Goal: Task Accomplishment & Management: Contribute content

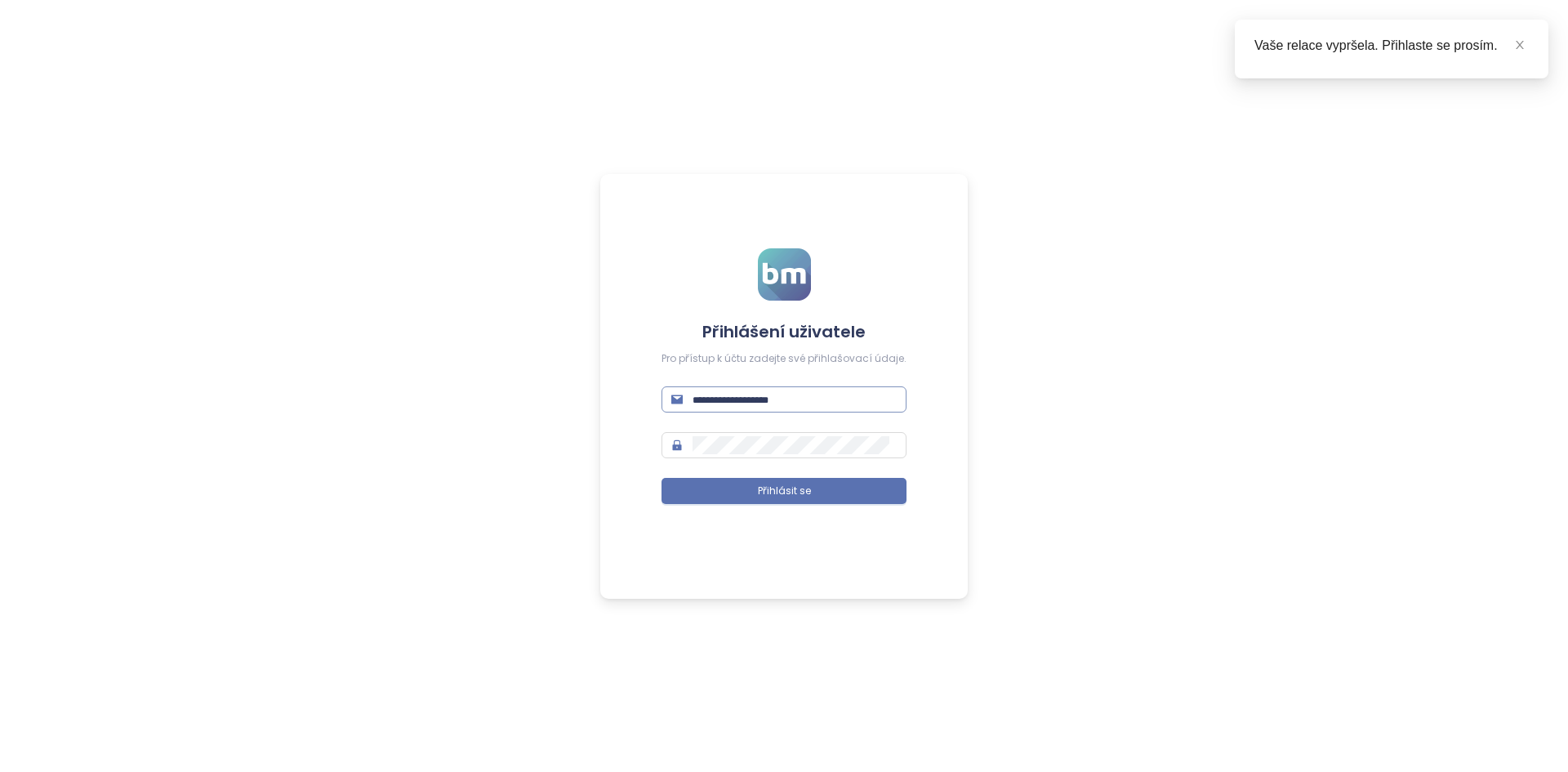
click at [797, 407] on input "text" at bounding box center [794, 399] width 204 height 18
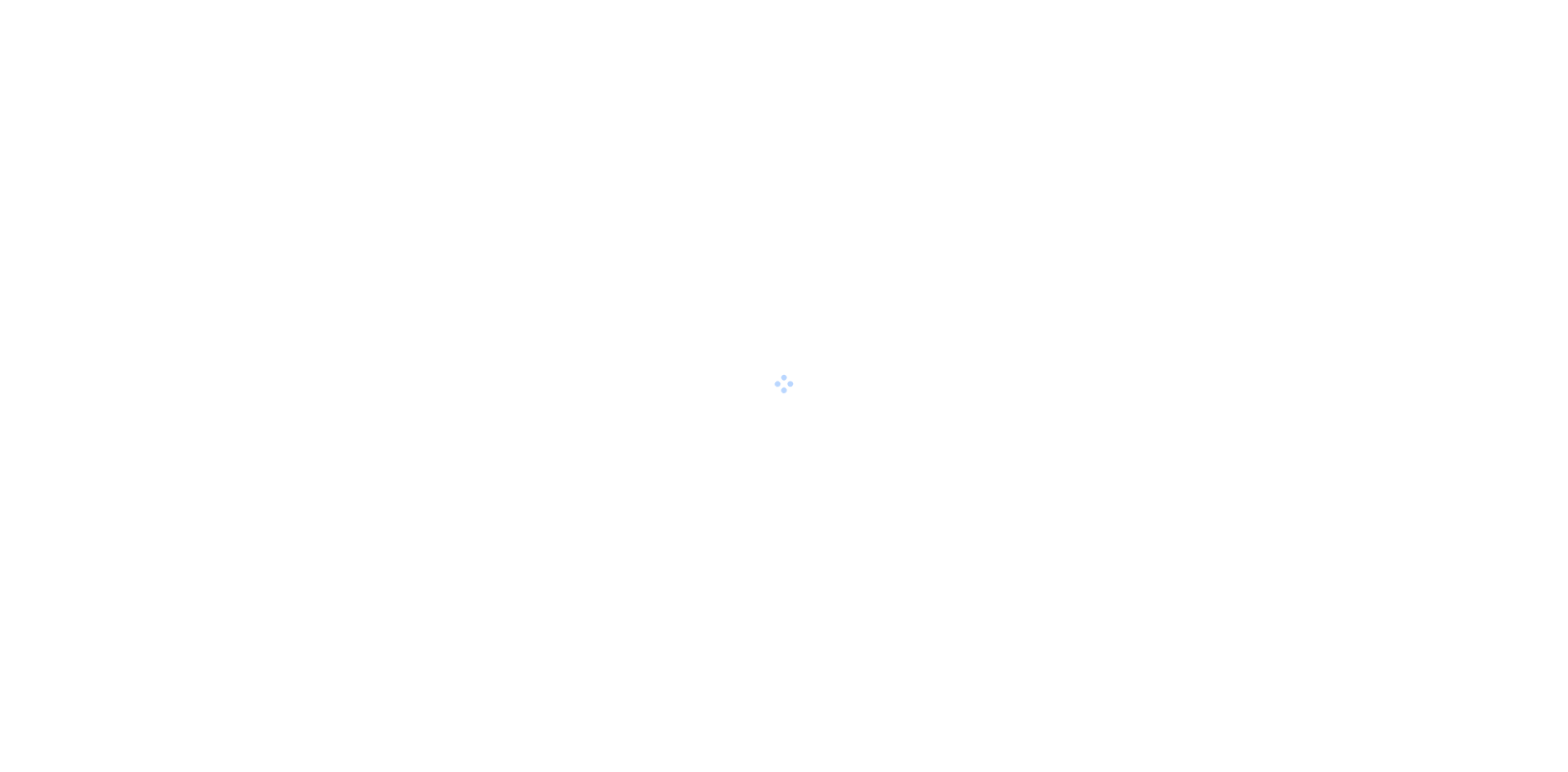
click at [731, 407] on div at bounding box center [784, 386] width 1568 height 772
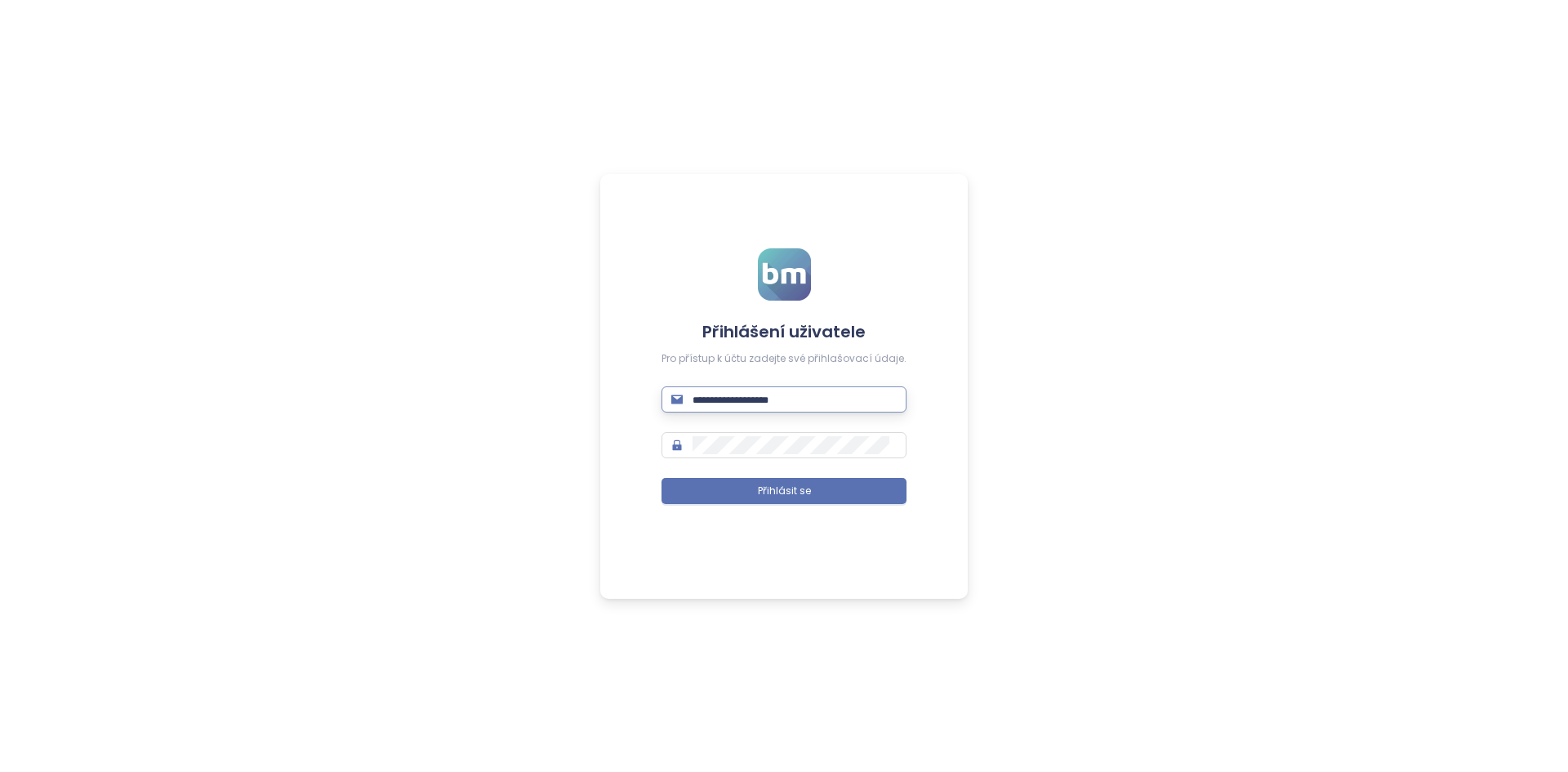
drag, startPoint x: 731, startPoint y: 407, endPoint x: 725, endPoint y: 392, distance: 16.2
click at [725, 392] on input "text" at bounding box center [794, 399] width 204 height 18
type input "**********"
click at [661, 478] on button "Přihlásit se" at bounding box center [784, 490] width 245 height 26
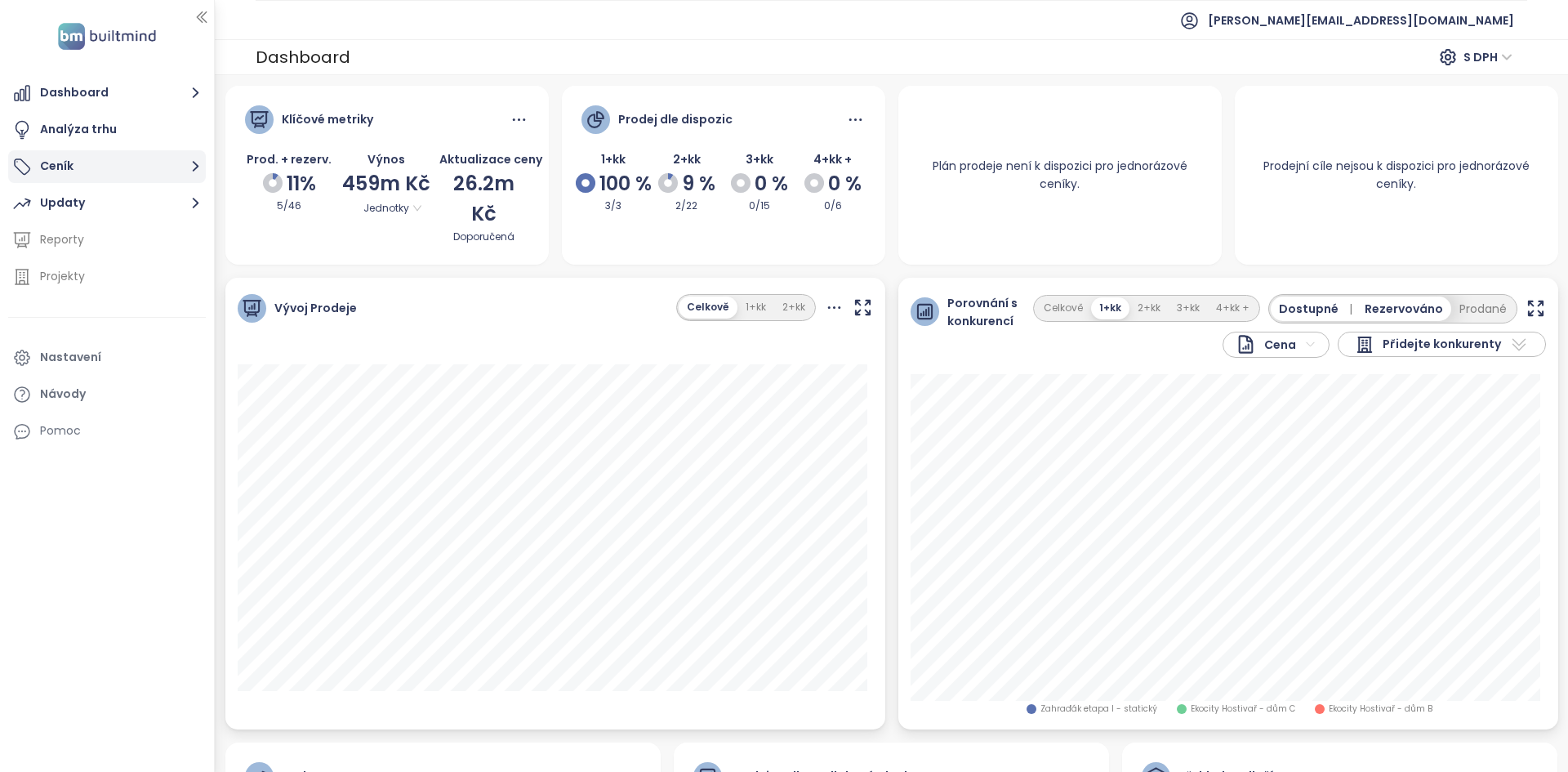
click at [140, 158] on button "Ceník" at bounding box center [107, 167] width 198 height 33
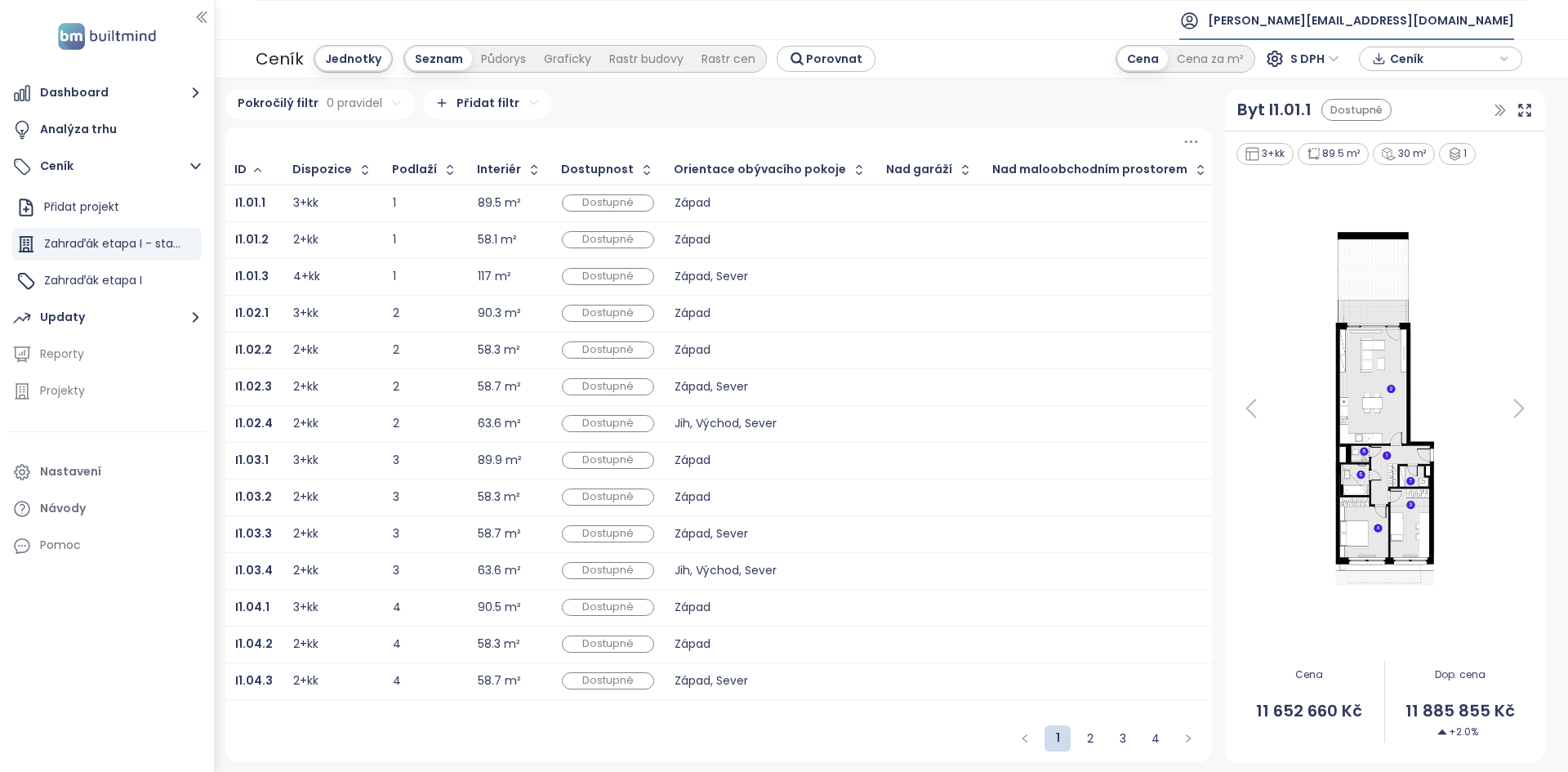
click at [1405, 29] on span "[PERSON_NAME][EMAIL_ADDRESS][DOMAIN_NAME]" at bounding box center [1360, 21] width 306 height 39
click at [1392, 66] on span "Odhlásit se" at bounding box center [1379, 66] width 63 height 16
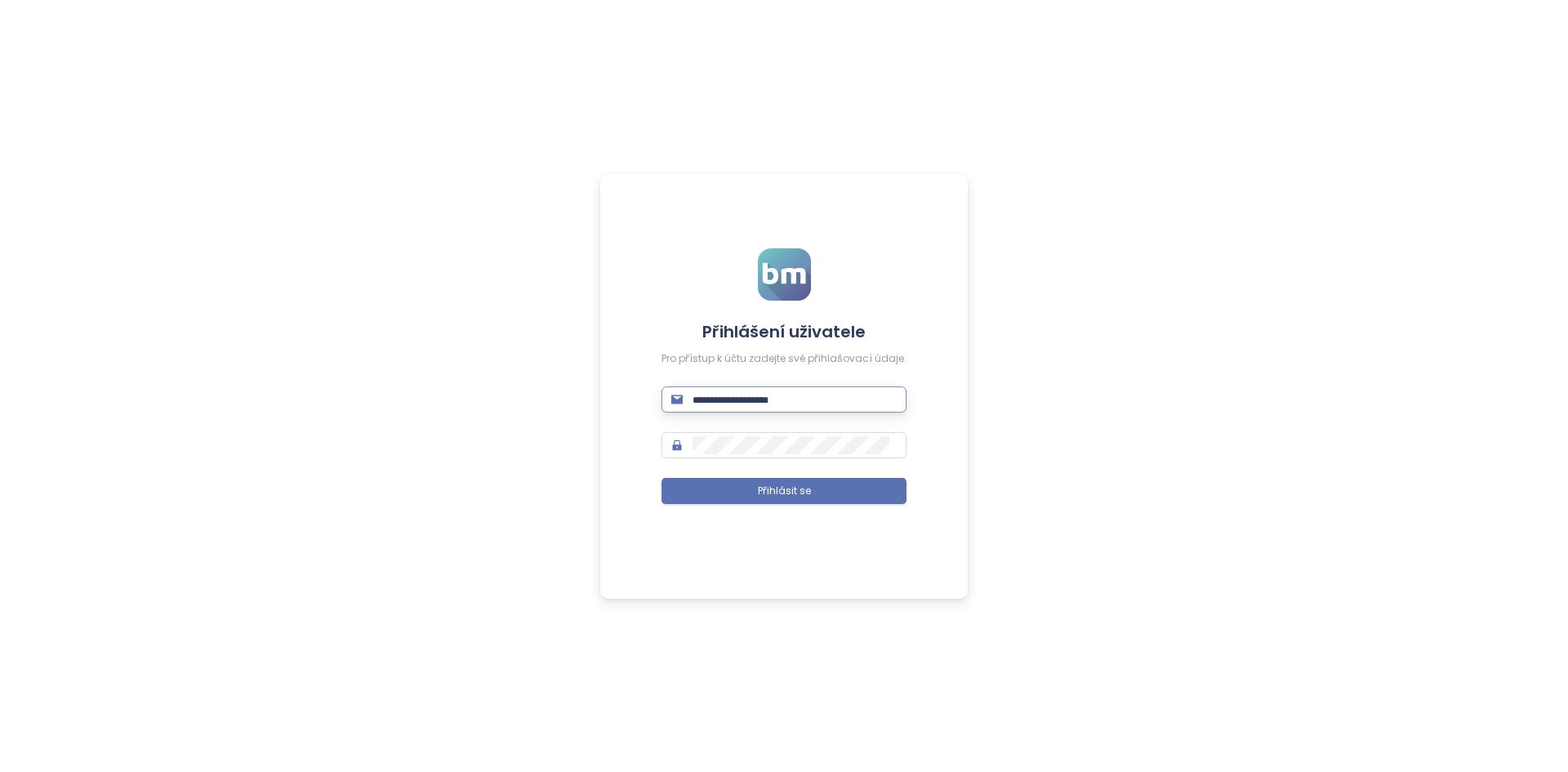
click at [727, 402] on input "text" at bounding box center [794, 399] width 204 height 18
type input "**********"
click at [661, 478] on button "Přihlásit se" at bounding box center [784, 490] width 245 height 26
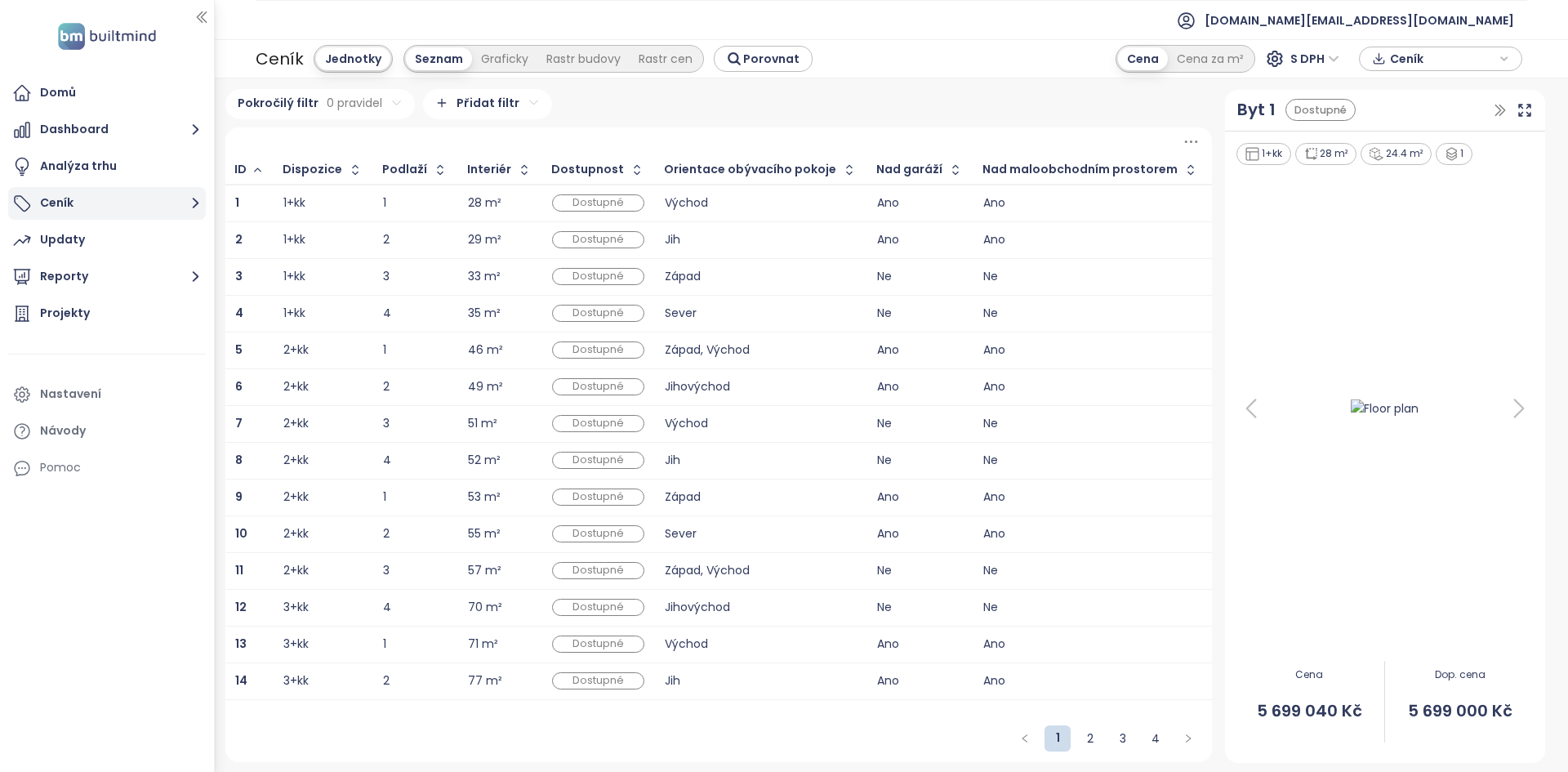
click at [110, 206] on button "Ceník" at bounding box center [107, 203] width 198 height 33
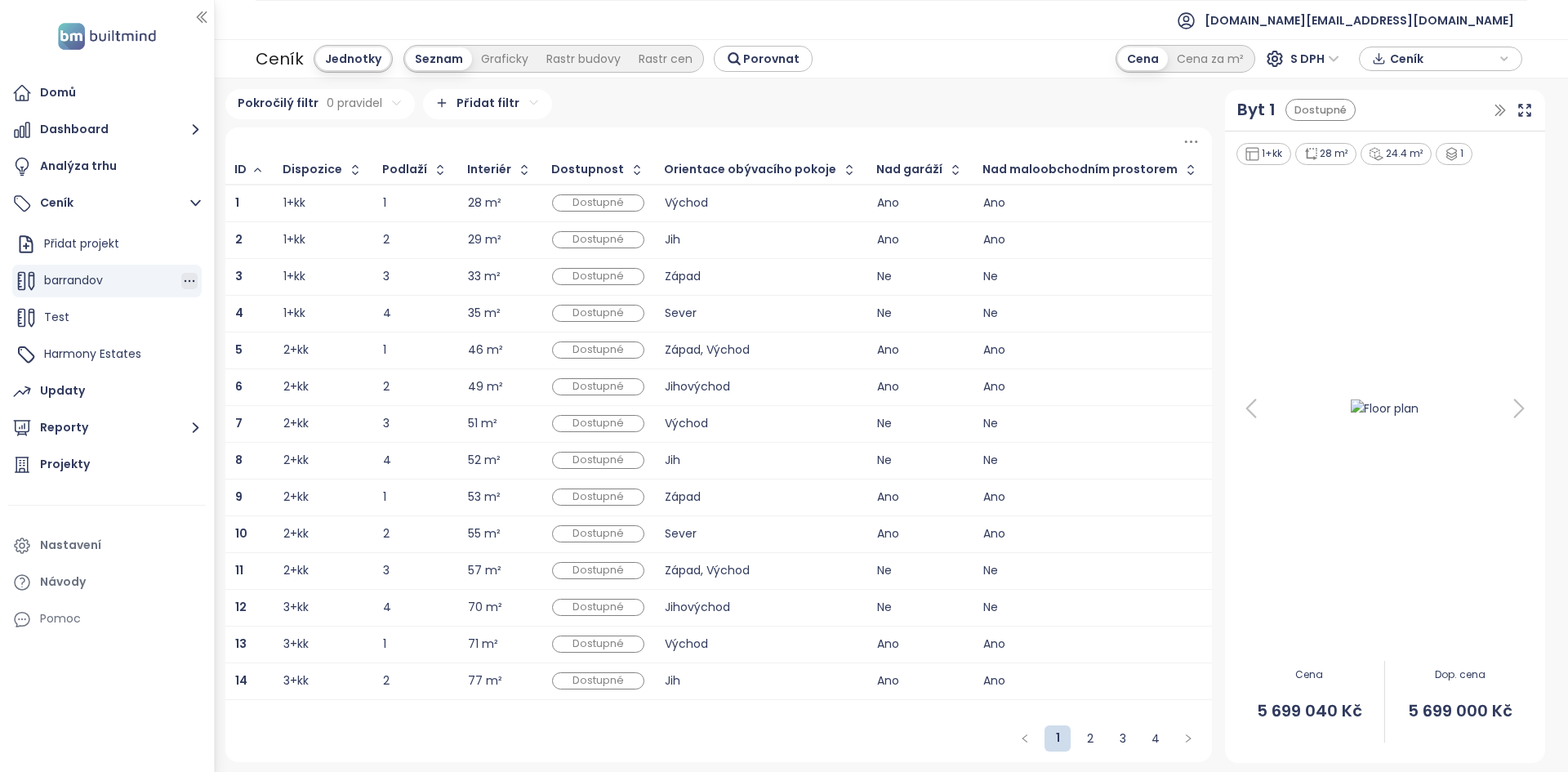
click at [194, 280] on icon "button" at bounding box center [189, 281] width 16 height 16
click at [251, 350] on button "Odstranit" at bounding box center [258, 356] width 97 height 21
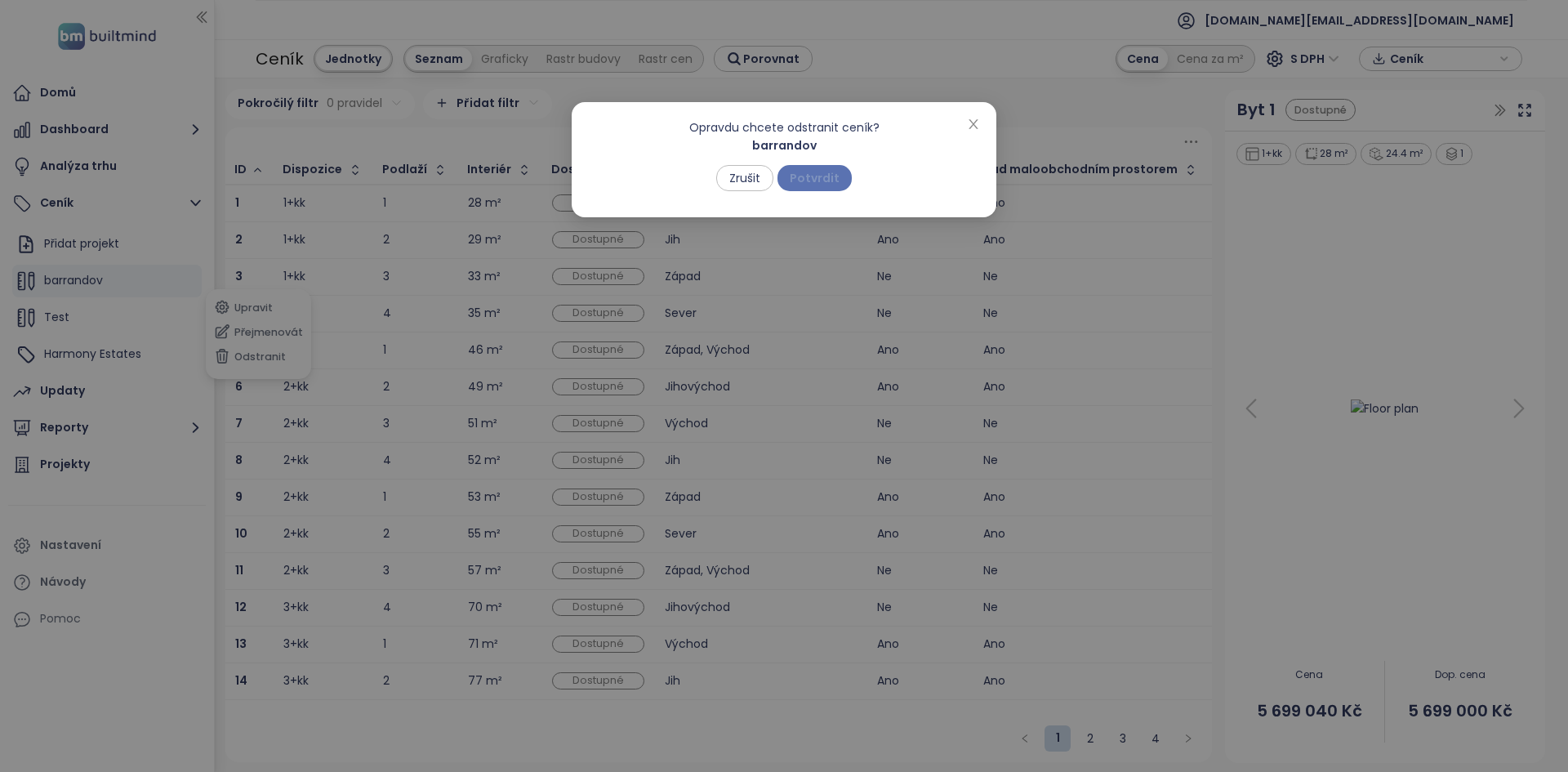
click at [795, 175] on span "Potvrdit" at bounding box center [815, 178] width 50 height 18
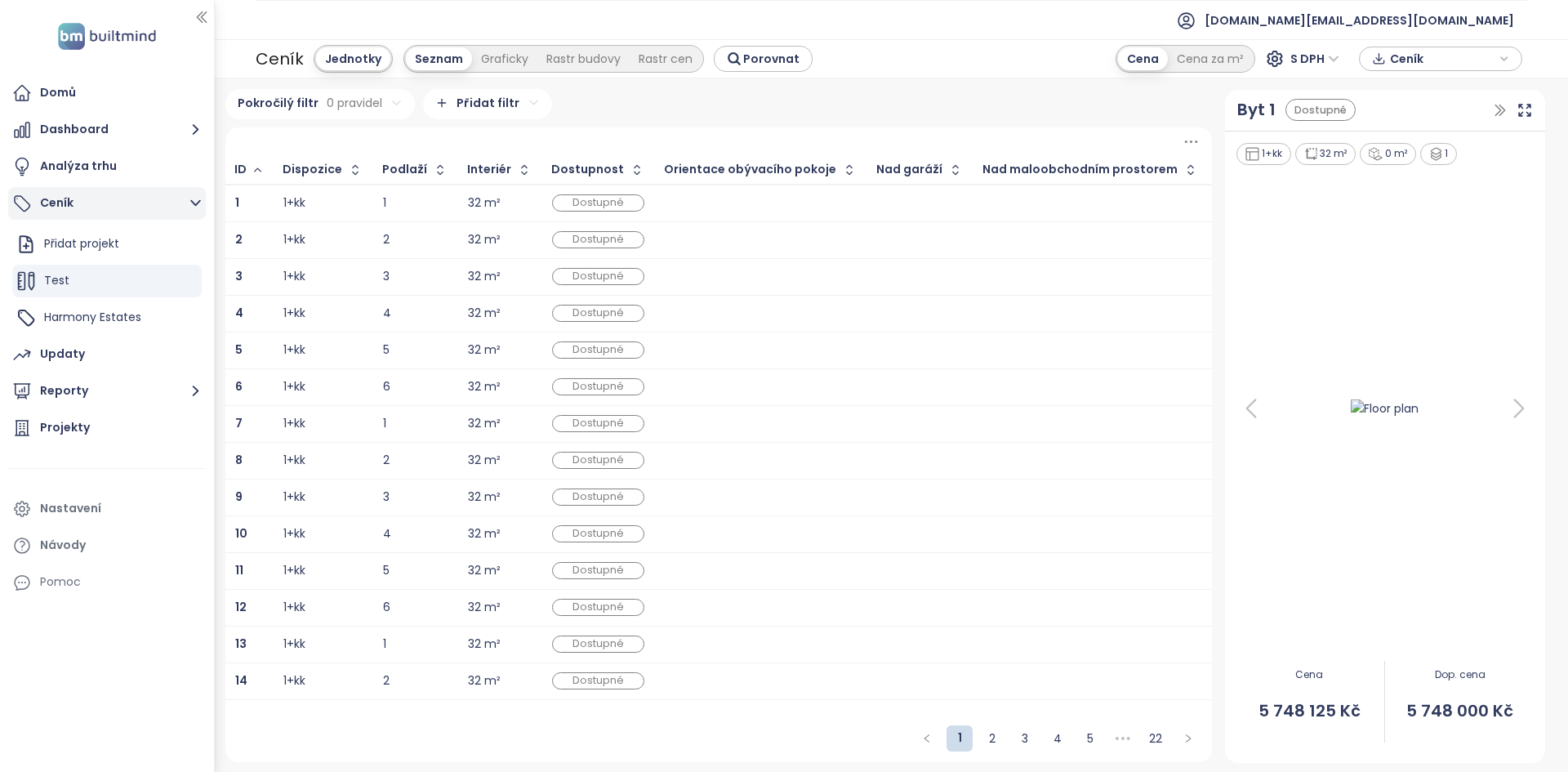
click at [111, 206] on button "Ceník" at bounding box center [107, 203] width 198 height 33
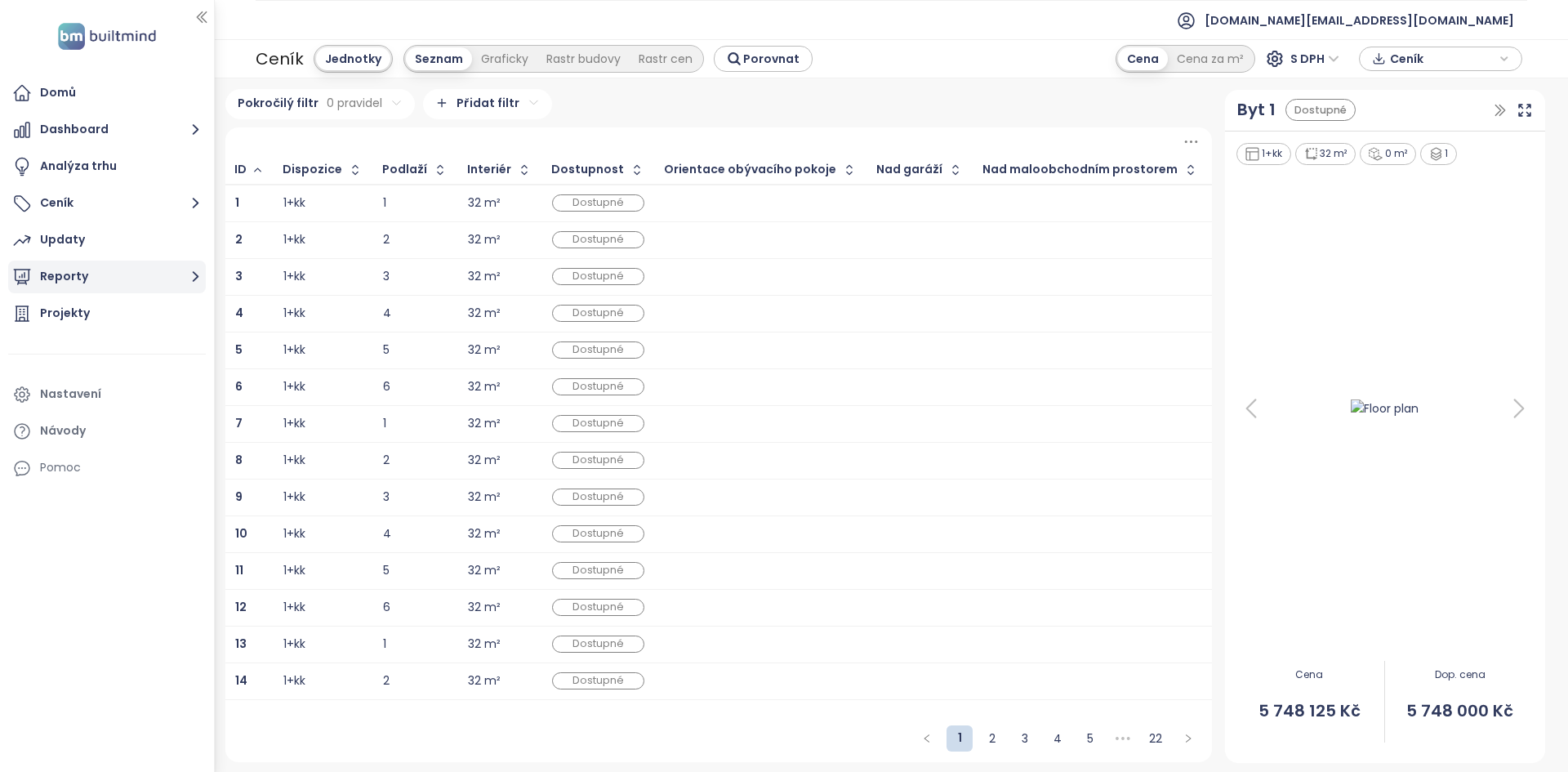
click at [138, 274] on button "Reporty" at bounding box center [107, 276] width 198 height 33
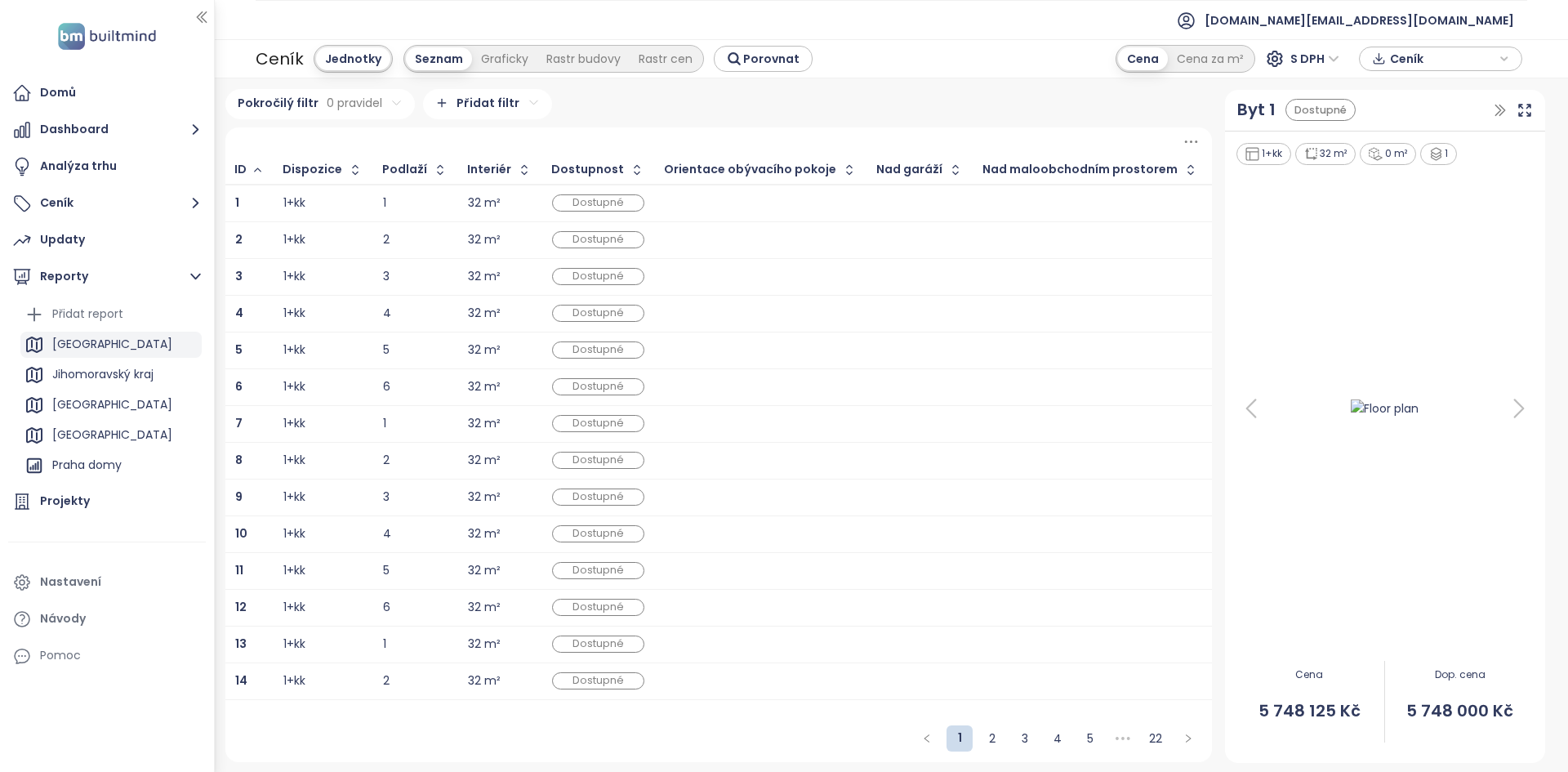
click at [120, 339] on div "[GEOGRAPHIC_DATA]" at bounding box center [111, 344] width 181 height 26
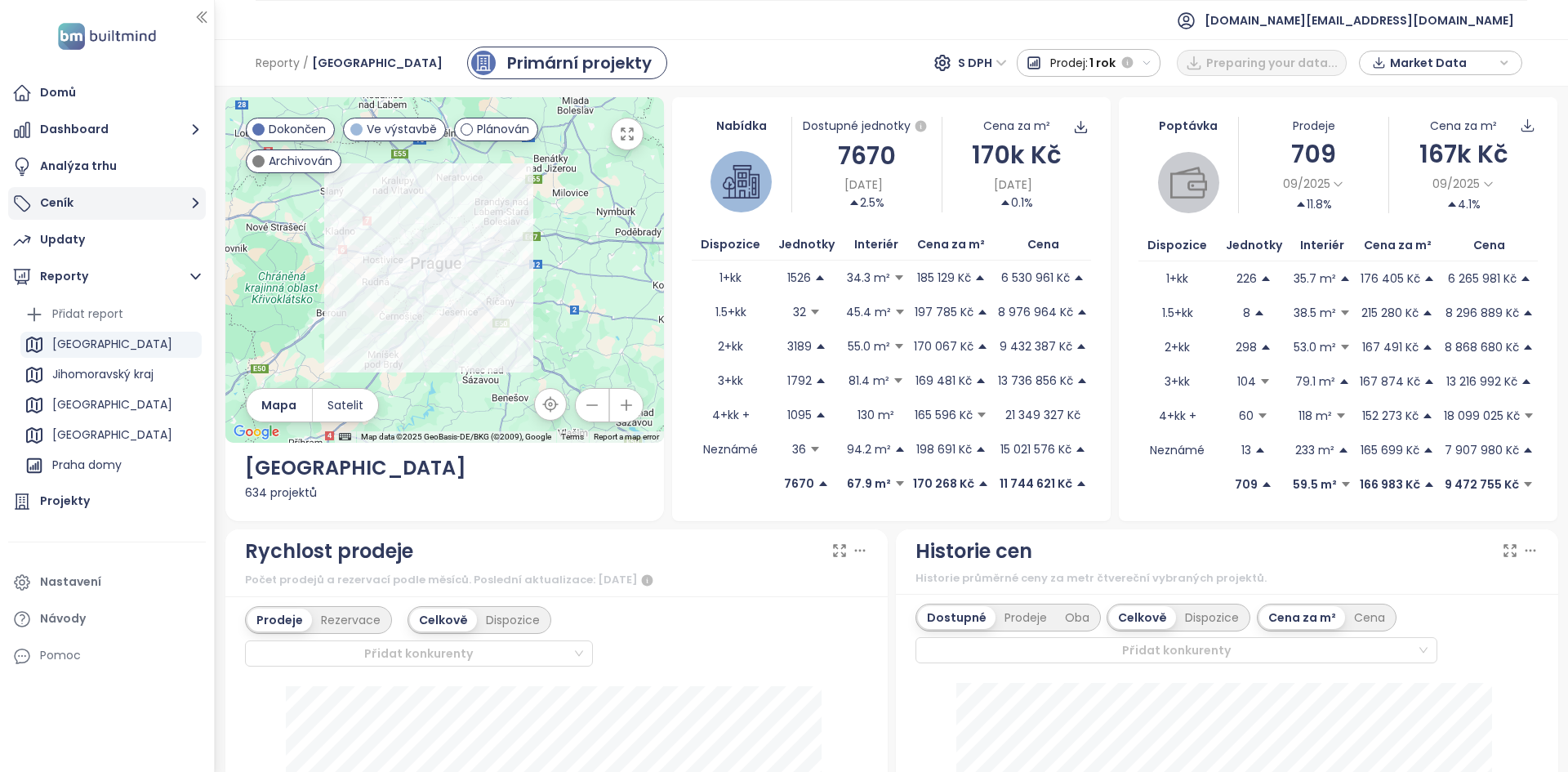
click at [163, 206] on button "Ceník" at bounding box center [107, 203] width 198 height 33
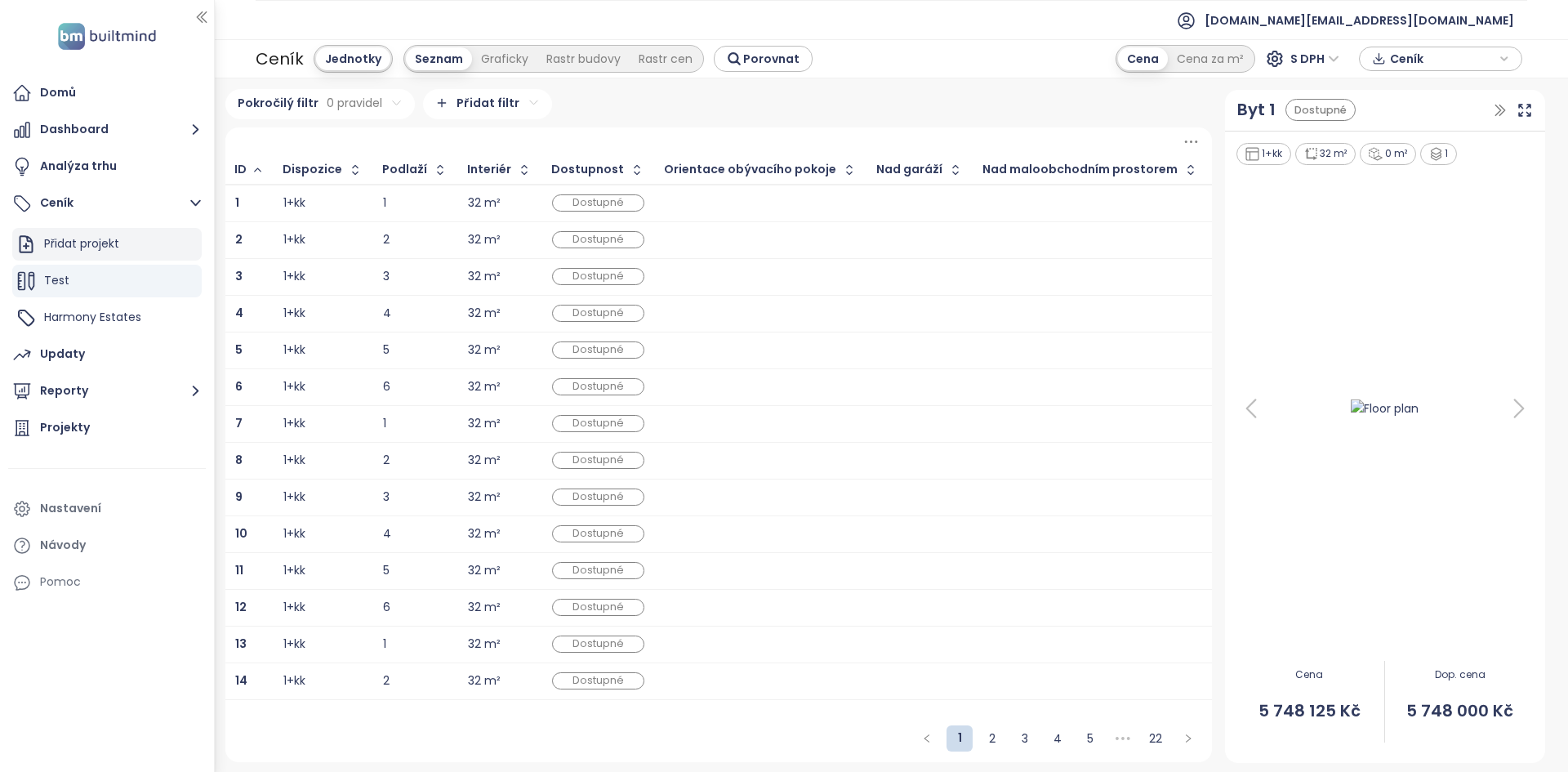
click at [165, 237] on div "Přidat projekt" at bounding box center [107, 244] width 189 height 33
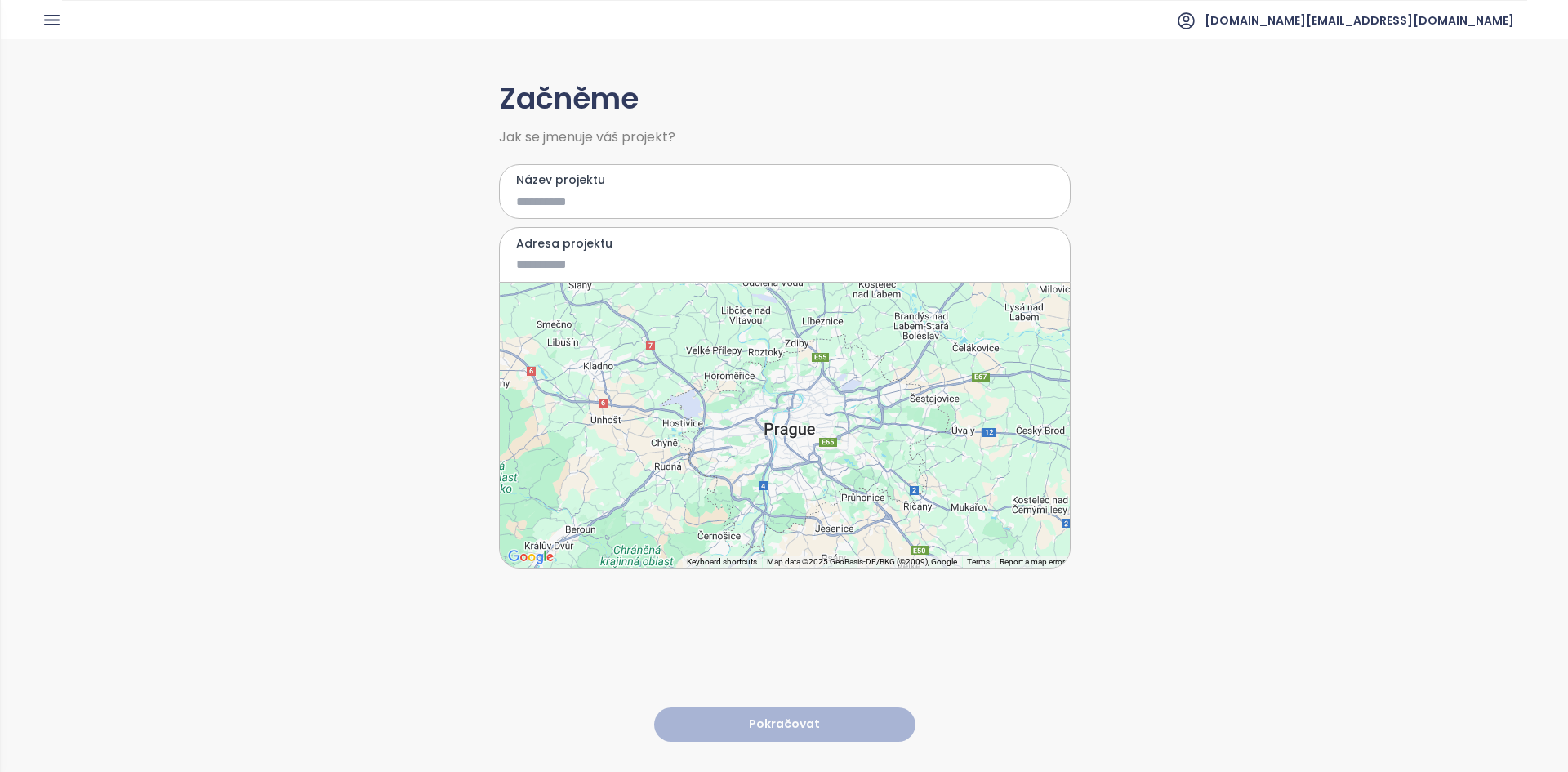
click at [606, 203] on input "Název projektu" at bounding box center [773, 201] width 513 height 21
click at [541, 201] on input "Název projektu" at bounding box center [773, 201] width 513 height 21
type input "**********"
click at [557, 270] on input "Adresa projektu" at bounding box center [773, 264] width 513 height 21
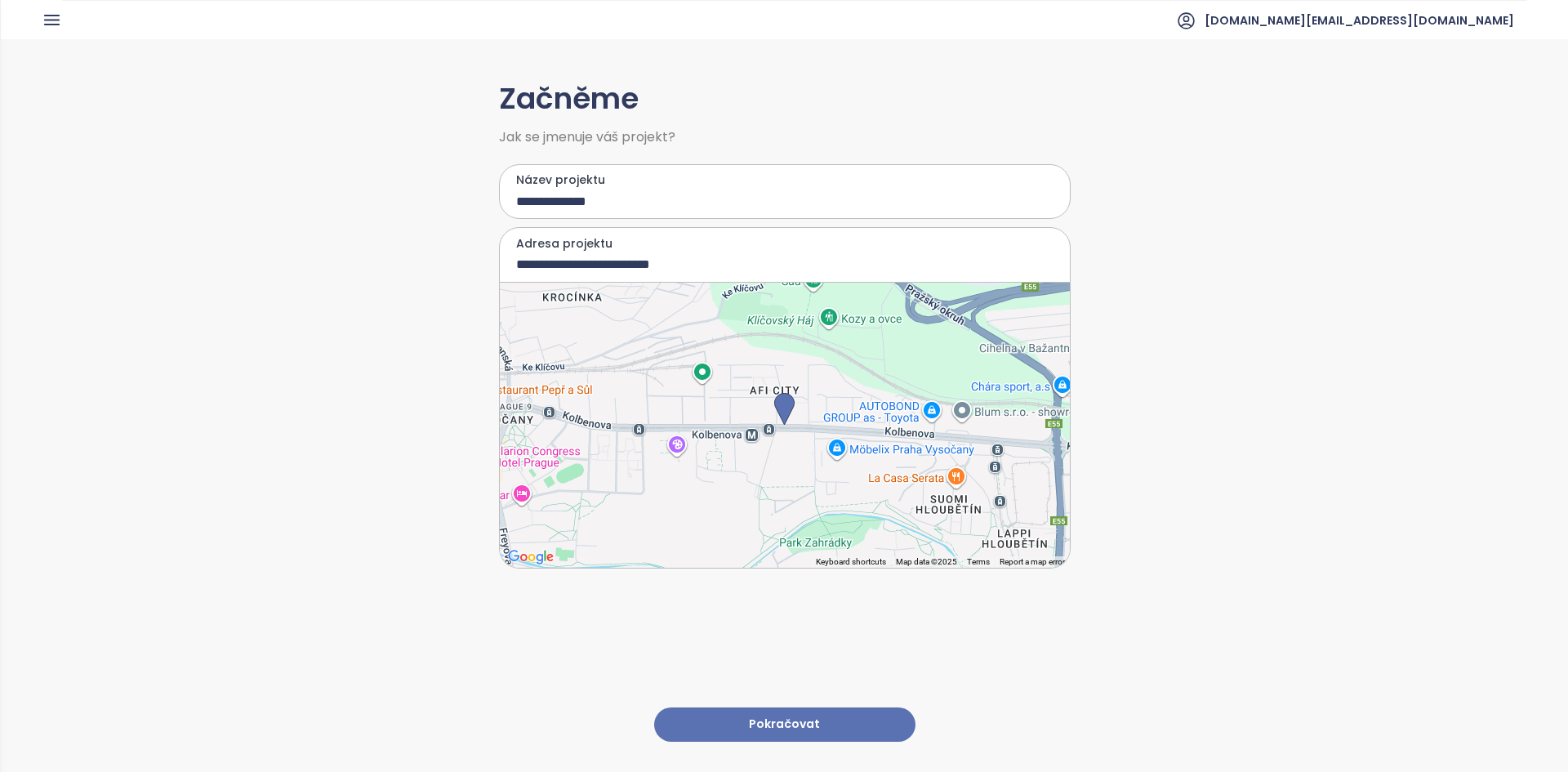
click at [606, 407] on div at bounding box center [784, 425] width 570 height 285
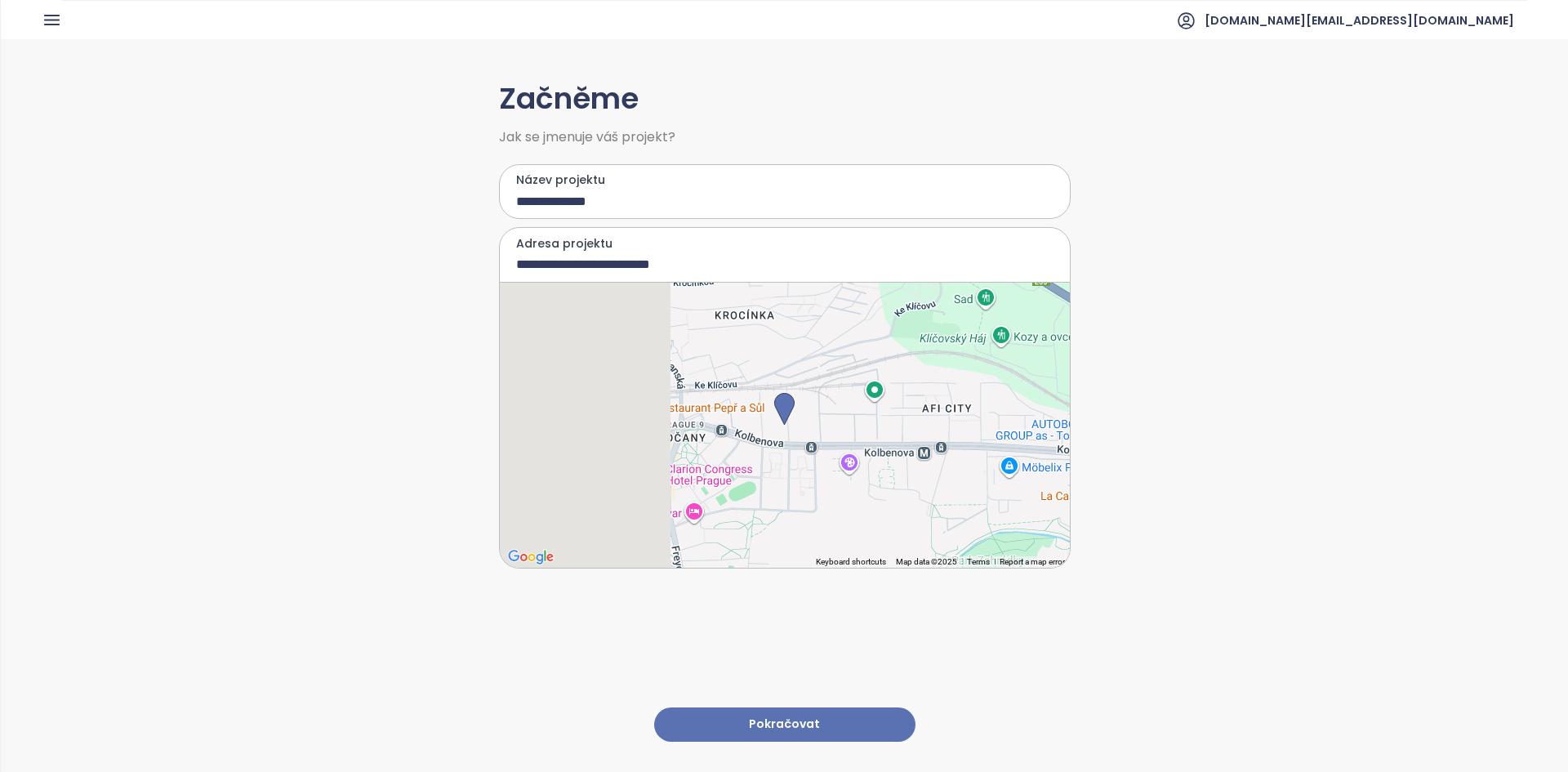
type input "**********"
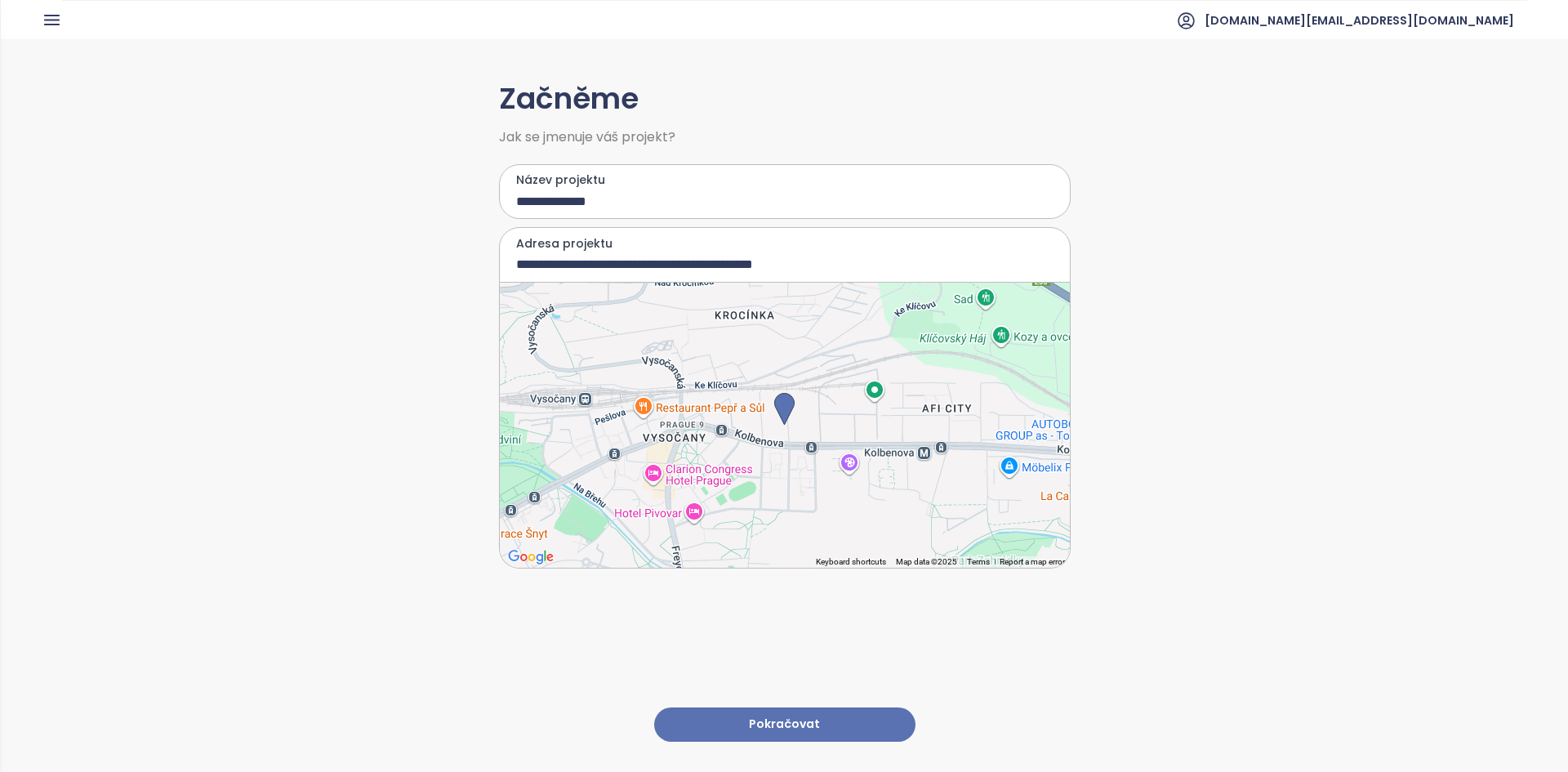
click at [756, 708] on button "Pokračovat" at bounding box center [784, 724] width 261 height 35
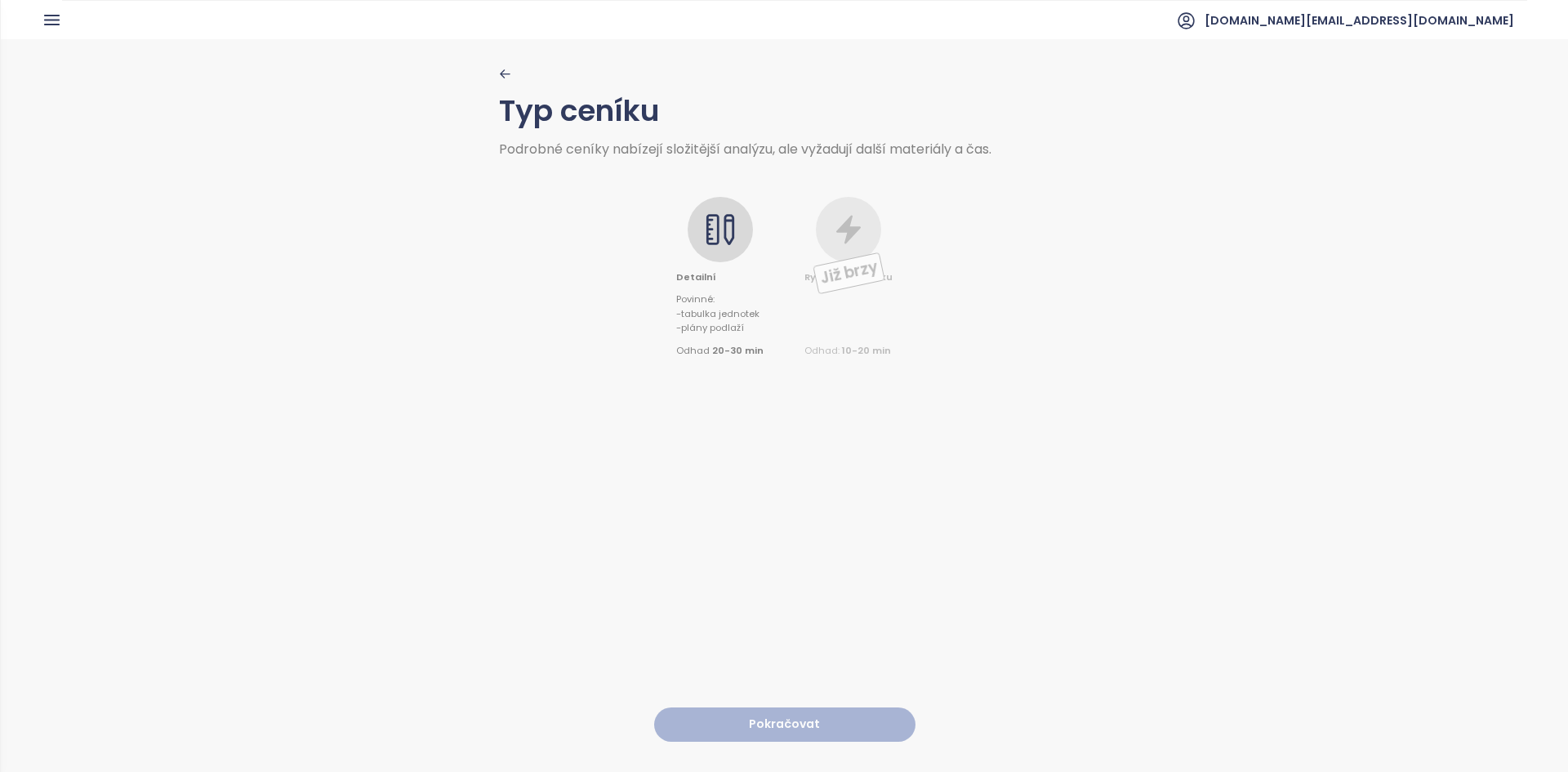
click at [743, 240] on div at bounding box center [719, 229] width 65 height 65
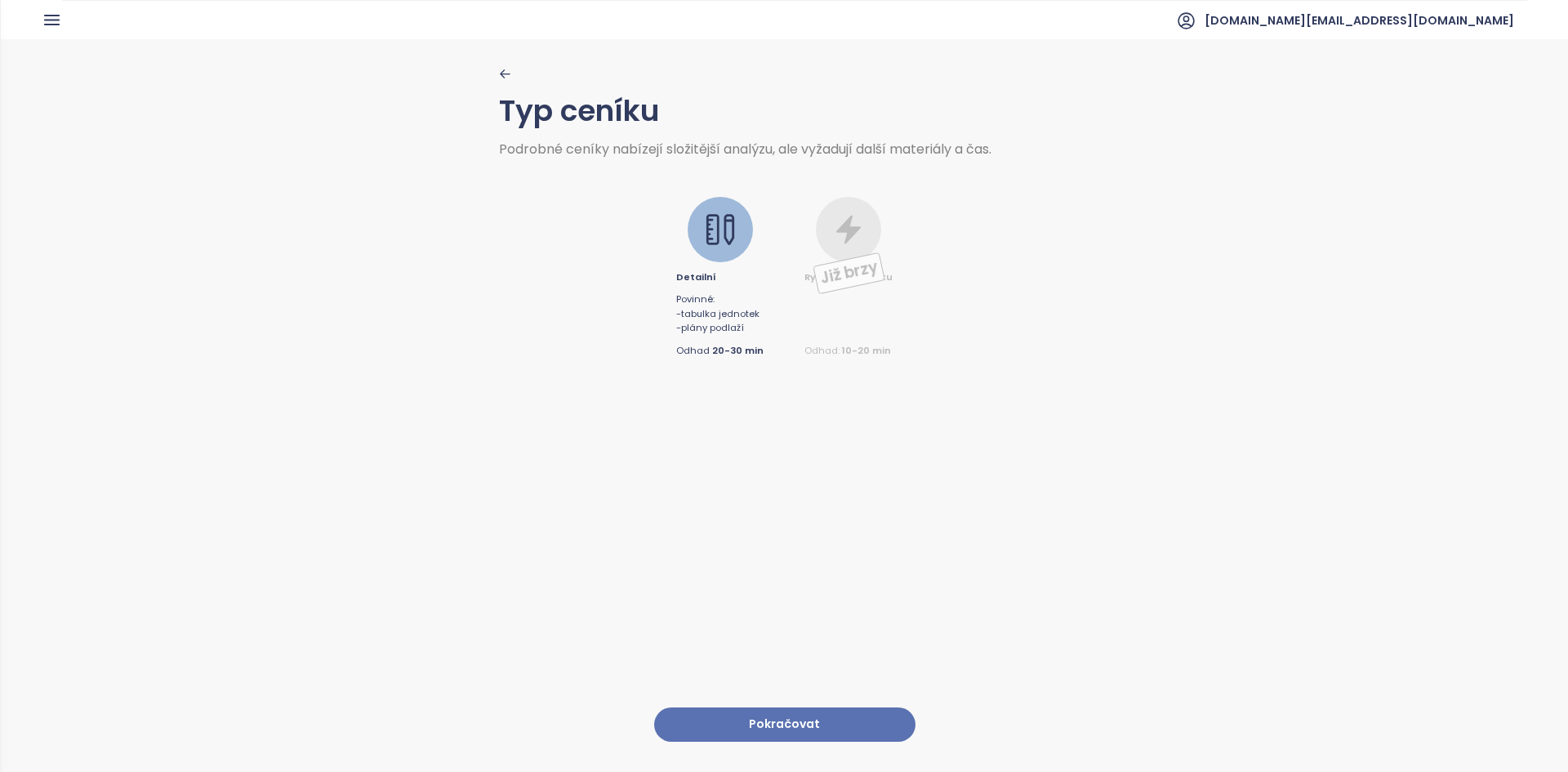
click at [790, 710] on button "Pokračovat" at bounding box center [784, 724] width 261 height 35
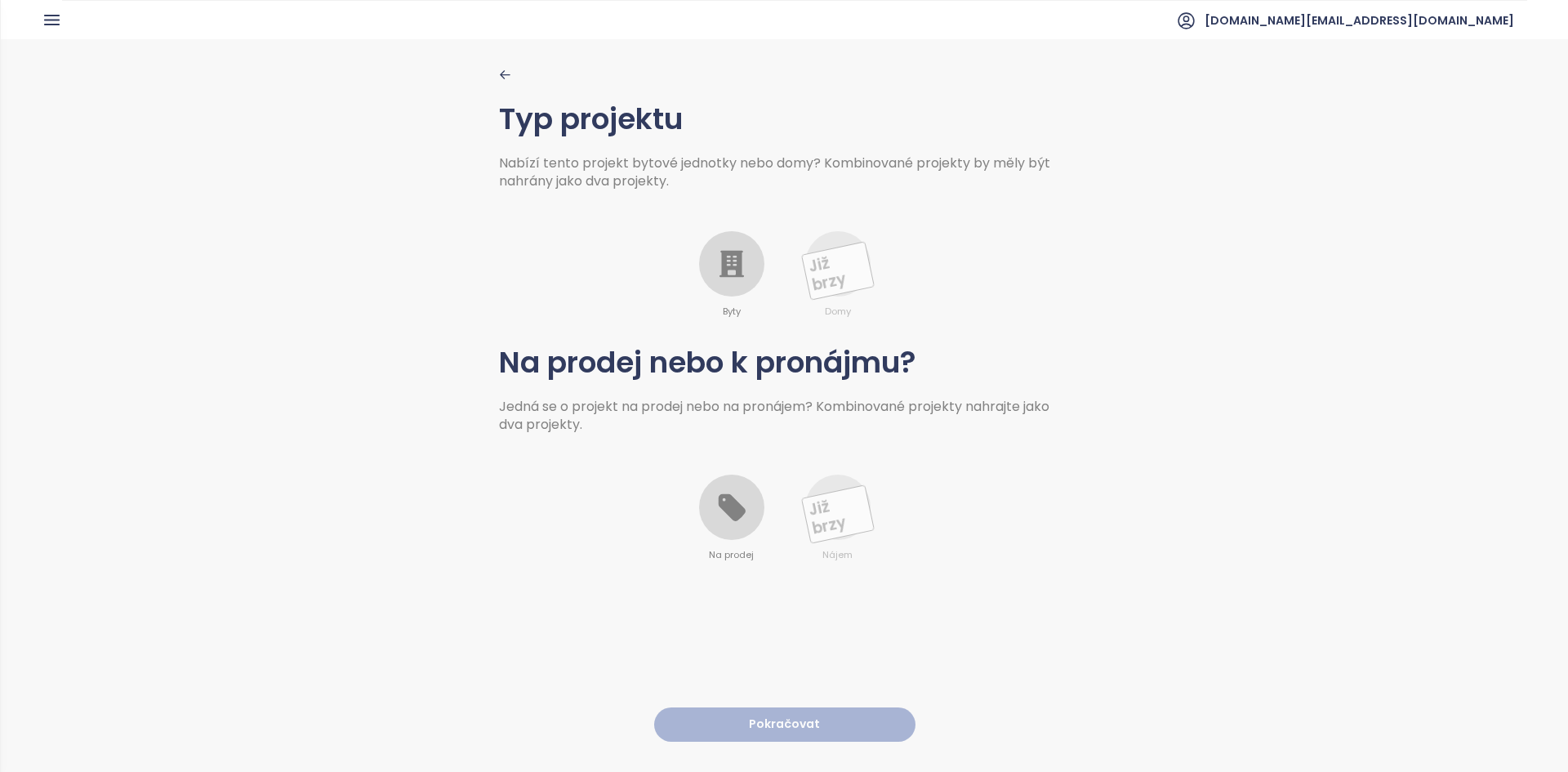
click at [735, 281] on div at bounding box center [731, 263] width 65 height 65
click at [740, 508] on icon at bounding box center [731, 506] width 33 height 33
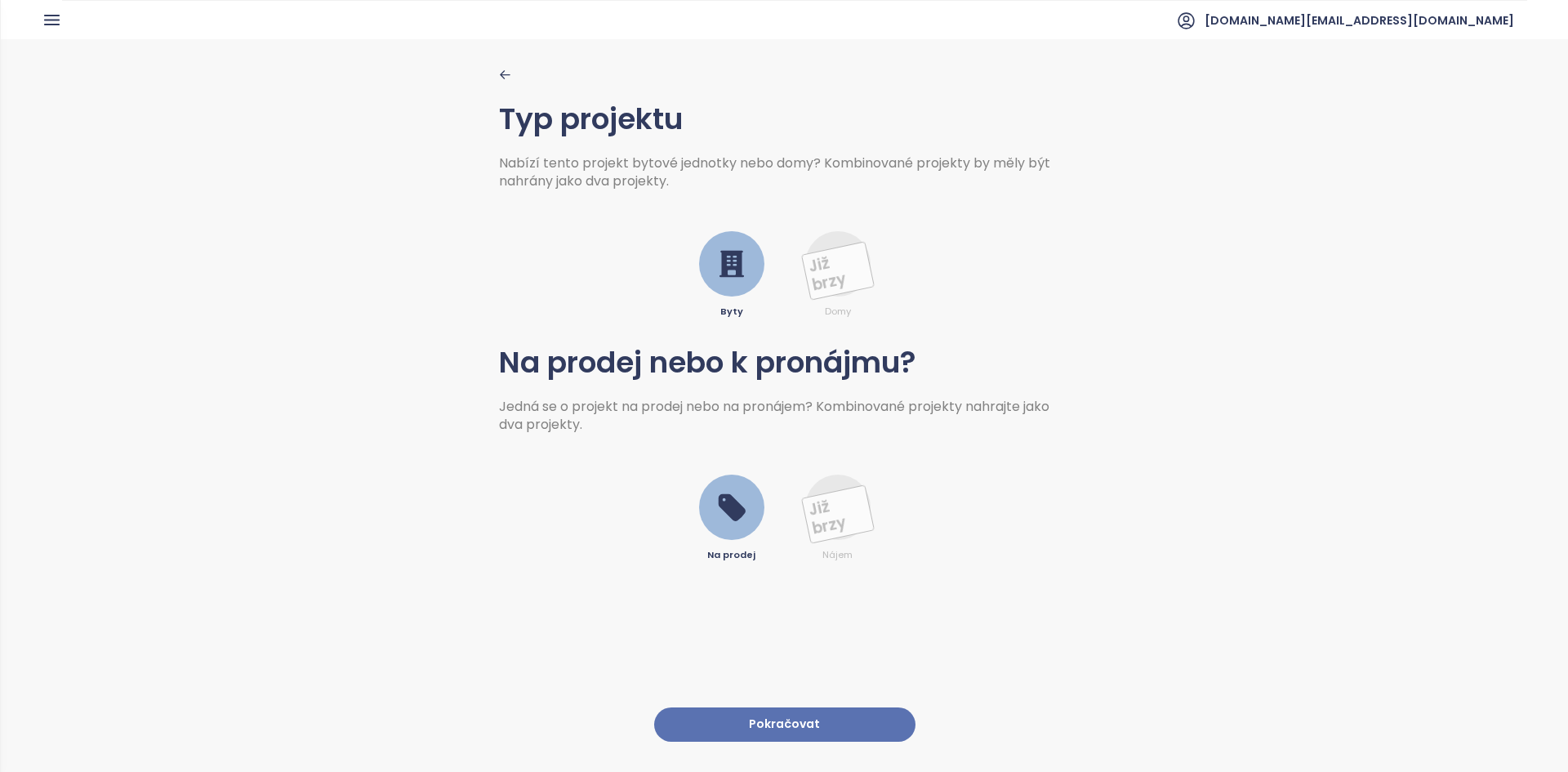
click at [805, 707] on button "Pokračovat" at bounding box center [784, 724] width 261 height 35
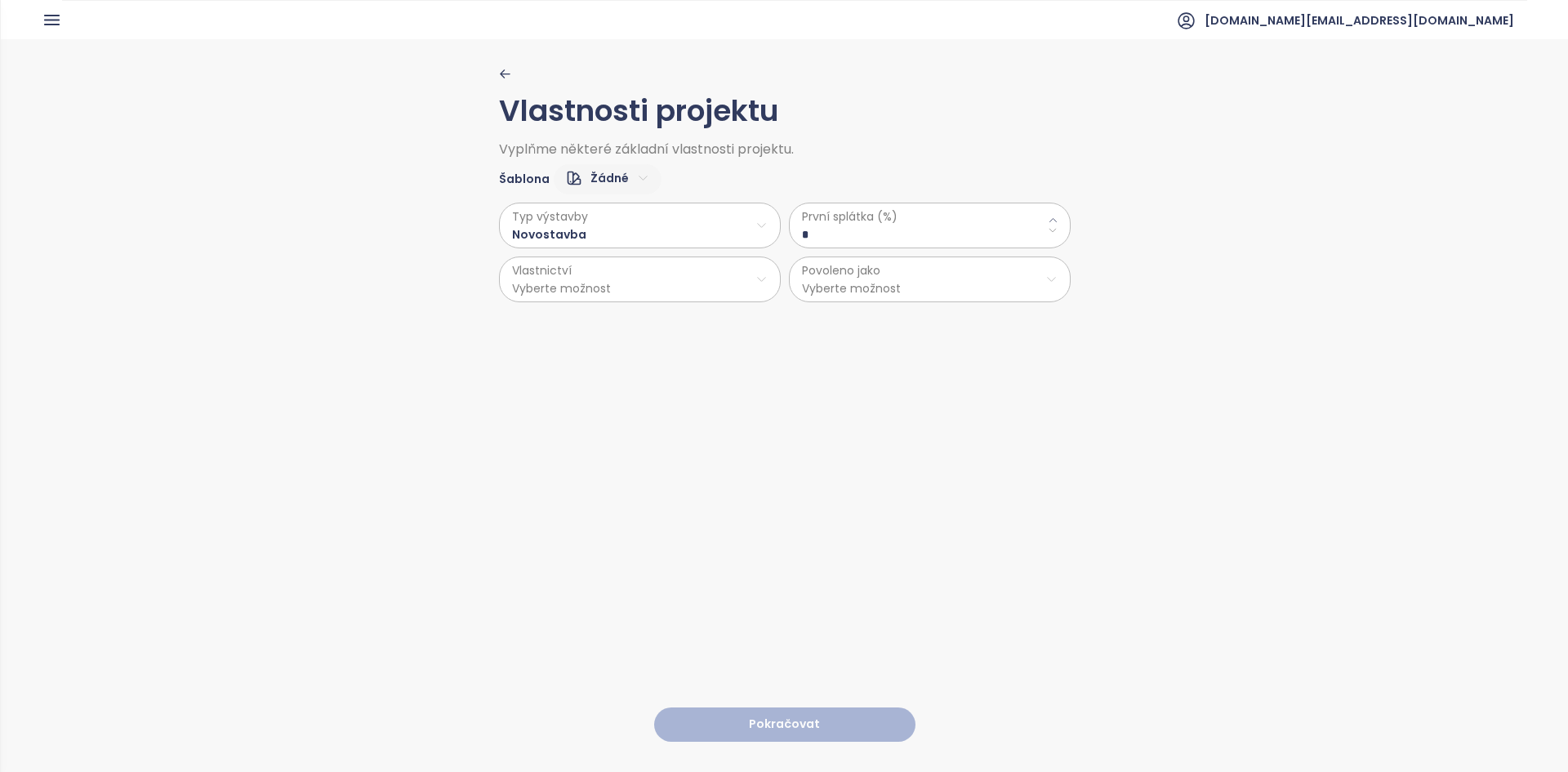
click at [616, 179] on html "Domů Dashboard Analýza trhu Ceník Updaty Reporty Projekty Nastavení Návody Pomo…" at bounding box center [784, 386] width 1568 height 772
click at [603, 234] on span "Výchozí" at bounding box center [599, 236] width 63 height 23
type \(\%\) "**"
click at [824, 243] on div "První splátka (%) **" at bounding box center [930, 225] width 282 height 45
click at [820, 239] on \(\%\) "**" at bounding box center [929, 234] width 256 height 18
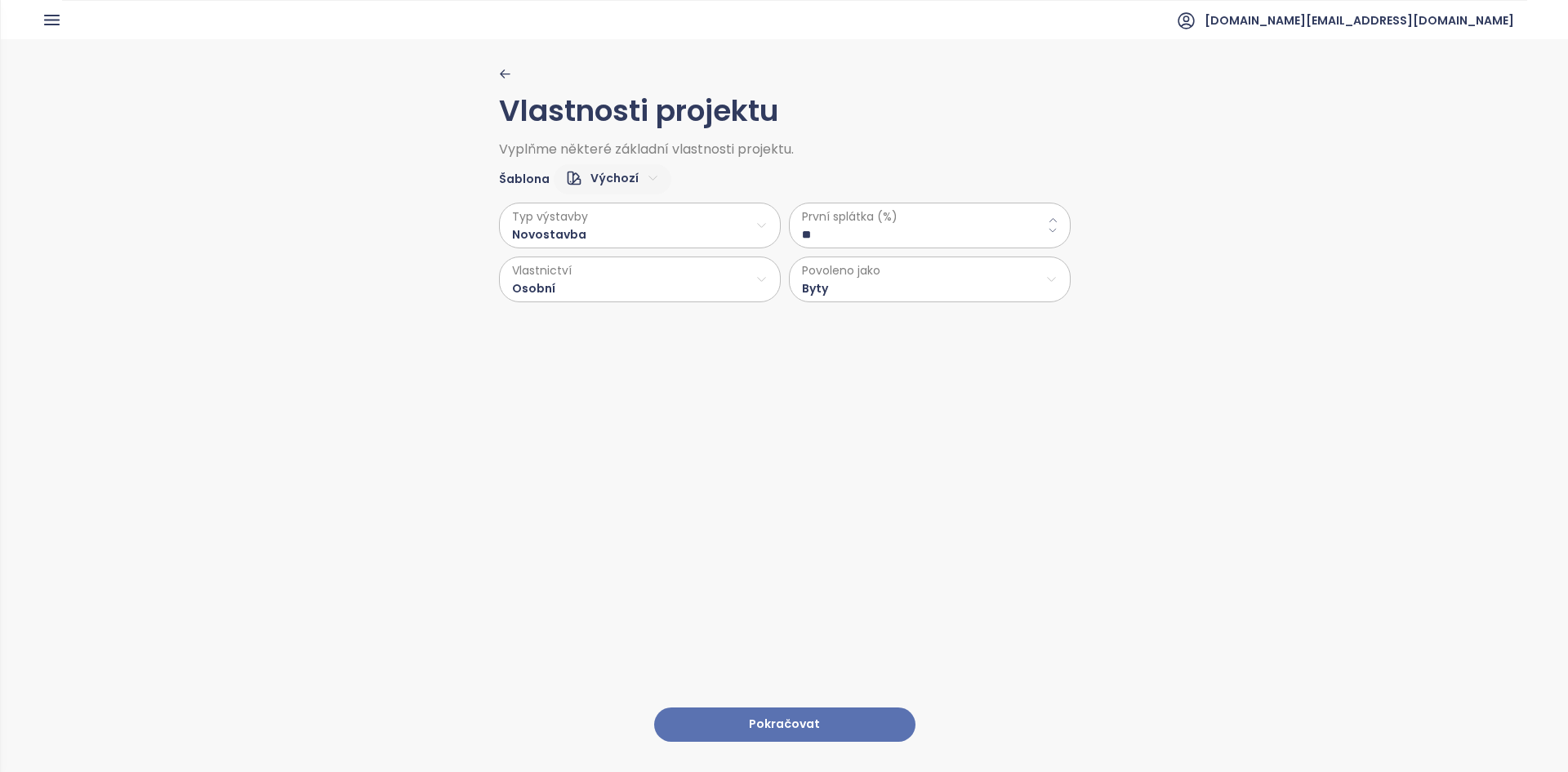
click at [820, 239] on \(\%\) "**" at bounding box center [929, 234] width 256 height 18
click at [691, 269] on html "Domů Dashboard Analýza trhu Ceník Updaty Reporty Projekty Nastavení Návody Pomo…" at bounding box center [784, 386] width 1568 height 772
click at [898, 286] on html "Domů Dashboard Analýza trhu Ceník Updaty Reporty Projekty Nastavení Návody Pomo…" at bounding box center [784, 386] width 1568 height 772
click at [874, 365] on span "Byty a nebytové prostory" at bounding box center [923, 365] width 272 height 23
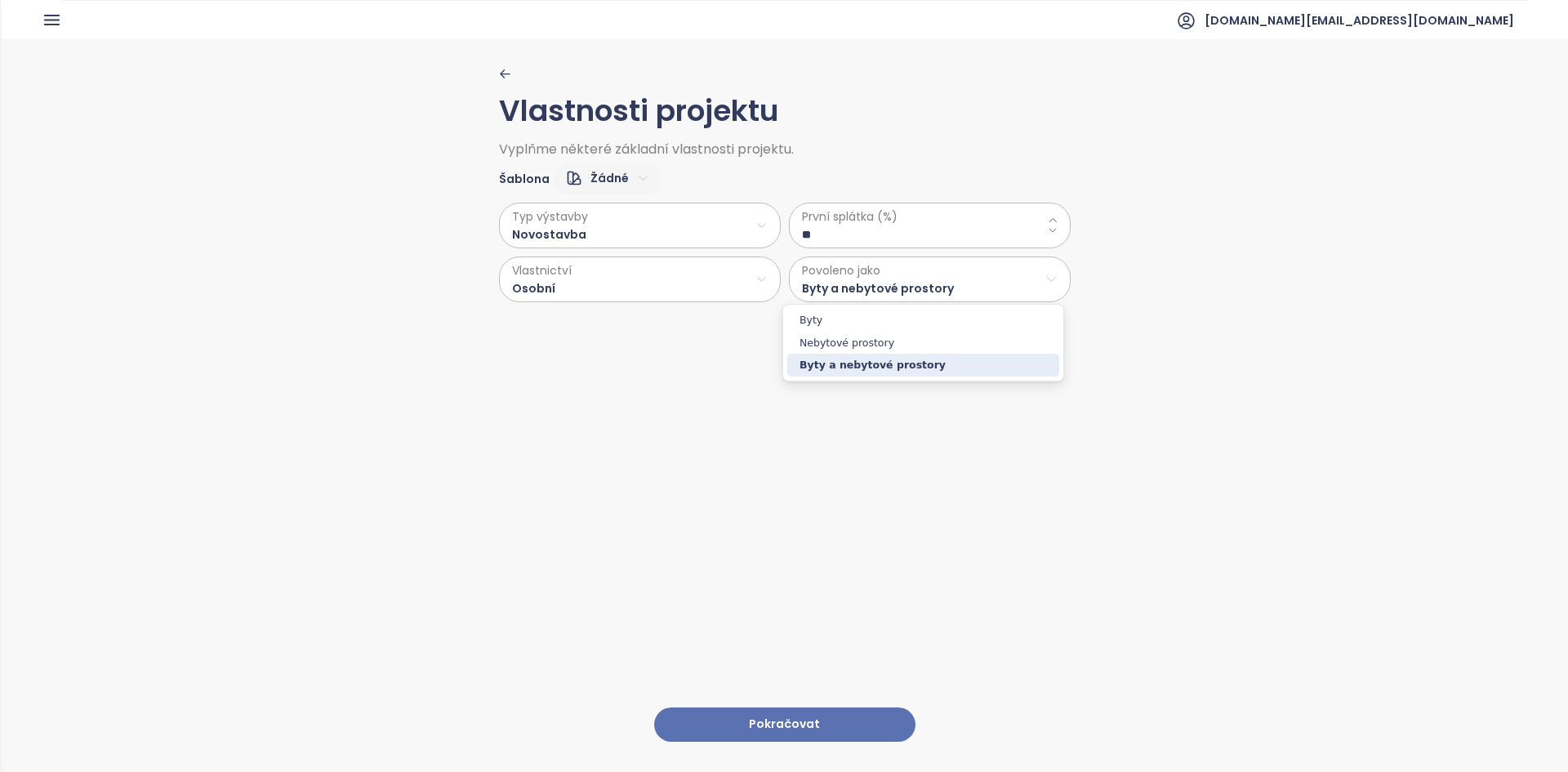
click at [851, 296] on html "Domů Dashboard Analýza trhu Ceník Updaty Reporty Projekty Nastavení Návody Pomo…" at bounding box center [784, 386] width 1568 height 772
click at [850, 316] on span "Byty" at bounding box center [923, 320] width 272 height 23
click at [811, 707] on button "Pokračovat" at bounding box center [784, 724] width 261 height 35
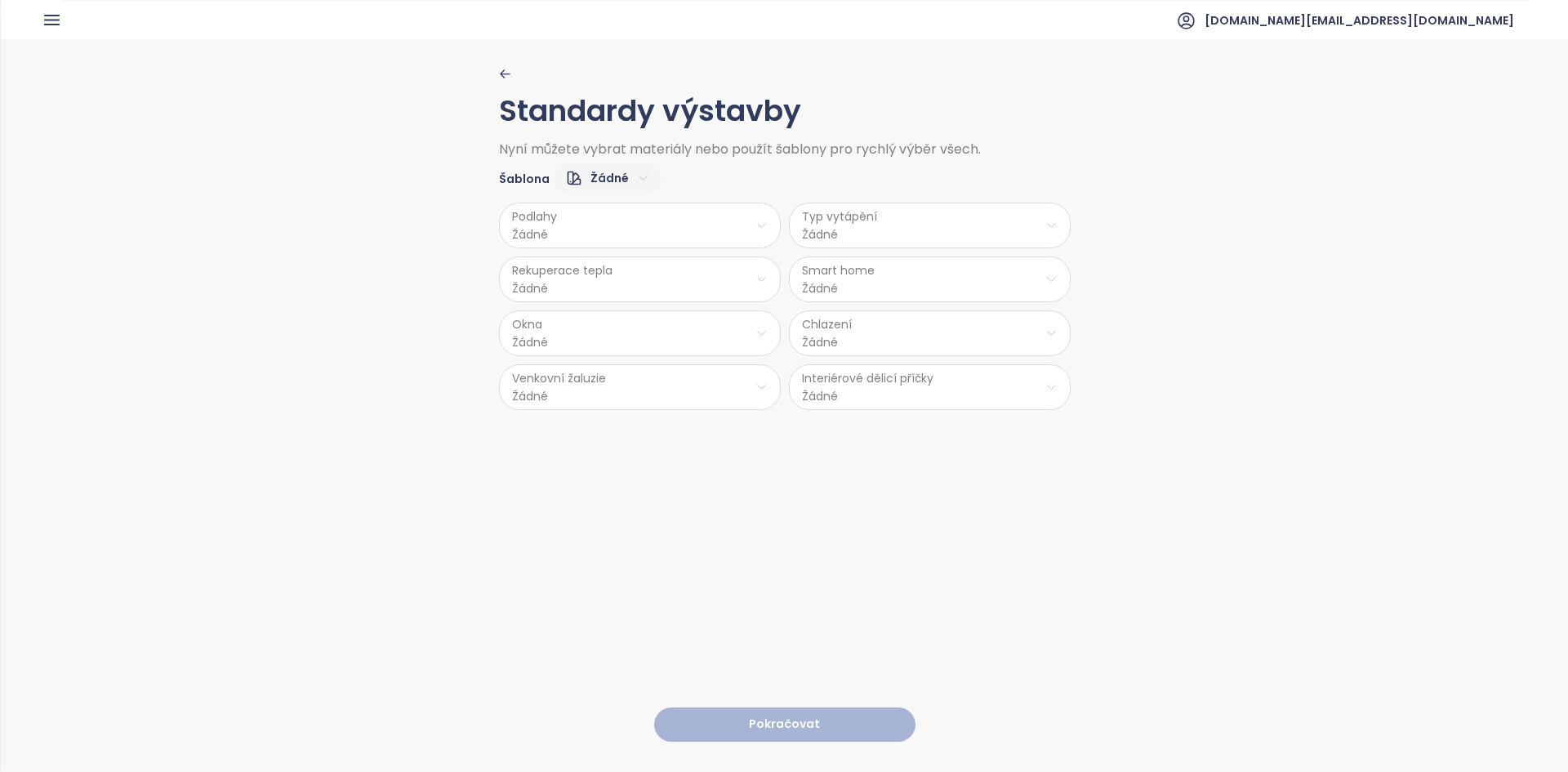
click at [615, 176] on html "Domů Dashboard Analýza trhu Ceník Updaty Reporty Projekty Nastavení Návody Pomo…" at bounding box center [784, 386] width 1568 height 772
drag, startPoint x: 497, startPoint y: 110, endPoint x: 484, endPoint y: 103, distance: 14.8
click at [484, 103] on html "Domů Dashboard Analýza trhu Ceník Updaty Reporty Projekty Nastavení Návody Pomo…" at bounding box center [784, 386] width 1568 height 772
click at [608, 179] on html "Domů Dashboard Analýza trhu Ceník Updaty Reporty Projekty Nastavení Návody Pomo…" at bounding box center [784, 386] width 1568 height 772
click at [606, 267] on span "Střední" at bounding box center [600, 259] width 62 height 23
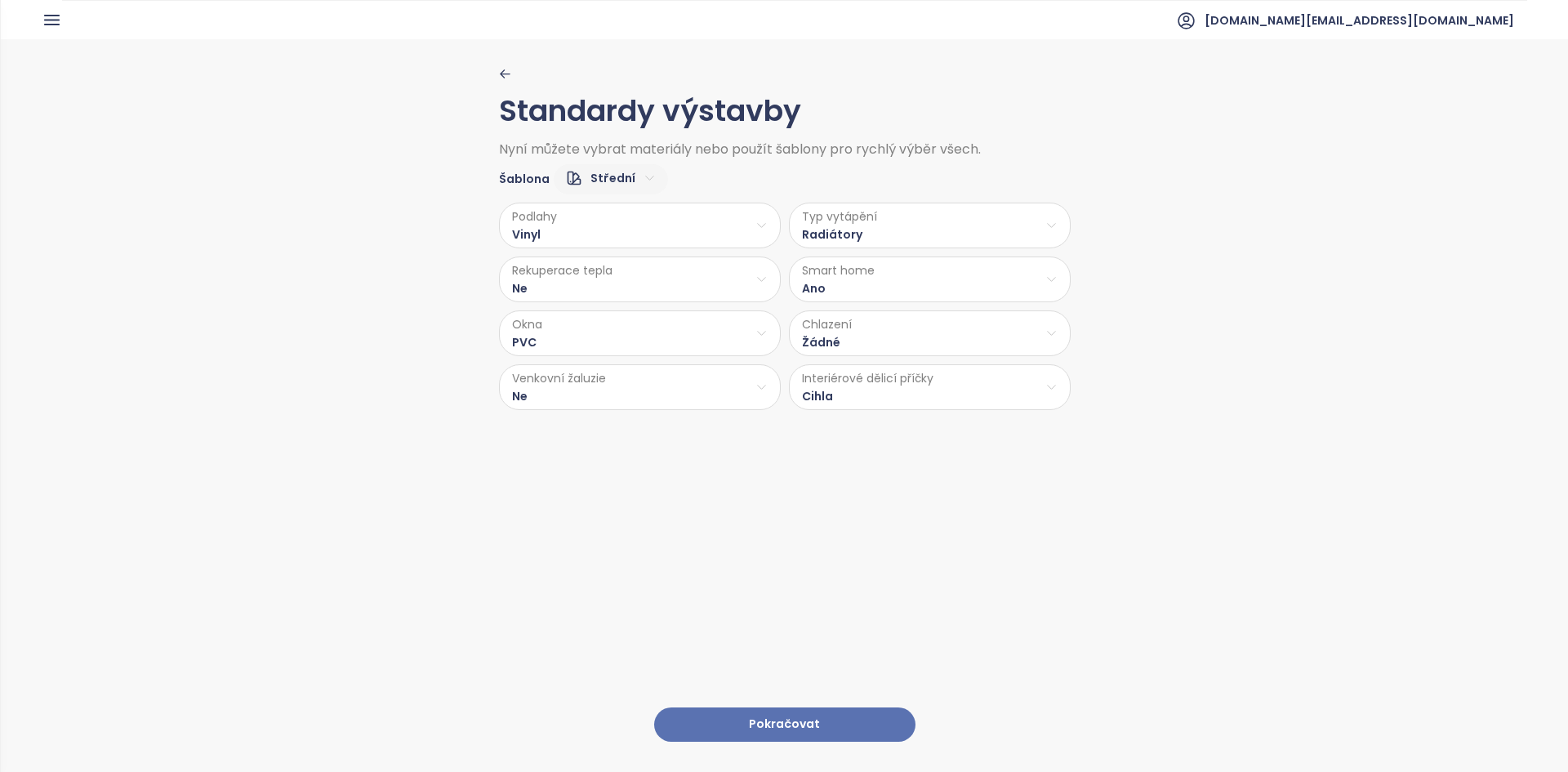
click at [642, 237] on html "Domů Dashboard Analýza trhu Ceník Updaty Reporty Projekty Nastavení Návody Pomo…" at bounding box center [784, 386] width 1568 height 772
click at [636, 292] on span "Laminát" at bounding box center [636, 290] width 66 height 23
click at [587, 286] on html "Domů Dashboard Analýza trhu Ceník Updaty Reporty Projekty Nastavení Návody Pomo…" at bounding box center [784, 386] width 1568 height 772
click at [629, 324] on span "Ano" at bounding box center [633, 322] width 44 height 23
click at [628, 390] on html "Domů Dashboard Analýza trhu Ceník Updaty Reporty Projekty Nastavení Návody Pomo…" at bounding box center [784, 386] width 1568 height 772
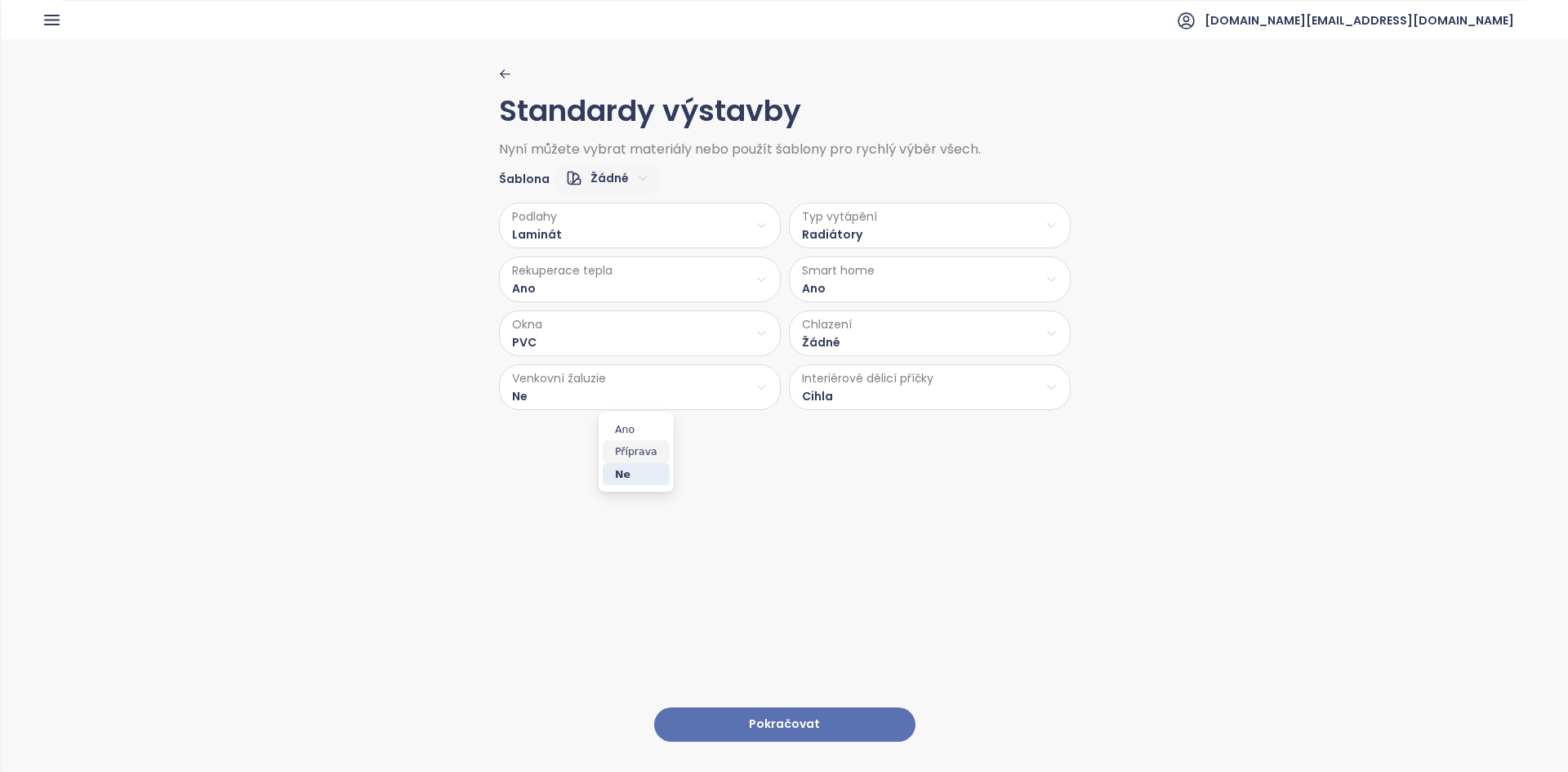
click at [612, 449] on span "Příprava" at bounding box center [636, 452] width 67 height 23
click at [844, 301] on html "Domů Dashboard Analýza trhu Ceník Updaty Reporty Projekty Nastavení Návody Pomo…" at bounding box center [784, 386] width 1568 height 772
click at [920, 345] on span "Ne" at bounding box center [924, 344] width 46 height 23
click at [852, 347] on html "Domů Dashboard Analýza trhu Ceník Updaty Reporty Projekty Nastavení Návody Pomo…" at bounding box center [784, 386] width 1568 height 772
click at [922, 439] on span "Částečná klimatizace" at bounding box center [930, 443] width 137 height 23
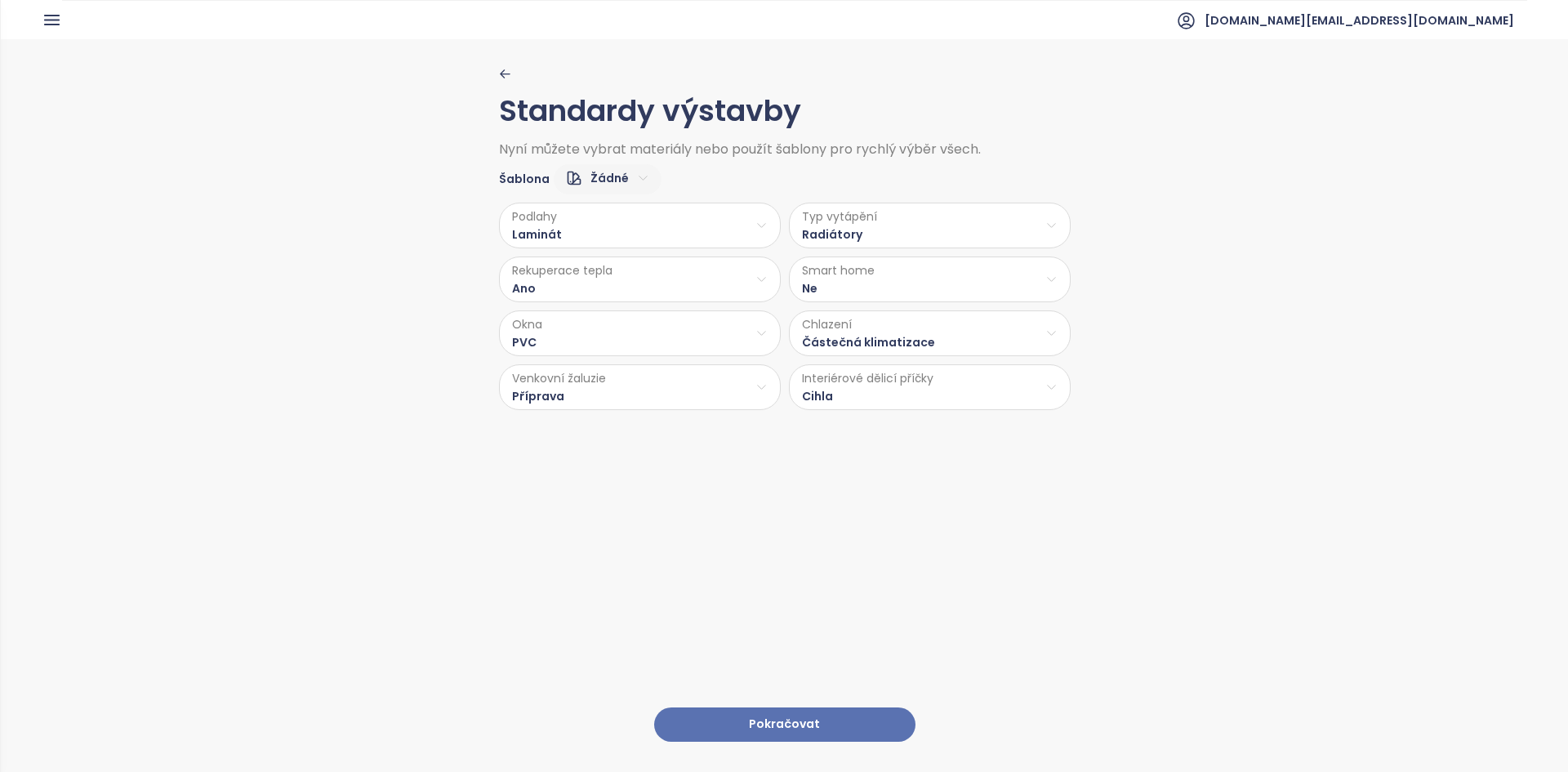
click at [735, 712] on button "Pokračovat" at bounding box center [784, 724] width 261 height 35
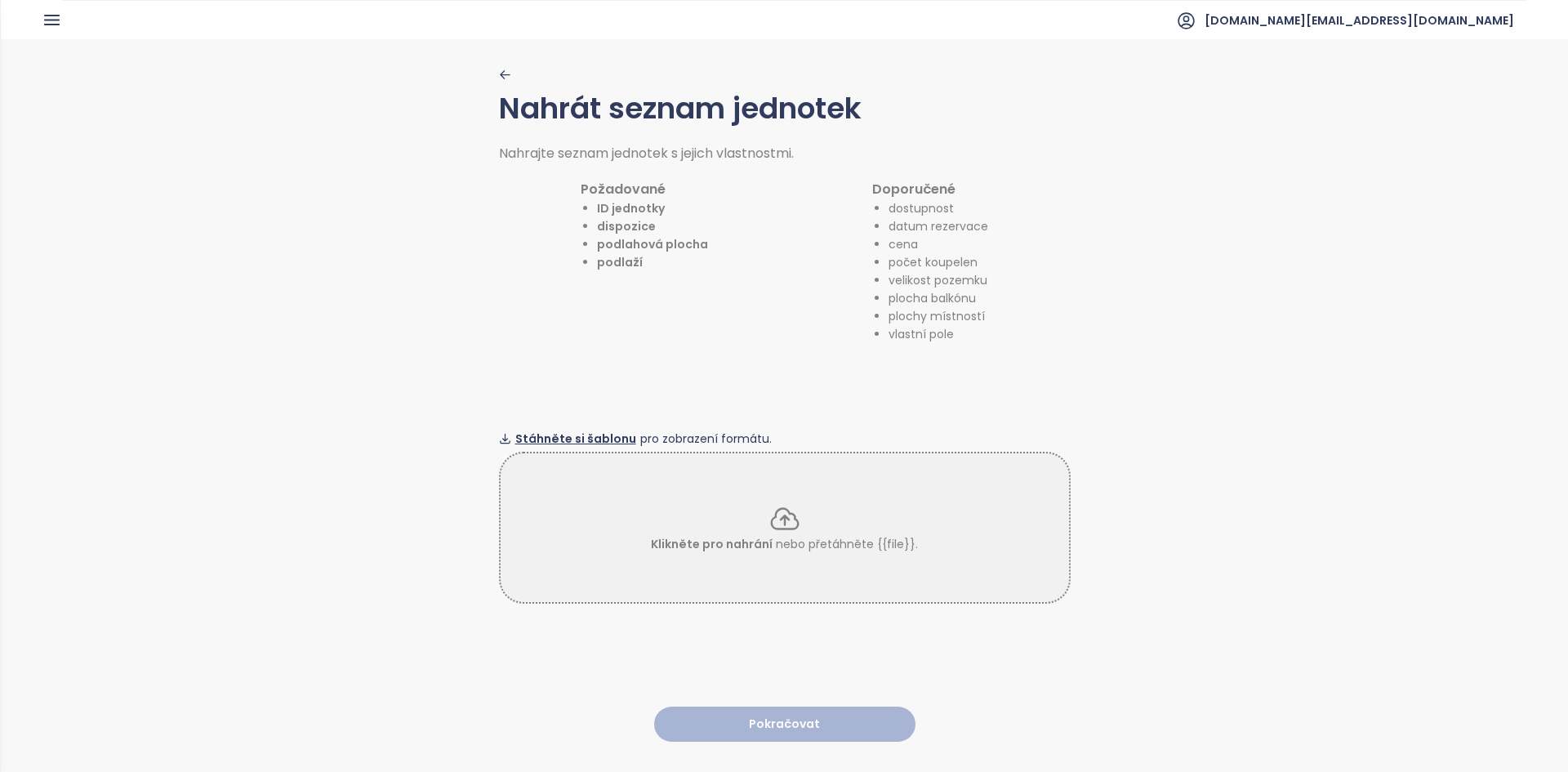
click at [590, 437] on span "Stáhněte si šablonu" at bounding box center [576, 439] width 121 height 18
click at [681, 485] on div "Klikněte pro nahrání nebo přetáhněte {{file}}." at bounding box center [784, 527] width 571 height 152
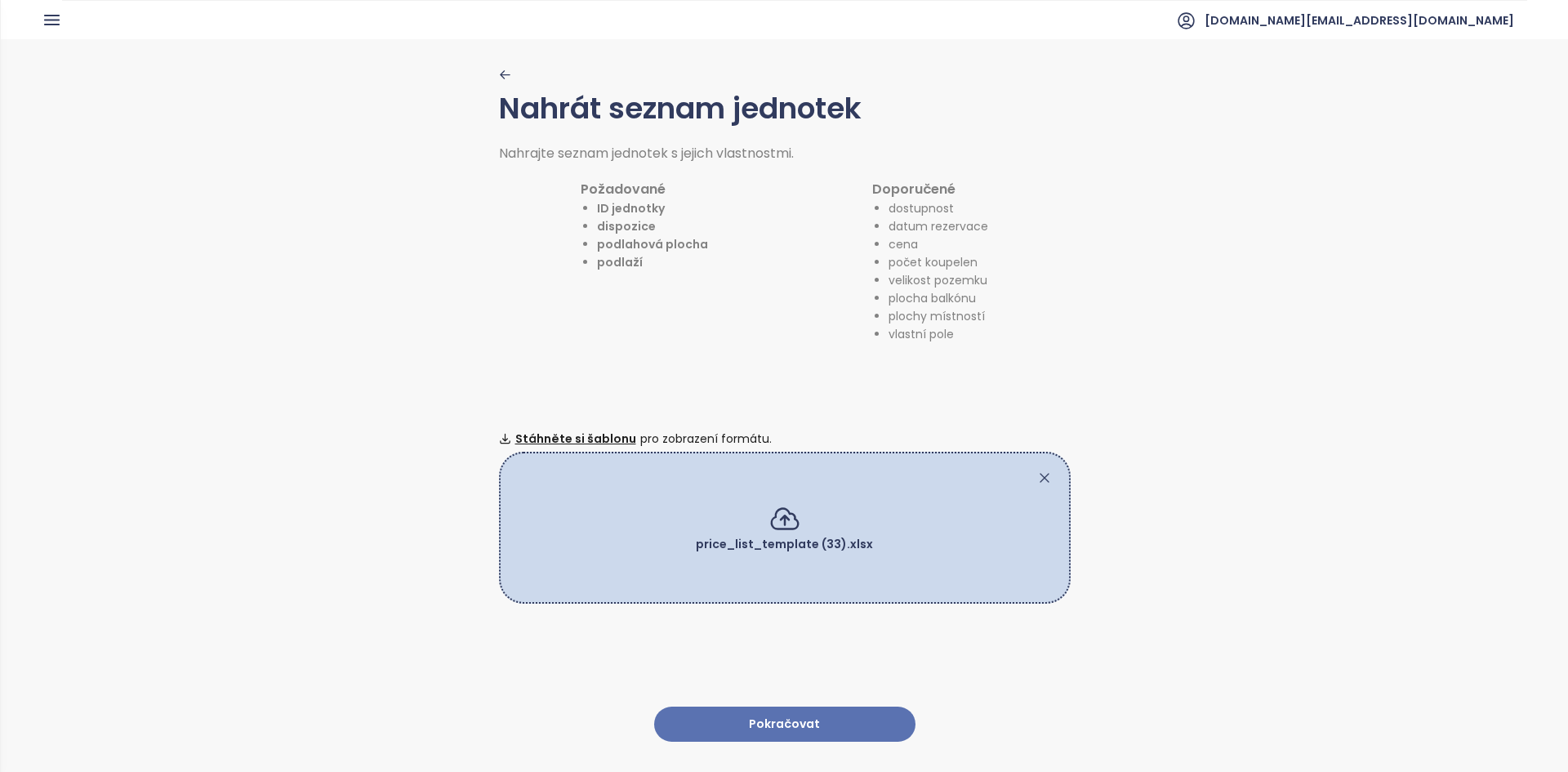
click at [779, 706] on button "Pokračovat" at bounding box center [784, 723] width 261 height 35
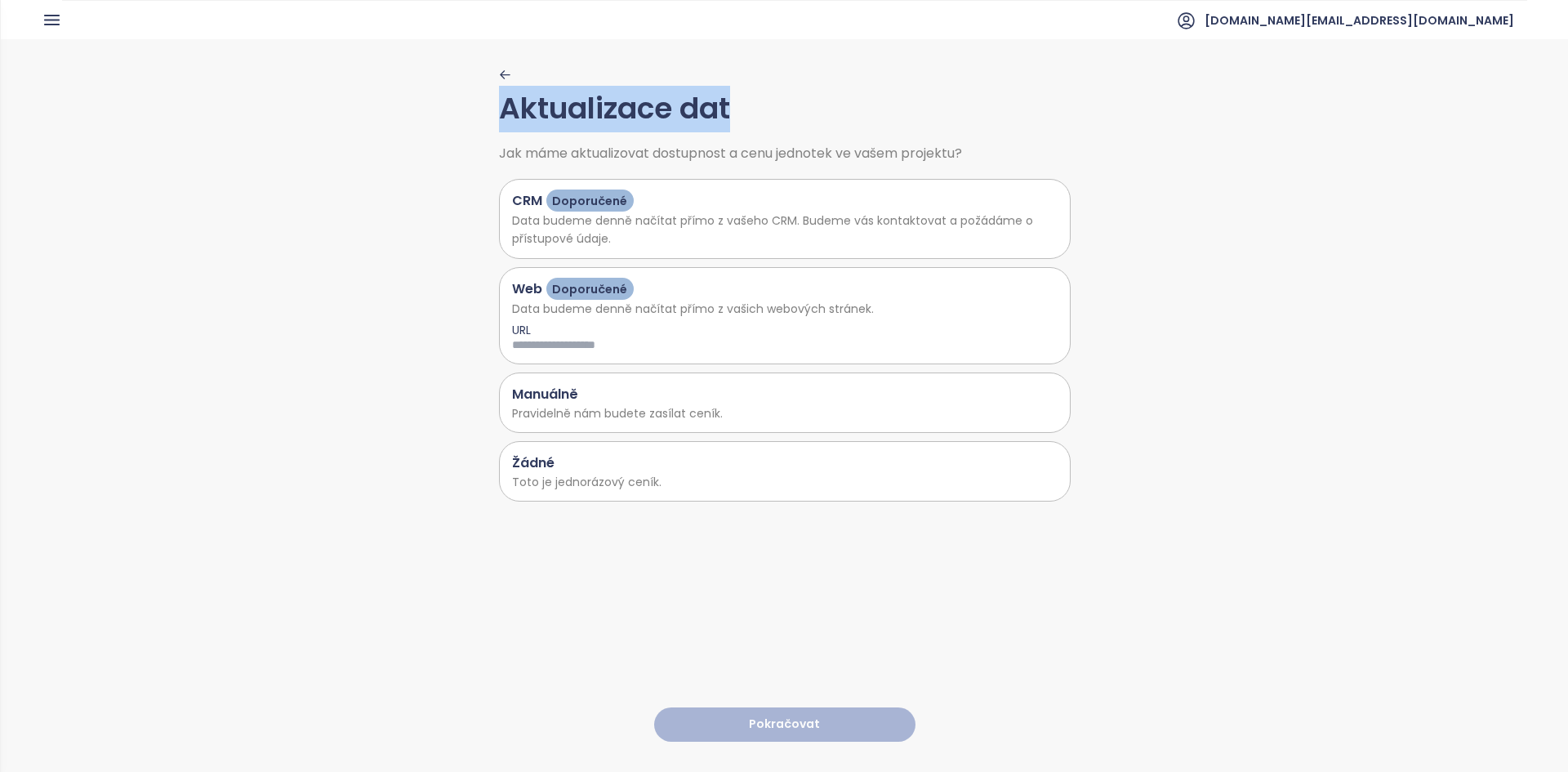
drag, startPoint x: 490, startPoint y: 114, endPoint x: 745, endPoint y: 108, distance: 255.1
click at [745, 108] on div "Aktualizace dat Jak máme aktualizovat dostupnost a cenu jednotek ve vašem proje…" at bounding box center [784, 405] width 1567 height 731
click at [562, 457] on div "Žádné" at bounding box center [784, 462] width 546 height 21
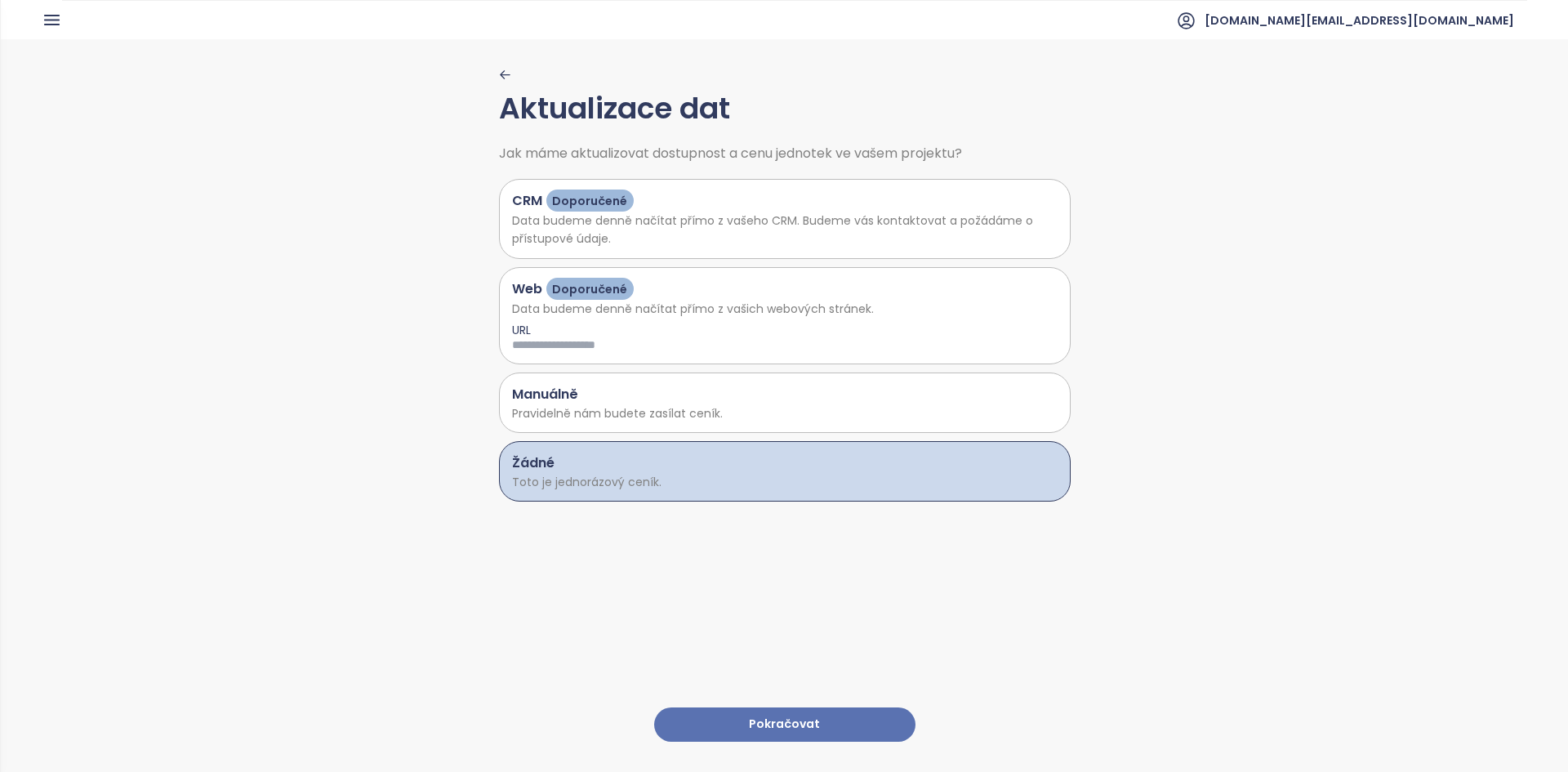
click at [548, 401] on h1 "Manuálně" at bounding box center [545, 393] width 66 height 21
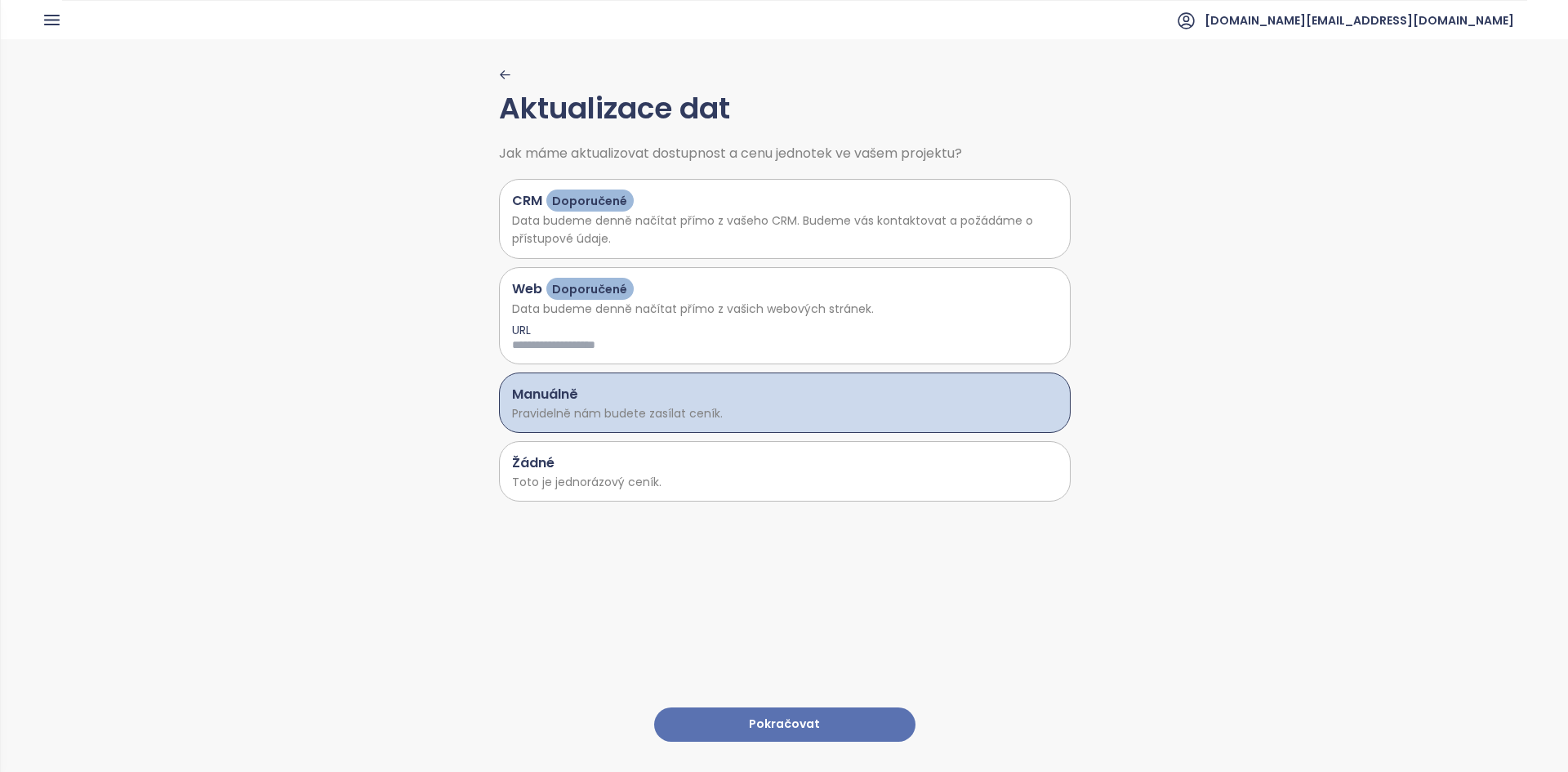
click at [546, 476] on p "Toto je jednorázový ceník." at bounding box center [784, 481] width 546 height 18
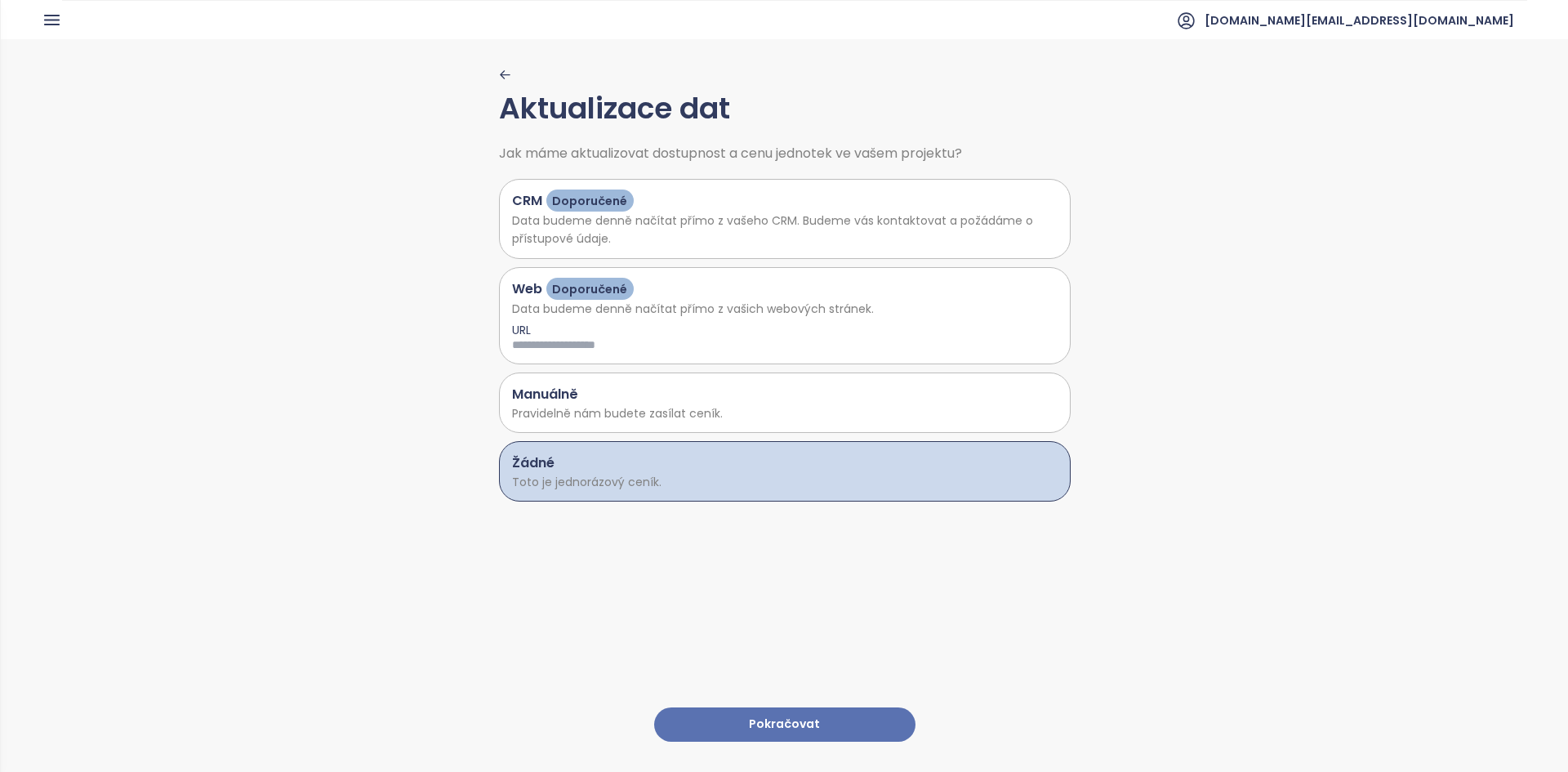
click at [736, 710] on button "Pokračovat" at bounding box center [784, 724] width 261 height 35
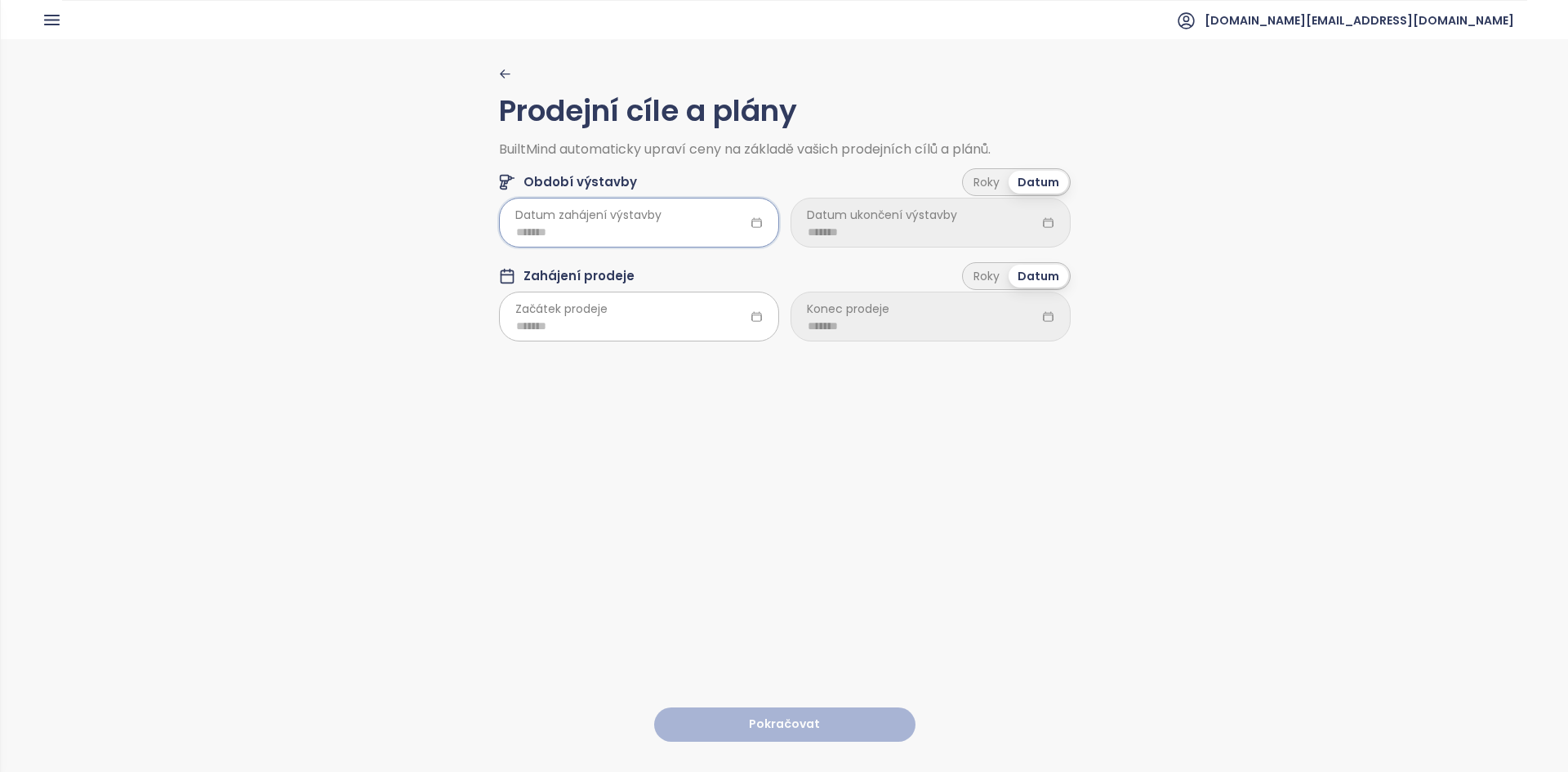
click at [562, 238] on input at bounding box center [639, 232] width 246 height 18
type input "*******"
drag, startPoint x: 669, startPoint y: 464, endPoint x: 628, endPoint y: 470, distance: 41.4
click at [628, 470] on tr "Oct Nov Dec" at bounding box center [610, 472] width 222 height 53
click at [628, 470] on div "Nov" at bounding box center [610, 472] width 49 height 20
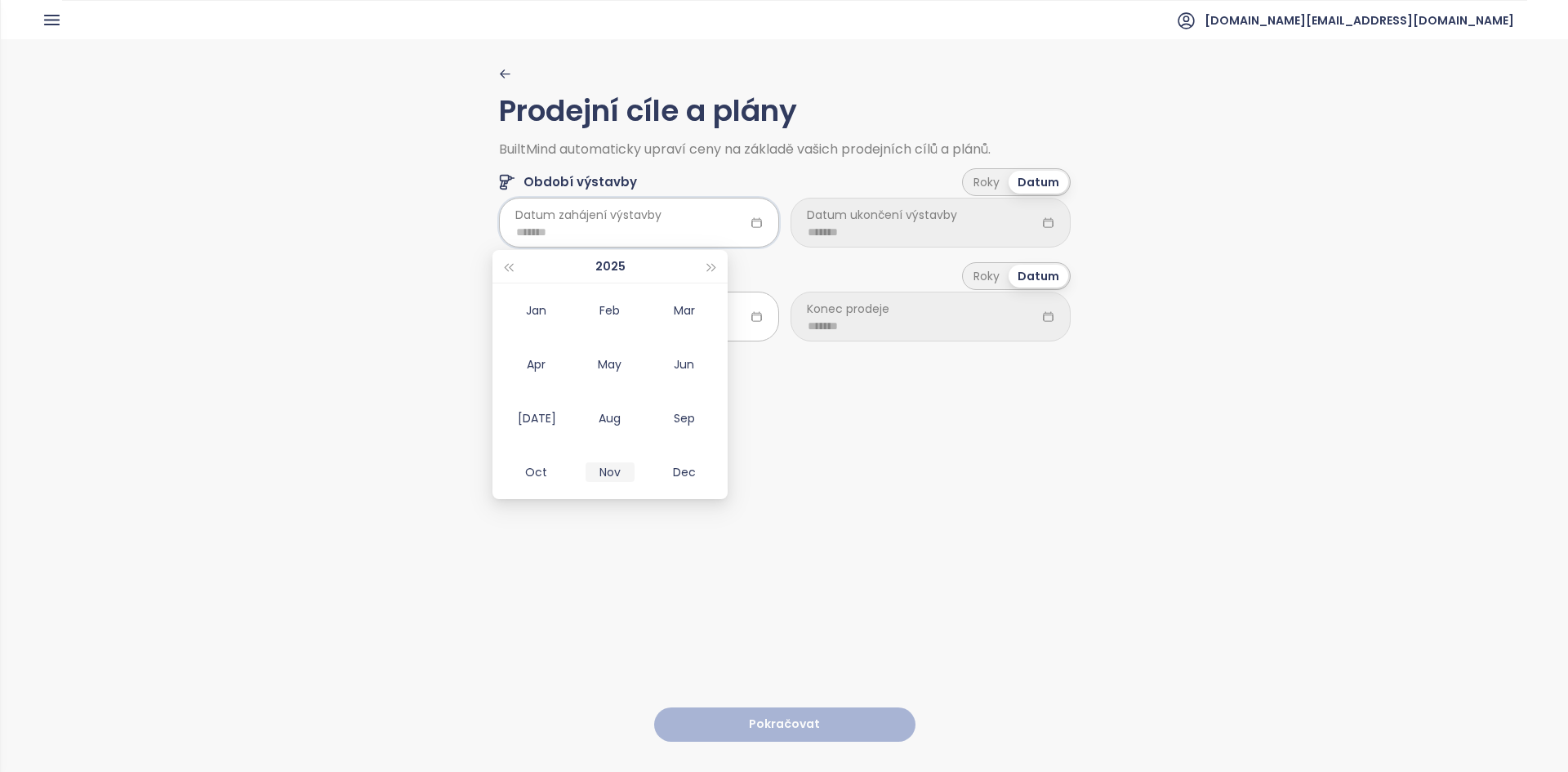
type input "*******"
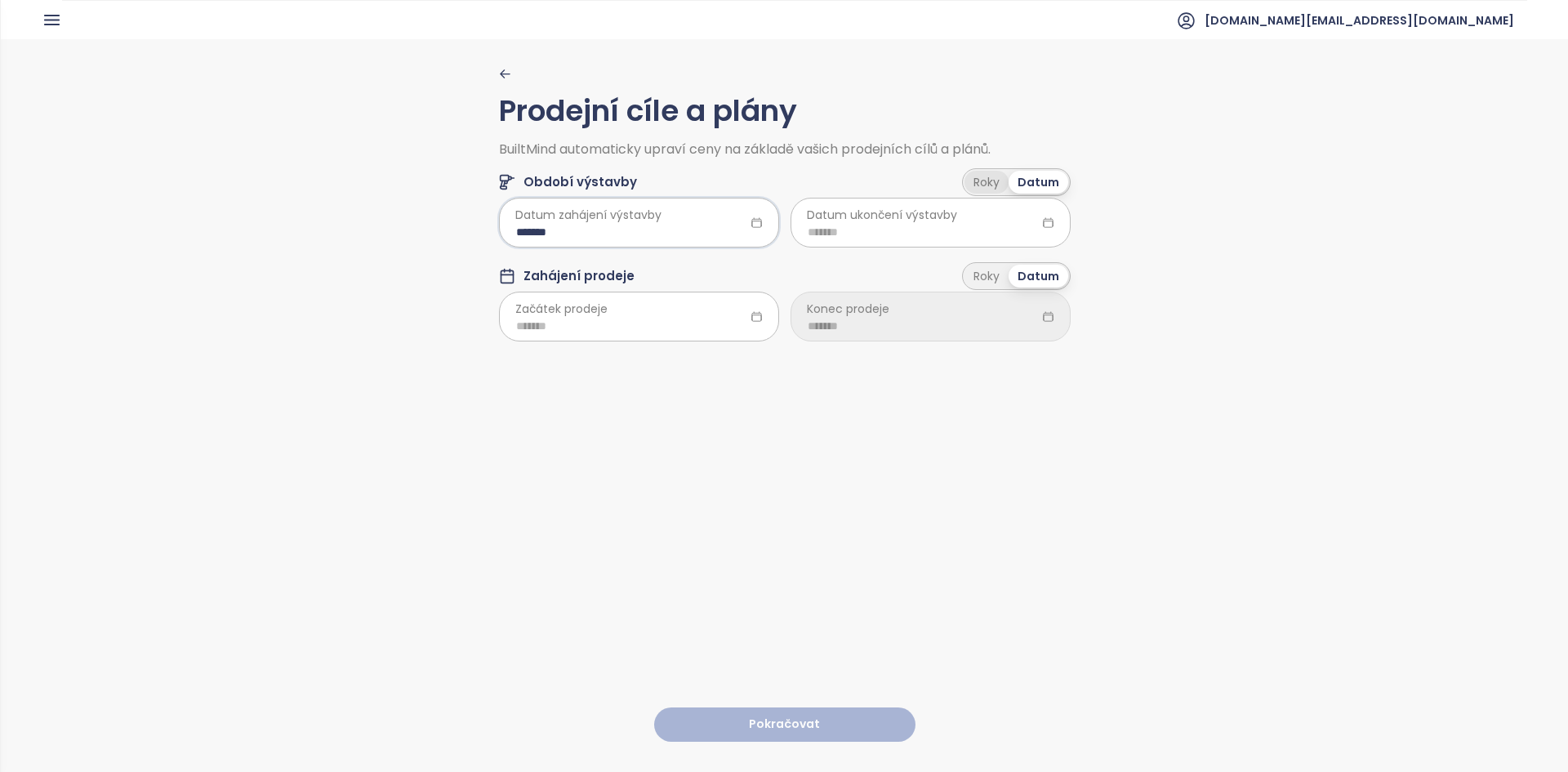
click at [976, 179] on div "Roky" at bounding box center [986, 182] width 44 height 23
click at [904, 235] on html "Domů Dashboard Analýza trhu Ceník Updaty Reporty Projekty Nastavení Návody Pomo…" at bounding box center [784, 386] width 1568 height 772
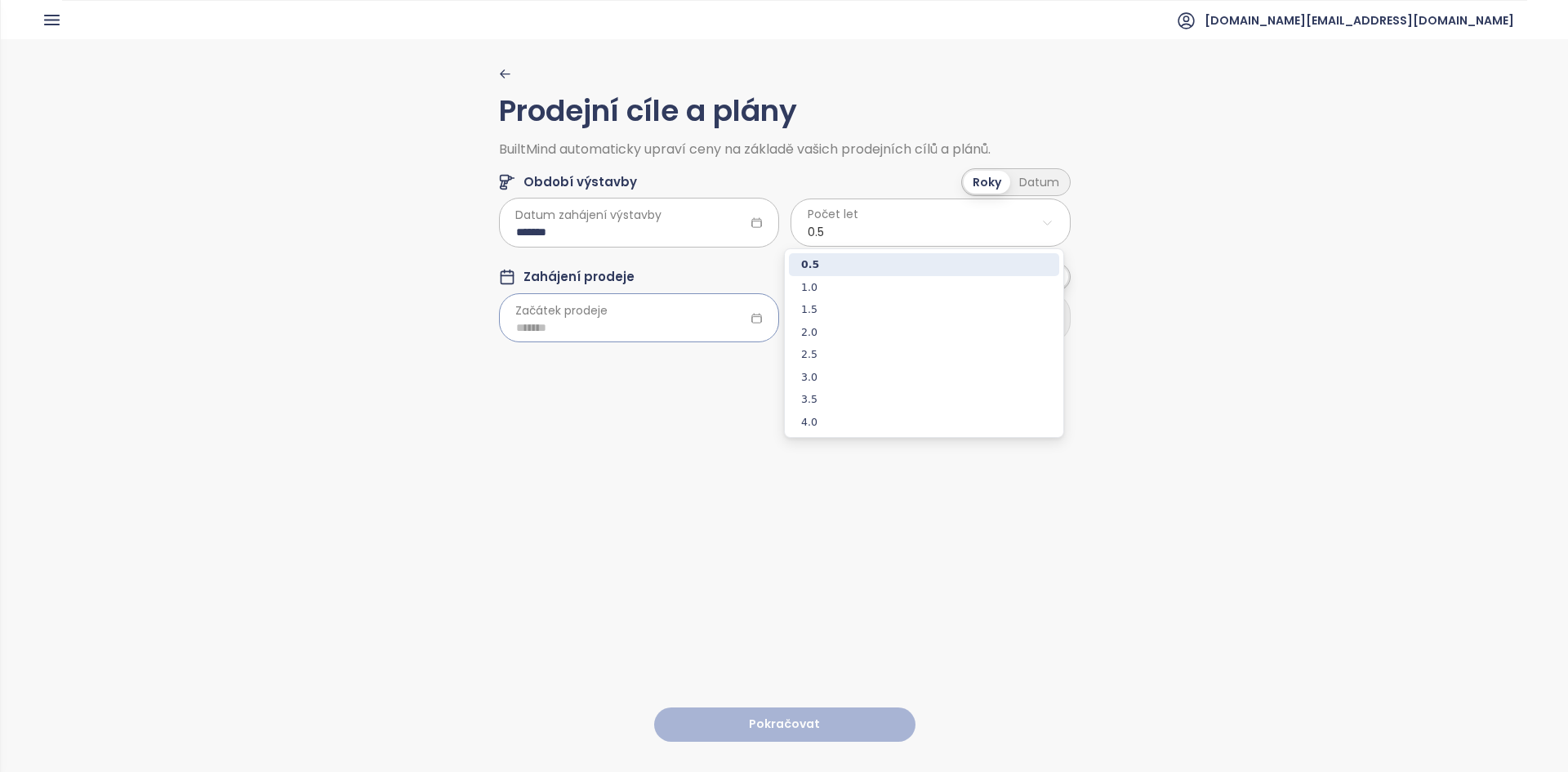
drag, startPoint x: 868, startPoint y: 374, endPoint x: 616, endPoint y: 295, distance: 264.1
click at [867, 374] on span "3.0" at bounding box center [924, 377] width 270 height 23
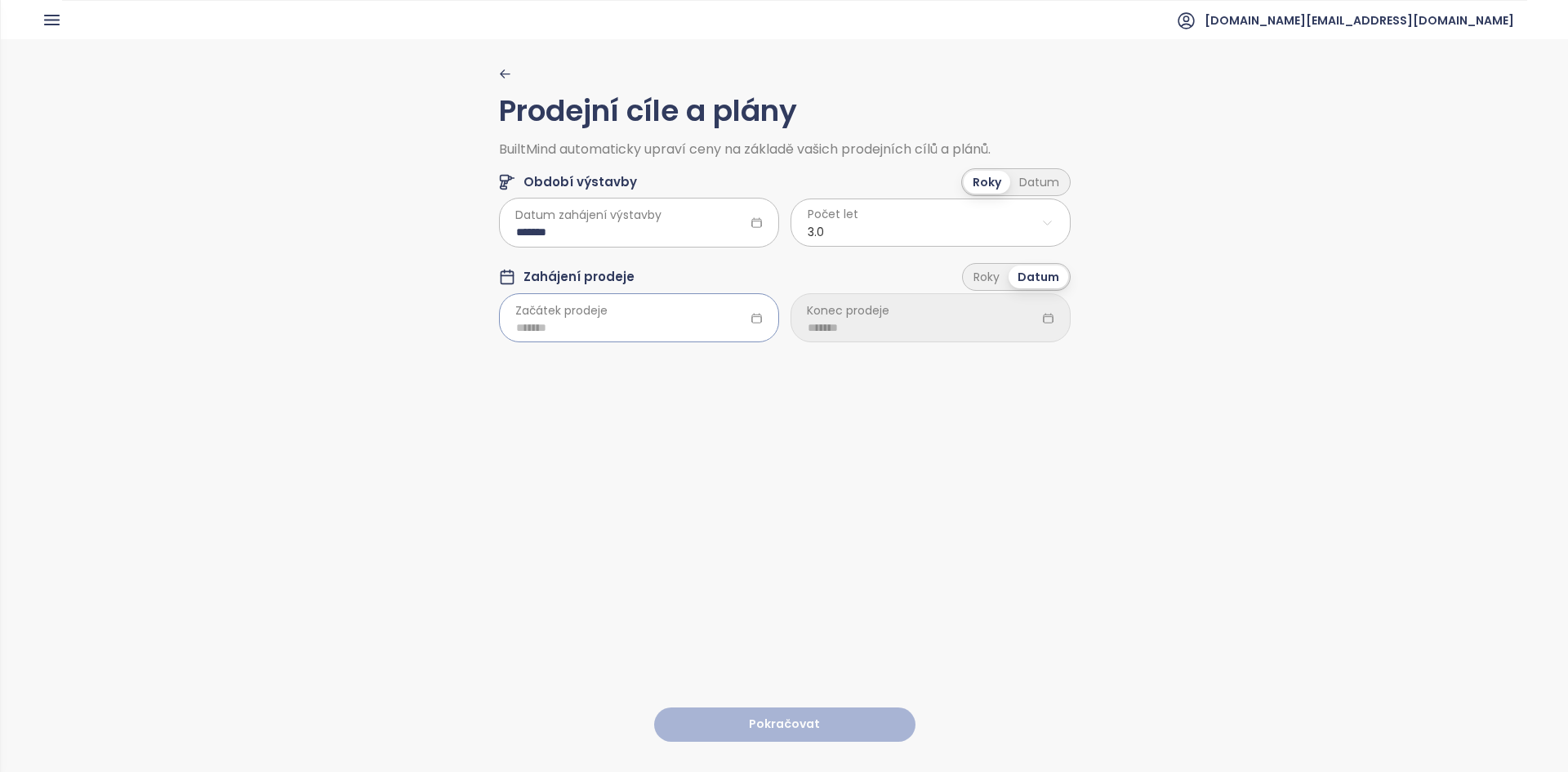
click at [651, 331] on input at bounding box center [639, 327] width 246 height 18
type input "*******"
click at [612, 549] on td "Nov" at bounding box center [610, 567] width 74 height 53
type input "*******"
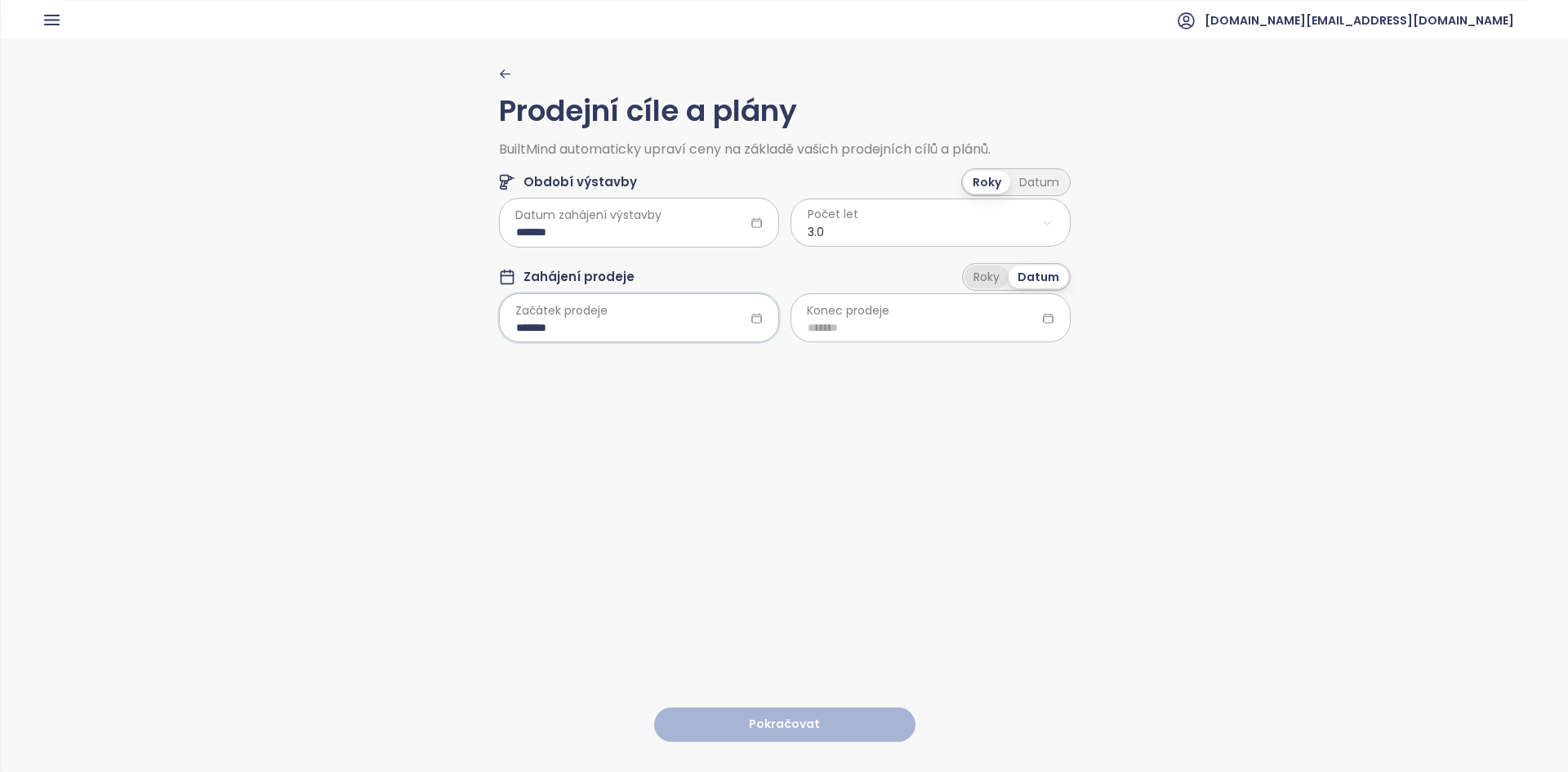
click at [974, 284] on div "Roky" at bounding box center [986, 277] width 44 height 23
click at [915, 331] on html "Domů Dashboard Analýza trhu Ceník Updaty Reporty Projekty Nastavení Návody Pomo…" at bounding box center [784, 386] width 1568 height 772
click at [660, 419] on html "Domů Dashboard Analýza trhu Ceník Updaty Reporty Projekty Nastavení Návody Pomo…" at bounding box center [784, 386] width 1568 height 772
click at [631, 230] on input "*******" at bounding box center [639, 232] width 246 height 18
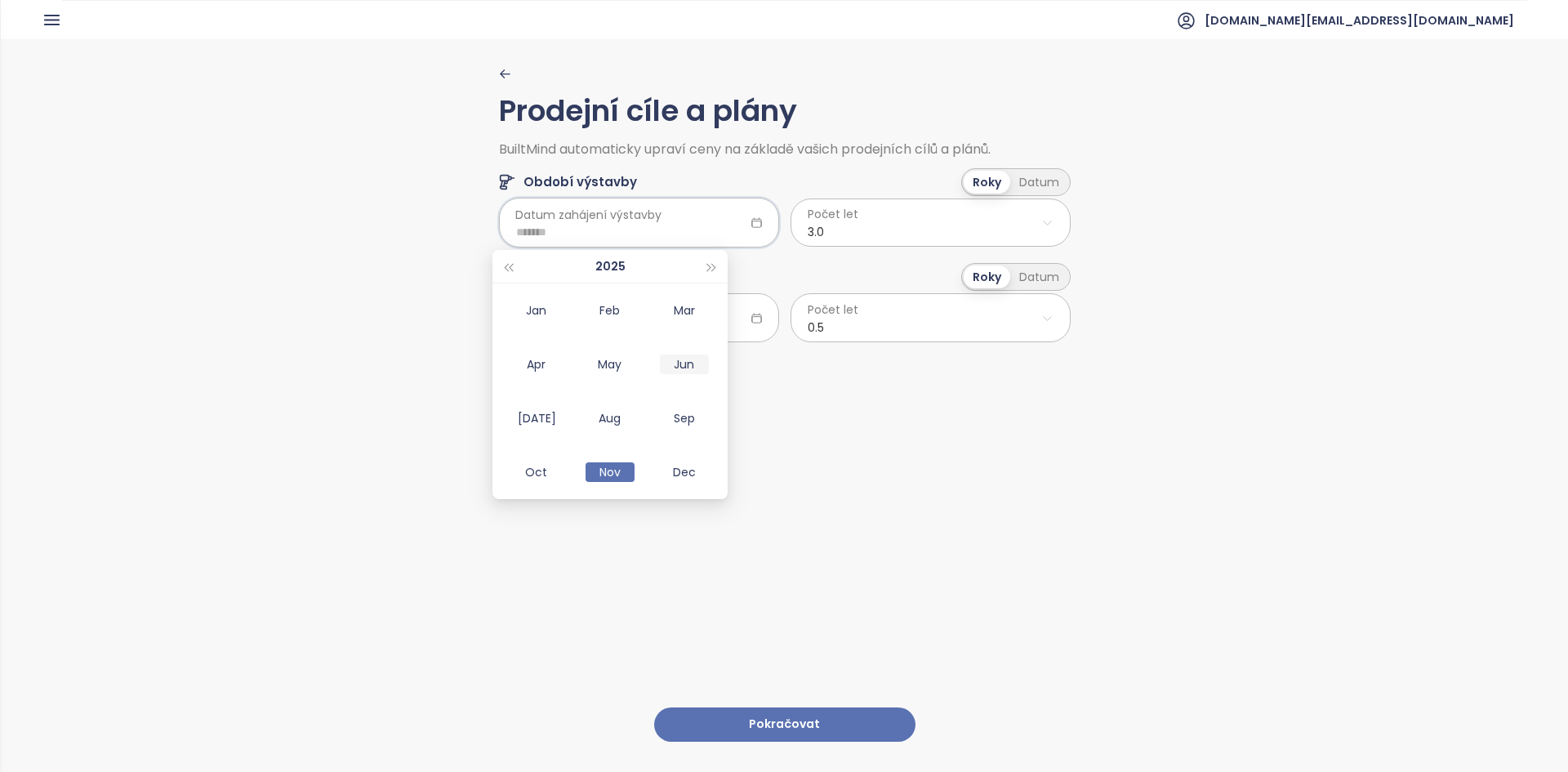
click at [683, 372] on div "Jun" at bounding box center [684, 364] width 49 height 20
click at [851, 229] on html "Domů Dashboard Analýza trhu Ceník Updaty Reporty Projekty Nastavení Návody Pomo…" at bounding box center [784, 386] width 1568 height 772
click at [606, 224] on html "Domů Dashboard Analýza trhu Ceník Updaty Reporty Projekty Nastavení Návody Pomo…" at bounding box center [784, 386] width 1568 height 772
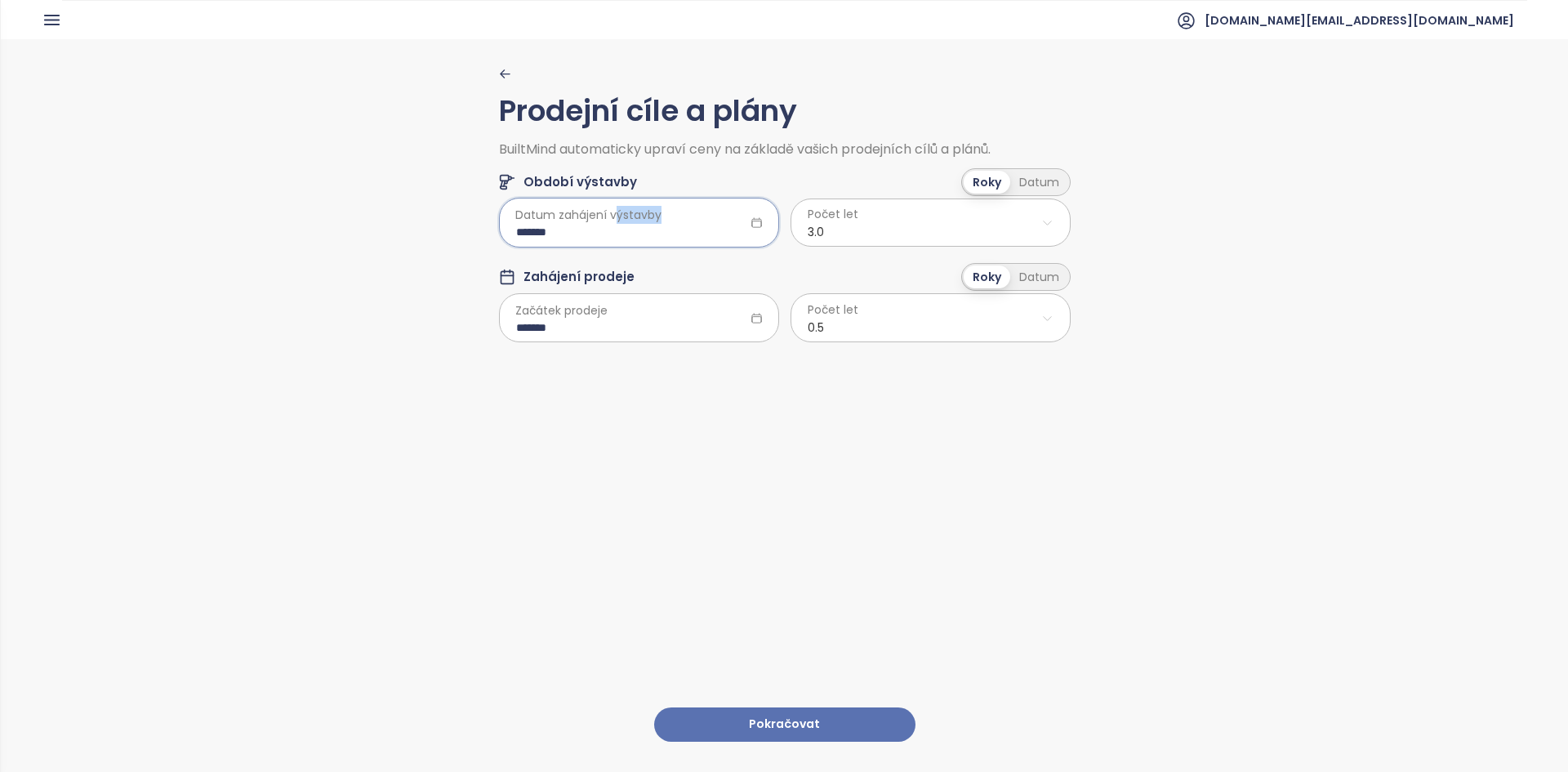
click at [639, 229] on div "Datum zahájení výstavby *******" at bounding box center [639, 222] width 280 height 45
click at [714, 229] on input "*******" at bounding box center [639, 232] width 246 height 18
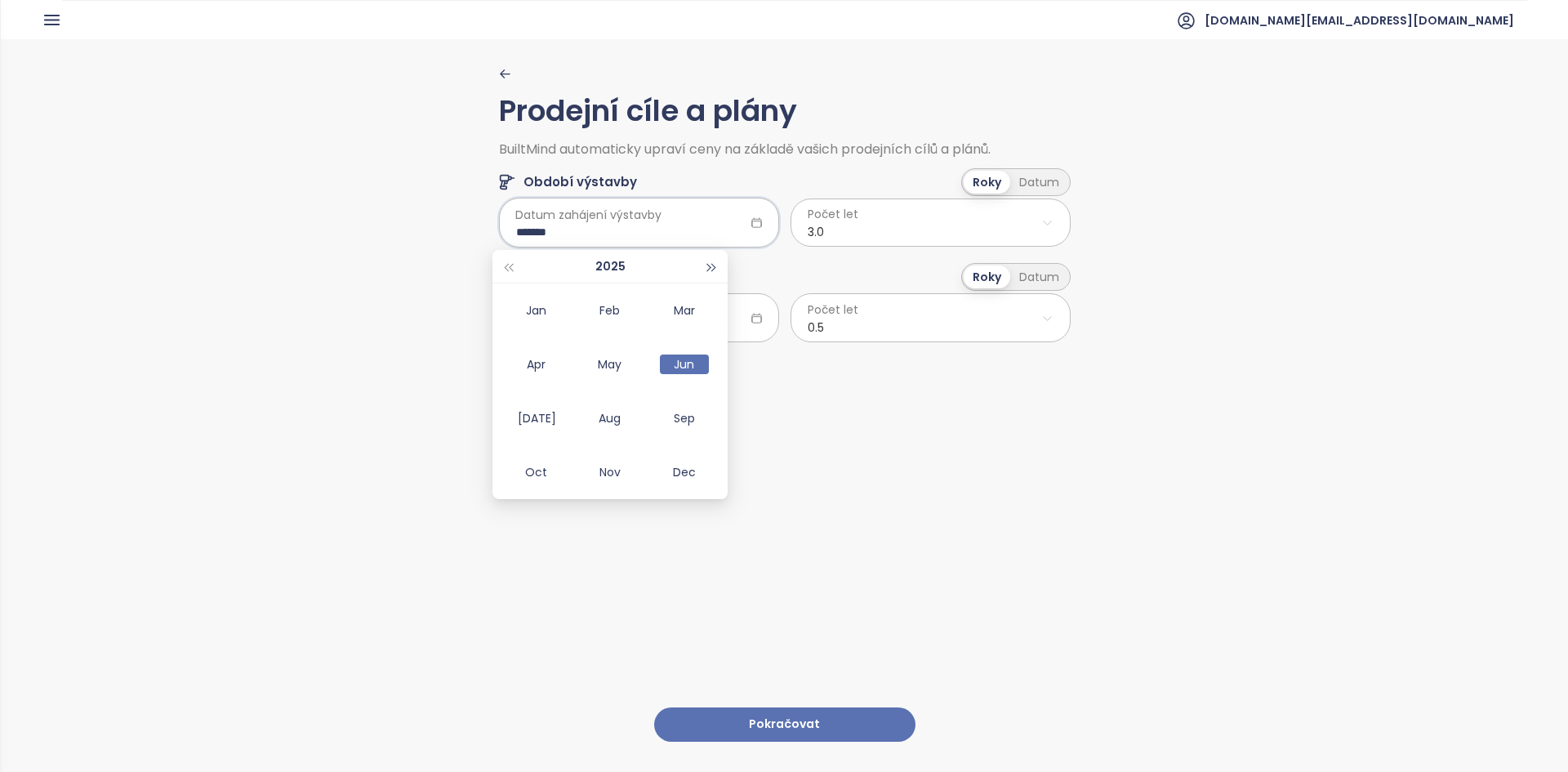
click at [706, 273] on button "button" at bounding box center [712, 266] width 18 height 33
click at [674, 365] on div "Jun" at bounding box center [684, 364] width 49 height 20
type input "*******"
click at [834, 232] on html "Domů Dashboard Analýza trhu Ceník Updaty Reporty Projekty Nastavení Návody Pomo…" at bounding box center [784, 386] width 1568 height 772
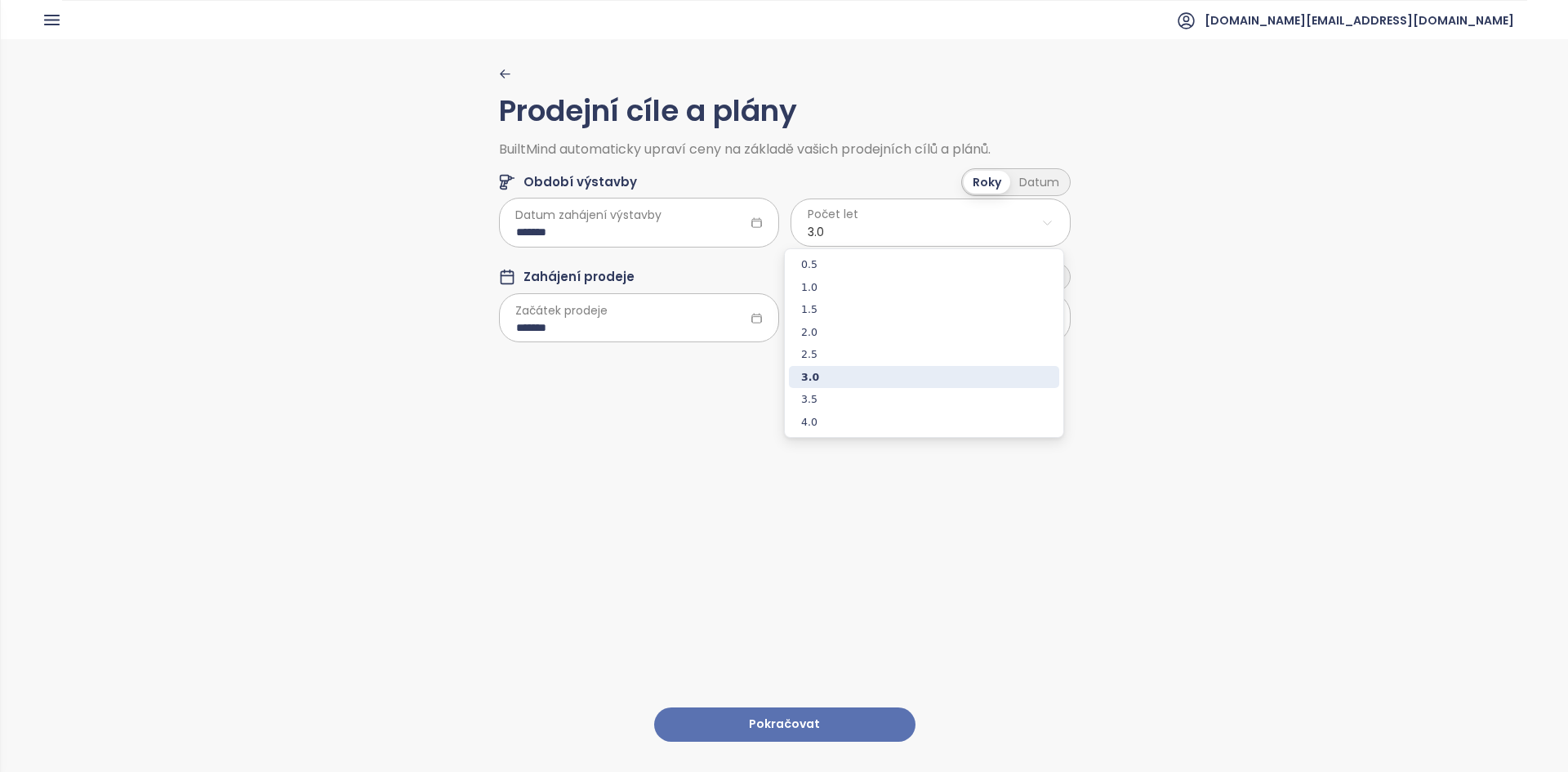
click at [827, 378] on span "3.0" at bounding box center [924, 377] width 270 height 23
click at [643, 332] on input "*******" at bounding box center [639, 327] width 246 height 18
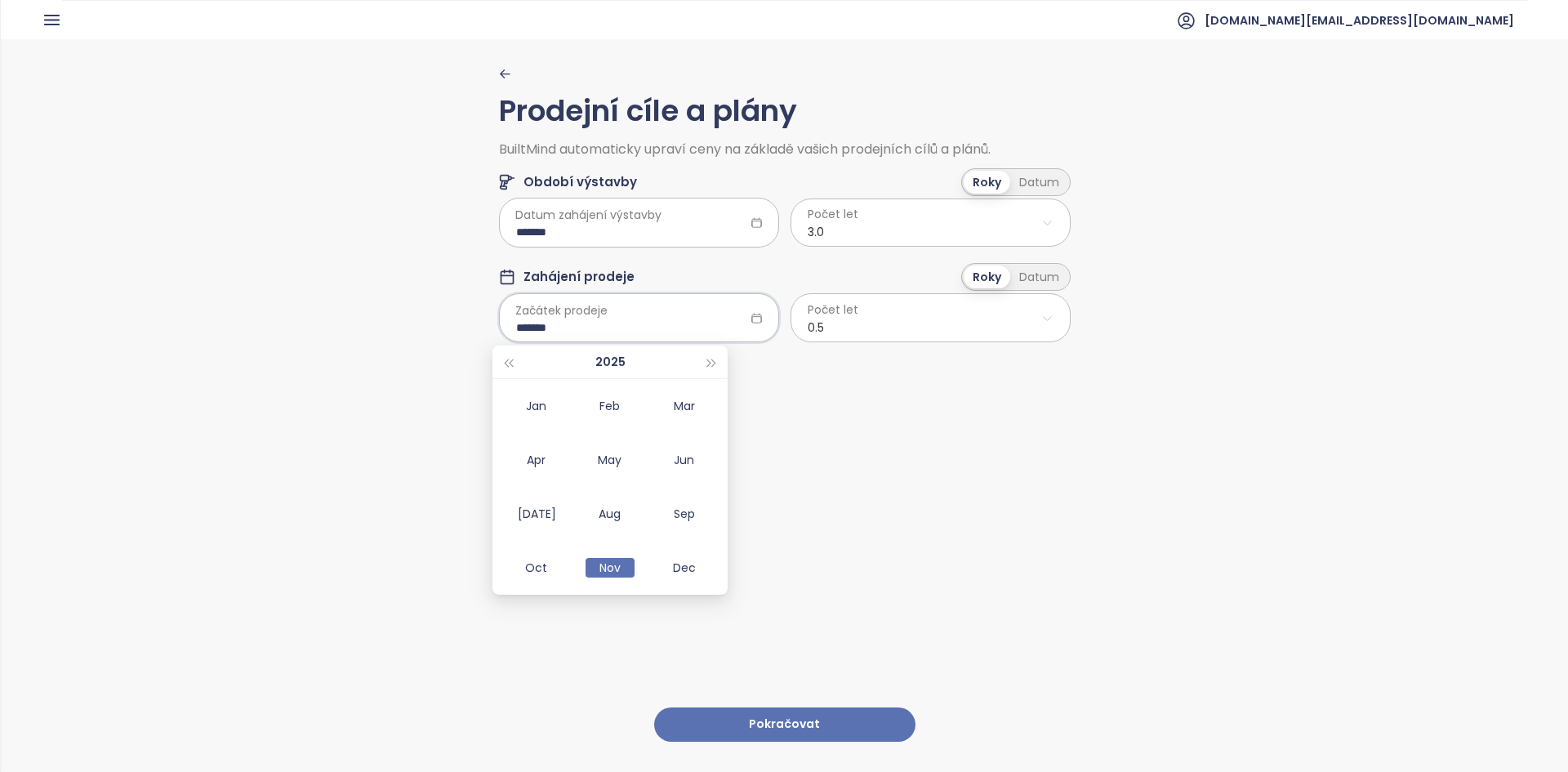
click at [874, 321] on html "Domů Dashboard Analýza trhu Ceník Updaty Reporty Projekty Nastavení Návody Pomo…" at bounding box center [784, 386] width 1568 height 772
click at [852, 474] on span "3.0" at bounding box center [924, 472] width 270 height 23
click at [835, 335] on html "Domů Dashboard Analýza trhu Ceník Updaty Reporty Projekty Nastavení Návody Pomo…" at bounding box center [784, 386] width 1568 height 772
click at [813, 475] on span "3.0" at bounding box center [924, 472] width 270 height 23
click at [1044, 275] on div "Datum" at bounding box center [1038, 277] width 58 height 23
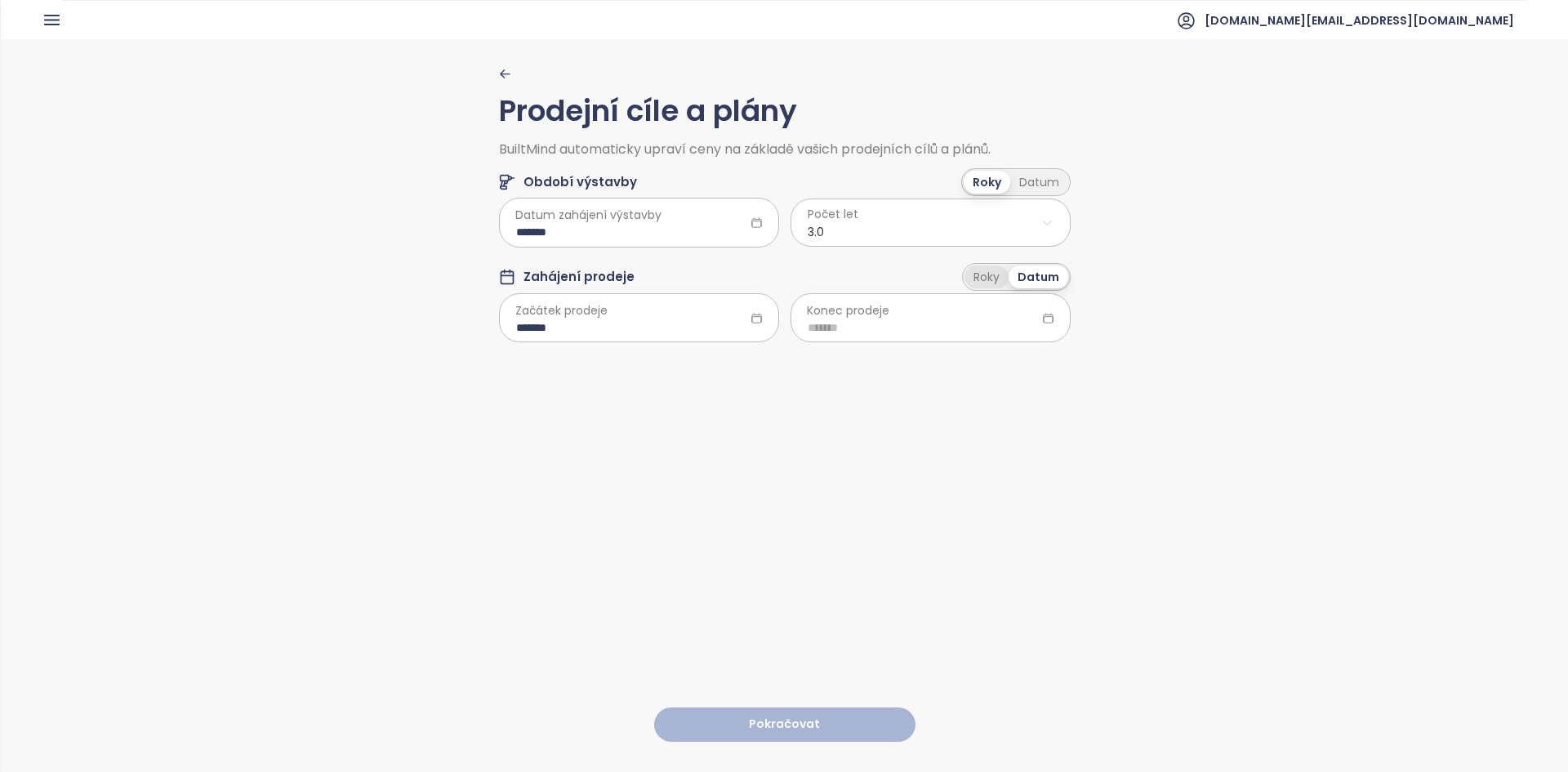
click at [995, 282] on div "Roky" at bounding box center [986, 277] width 44 height 23
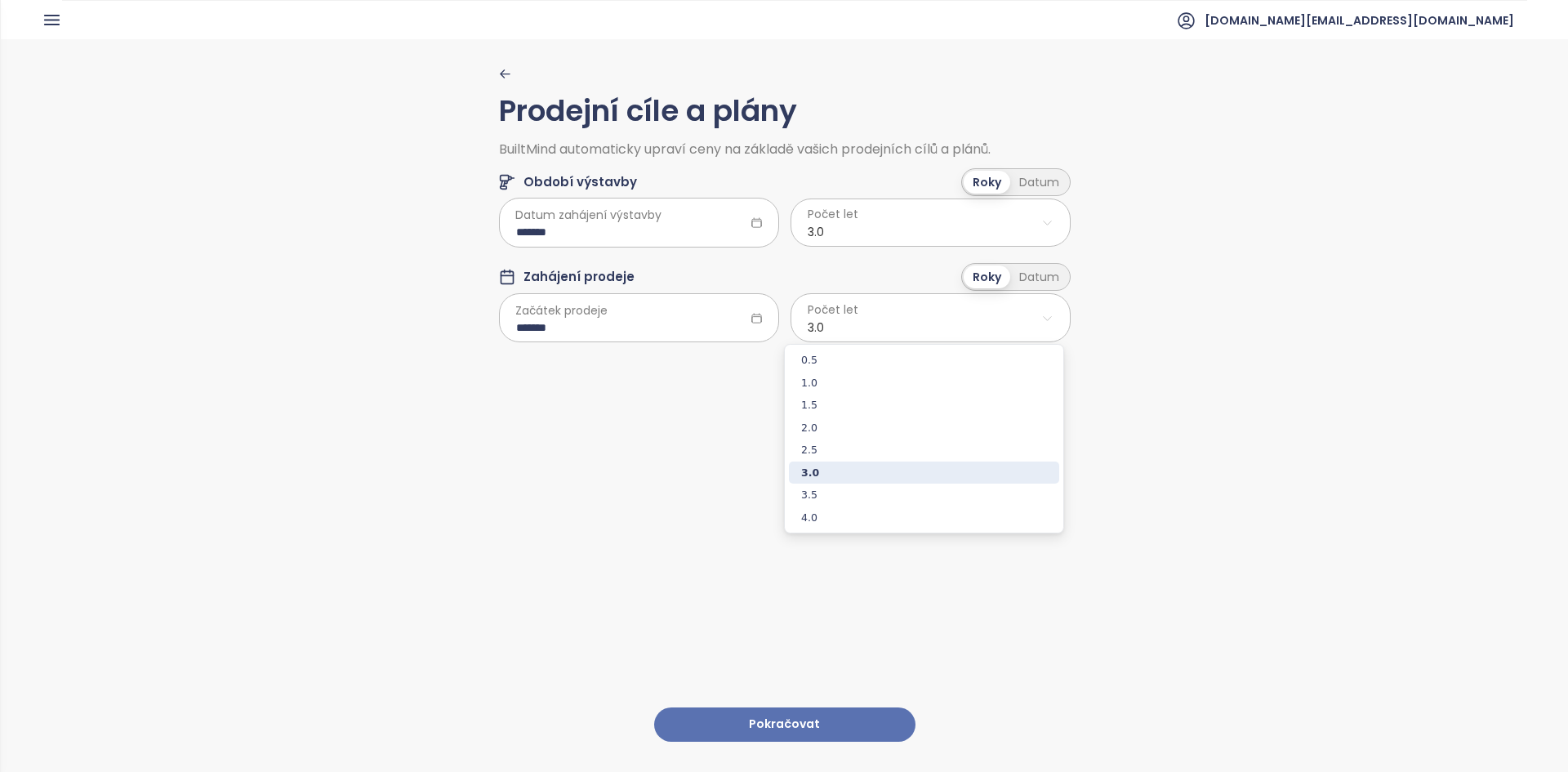
click at [877, 325] on html "Domů Dashboard Analýza trhu Ceník Updaty Reporty Projekty Nastavení Návody Pomo…" at bounding box center [784, 386] width 1568 height 772
click at [657, 604] on html "Domů Dashboard Analýza trhu Ceník Updaty Reporty Projekty Nastavení Návody Pomo…" at bounding box center [784, 386] width 1568 height 772
click at [753, 713] on button "Pokračovat" at bounding box center [784, 724] width 261 height 35
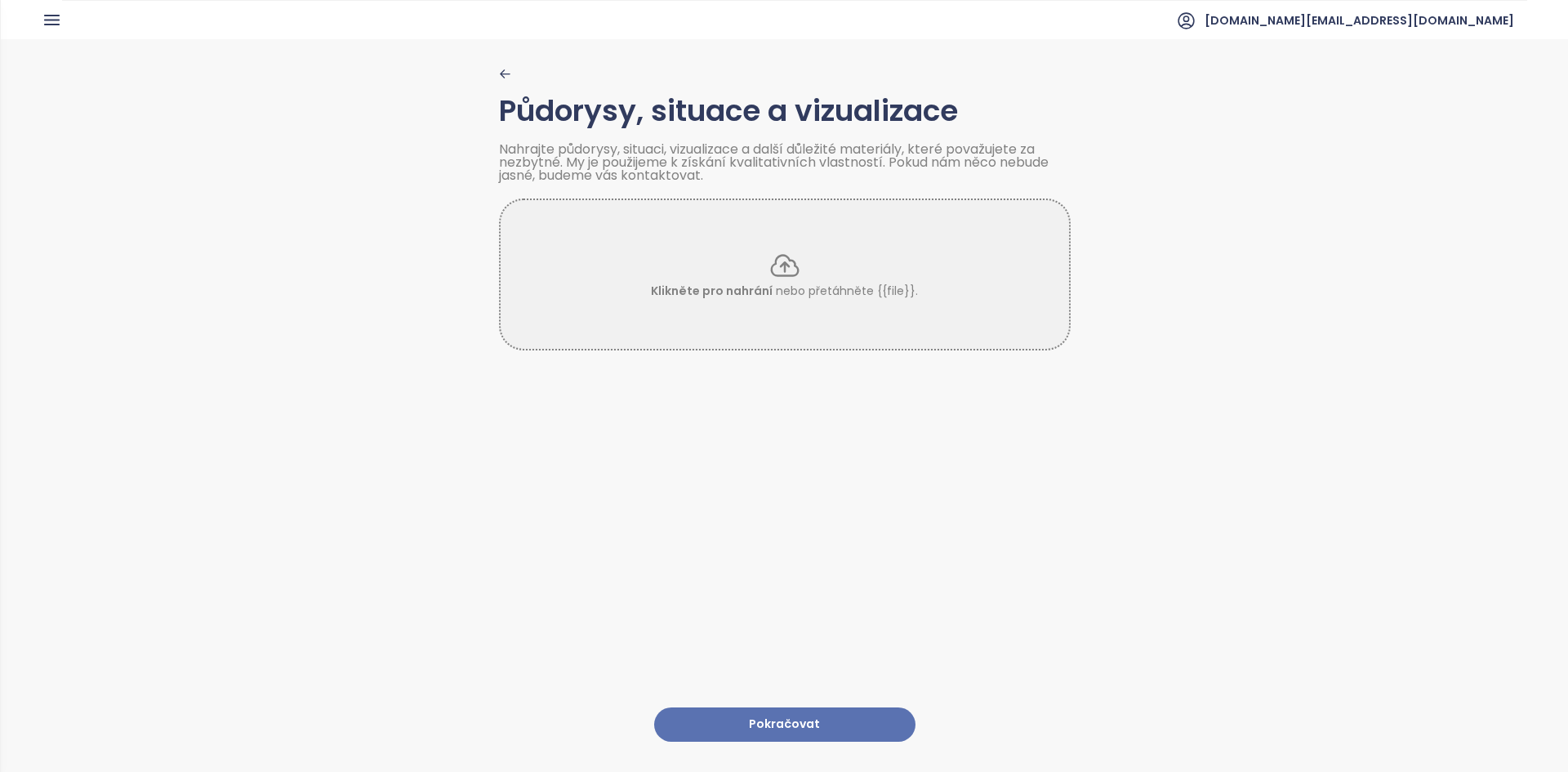
click at [778, 710] on button "Pokračovat" at bounding box center [784, 724] width 261 height 35
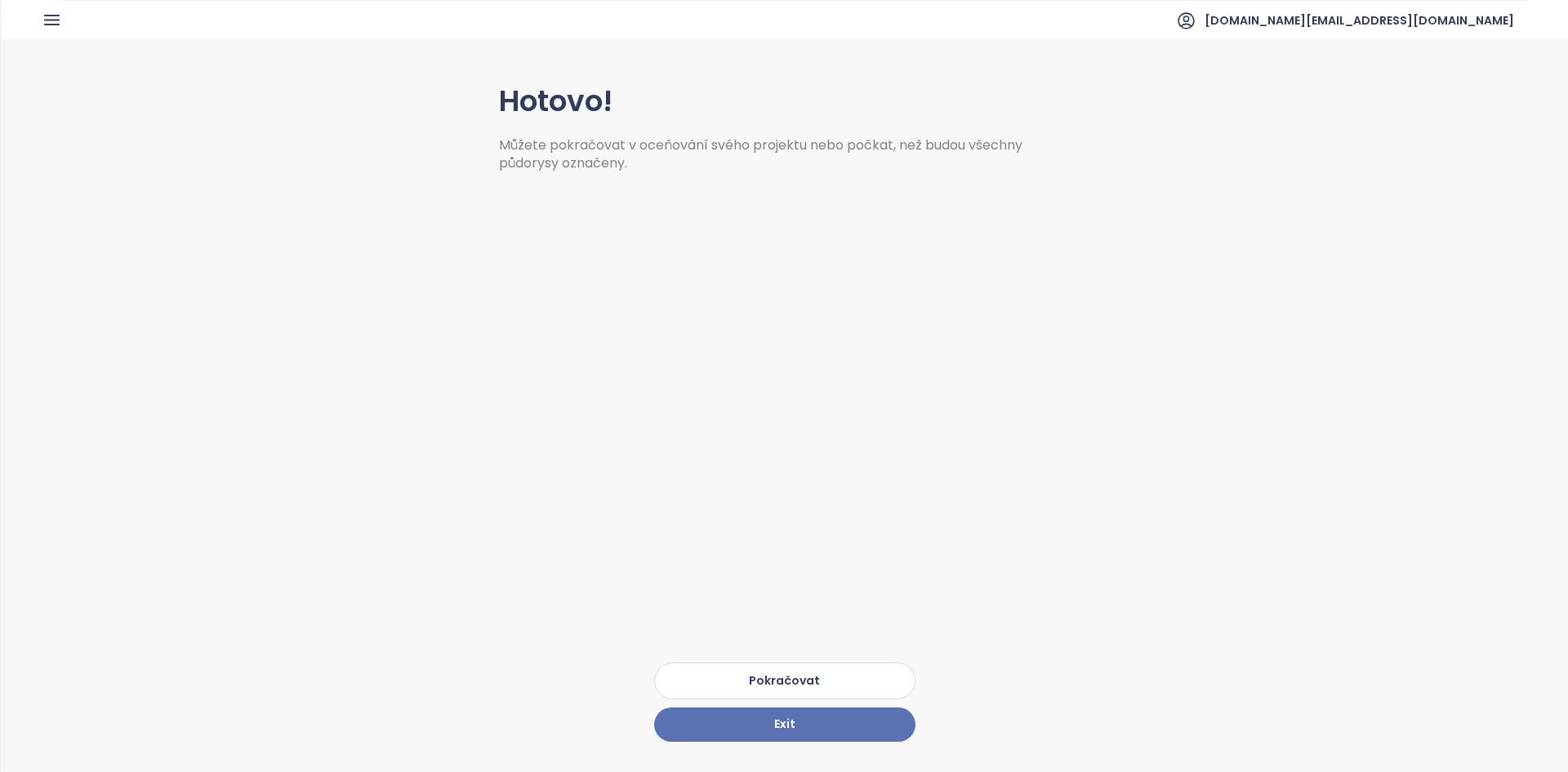
click at [751, 664] on button "Pokračovat" at bounding box center [784, 680] width 261 height 37
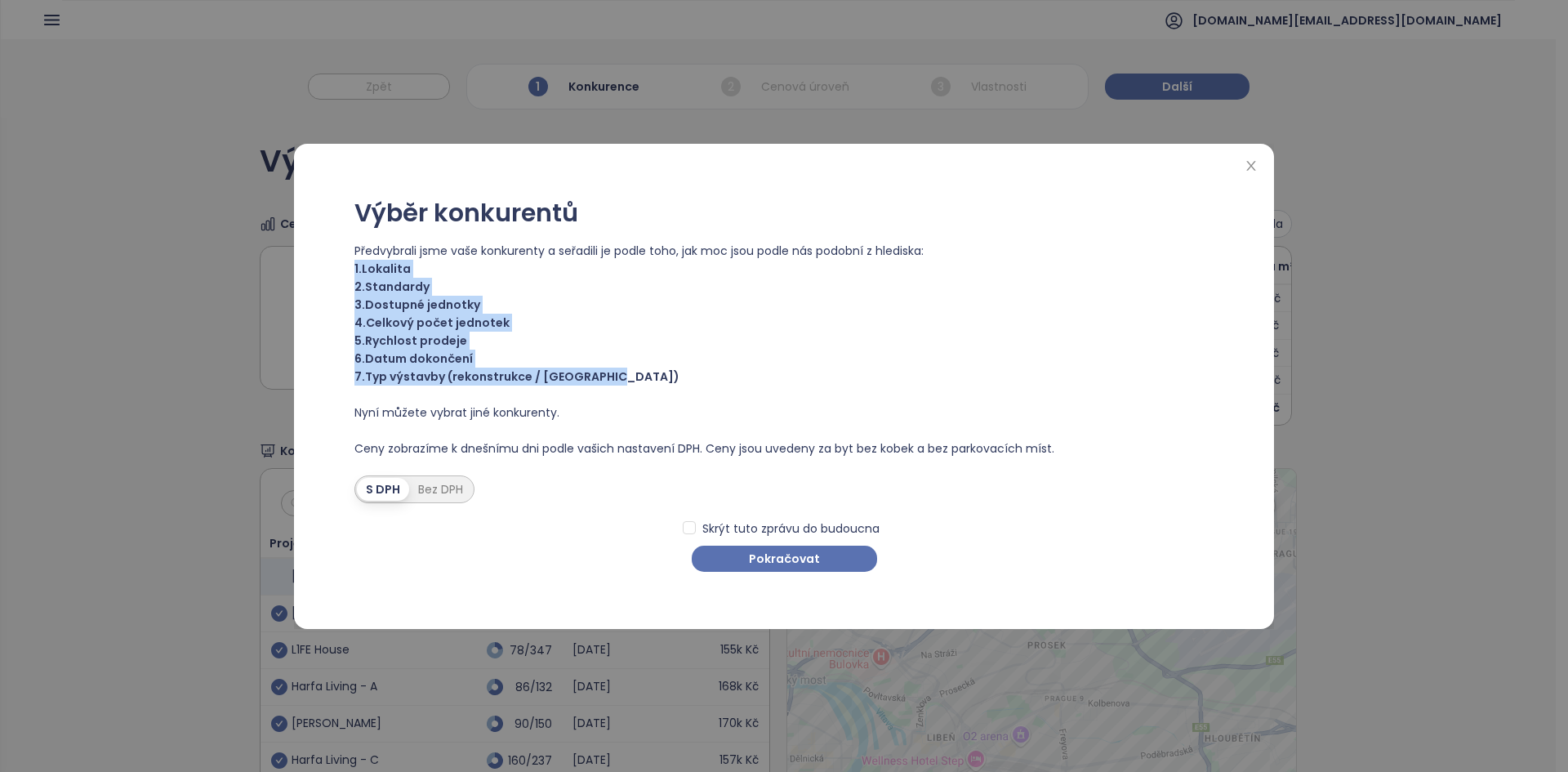
drag, startPoint x: 633, startPoint y: 375, endPoint x: 341, endPoint y: 267, distance: 311.3
click at [341, 267] on div "Výběr konkurentů Předvybrali jsme vaše konkurenty a seřadili je podle toho, jak…" at bounding box center [784, 386] width 940 height 452
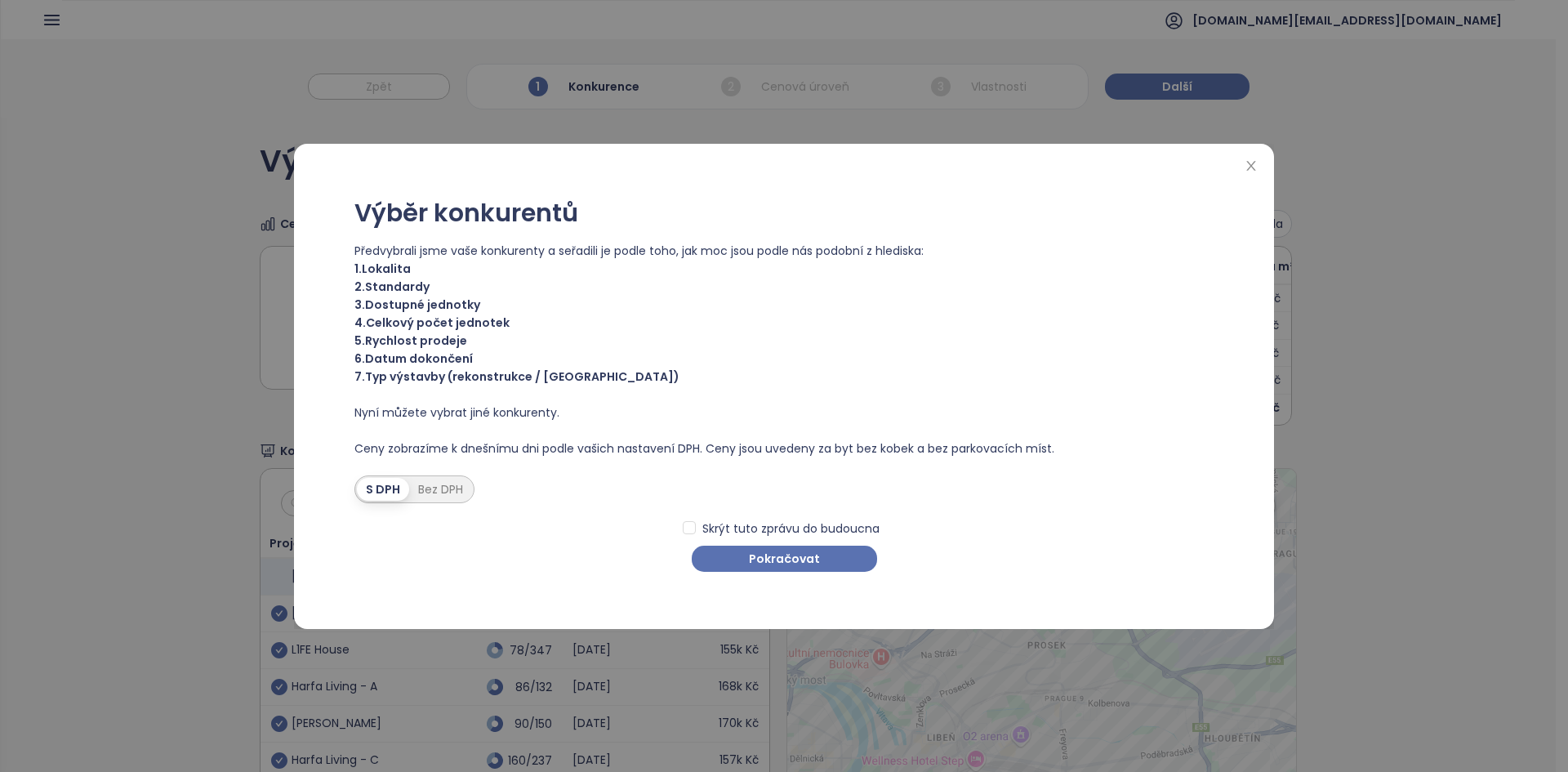
click at [383, 270] on span "1. Lokalita" at bounding box center [784, 268] width 859 height 18
click at [408, 306] on span "3. Dostupné jednotky" at bounding box center [784, 305] width 859 height 18
click at [393, 318] on span "4. Celkový počet jednotek" at bounding box center [784, 323] width 859 height 18
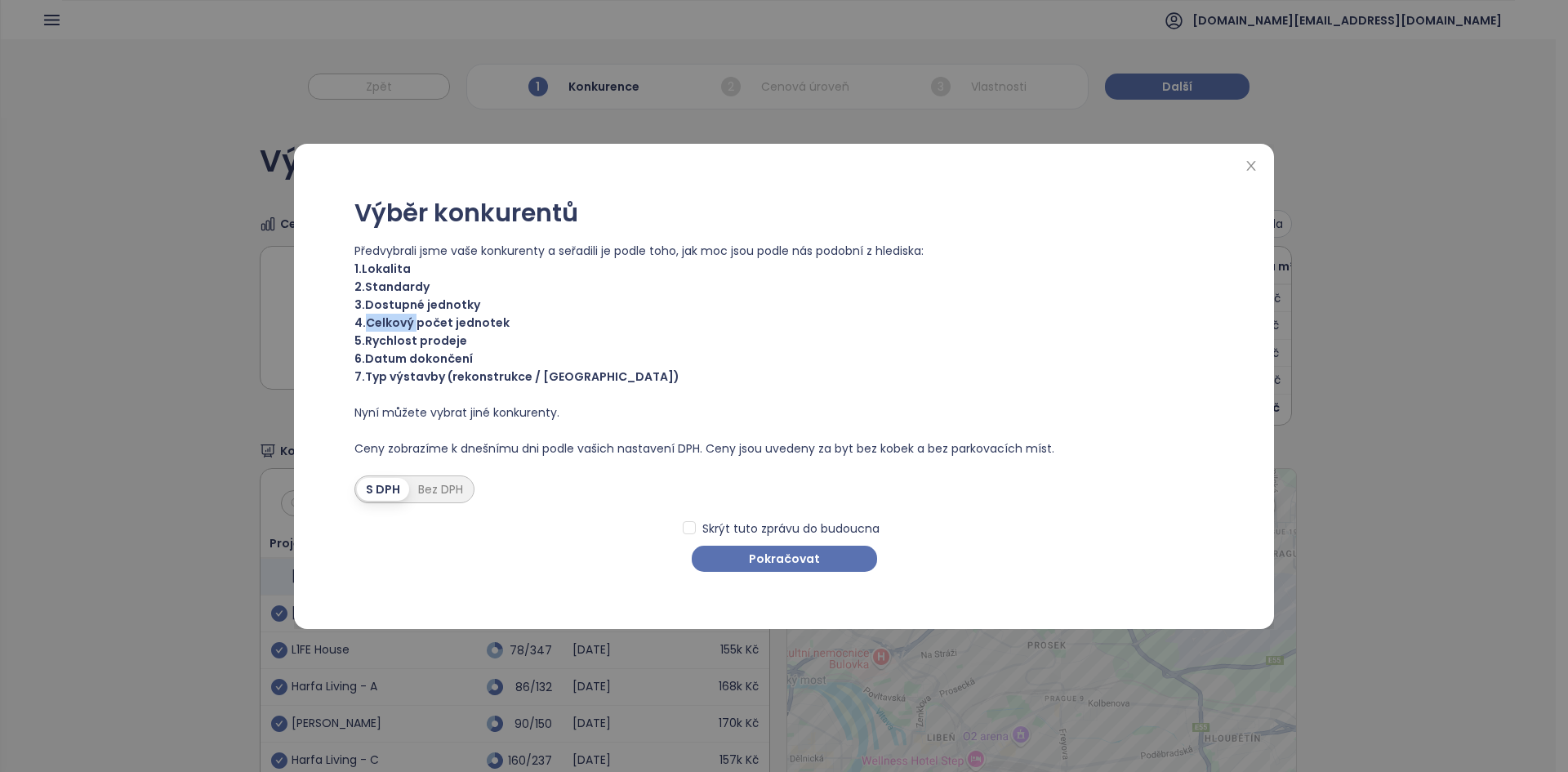
click at [393, 318] on span "4. Celkový počet jednotek" at bounding box center [784, 323] width 859 height 18
click at [393, 317] on span "4. Celkový počet jednotek" at bounding box center [784, 323] width 859 height 18
click at [384, 342] on span "5. Rychlost prodeje" at bounding box center [784, 341] width 859 height 18
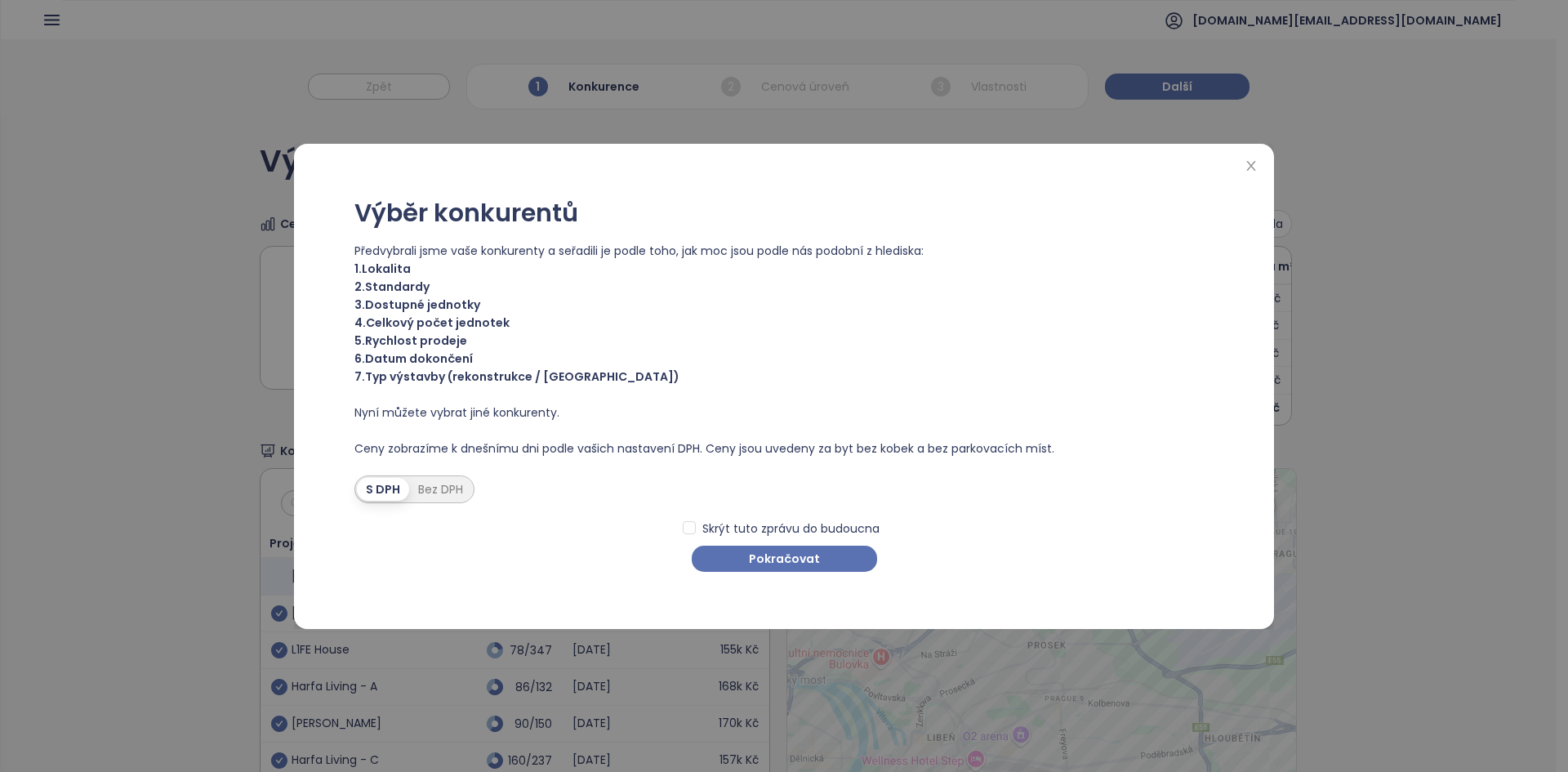
click at [399, 356] on span "6. Datum dokončení" at bounding box center [784, 358] width 859 height 18
click at [400, 354] on span "6. Datum dokončení" at bounding box center [784, 358] width 859 height 18
drag, startPoint x: 452, startPoint y: 380, endPoint x: 530, endPoint y: 380, distance: 78.0
click at [530, 380] on span "7. Typ výstavby (rekonstrukce / [GEOGRAPHIC_DATA])" at bounding box center [784, 376] width 859 height 18
click at [781, 556] on span "Pokračovat" at bounding box center [784, 558] width 71 height 18
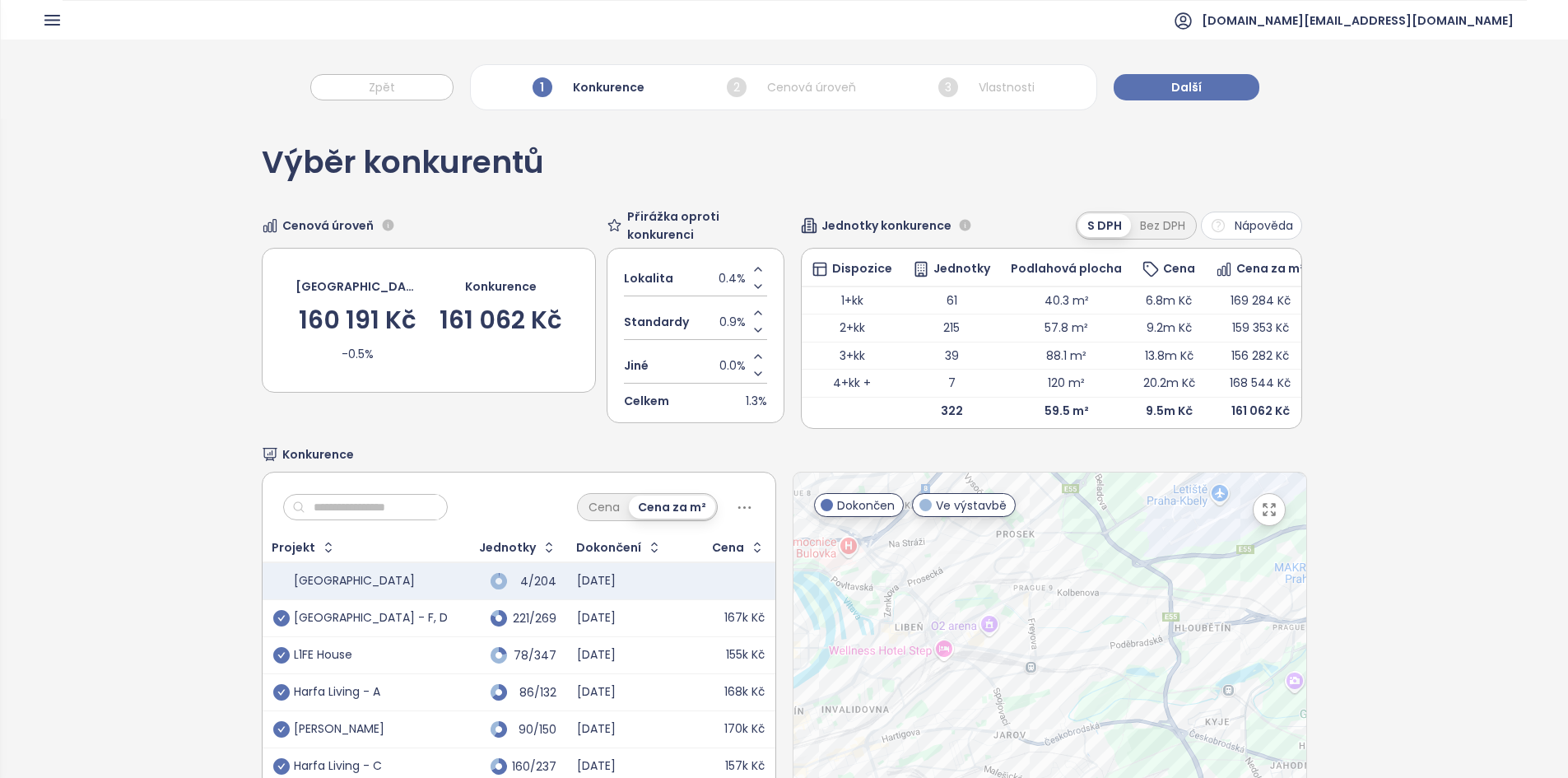
drag, startPoint x: 999, startPoint y: 678, endPoint x: 960, endPoint y: 559, distance: 125.2
click at [960, 559] on div at bounding box center [1050, 677] width 513 height 410
click at [54, 13] on icon "button" at bounding box center [52, 20] width 21 height 21
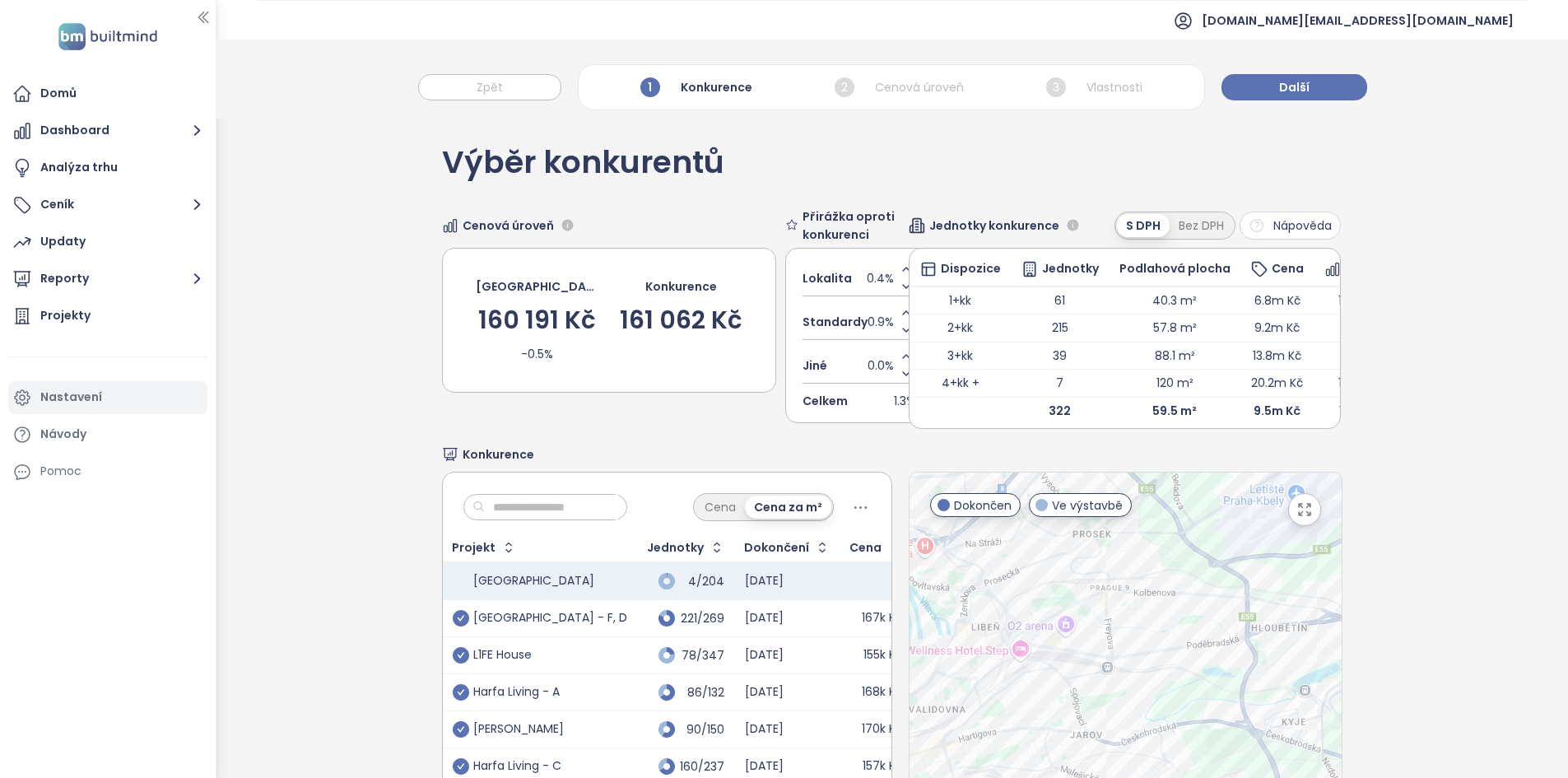
click at [58, 399] on div "Nastavení" at bounding box center [71, 396] width 62 height 21
click at [201, 14] on icon "button" at bounding box center [203, 18] width 9 height 11
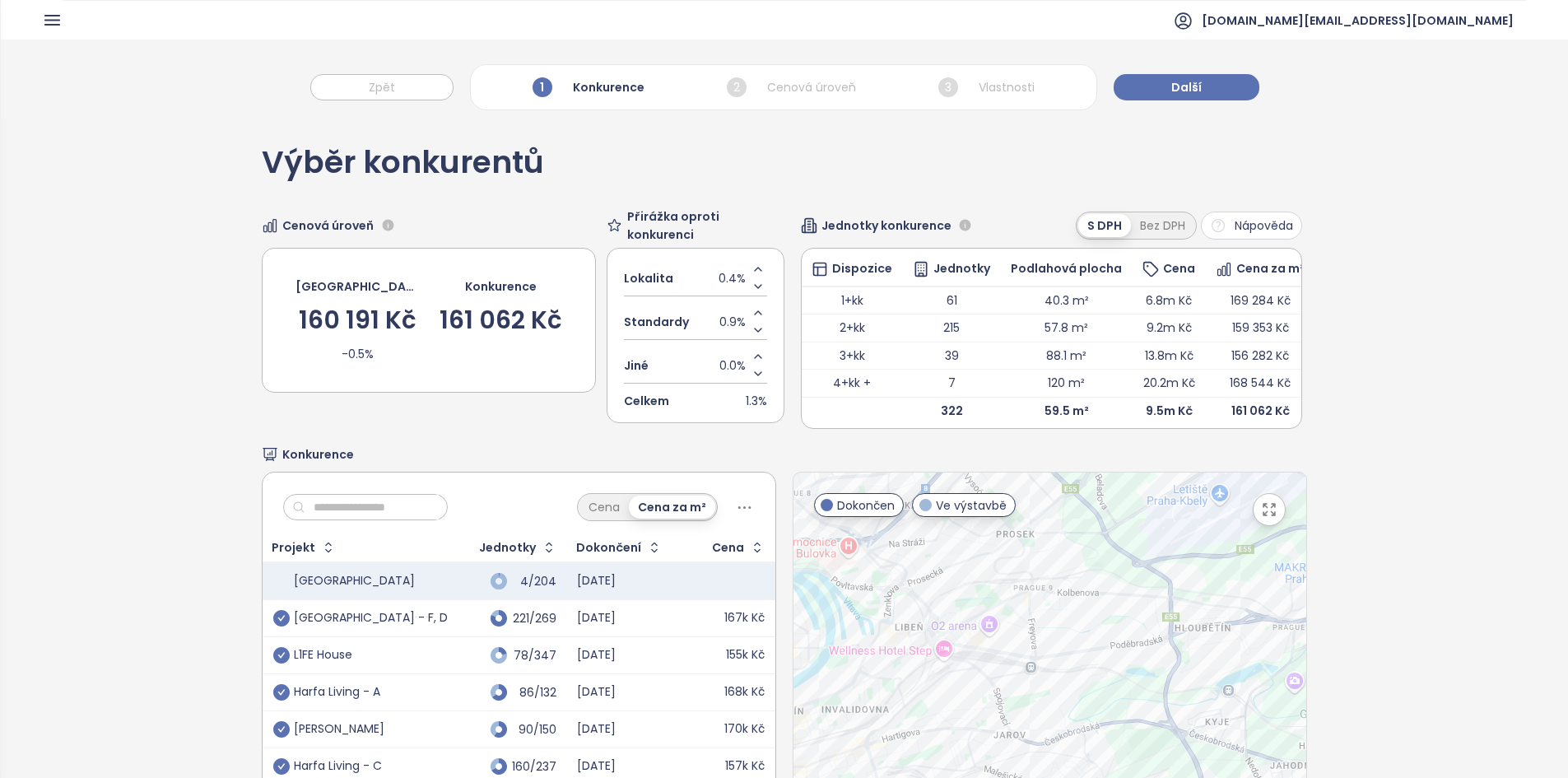
click at [514, 207] on div "Výběr konkurentů Cenová úroveň [GEOGRAPHIC_DATA] 160 191 Kč -0.5% Konkurence 16…" at bounding box center [784, 515] width 1044 height 793
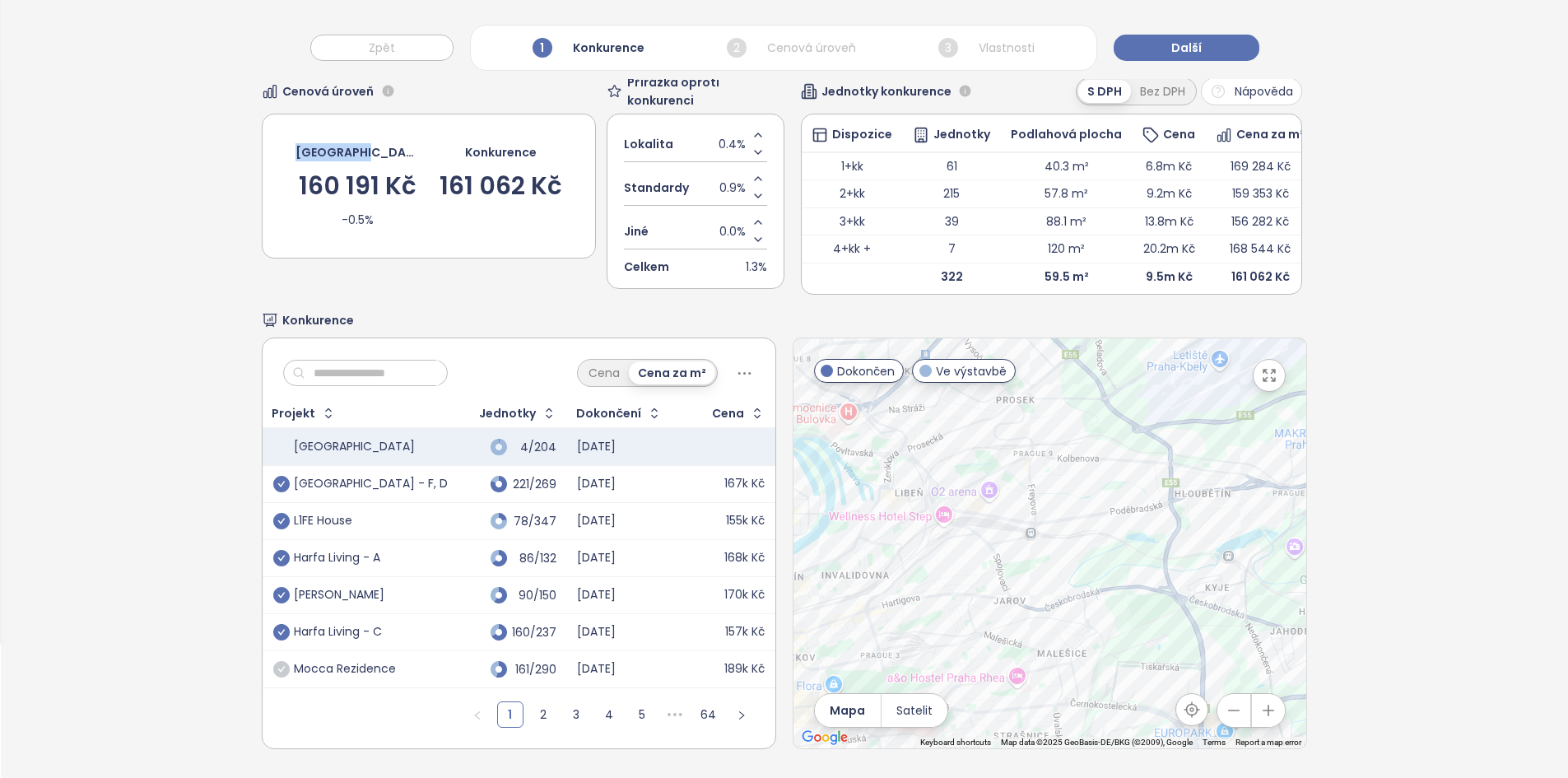
scroll to position [159, 0]
click at [1045, 523] on div at bounding box center [1050, 543] width 513 height 410
click at [1046, 523] on div at bounding box center [1050, 543] width 513 height 410
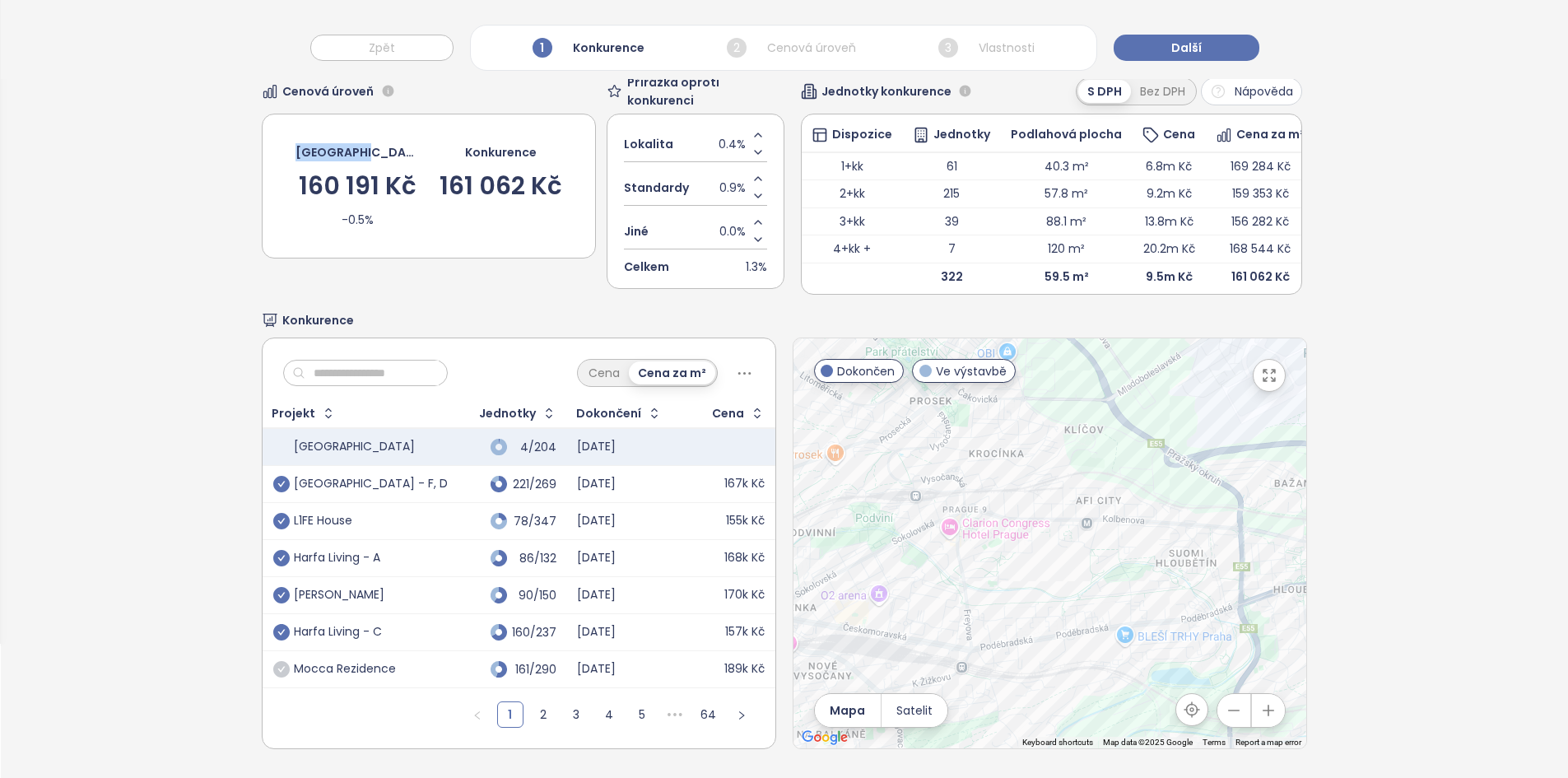
drag, startPoint x: 1103, startPoint y: 491, endPoint x: 1057, endPoint y: 626, distance: 142.6
click at [1057, 626] on div at bounding box center [1050, 543] width 513 height 410
click at [968, 529] on div at bounding box center [1050, 543] width 513 height 410
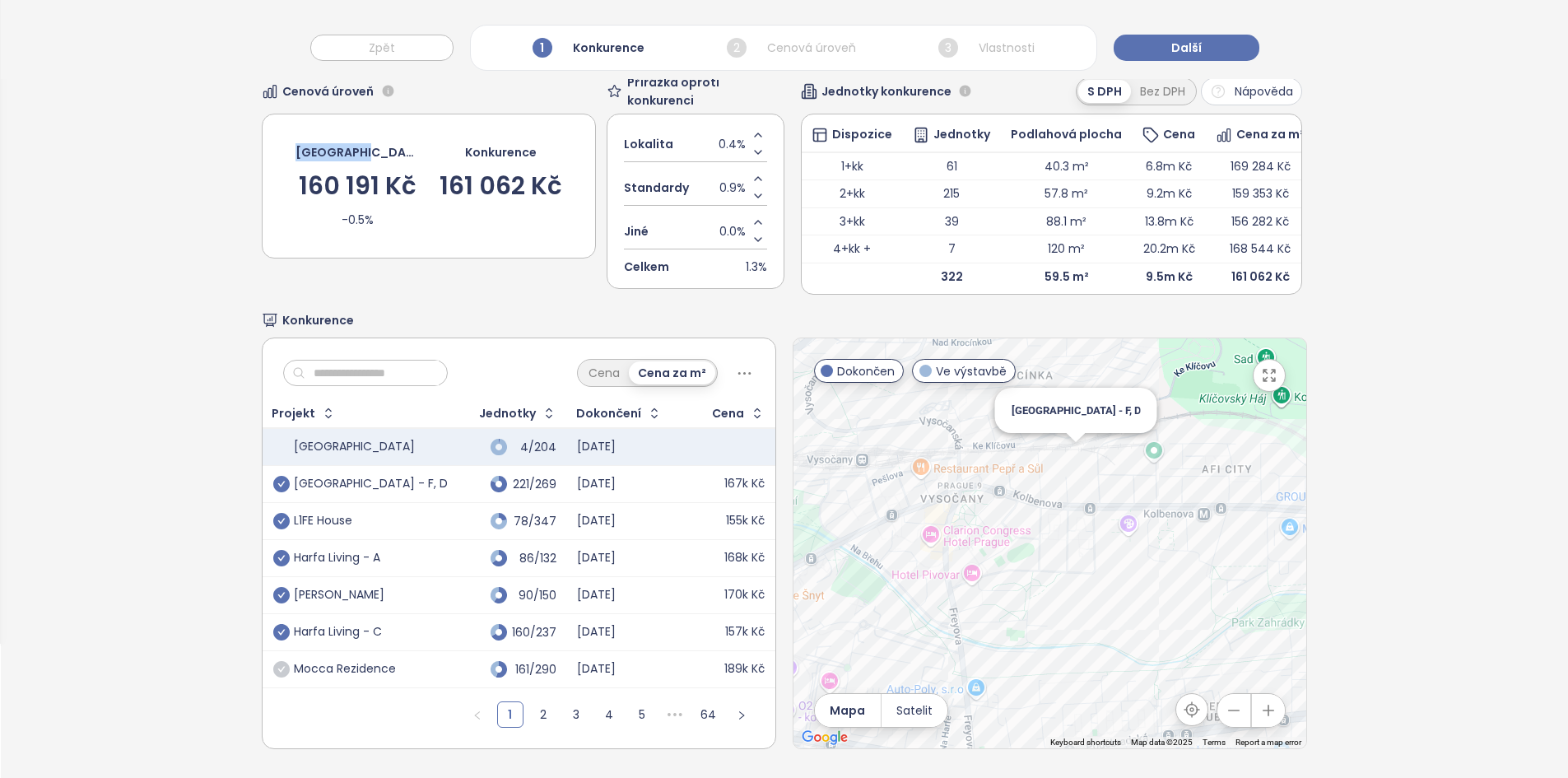
click at [1074, 444] on div "[GEOGRAPHIC_DATA] - F, D" at bounding box center [1050, 543] width 513 height 410
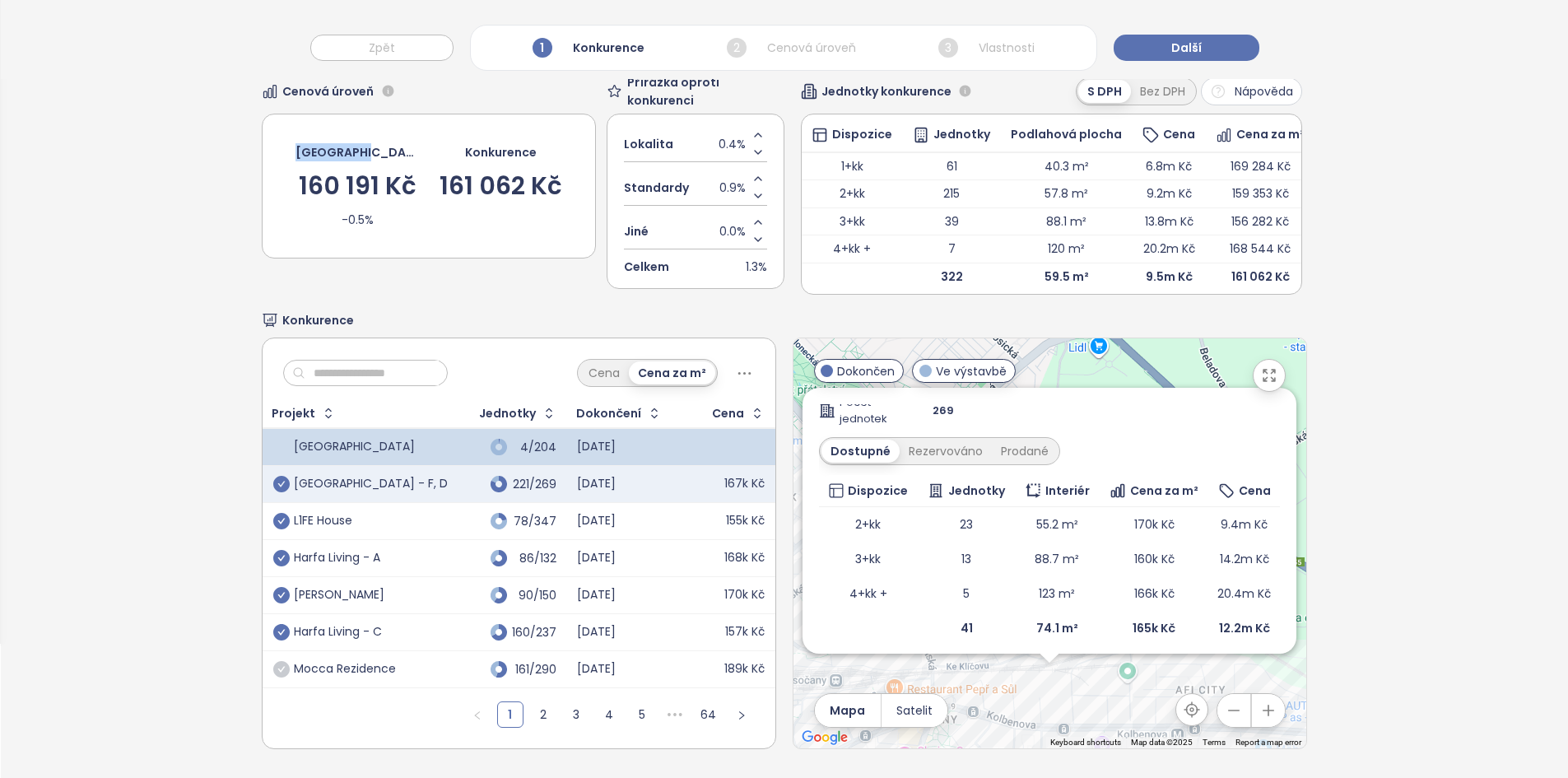
scroll to position [270, 0]
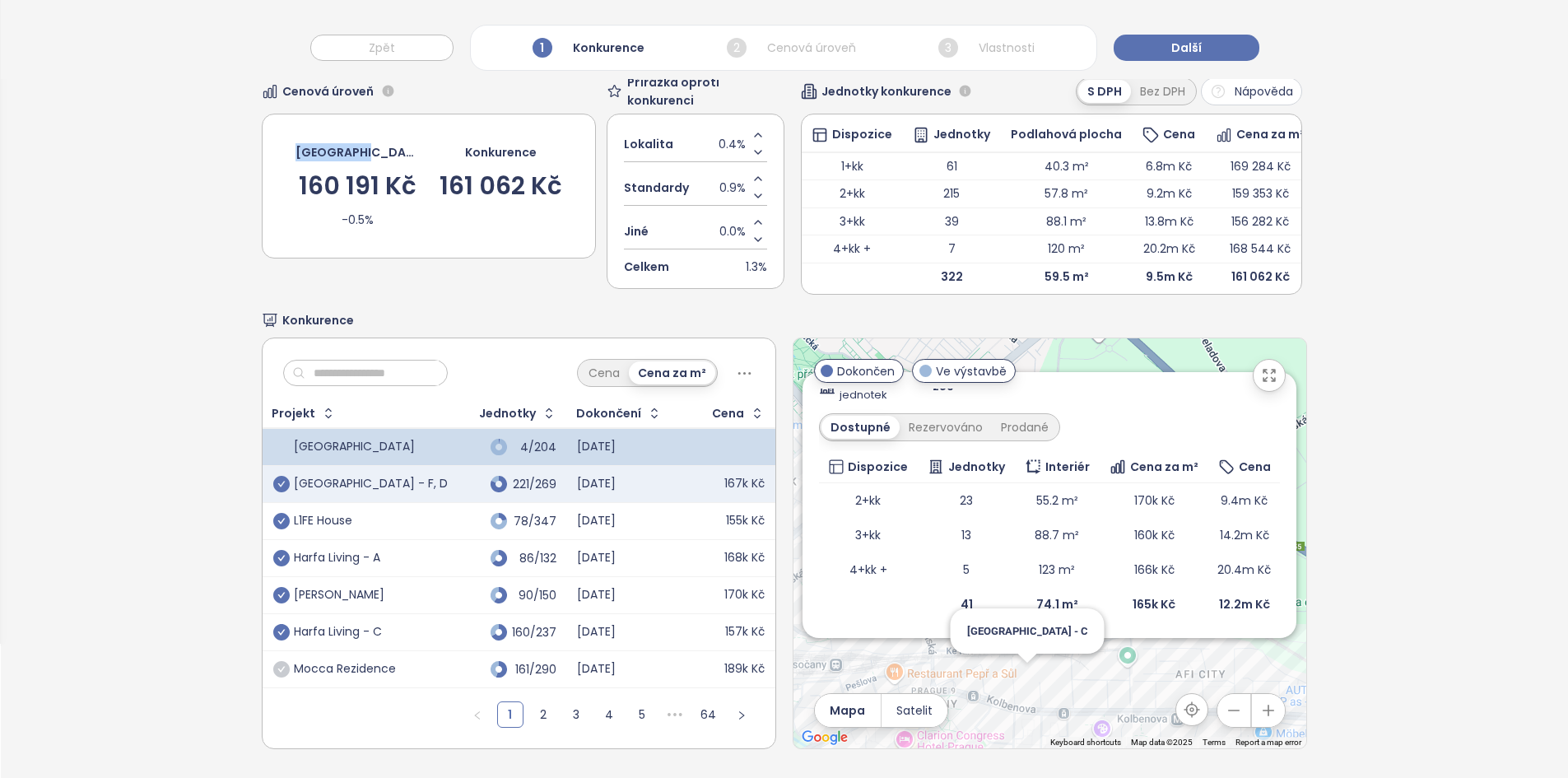
click at [1023, 670] on div "Zahrnout [GEOGRAPHIC_DATA] - F, D Ve výstavbě Stejnosměrná 1, 190 00 [GEOGRAPHI…" at bounding box center [1050, 543] width 513 height 410
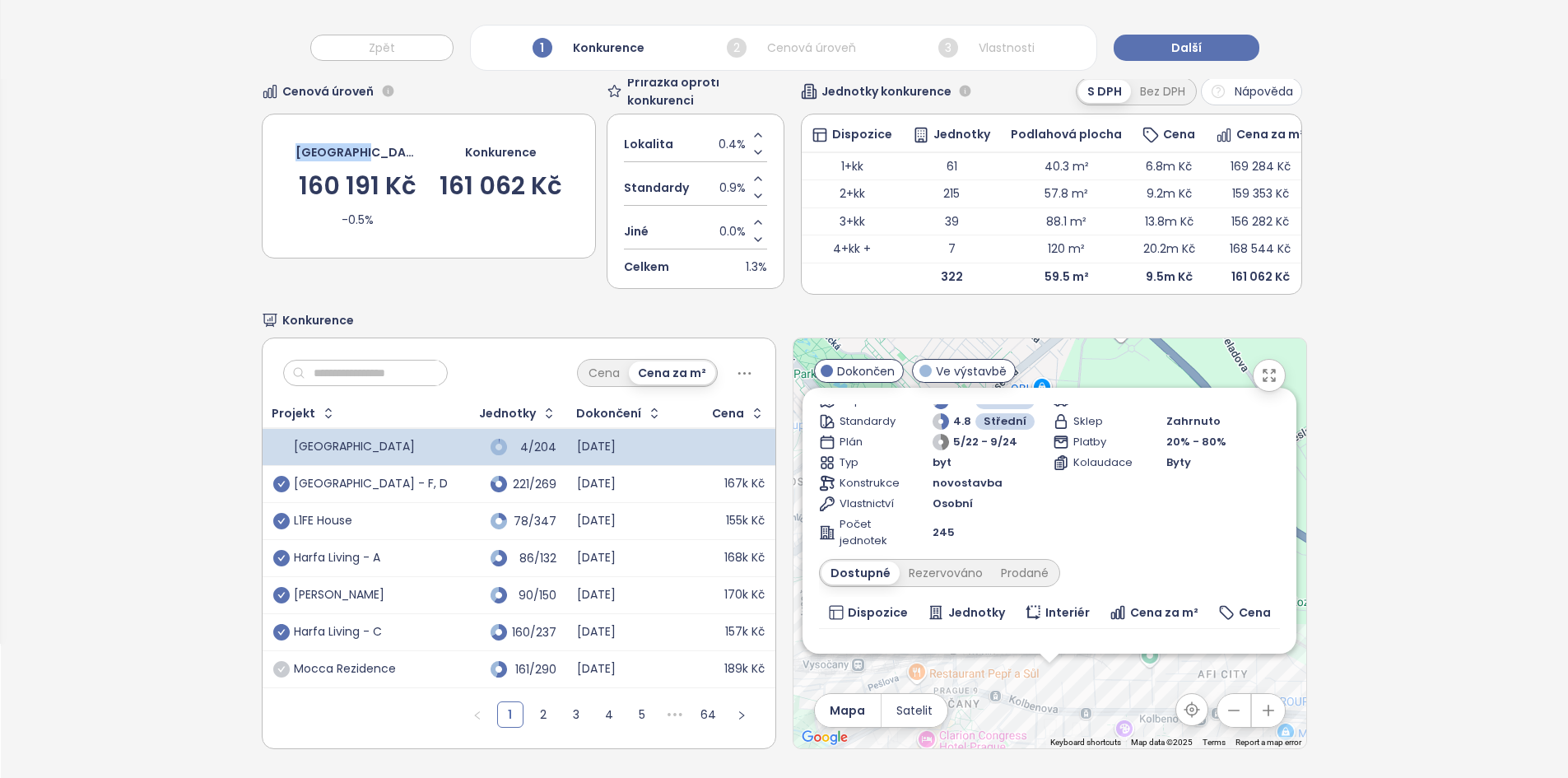
scroll to position [0, 0]
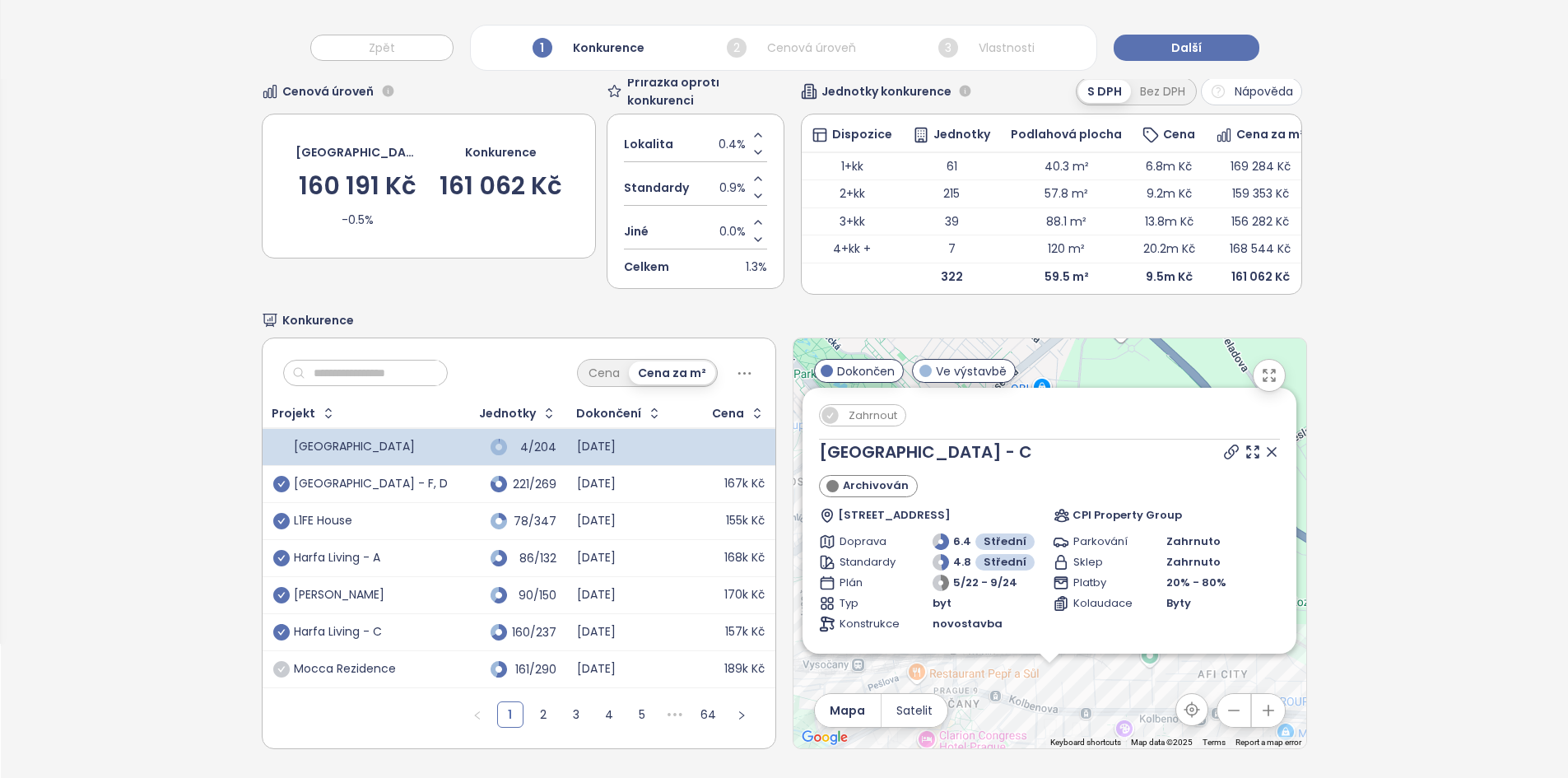
click at [1263, 444] on icon at bounding box center [1271, 452] width 16 height 16
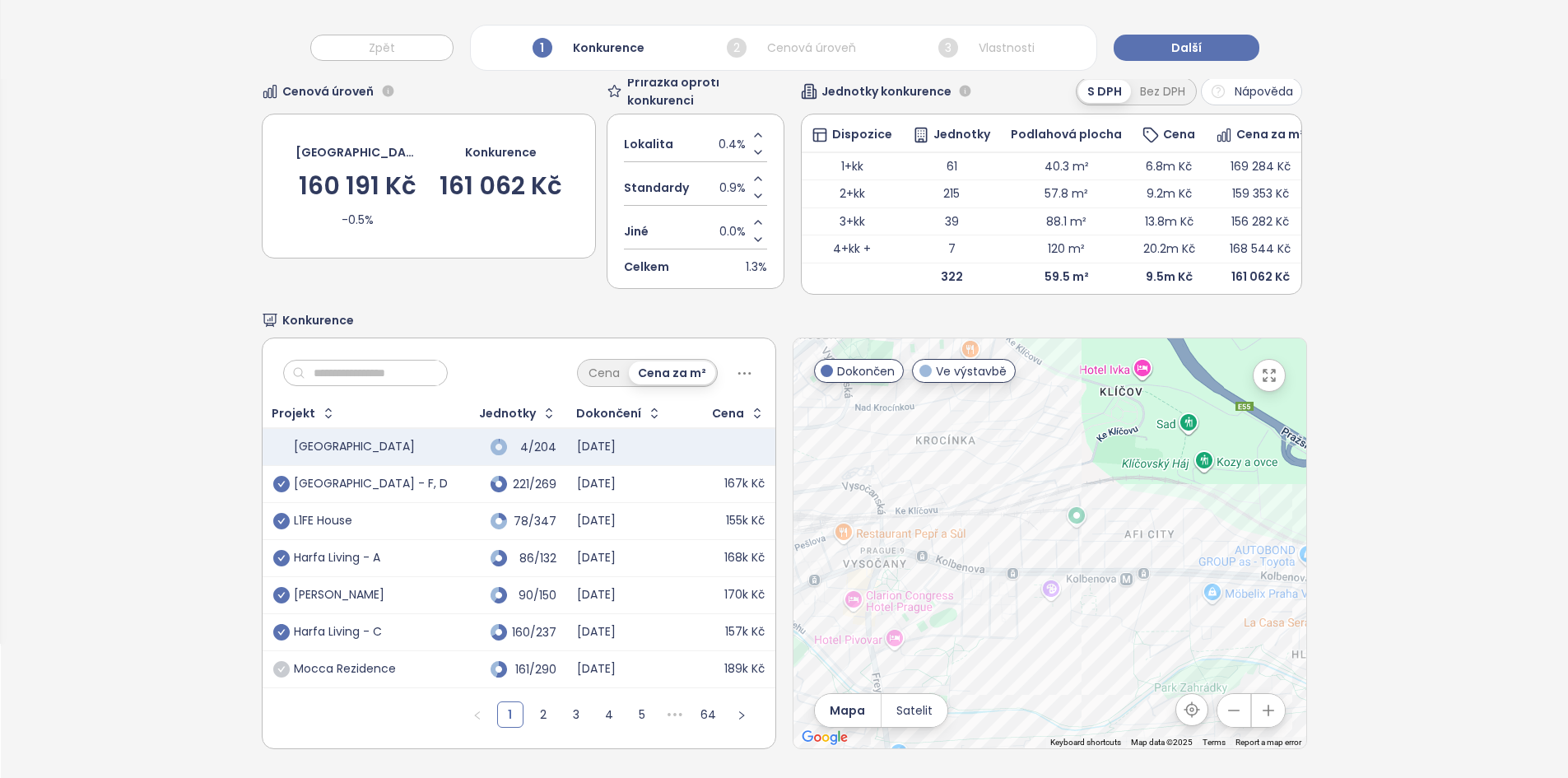
drag, startPoint x: 982, startPoint y: 596, endPoint x: 904, endPoint y: 445, distance: 170.0
click at [904, 445] on div at bounding box center [1050, 543] width 513 height 410
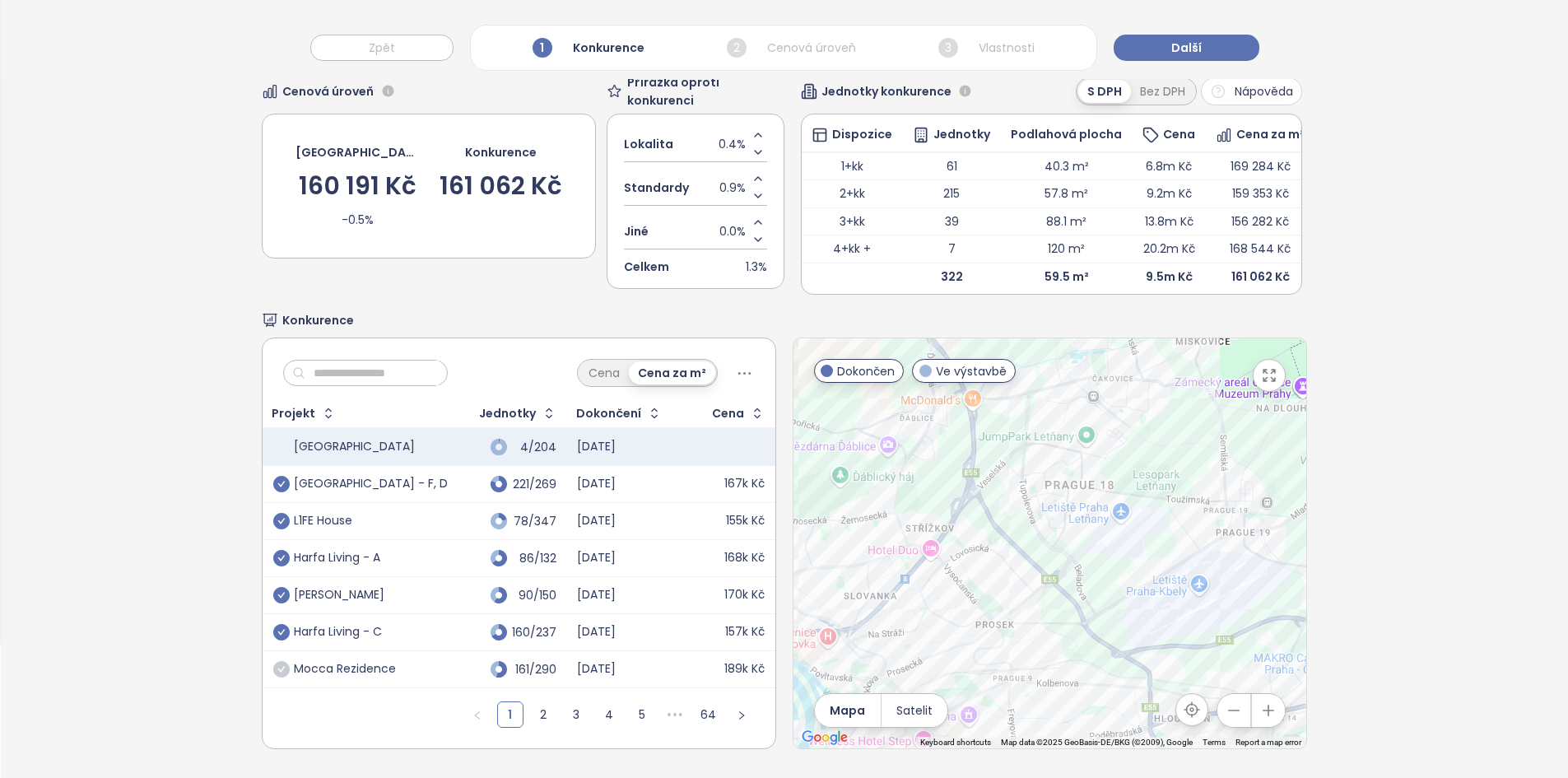
drag, startPoint x: 1059, startPoint y: 435, endPoint x: 1185, endPoint y: 579, distance: 191.3
click at [1185, 579] on div at bounding box center [1050, 543] width 513 height 410
click at [392, 511] on div "L1FE House" at bounding box center [360, 521] width 174 height 20
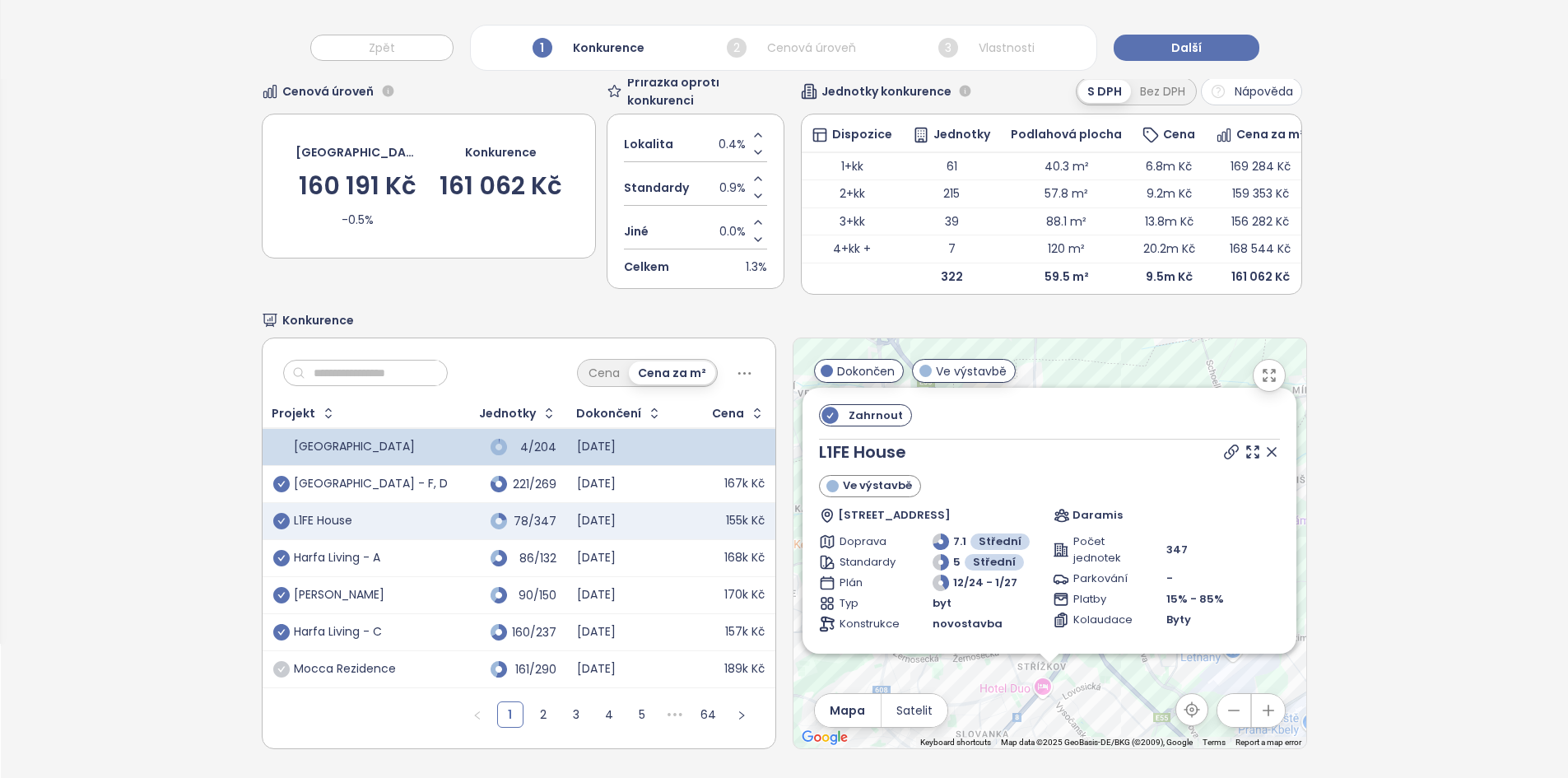
drag, startPoint x: 277, startPoint y: 513, endPoint x: 331, endPoint y: 516, distance: 54.1
click at [278, 513] on icon "check-circle" at bounding box center [281, 521] width 16 height 16
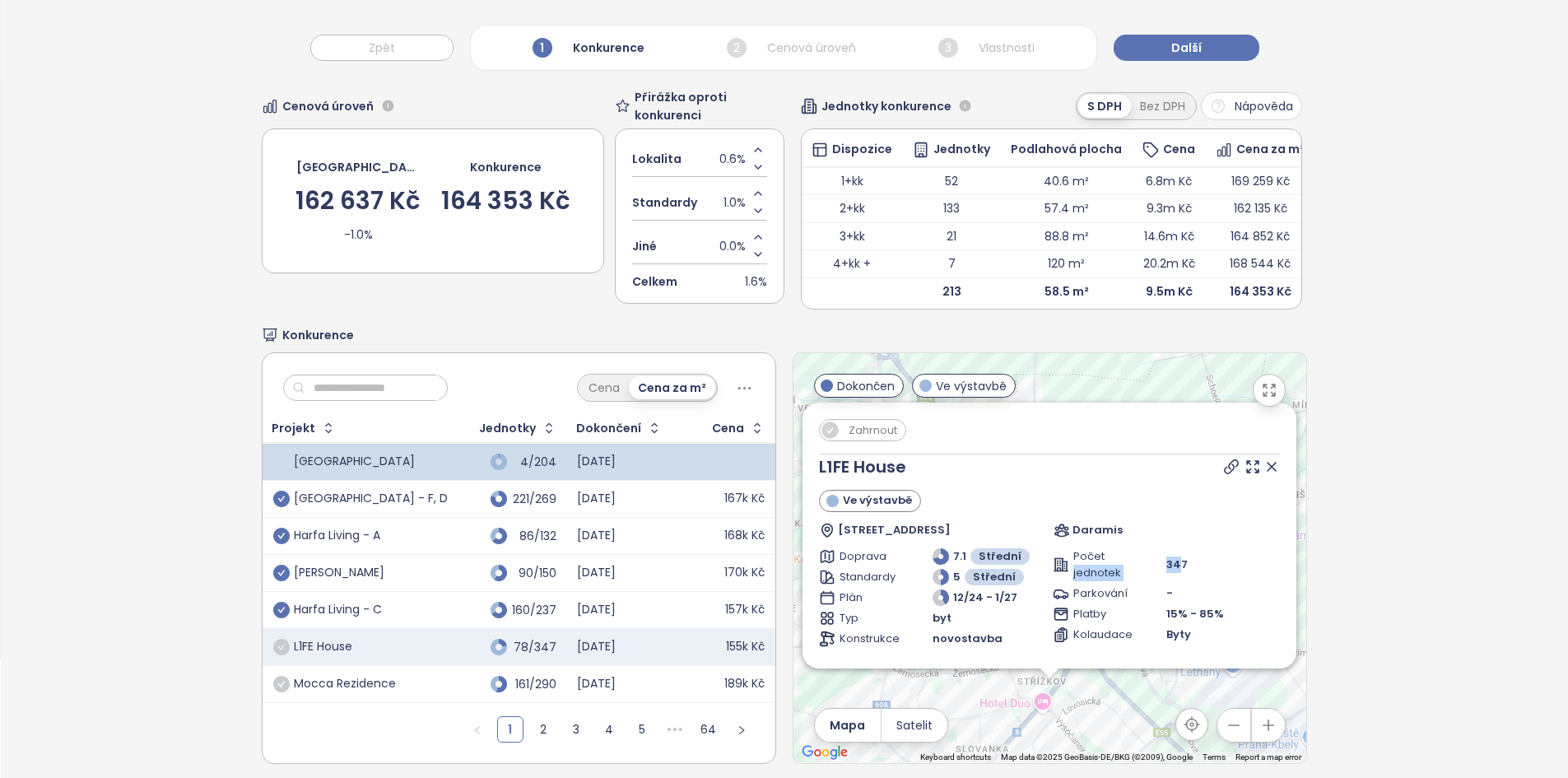
drag, startPoint x: 1147, startPoint y: 574, endPoint x: 1161, endPoint y: 562, distance: 18.4
click at [1161, 562] on div "Počet jednotek 347" at bounding box center [1165, 564] width 227 height 33
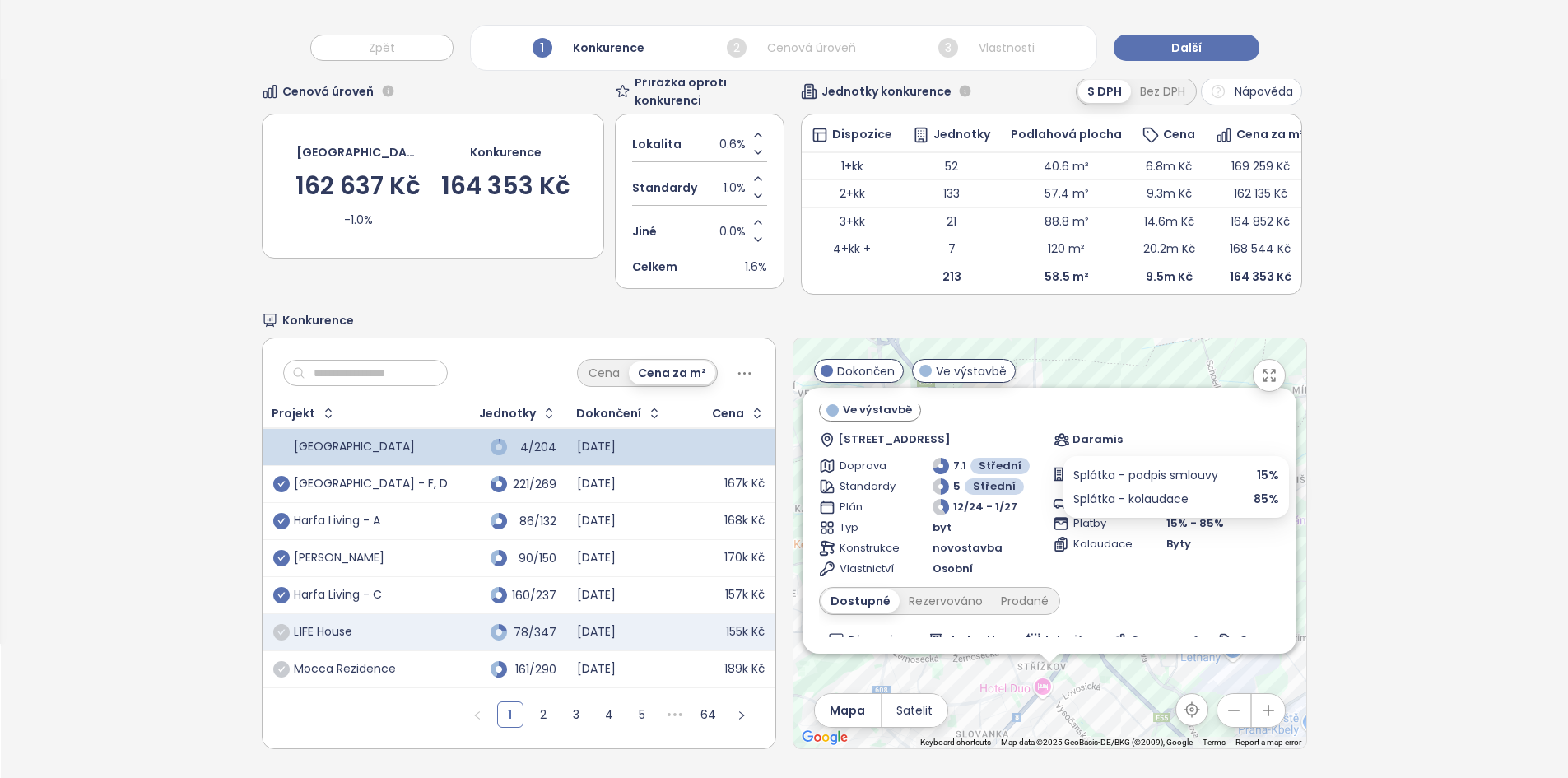
scroll to position [158, 0]
click at [1067, 403] on div "Ve výstavbě" at bounding box center [1049, 410] width 461 height 22
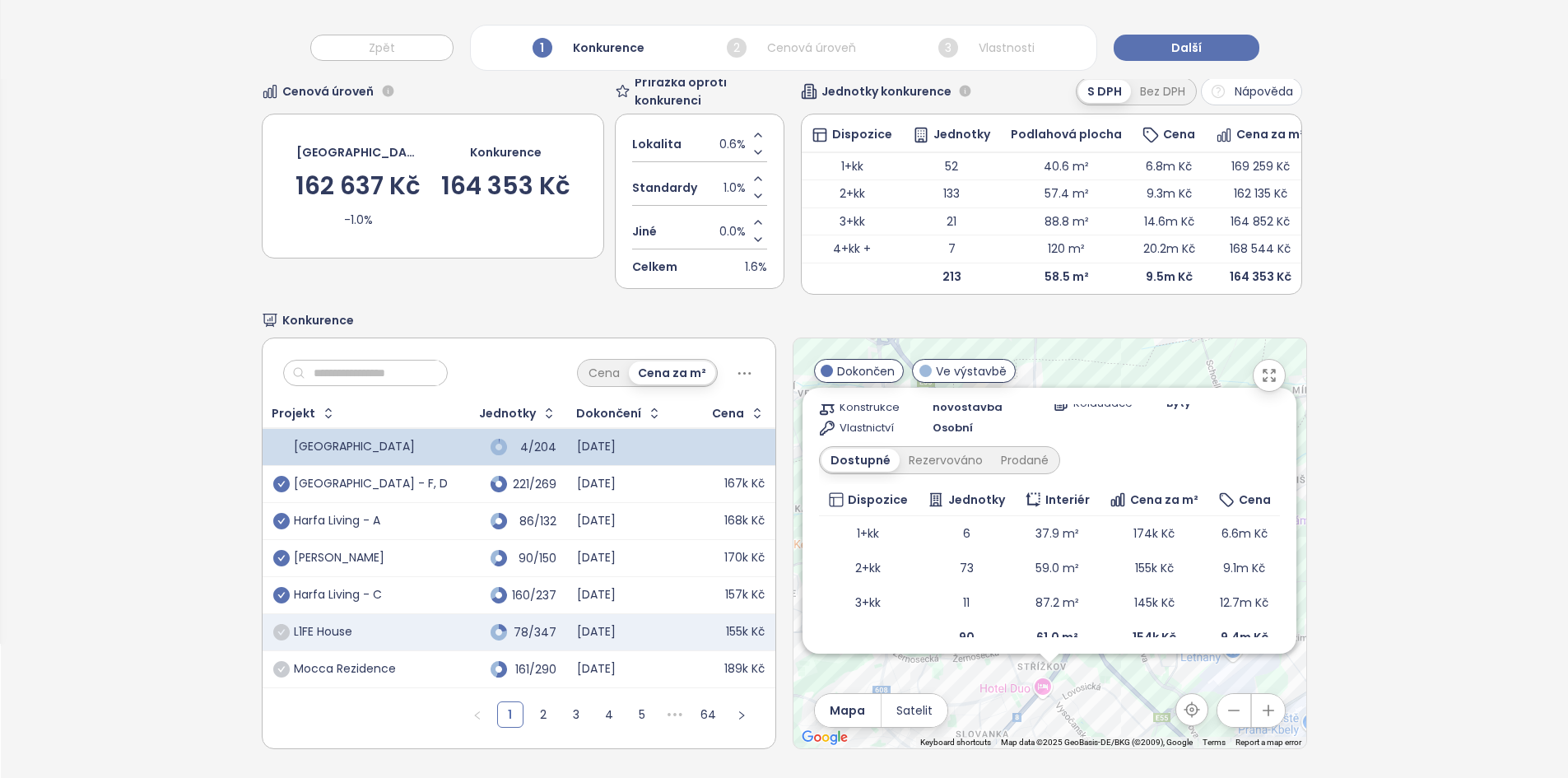
scroll to position [0, 0]
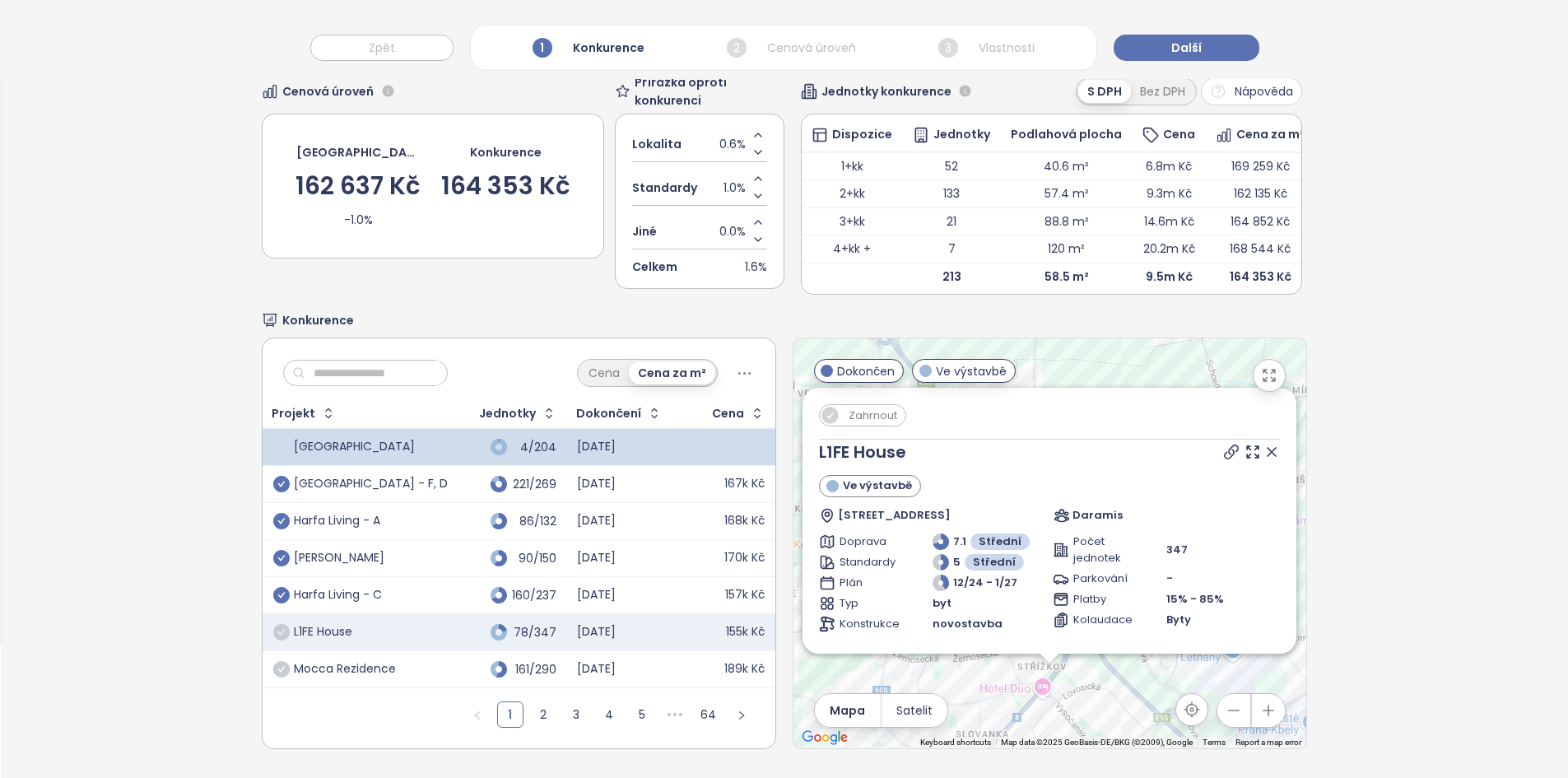
click at [1263, 445] on icon at bounding box center [1271, 452] width 16 height 16
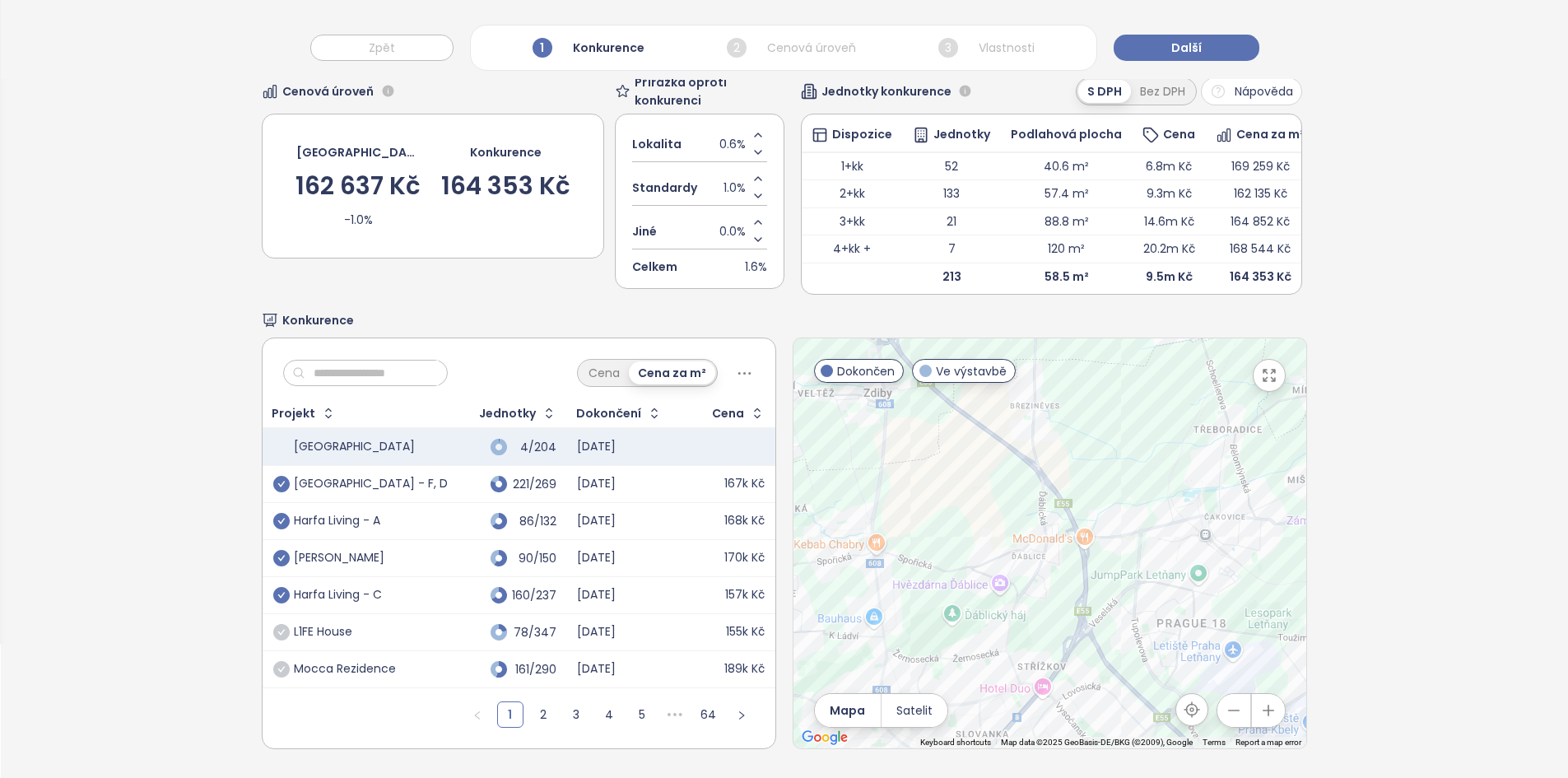
click at [387, 548] on div "[PERSON_NAME]" at bounding box center [360, 558] width 174 height 20
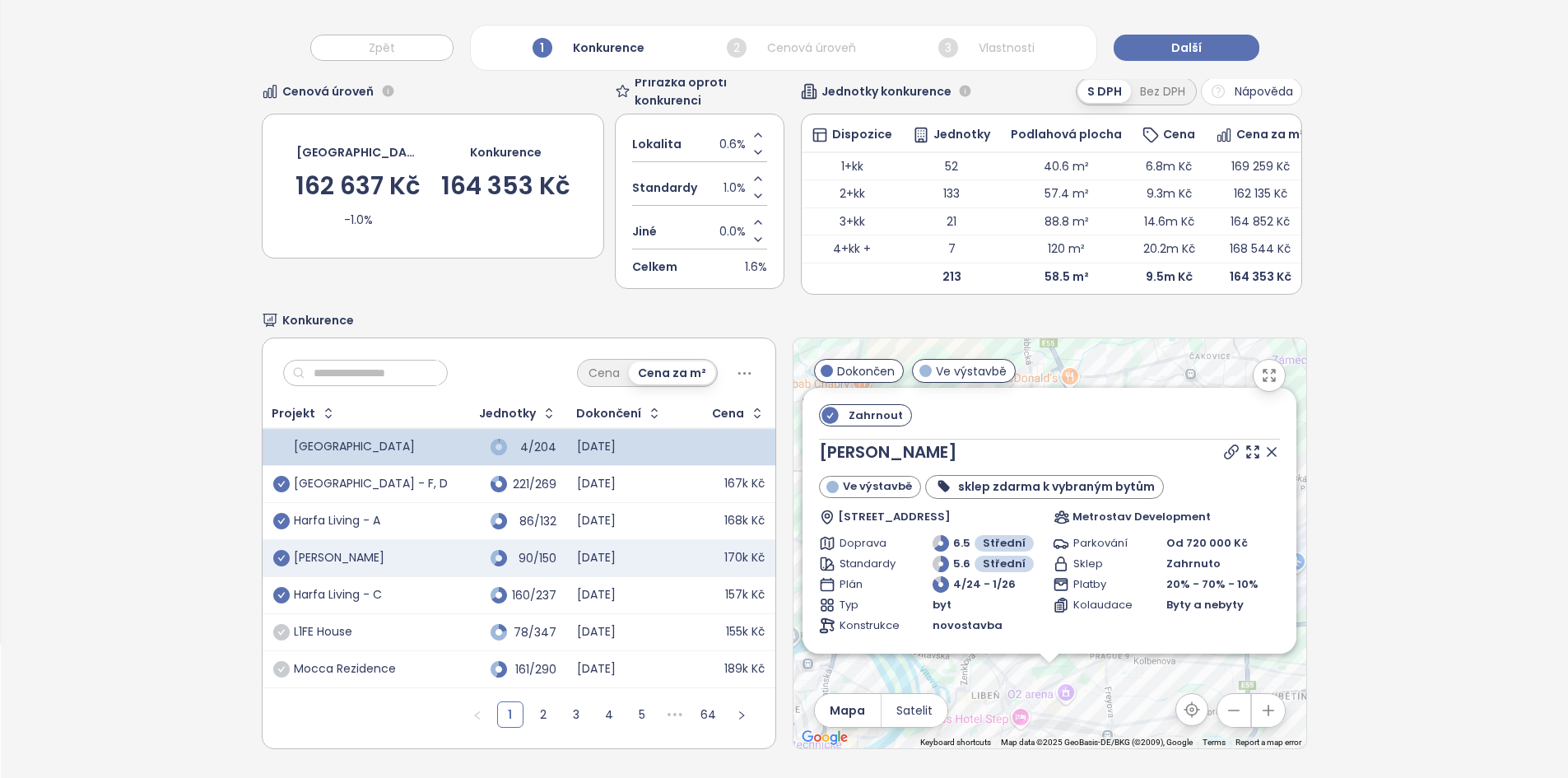
click at [1077, 689] on div "Zahrnout Mido Harfa Ve výstavbě sklep zdarma k vybraným bytům [STREET_ADDRESS] …" at bounding box center [1050, 543] width 513 height 410
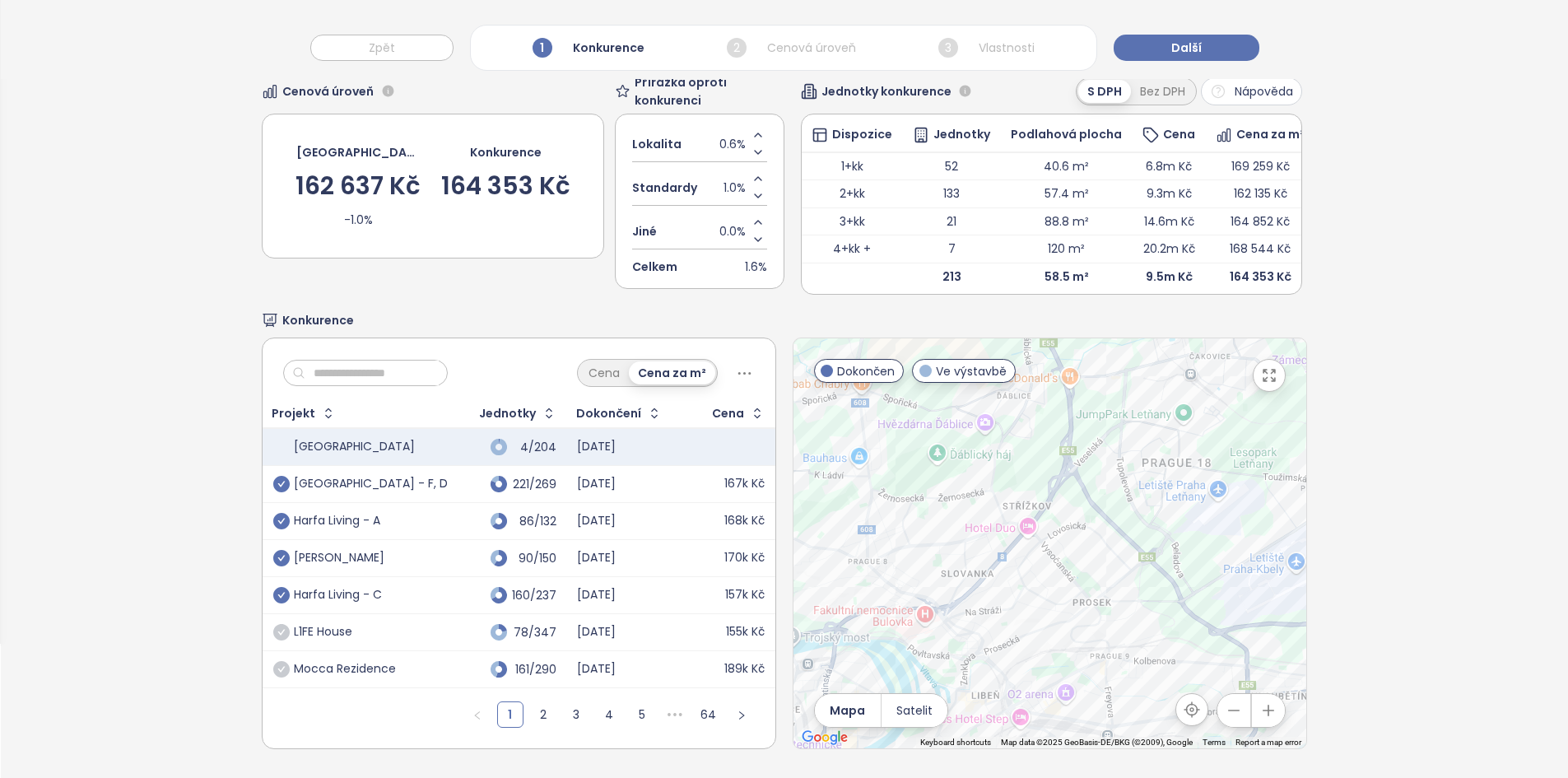
click at [1076, 689] on div at bounding box center [1050, 543] width 513 height 410
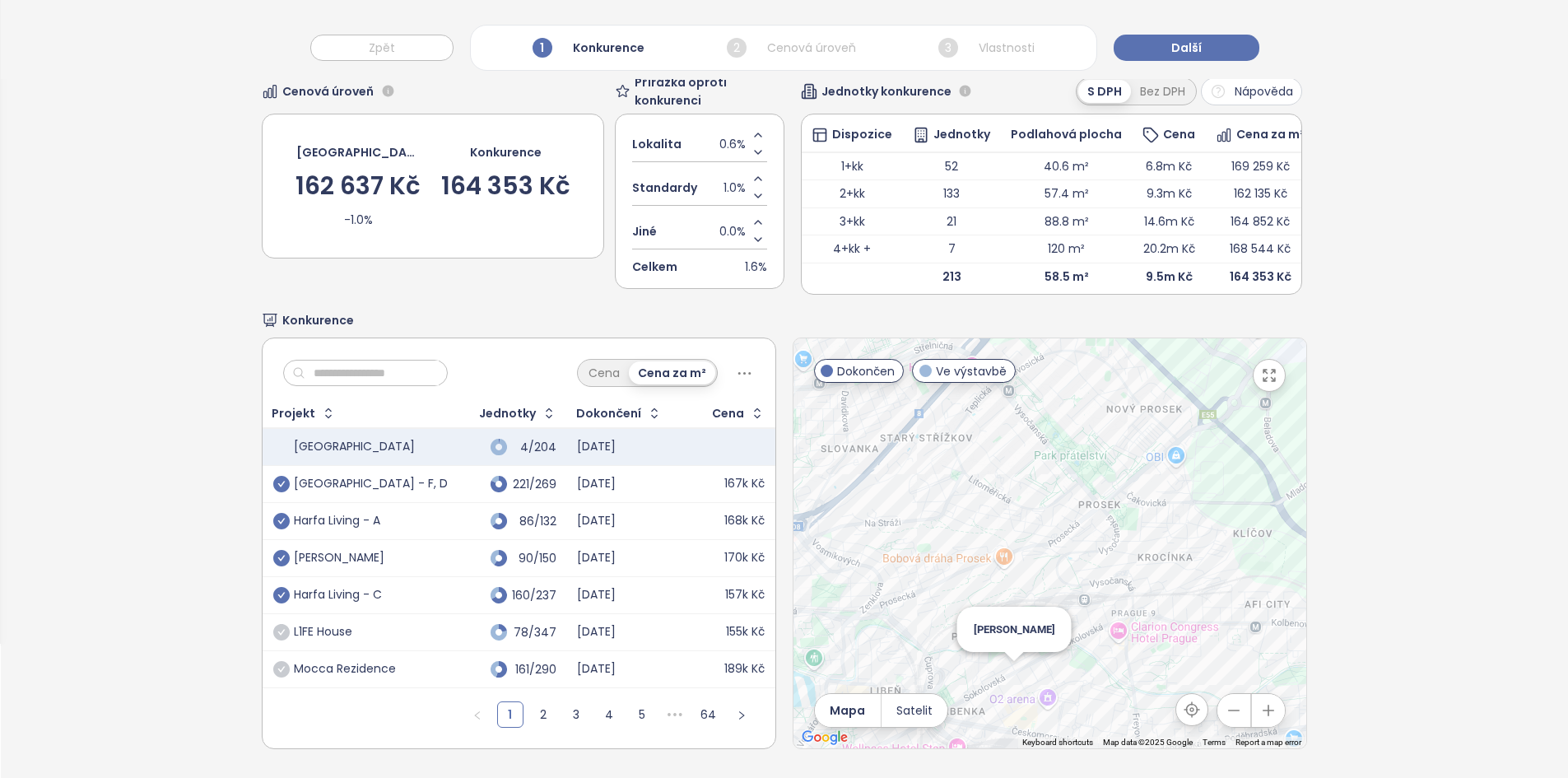
click at [1004, 676] on div "[PERSON_NAME]" at bounding box center [1050, 543] width 513 height 410
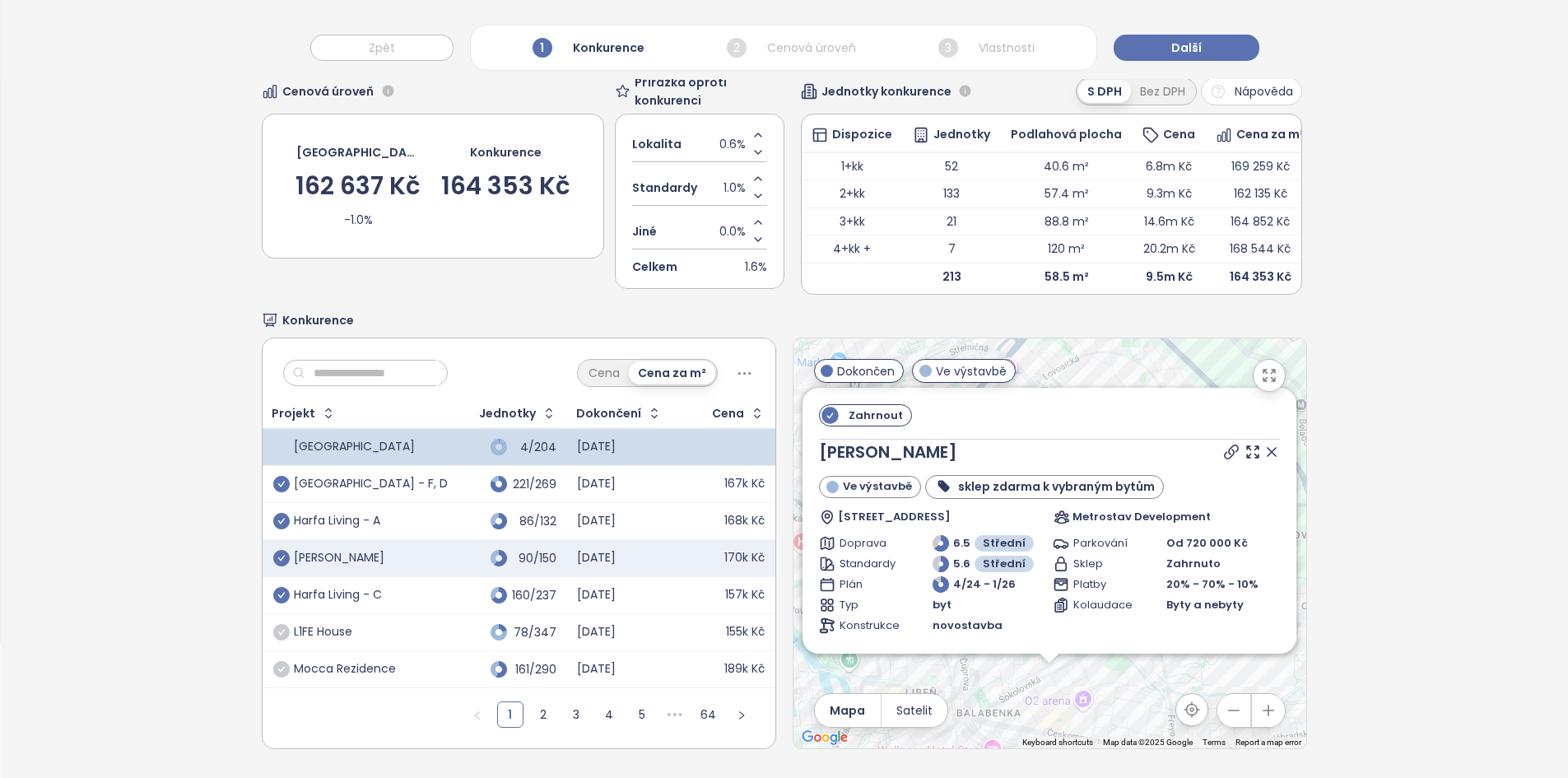
click at [1267, 447] on icon at bounding box center [1271, 451] width 8 height 8
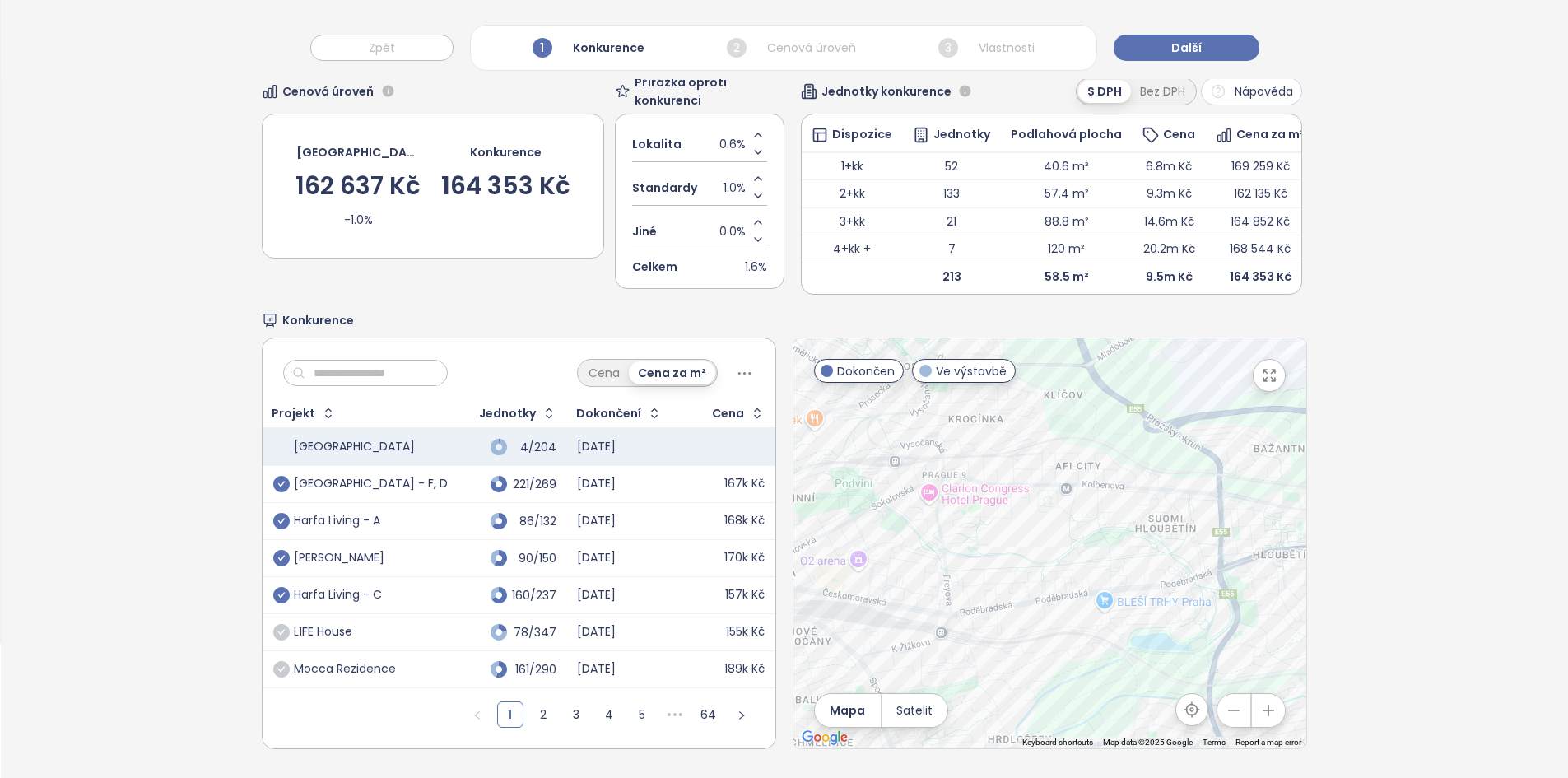
drag, startPoint x: 1121, startPoint y: 604, endPoint x: 893, endPoint y: 462, distance: 268.6
click at [893, 462] on div at bounding box center [1050, 543] width 513 height 410
click at [1089, 628] on div at bounding box center [1050, 543] width 513 height 410
click at [1089, 627] on div at bounding box center [1050, 543] width 513 height 410
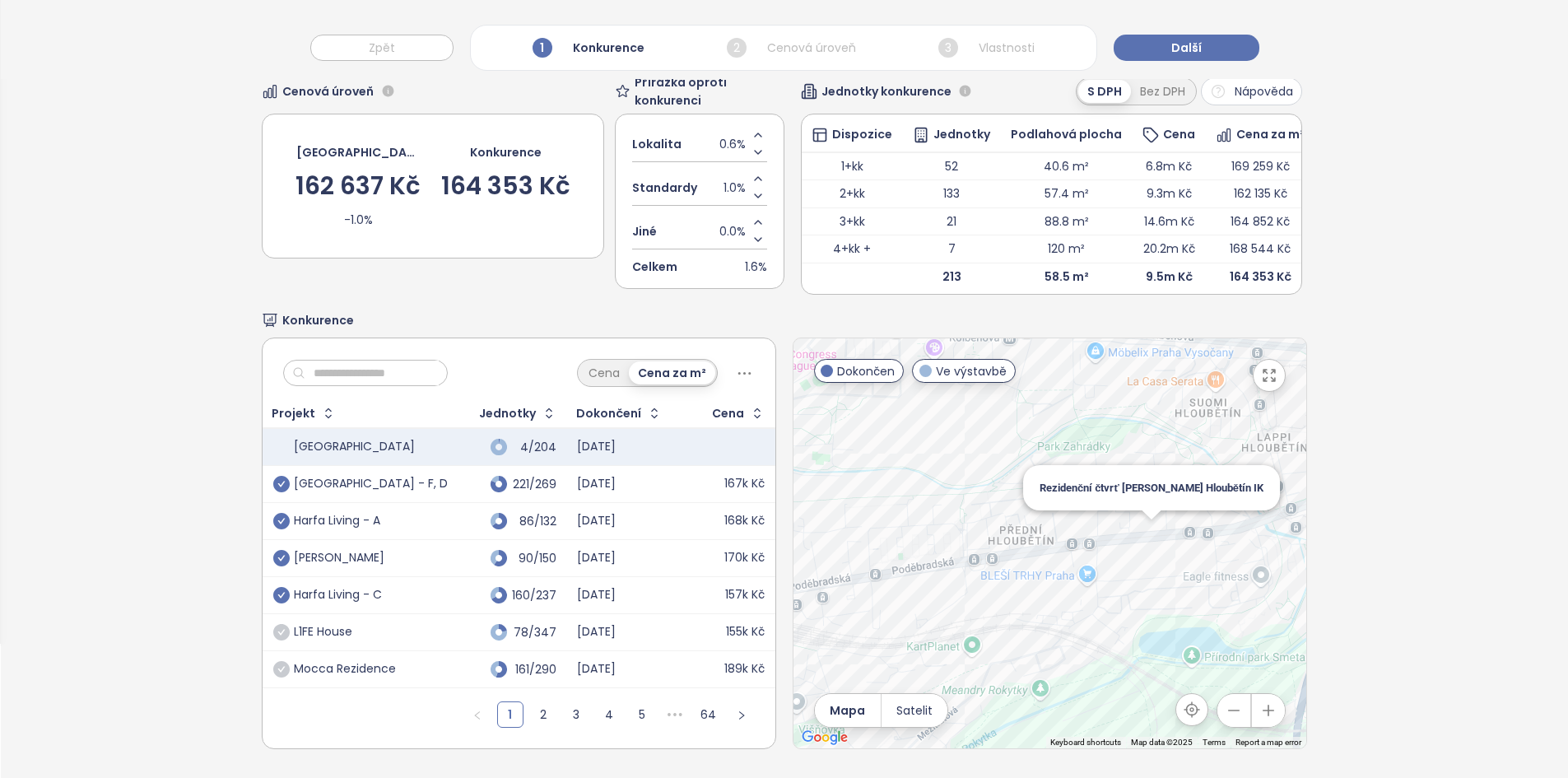
click at [1140, 534] on div "Rezidenční čtvrť [PERSON_NAME] Hloubětín IK" at bounding box center [1050, 543] width 513 height 410
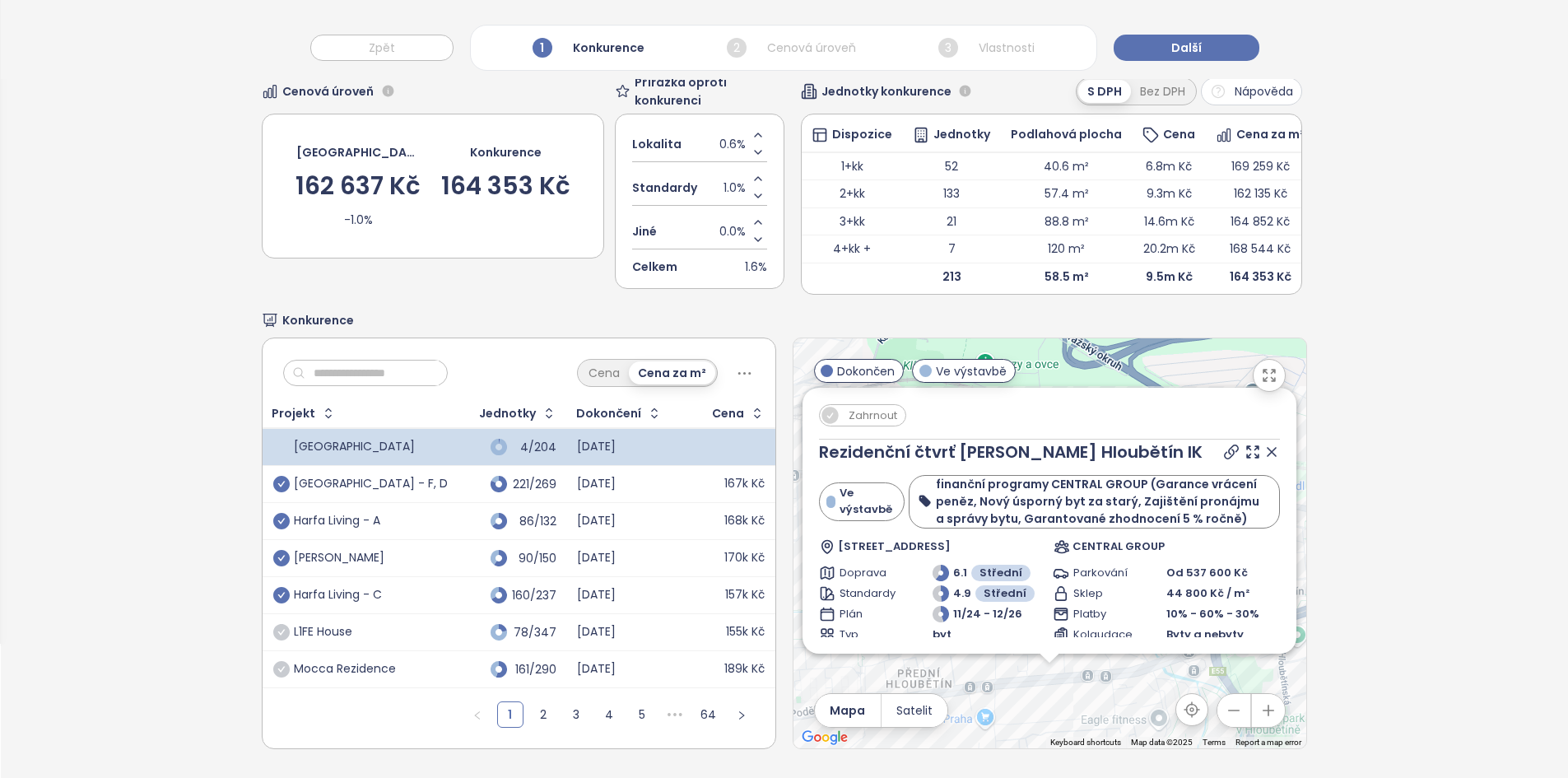
click at [882, 411] on span "Zahrnout" at bounding box center [873, 415] width 65 height 21
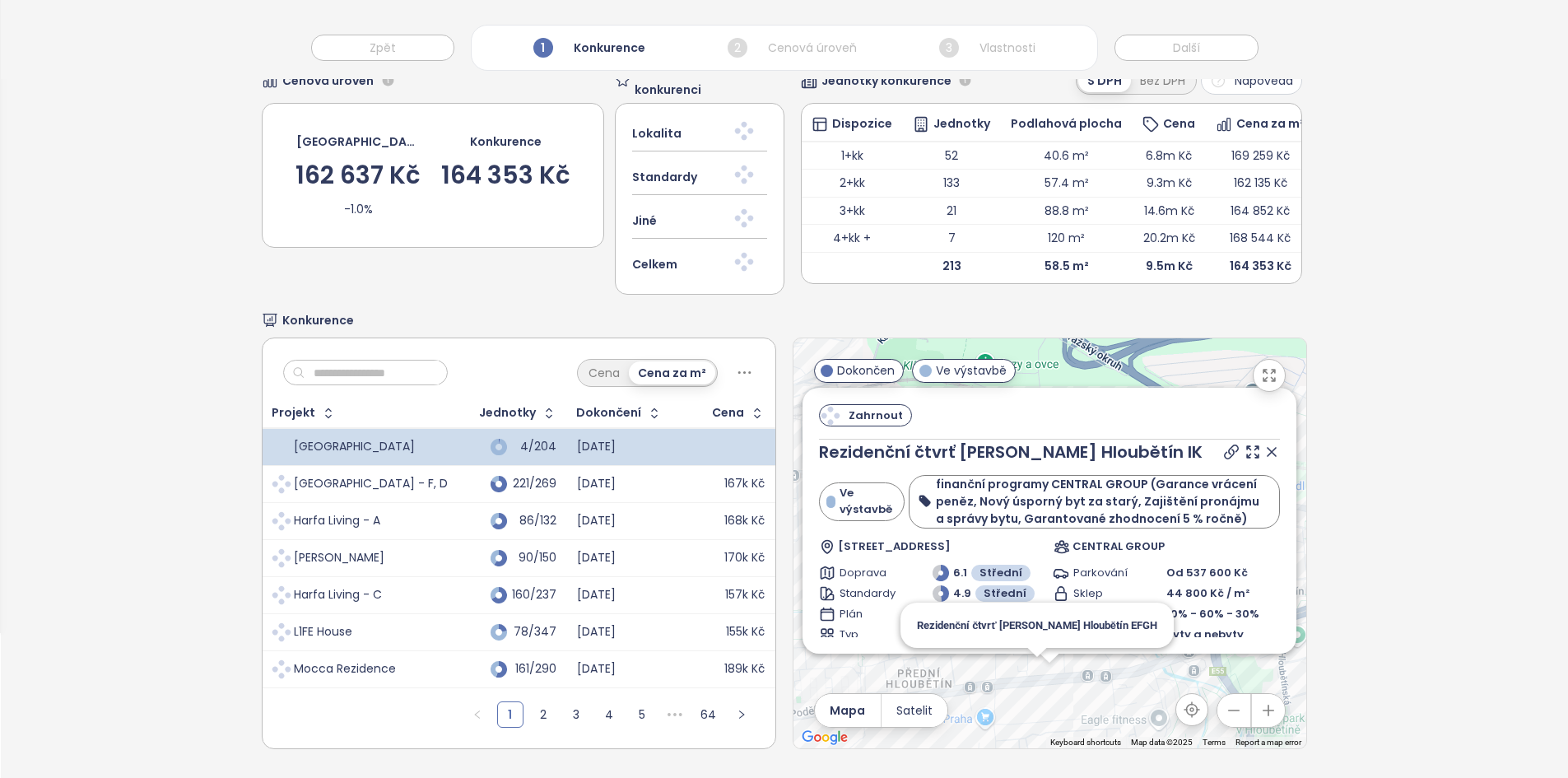
click at [1024, 656] on div "Zahrnout Rezidenční čtvrť Tesla Hloubětín IK Ve výstavbě finanční programy CENT…" at bounding box center [1050, 543] width 513 height 410
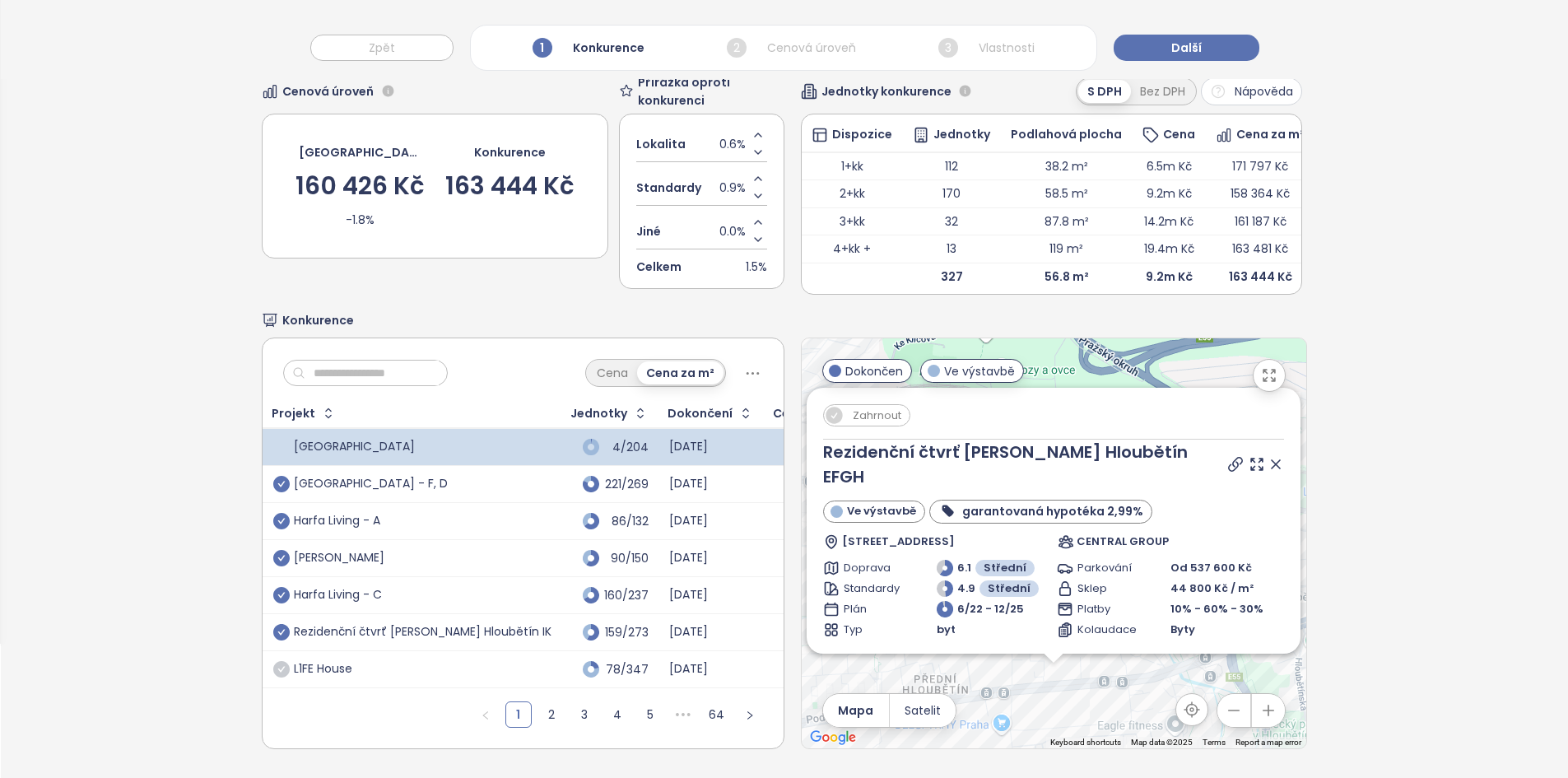
click at [1271, 460] on icon at bounding box center [1275, 464] width 8 height 8
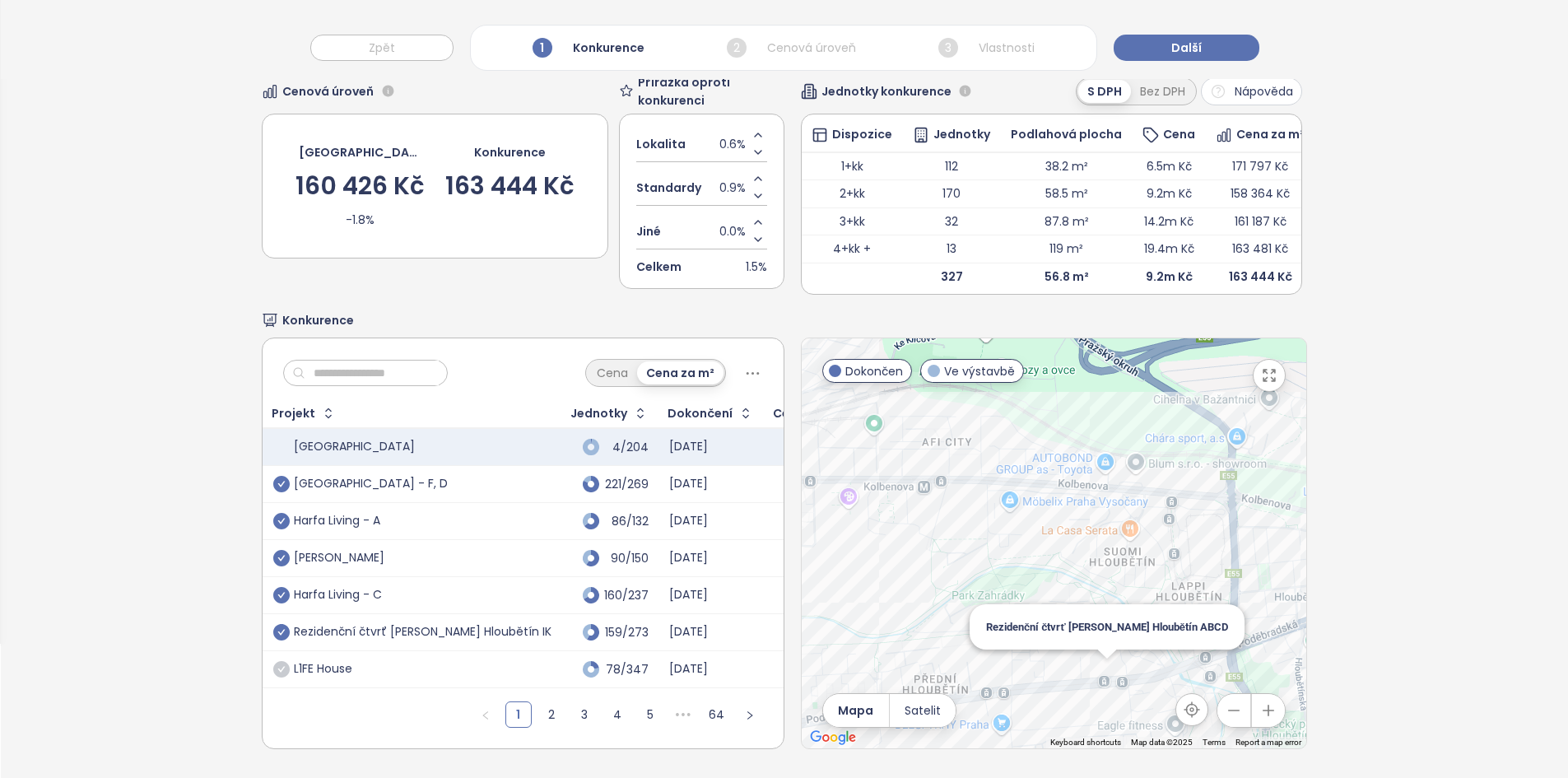
click at [1090, 674] on div "Rezidenční čtvrť [PERSON_NAME] Hloubětín ABCD" at bounding box center [1053, 543] width 504 height 410
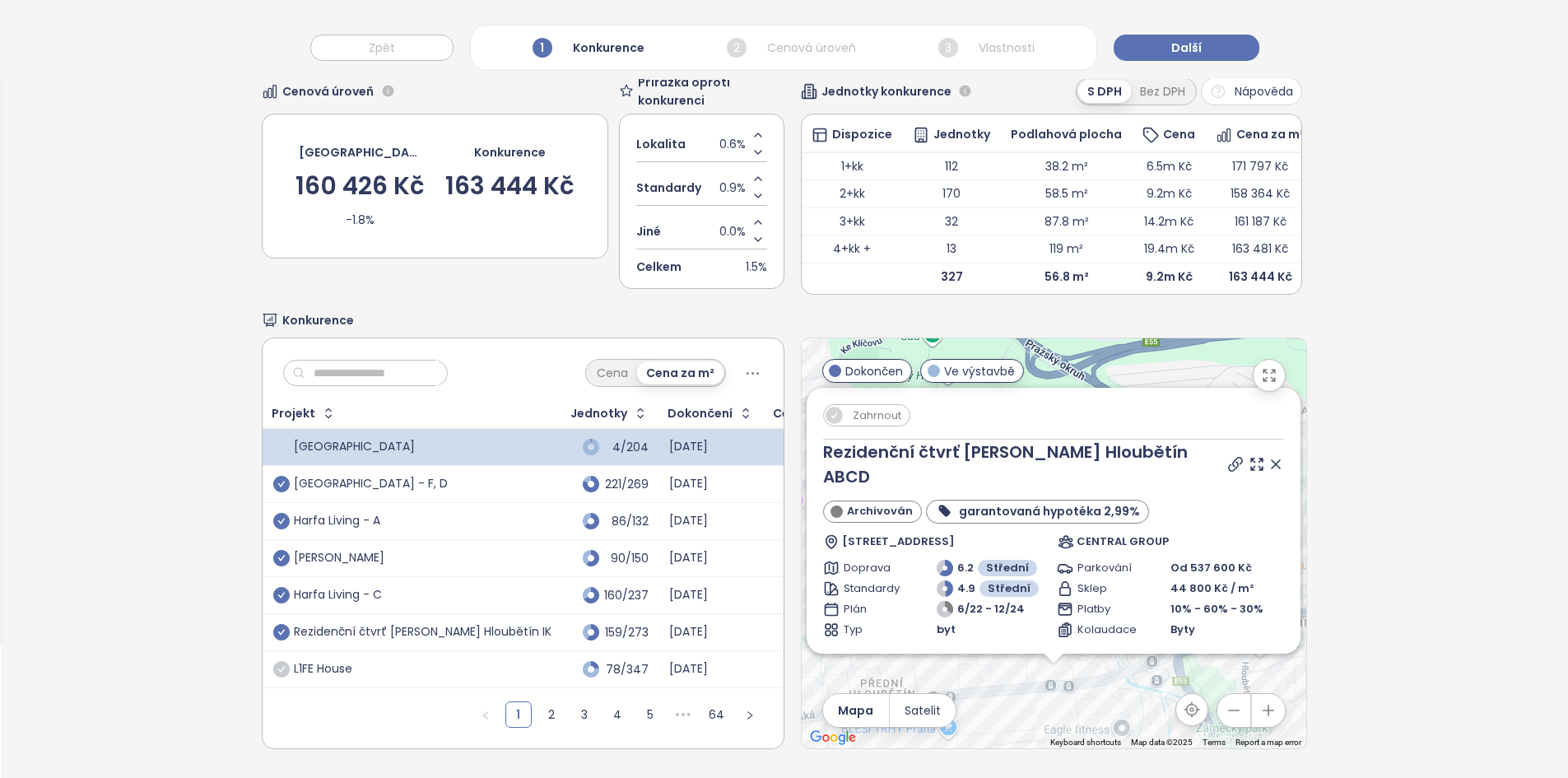
click at [1267, 455] on icon at bounding box center [1275, 464] width 16 height 16
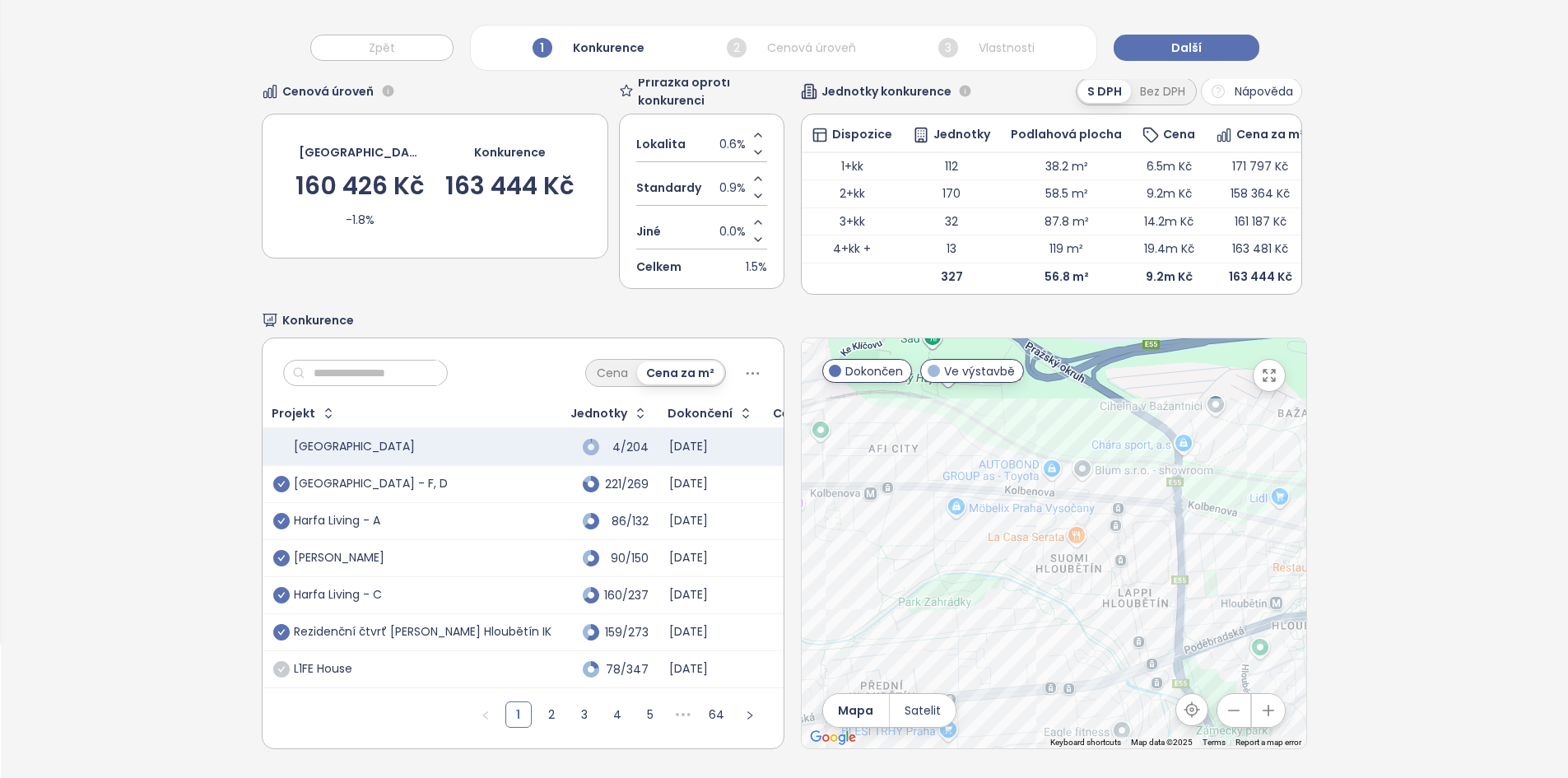
click at [1045, 464] on div at bounding box center [1053, 543] width 504 height 410
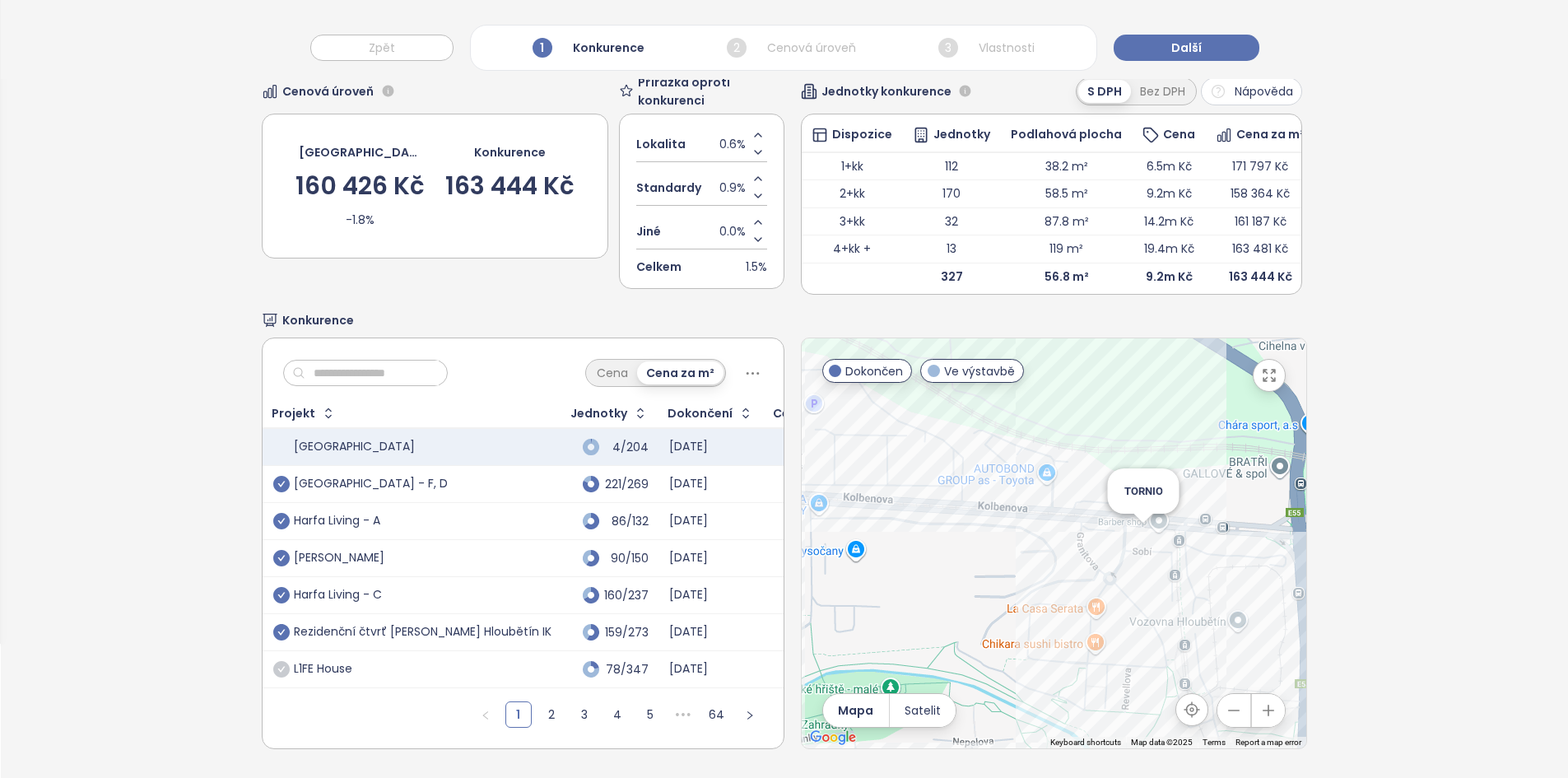
click at [1126, 533] on div "TORNIO" at bounding box center [1053, 543] width 504 height 410
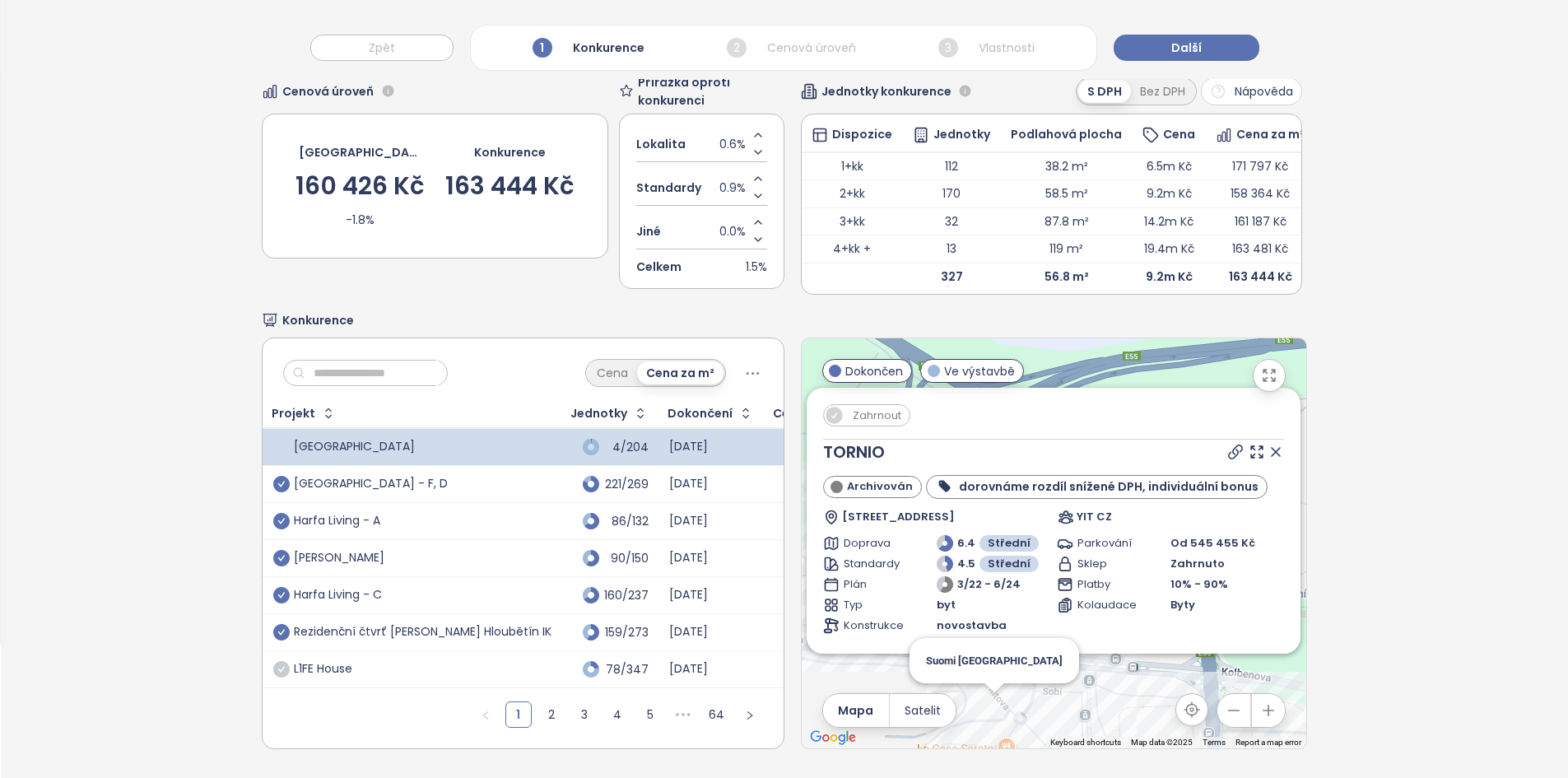
scroll to position [296, 0]
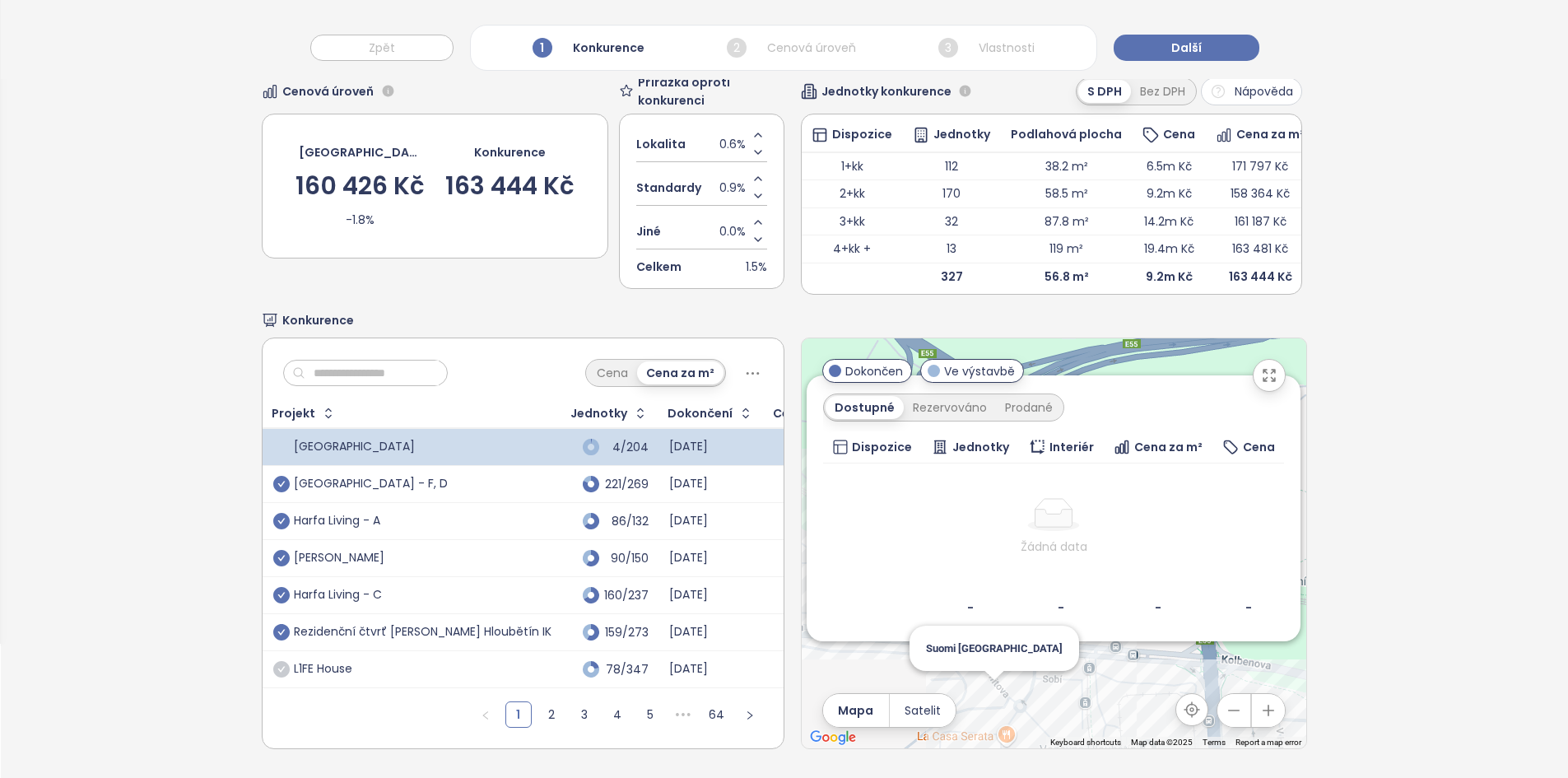
click at [983, 701] on div "Zahrnout TORNIO Archivován dorovnáme rozdíl snížené DPH, individuální bonus [ST…" at bounding box center [1053, 543] width 504 height 410
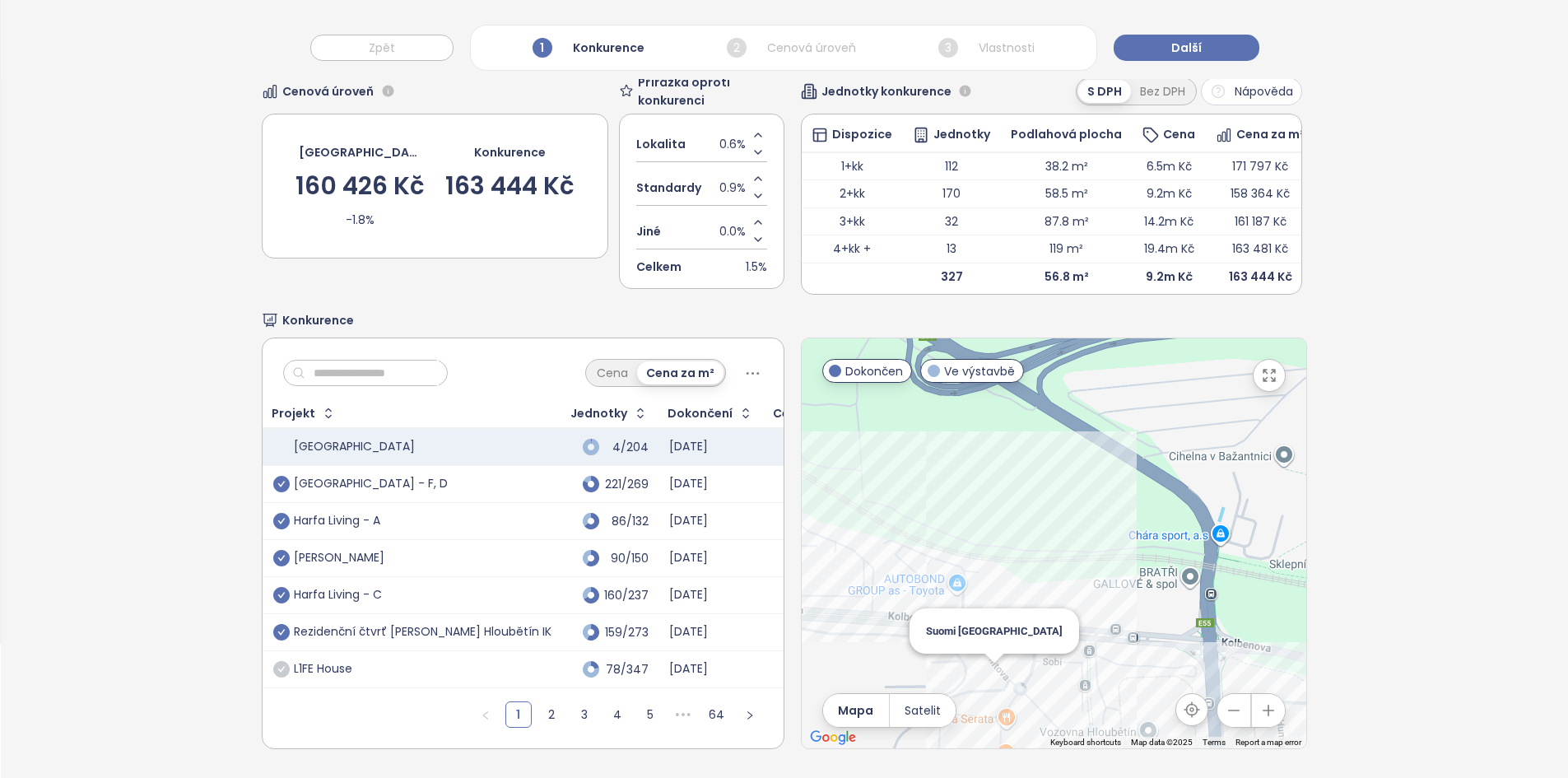
click at [983, 670] on div "Suomi [GEOGRAPHIC_DATA]" at bounding box center [1053, 543] width 504 height 410
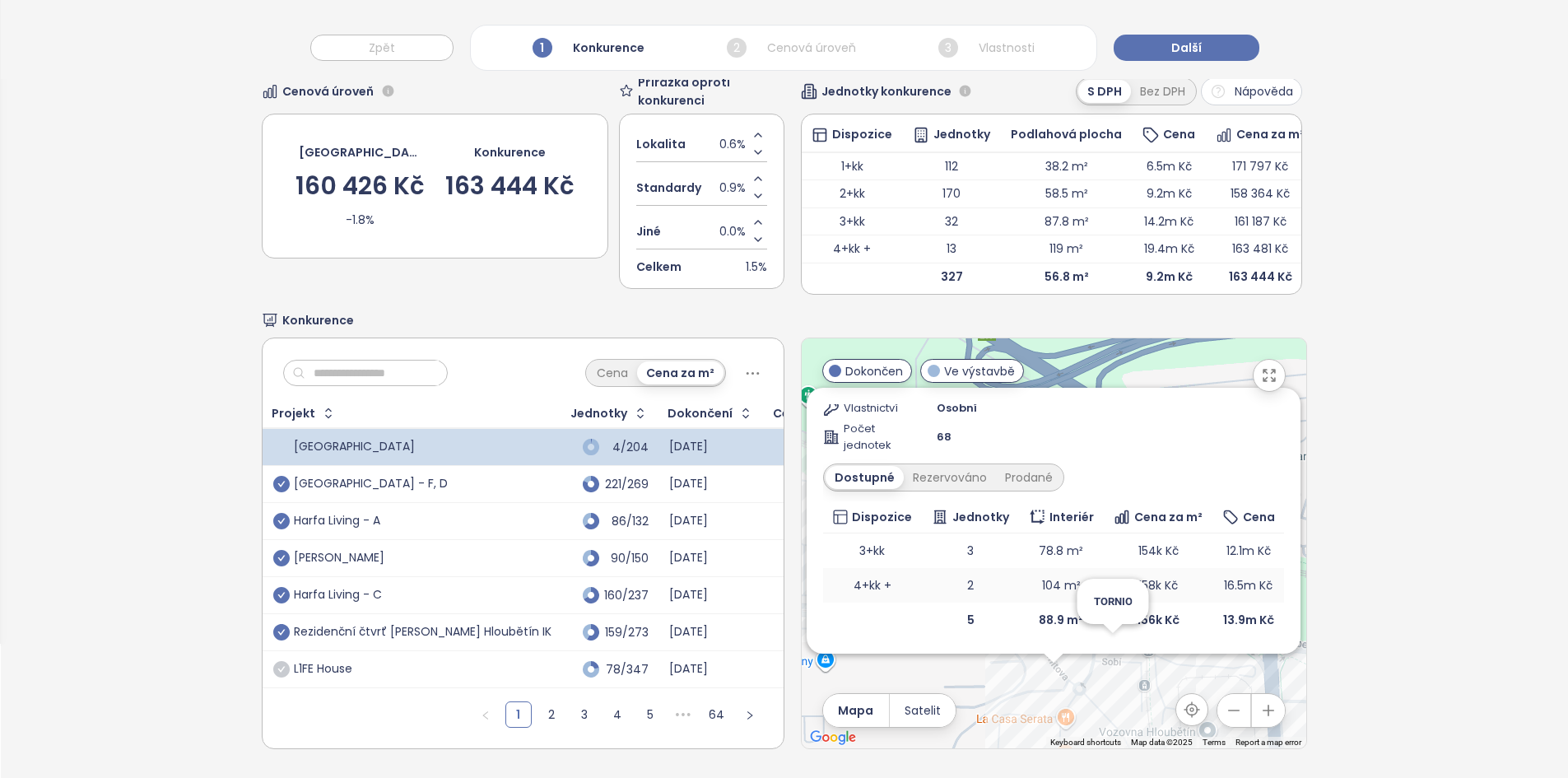
scroll to position [0, 0]
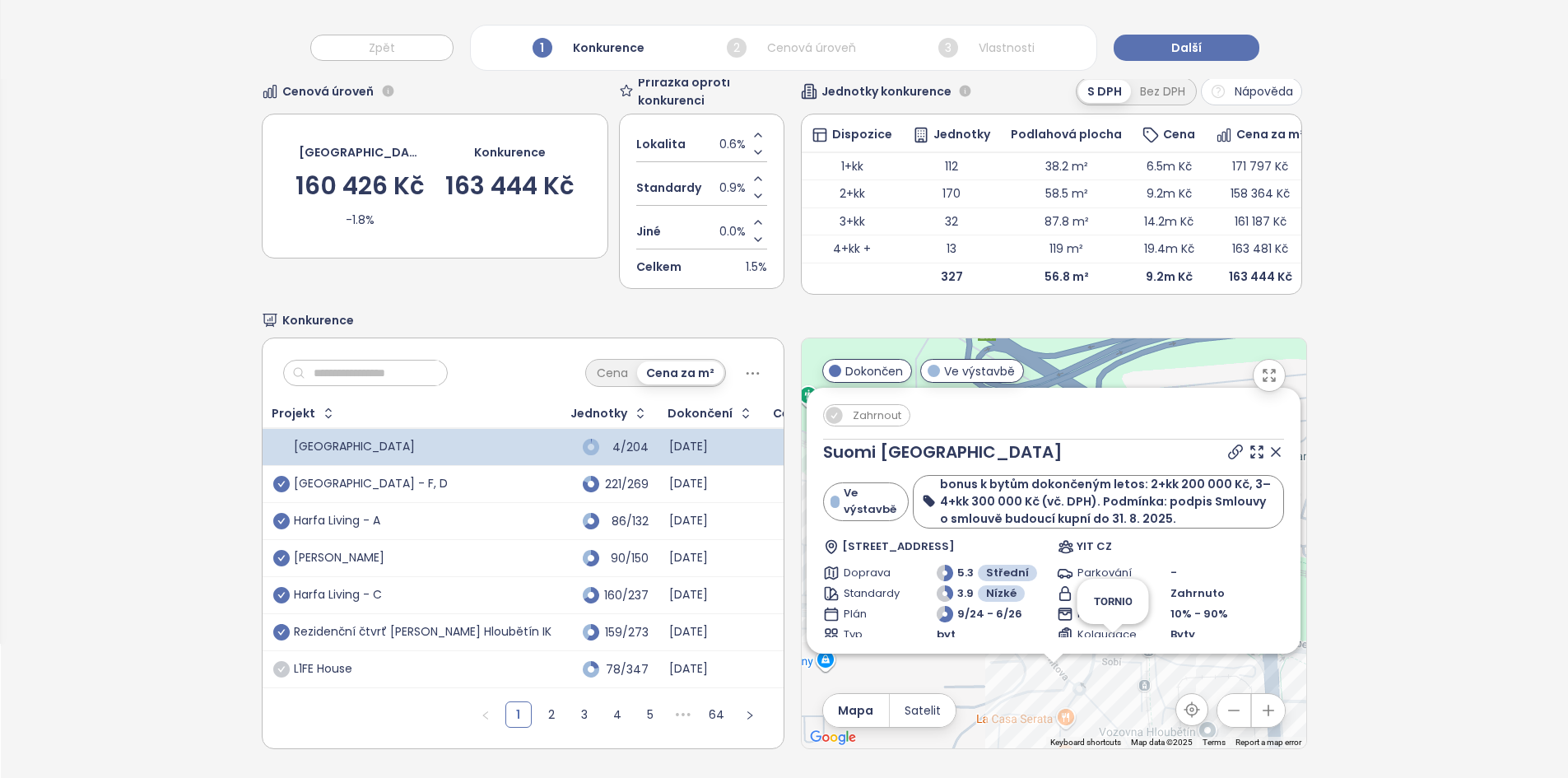
drag, startPoint x: 1251, startPoint y: 432, endPoint x: 1250, endPoint y: 444, distance: 12.0
click at [1267, 444] on icon at bounding box center [1275, 452] width 16 height 16
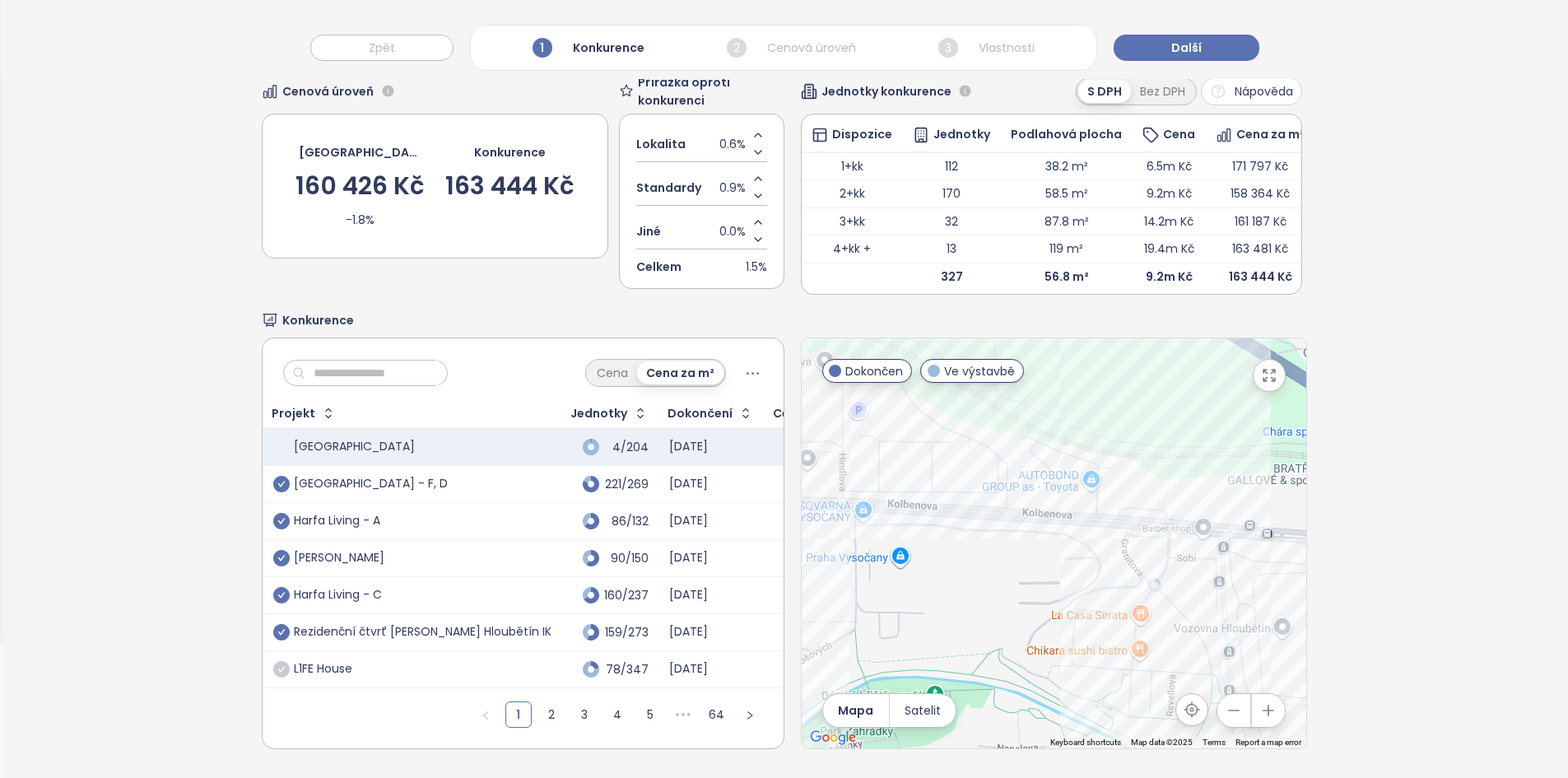
drag, startPoint x: 1200, startPoint y: 582, endPoint x: 1259, endPoint y: 500, distance: 101.0
click at [1259, 500] on div at bounding box center [1053, 543] width 504 height 410
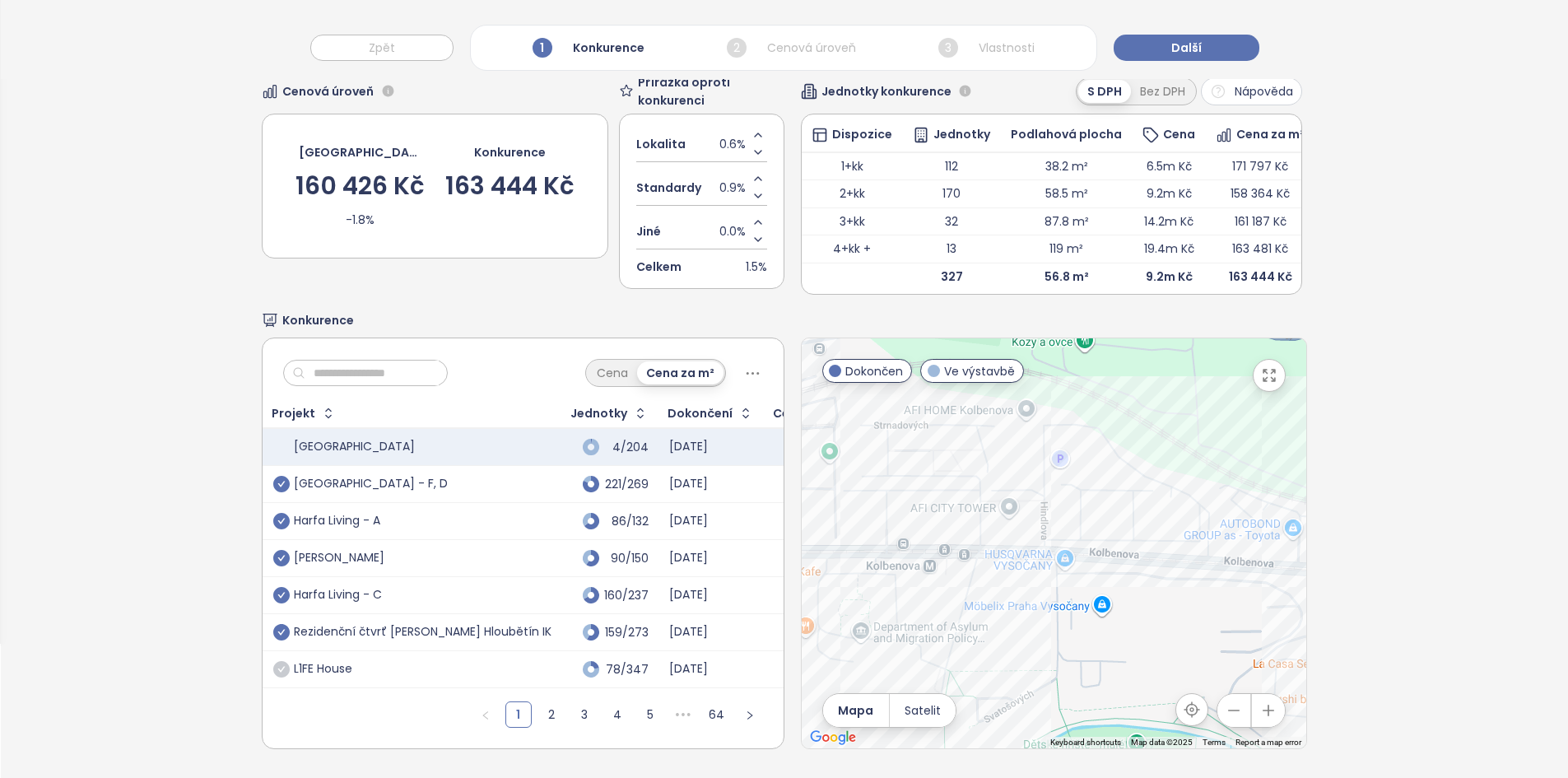
drag, startPoint x: 928, startPoint y: 532, endPoint x: 1099, endPoint y: 579, distance: 177.3
click at [1099, 579] on div at bounding box center [1053, 543] width 504 height 410
click at [1081, 494] on div "Kolben Gate - Ampér" at bounding box center [1053, 543] width 504 height 410
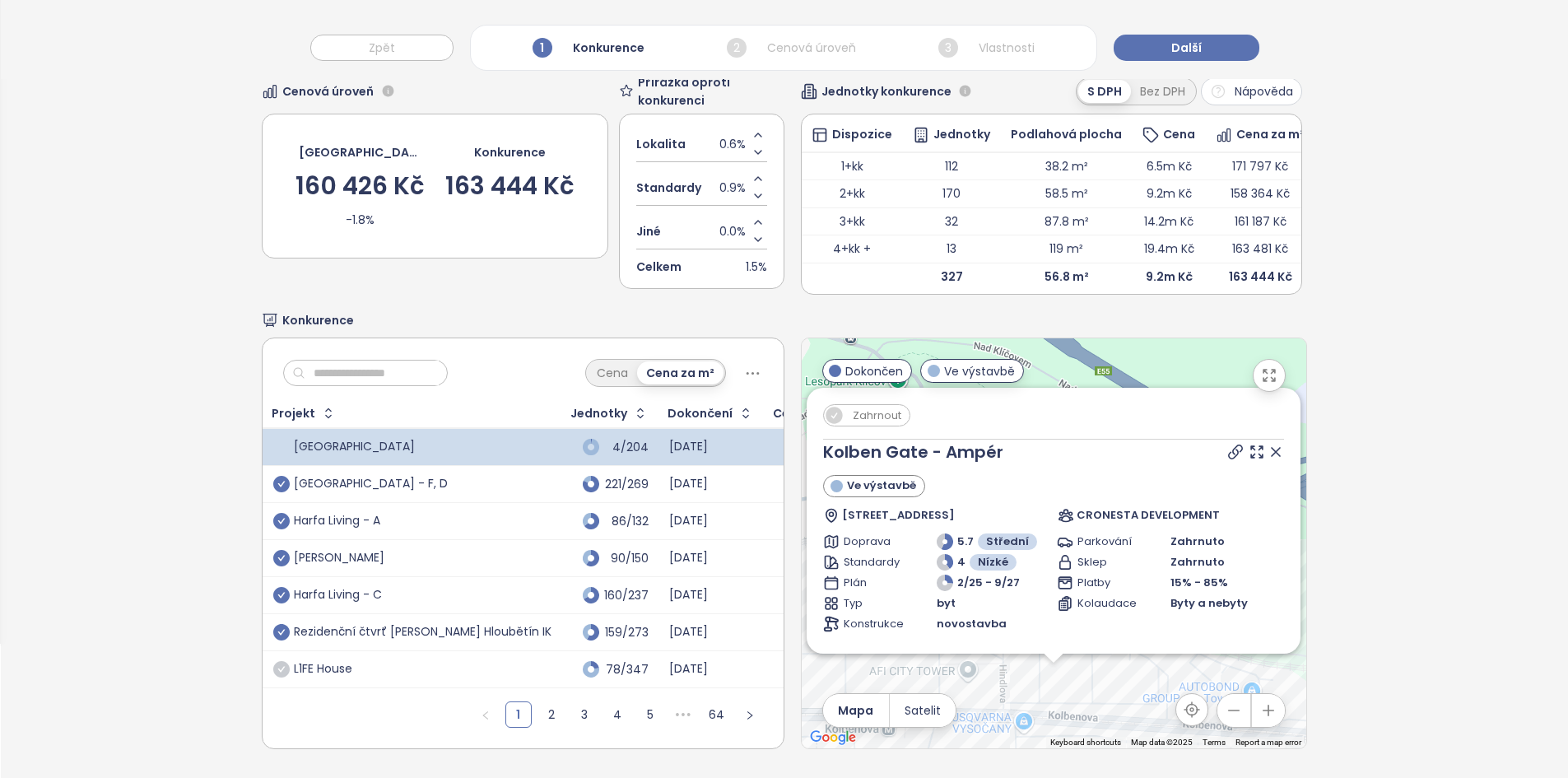
click at [878, 409] on span "Zahrnout" at bounding box center [877, 415] width 65 height 21
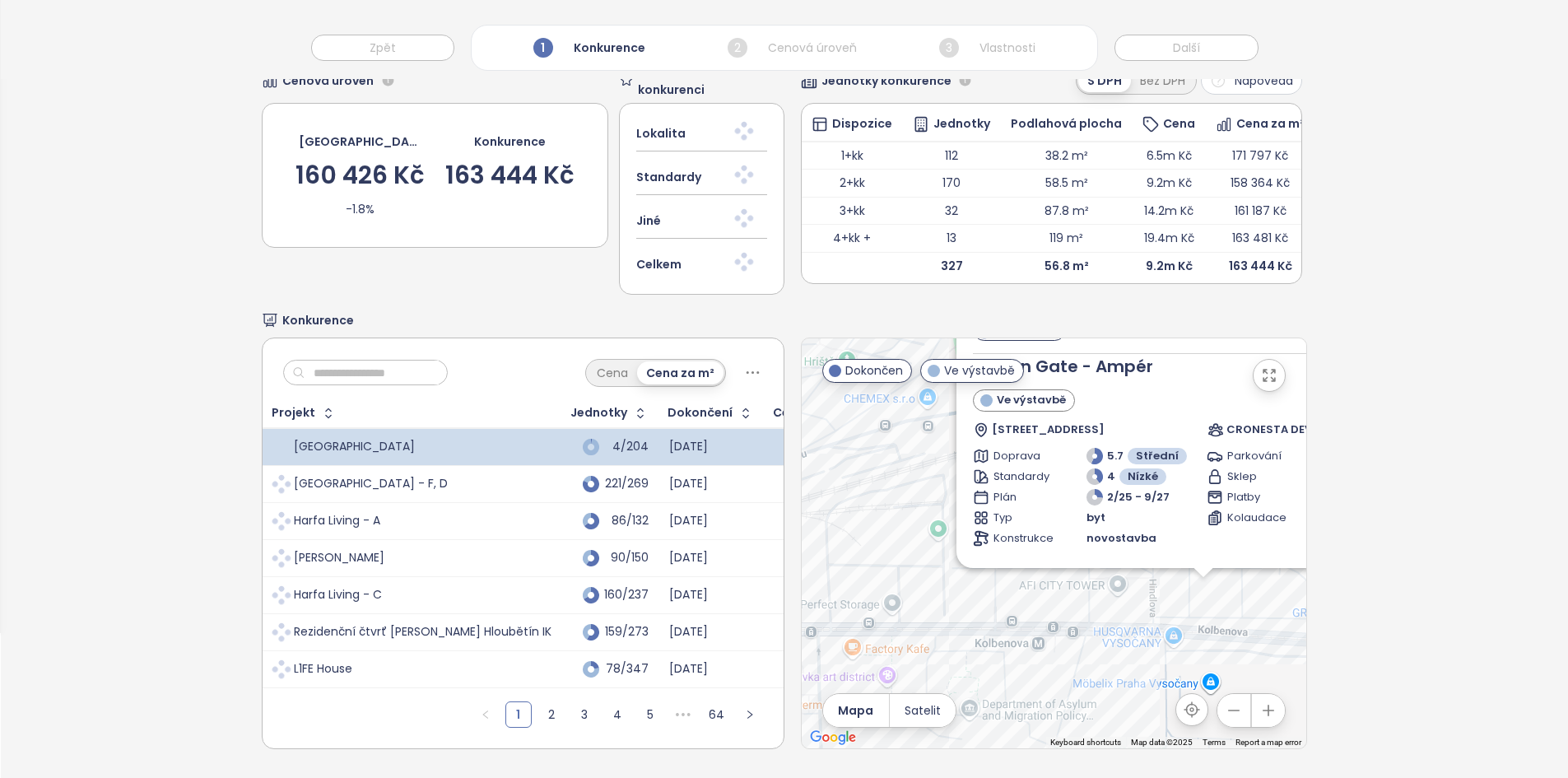
drag, startPoint x: 903, startPoint y: 634, endPoint x: 1084, endPoint y: 579, distance: 189.2
click at [1084, 579] on div "Zahrnout [GEOGRAPHIC_DATA] - Ampér Ve výstavbě Kolbenova 898/11, 190 00 [GEOGRA…" at bounding box center [1053, 543] width 504 height 410
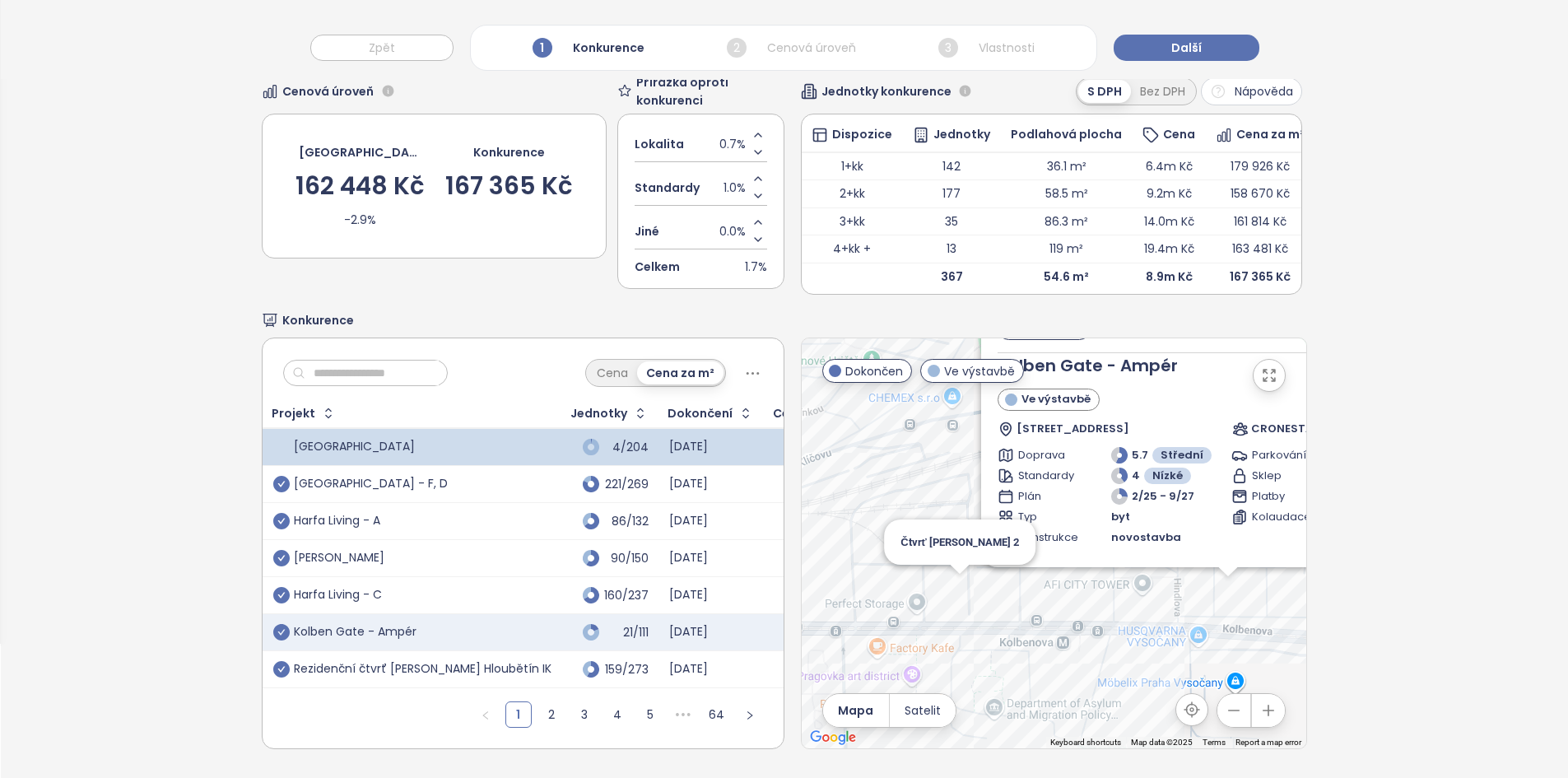
click at [949, 582] on div "Zahrnout [GEOGRAPHIC_DATA] - Ampér Ve výstavbě Kolbenova 898/11, 190 00 [GEOGRA…" at bounding box center [1053, 543] width 504 height 410
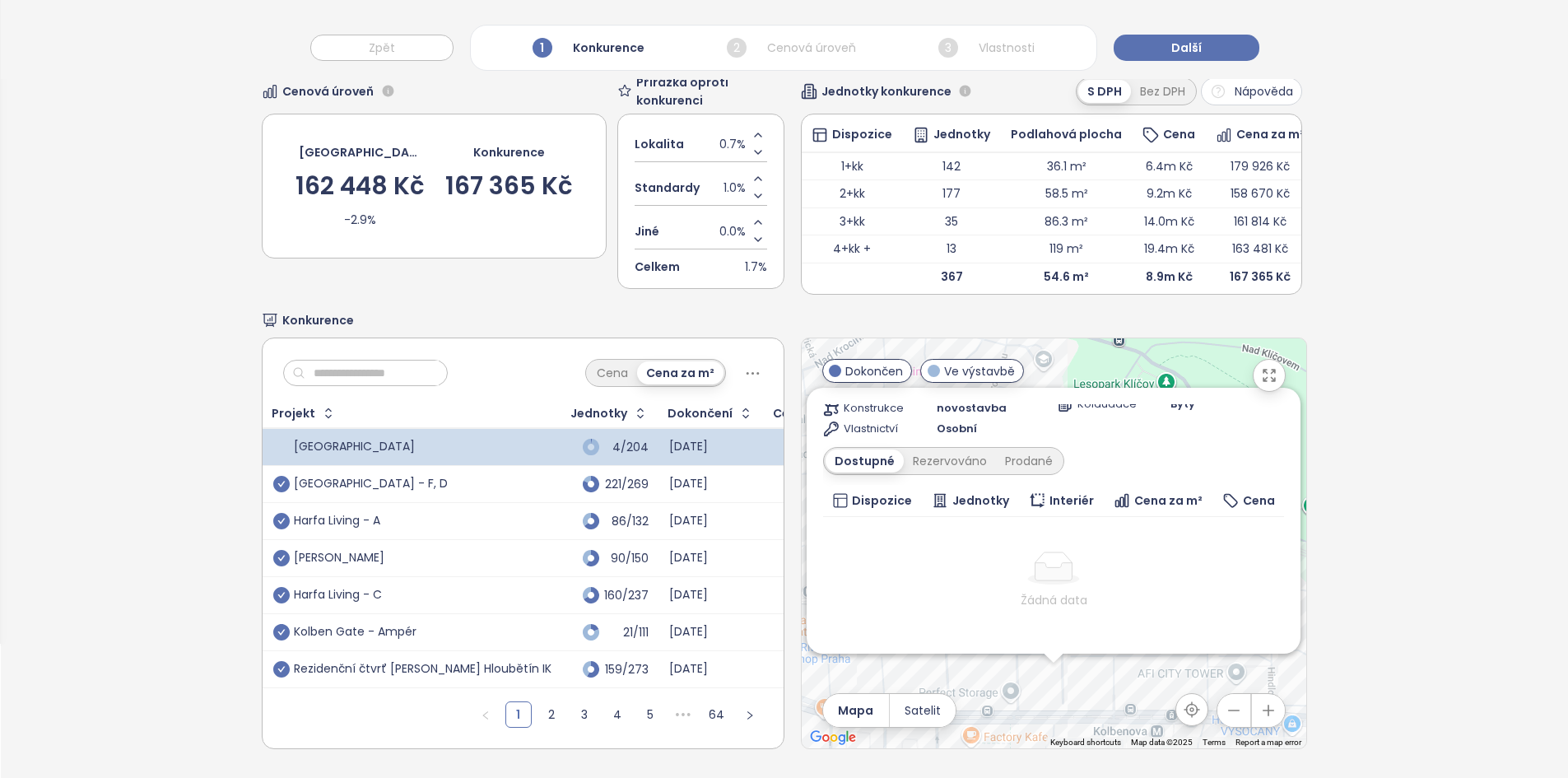
scroll to position [216, 0]
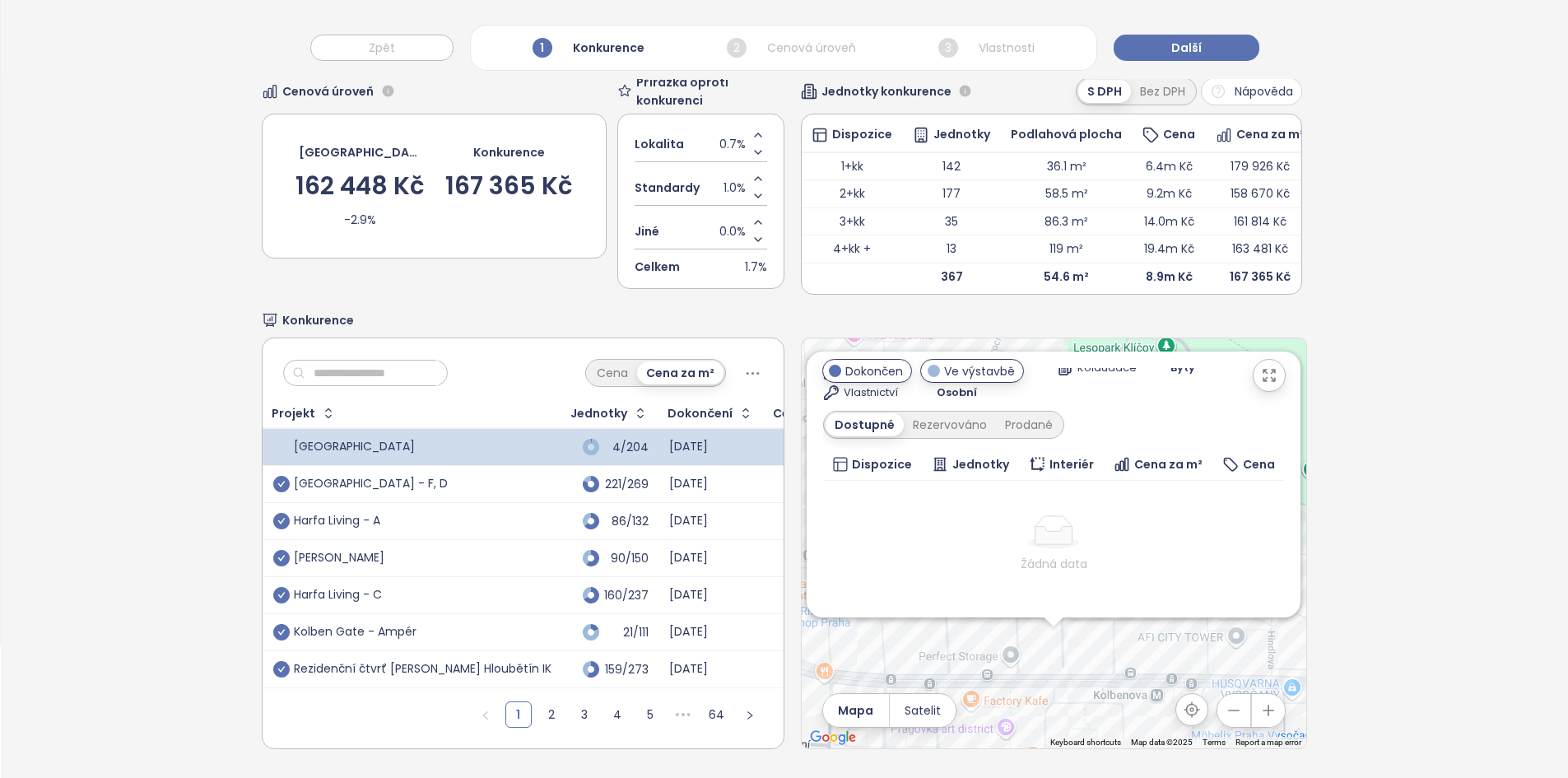
click at [1044, 698] on div "Zahrnout Čtvrť [PERSON_NAME] 2 Archivován Kolbenova 936, 190 00 [GEOGRAPHIC_DAT…" at bounding box center [1053, 543] width 504 height 410
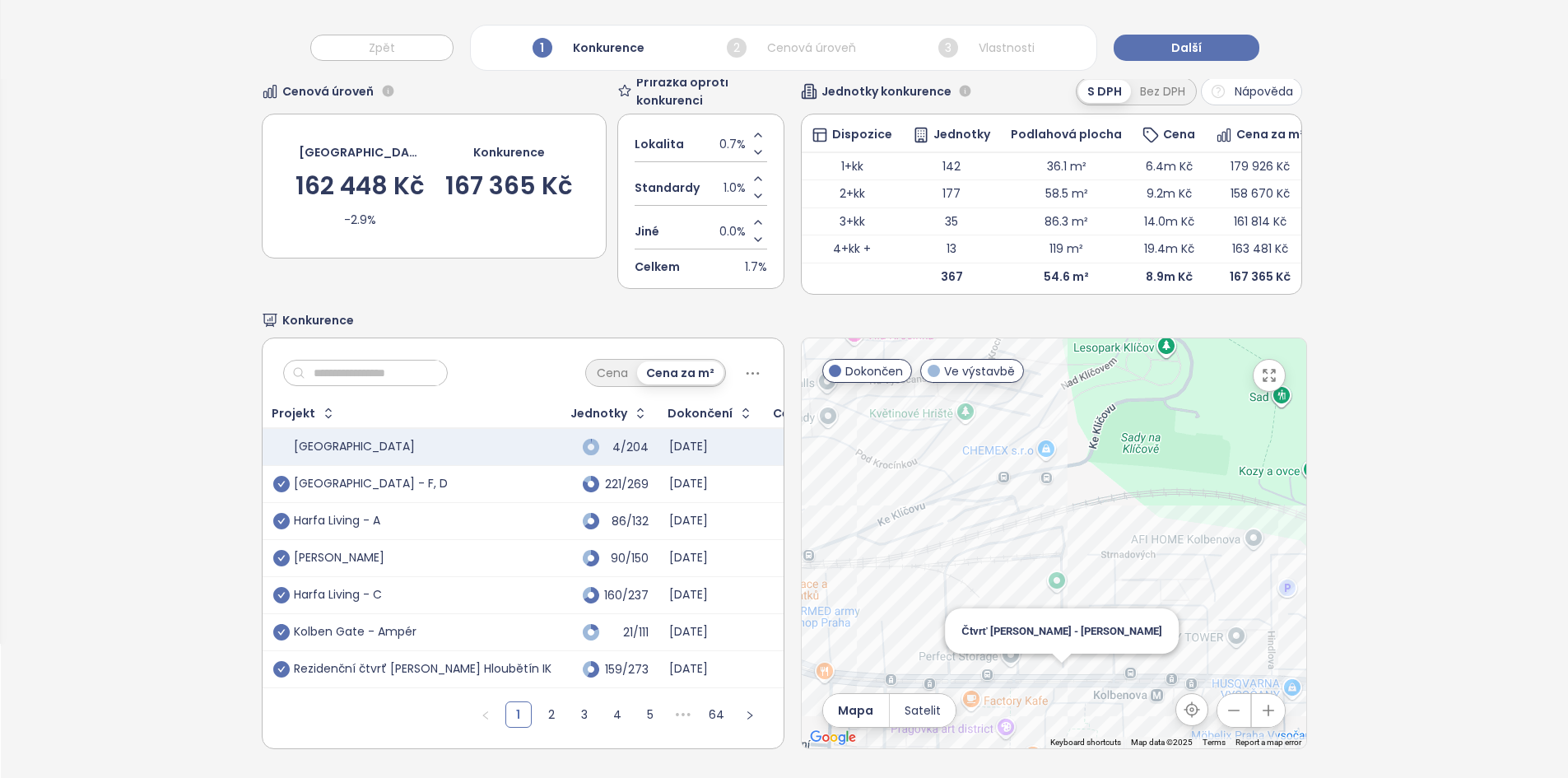
click at [1045, 677] on div "Čtvrť [PERSON_NAME] - [PERSON_NAME]" at bounding box center [1053, 543] width 504 height 410
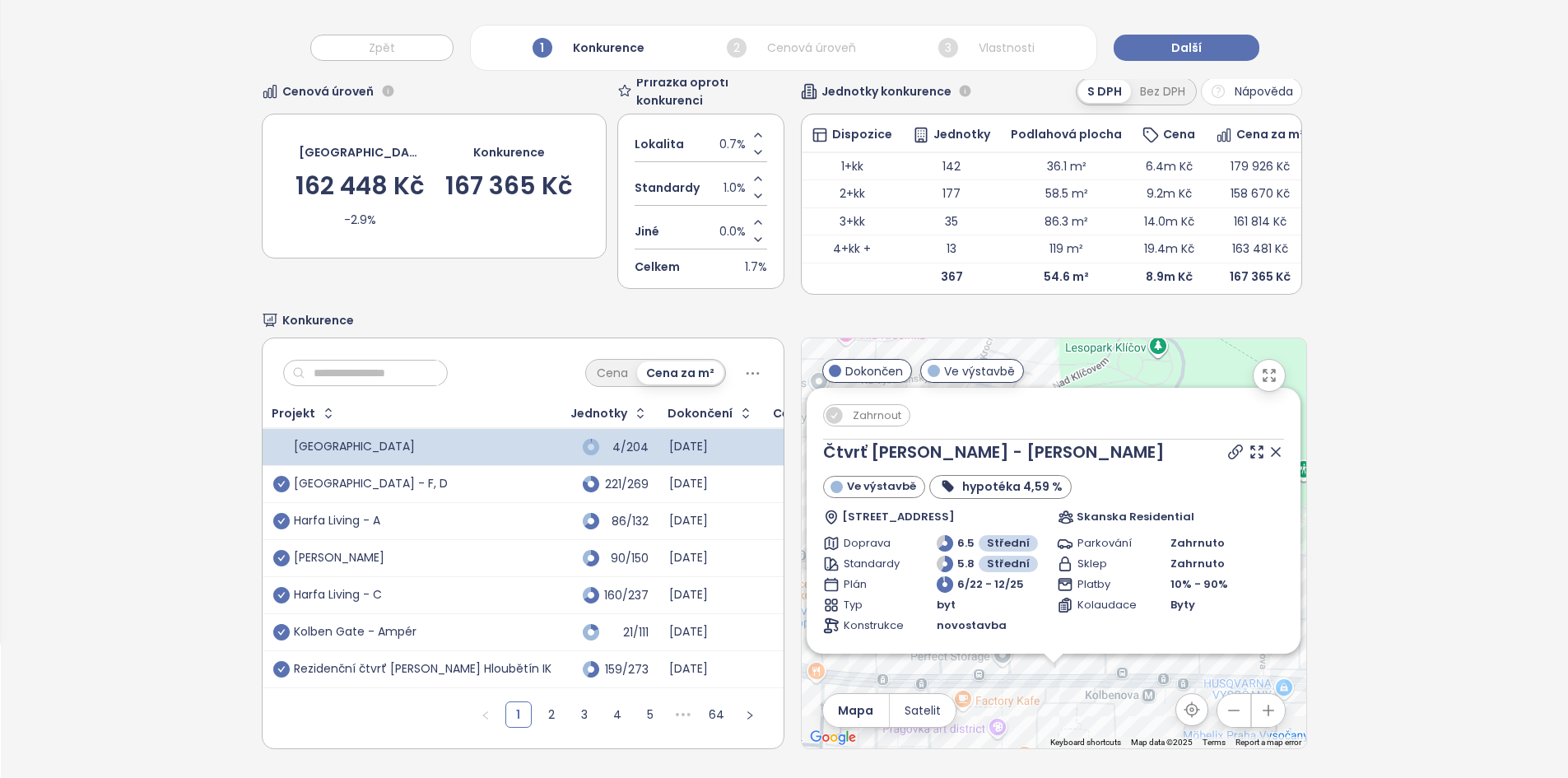
scroll to position [296, 0]
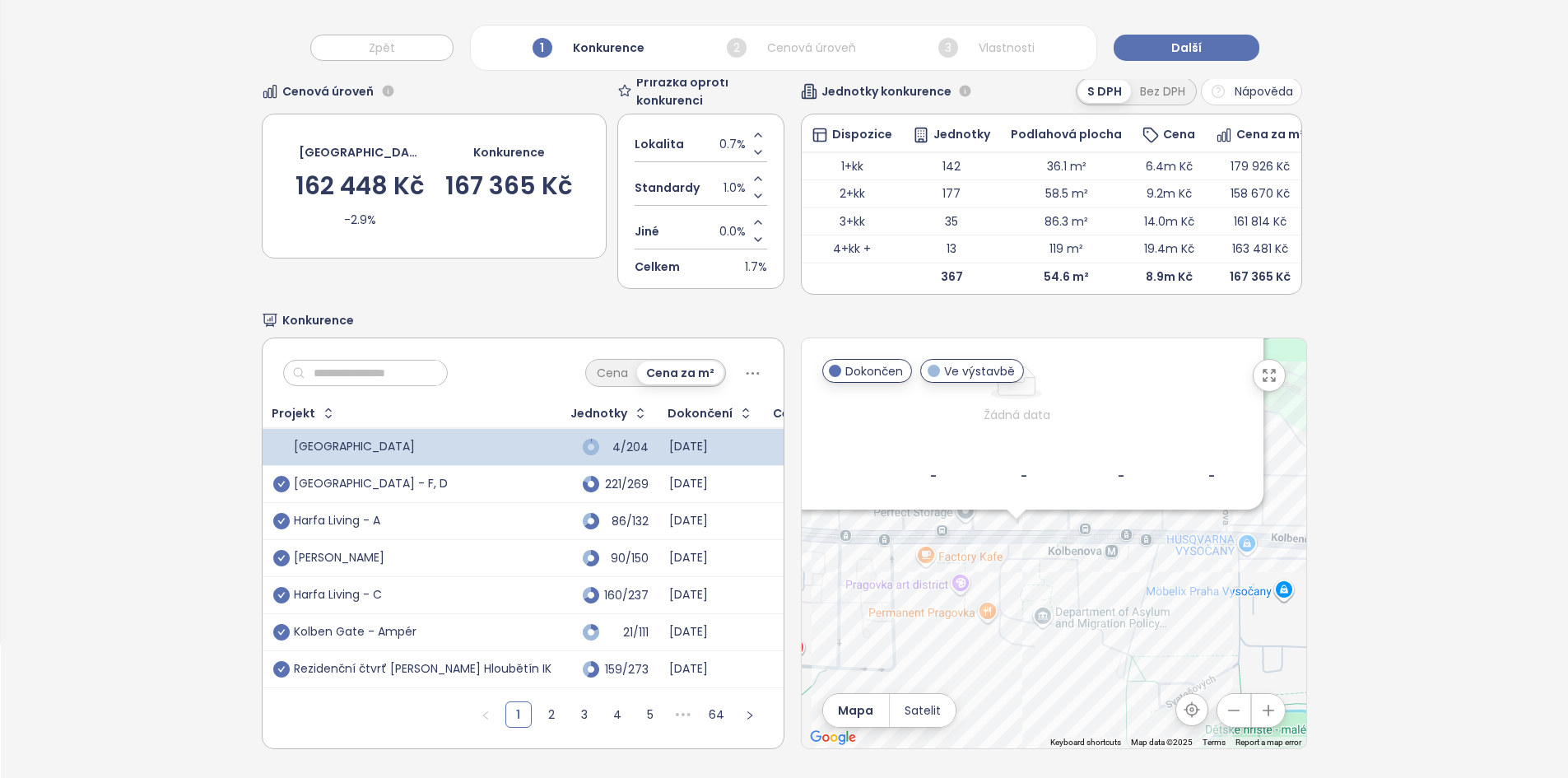
drag, startPoint x: 1090, startPoint y: 709, endPoint x: 1052, endPoint y: 559, distance: 154.7
click at [1052, 559] on div "Zahrnout Čtvrť [PERSON_NAME] - [PERSON_NAME] výstavbě hypotéka 4,59 % Kolbenova…" at bounding box center [1053, 543] width 504 height 410
click at [1178, 589] on div "Zahrnout Čtvrť [PERSON_NAME] - [PERSON_NAME] výstavbě hypotéka 4,59 % Kolbenova…" at bounding box center [1053, 543] width 504 height 410
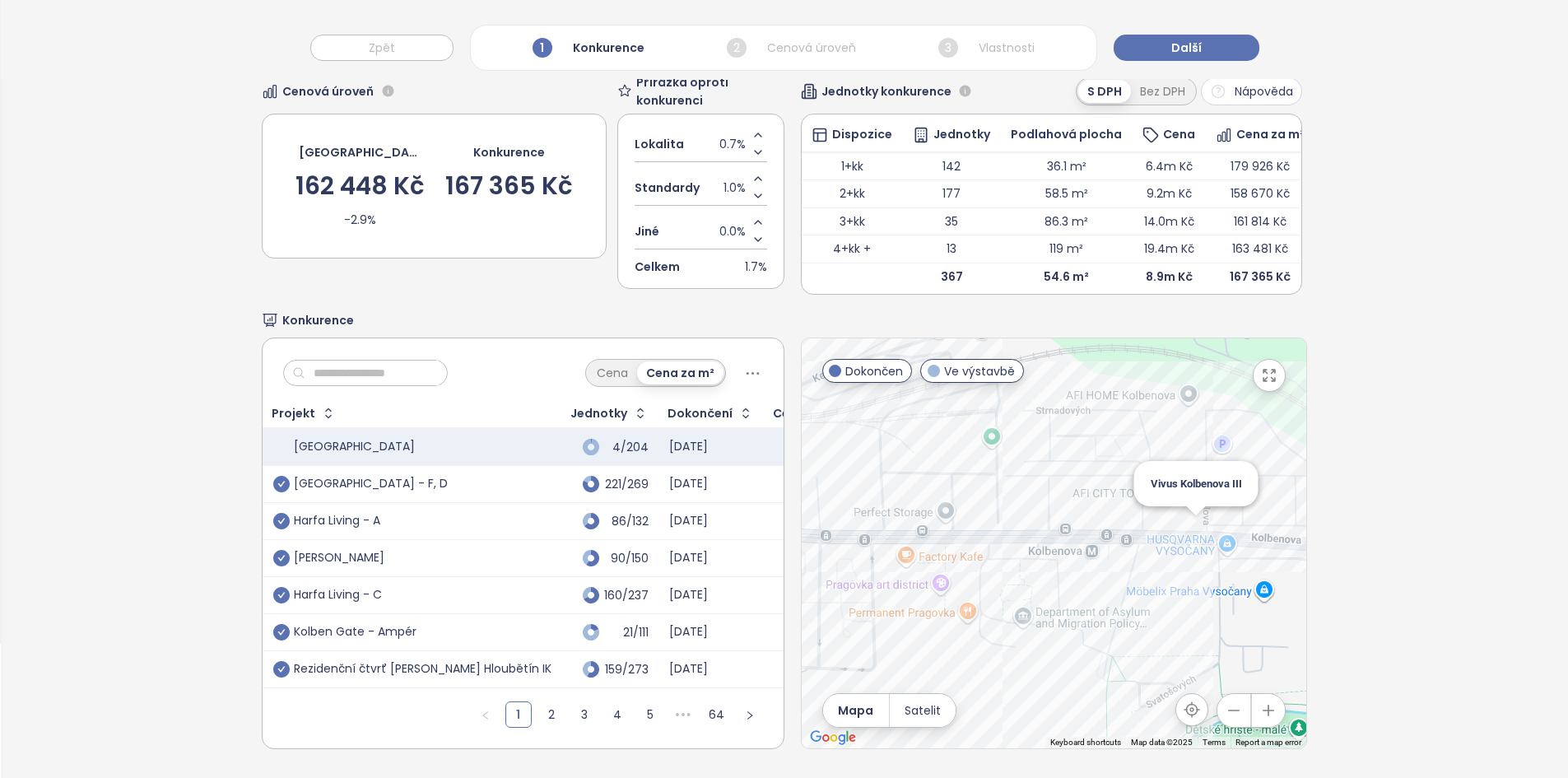
click at [1180, 524] on div "Vivus Kolbenova III" at bounding box center [1053, 543] width 504 height 410
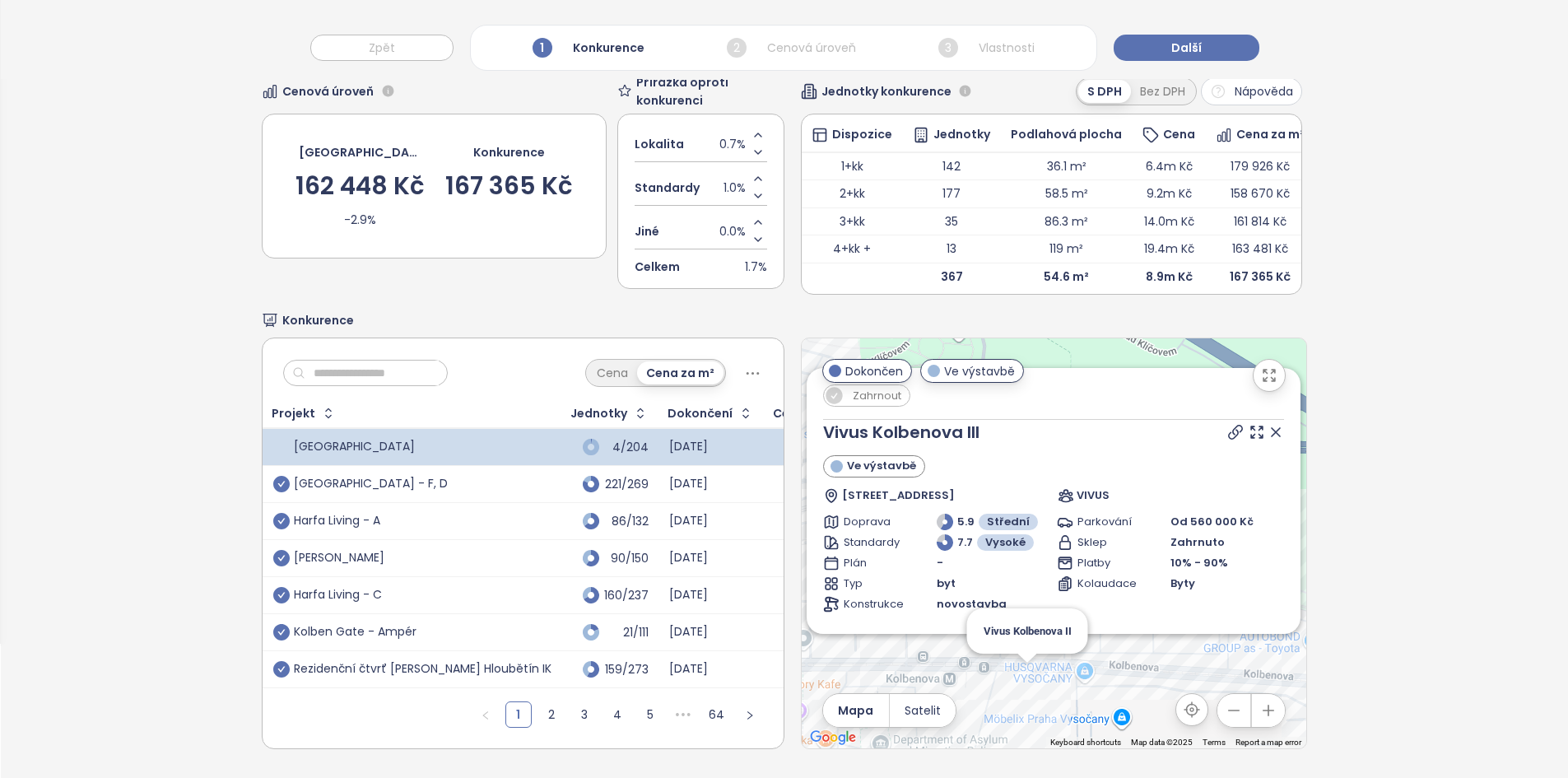
scroll to position [201, 0]
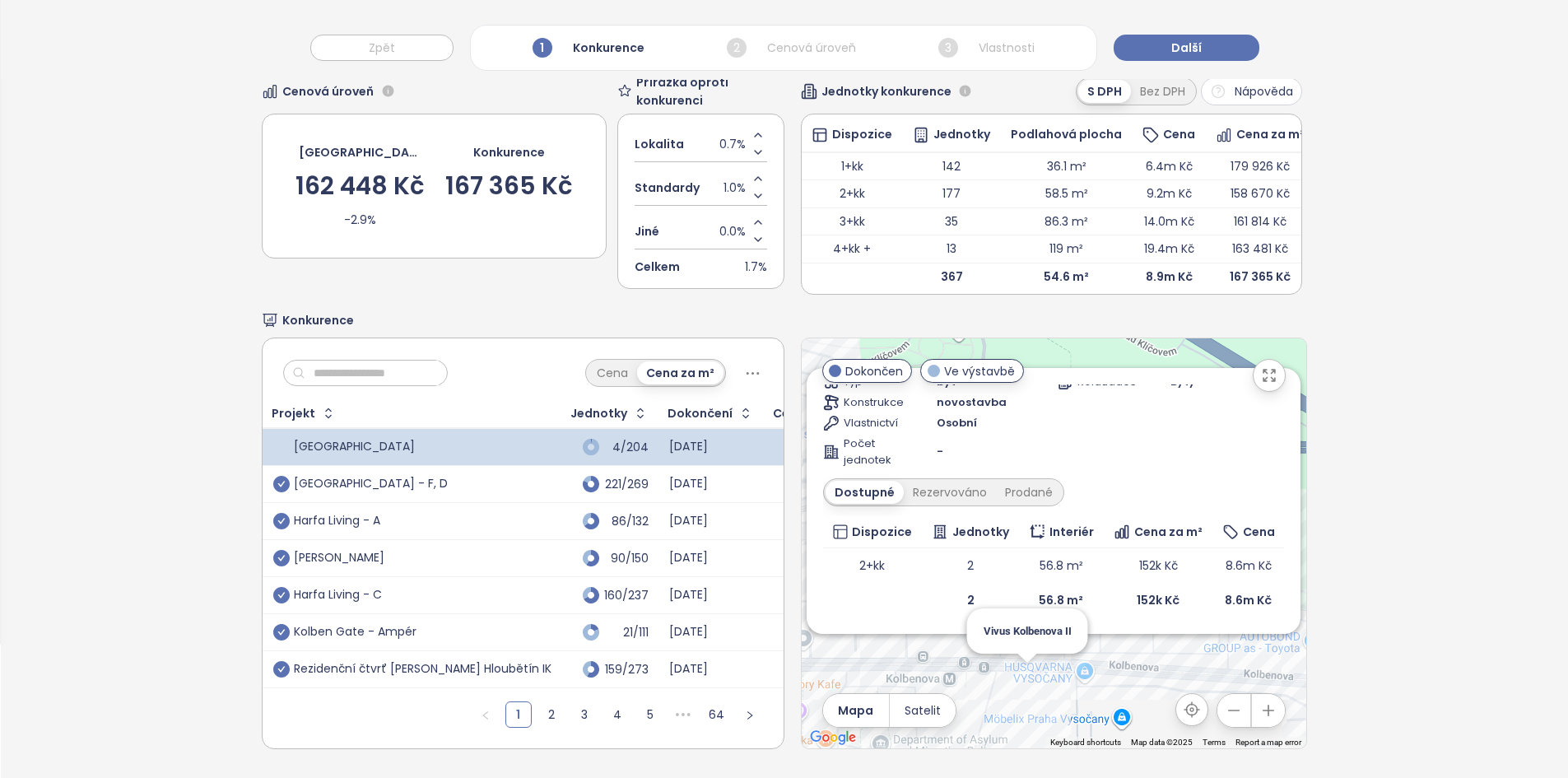
click at [1021, 676] on div "Zahrnout Vivus Kolbenova III Ve výstavbě Kolbenova 591/46, 190 00 [GEOGRAPHIC_D…" at bounding box center [1053, 543] width 504 height 410
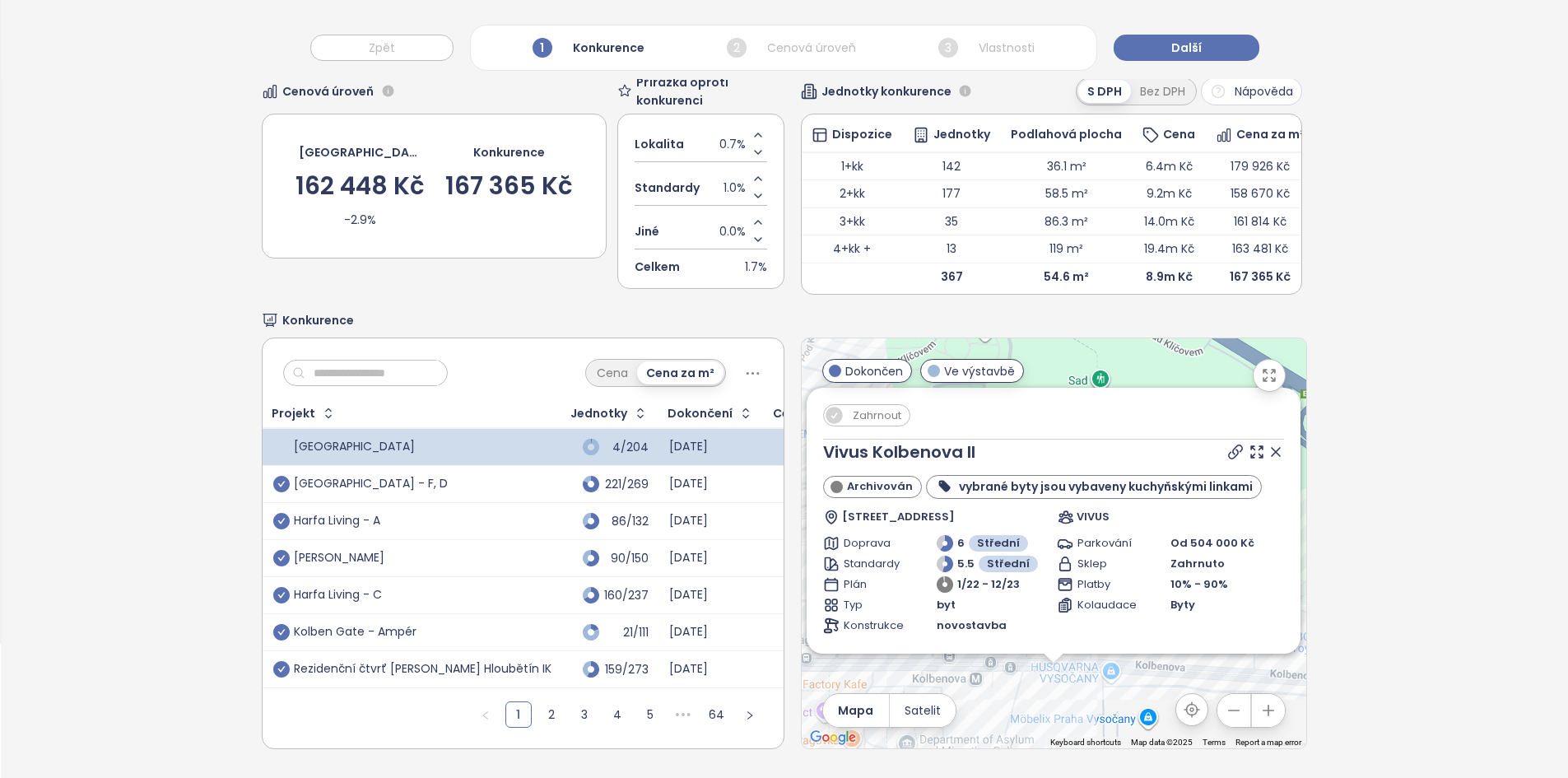
scroll to position [1, 0]
click at [1267, 443] on icon at bounding box center [1275, 451] width 16 height 16
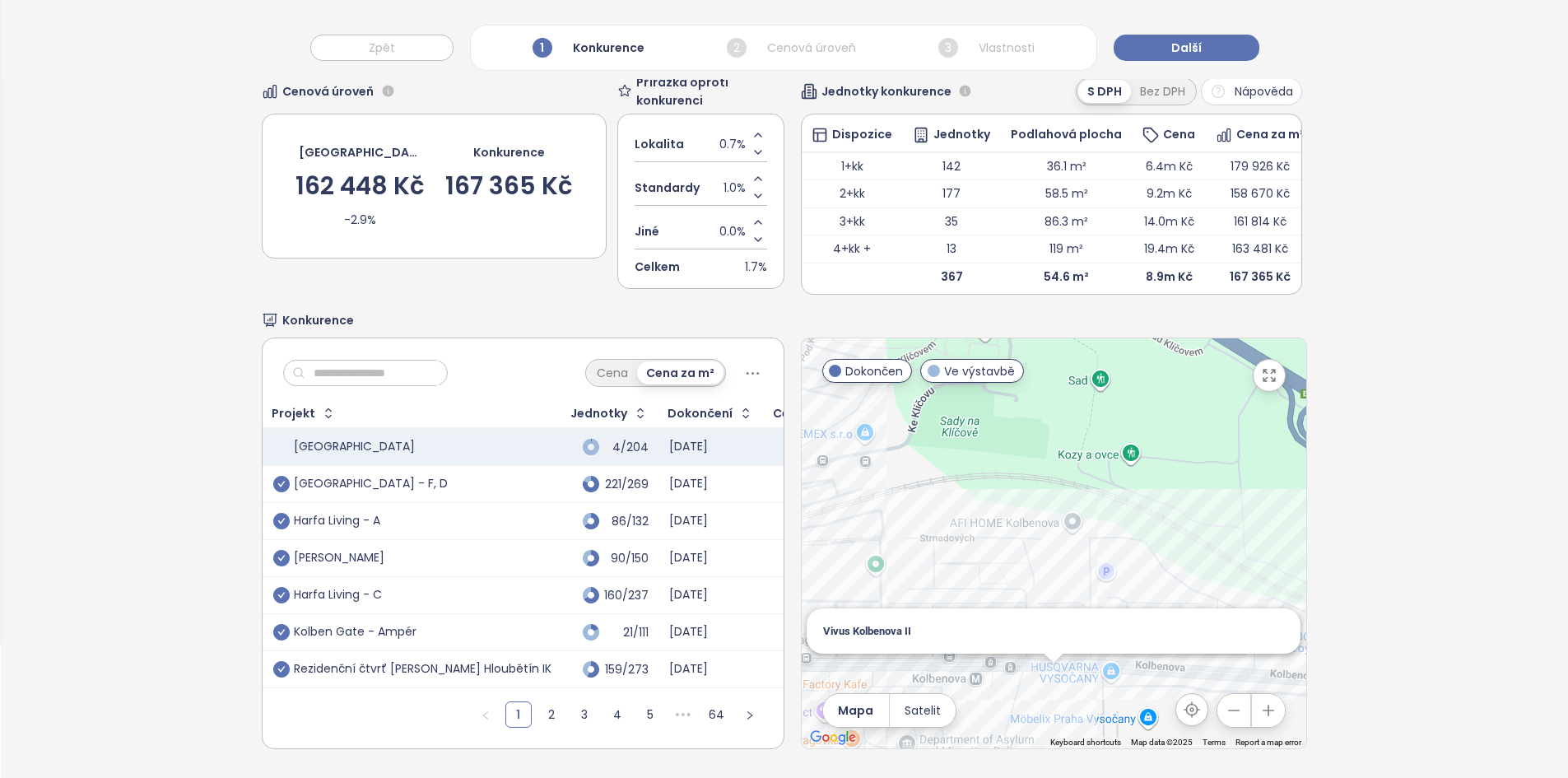
scroll to position [0, 0]
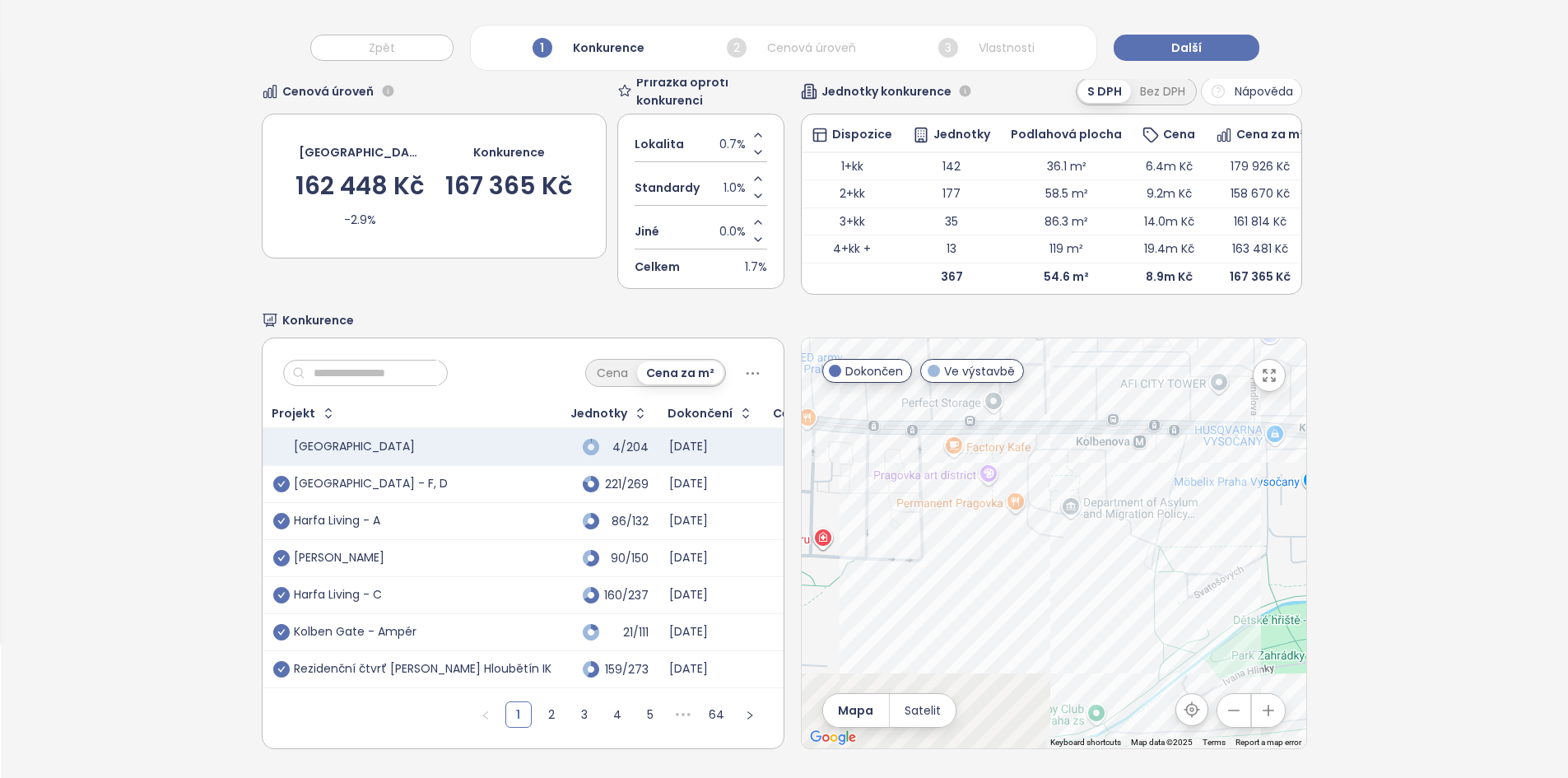
drag, startPoint x: 983, startPoint y: 559, endPoint x: 1165, endPoint y: 293, distance: 322.3
click at [1165, 293] on div "Výběr konkurentů Cenová úroveň [GEOGRAPHIC_DATA] 162 448 Kč -2.9% Konkurence 16…" at bounding box center [784, 381] width 1044 height 793
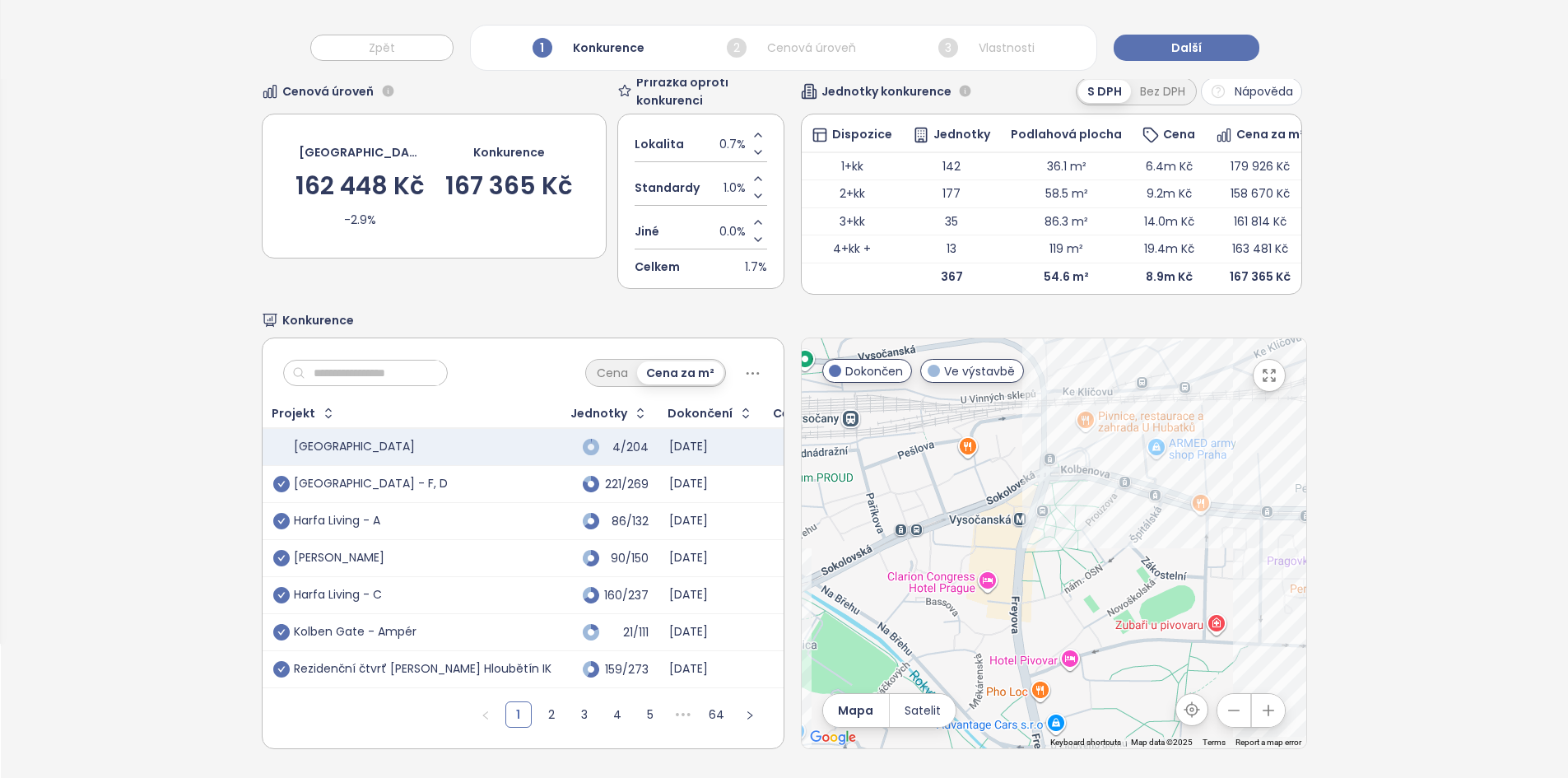
drag, startPoint x: 1063, startPoint y: 585, endPoint x: 1306, endPoint y: 590, distance: 243.1
click at [1306, 590] on div "Výběr konkurentů Cenová úroveň [GEOGRAPHIC_DATA] 162 448 Kč -2.9% Konkurence 16…" at bounding box center [784, 381] width 1567 height 793
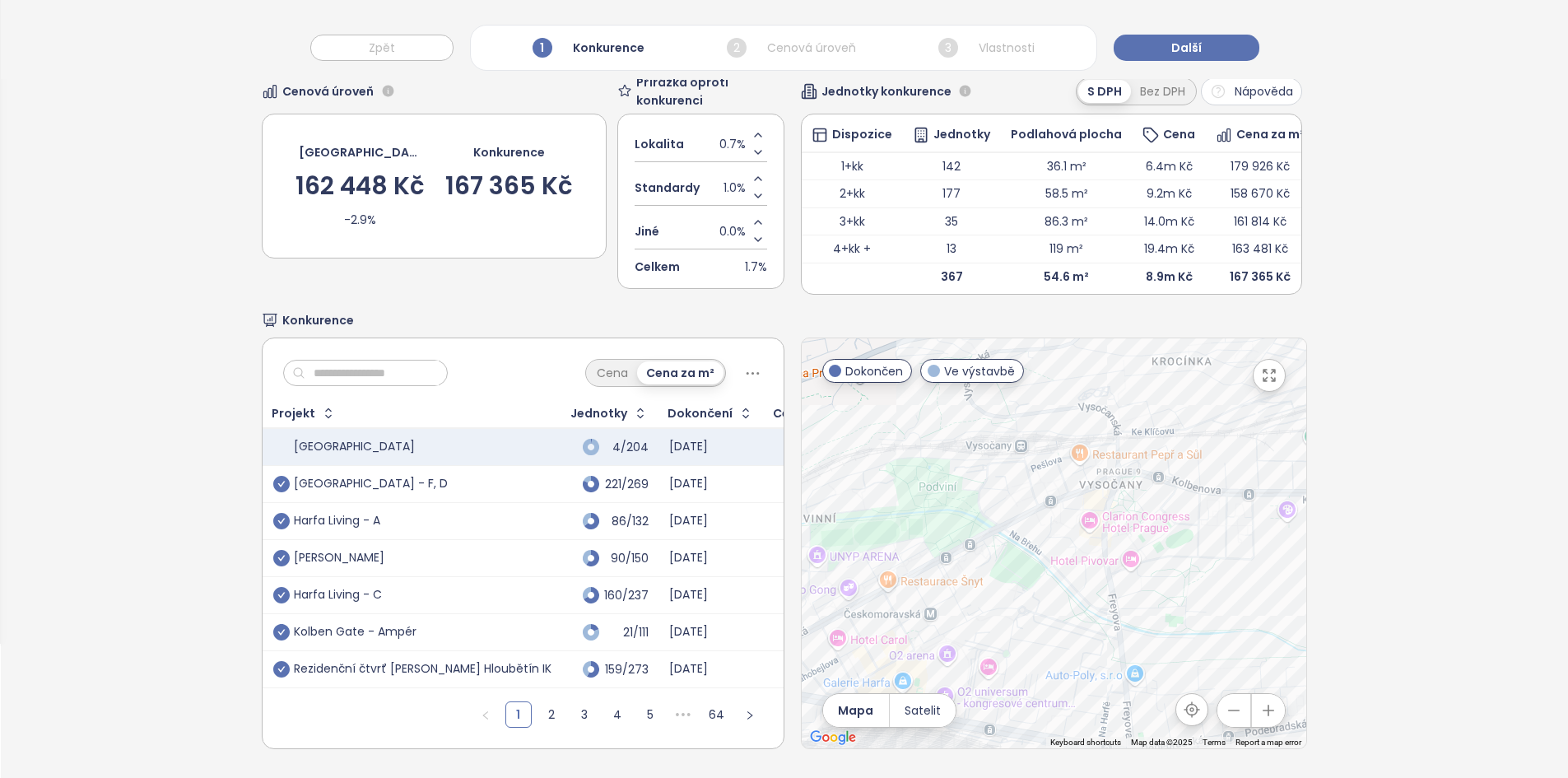
drag, startPoint x: 1051, startPoint y: 575, endPoint x: 998, endPoint y: 491, distance: 99.3
click at [998, 491] on div at bounding box center [1053, 543] width 504 height 410
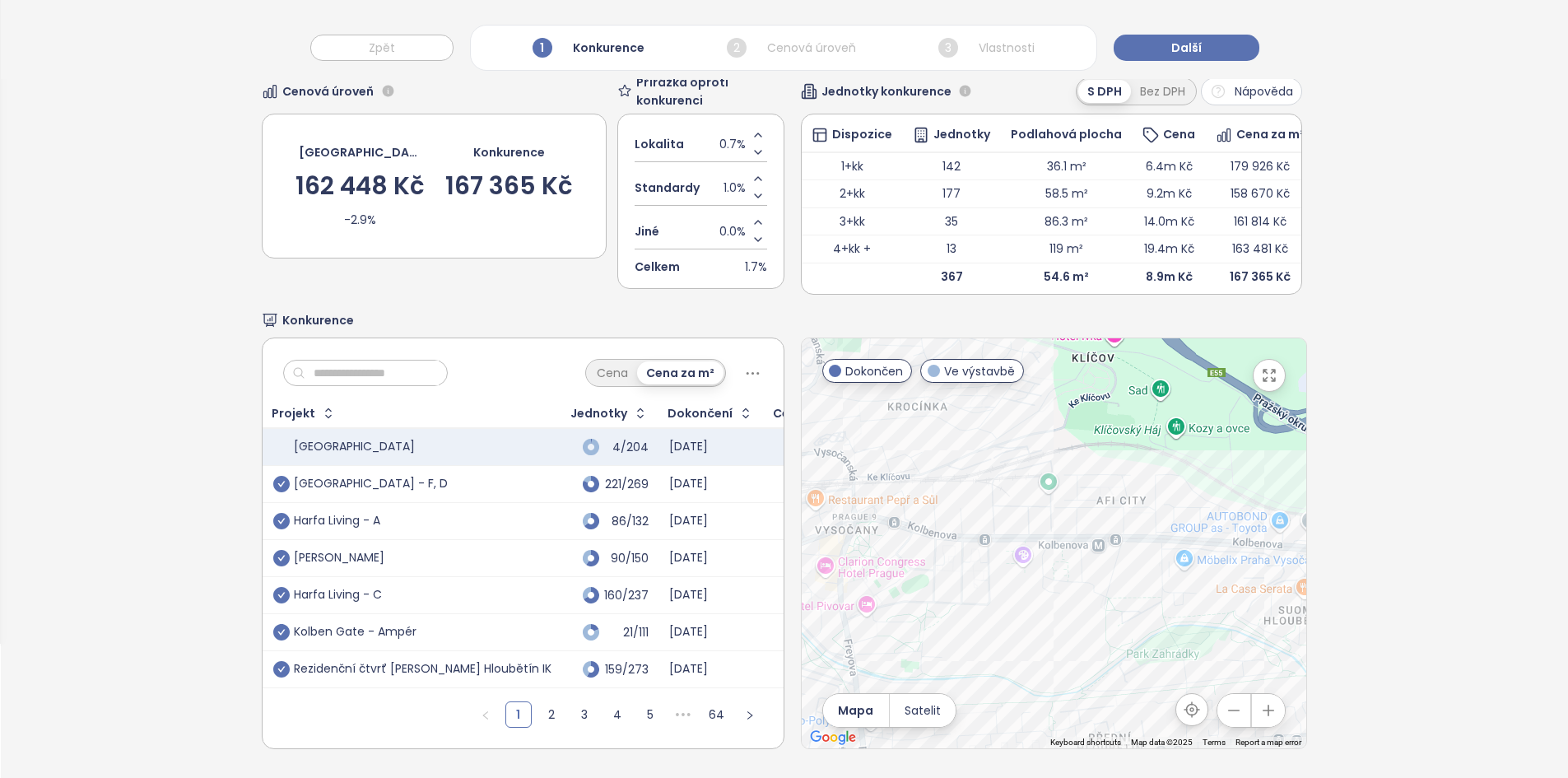
drag, startPoint x: 1122, startPoint y: 509, endPoint x: 910, endPoint y: 548, distance: 215.6
click at [910, 548] on div at bounding box center [1053, 543] width 504 height 410
click at [1040, 551] on div "Čtvrť [PERSON_NAME]" at bounding box center [1053, 543] width 504 height 410
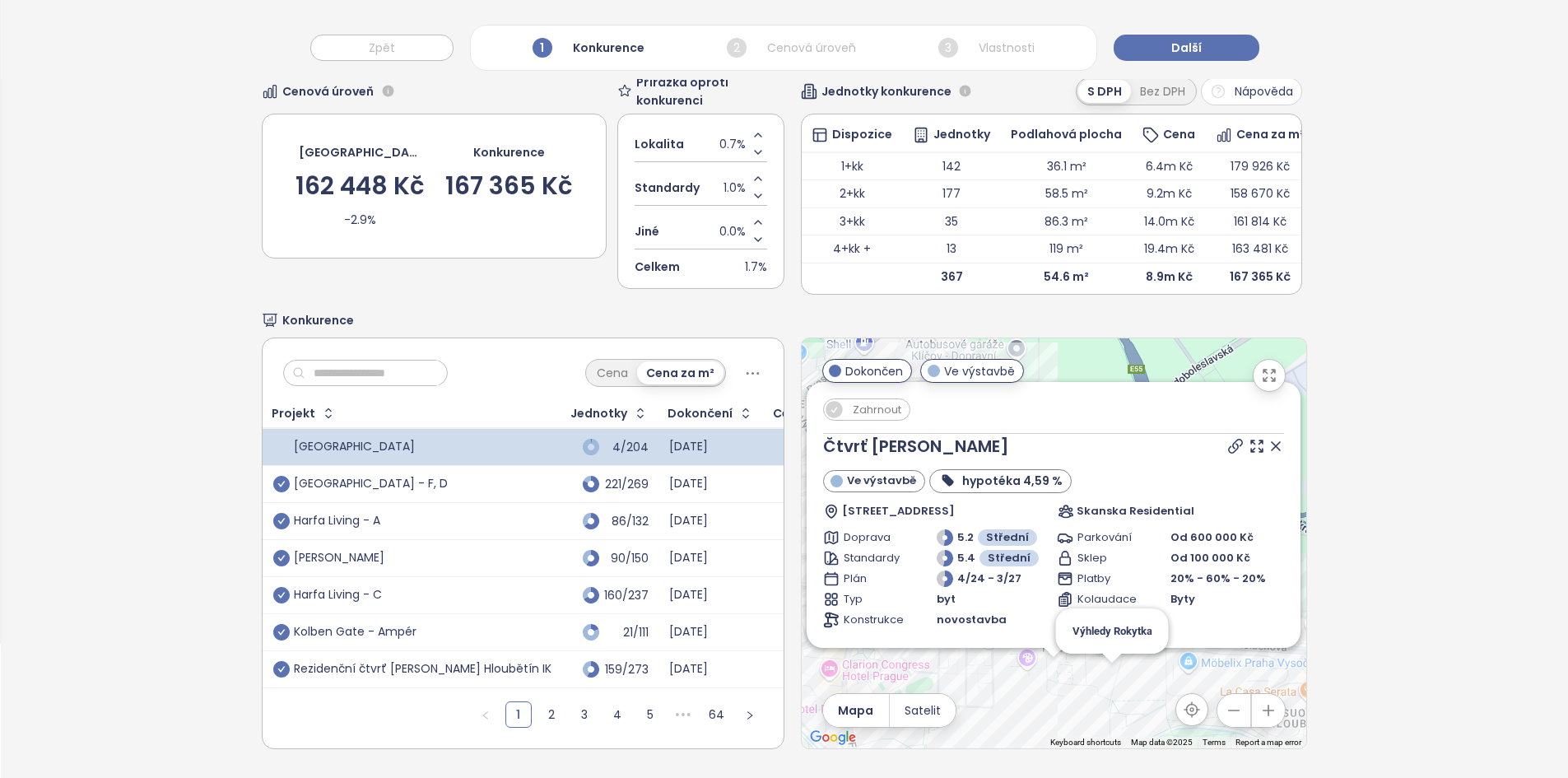
click at [1252, 434] on div at bounding box center [1254, 446] width 59 height 24
click at [1251, 434] on div at bounding box center [1254, 446] width 59 height 24
click at [1267, 438] on icon at bounding box center [1275, 446] width 16 height 16
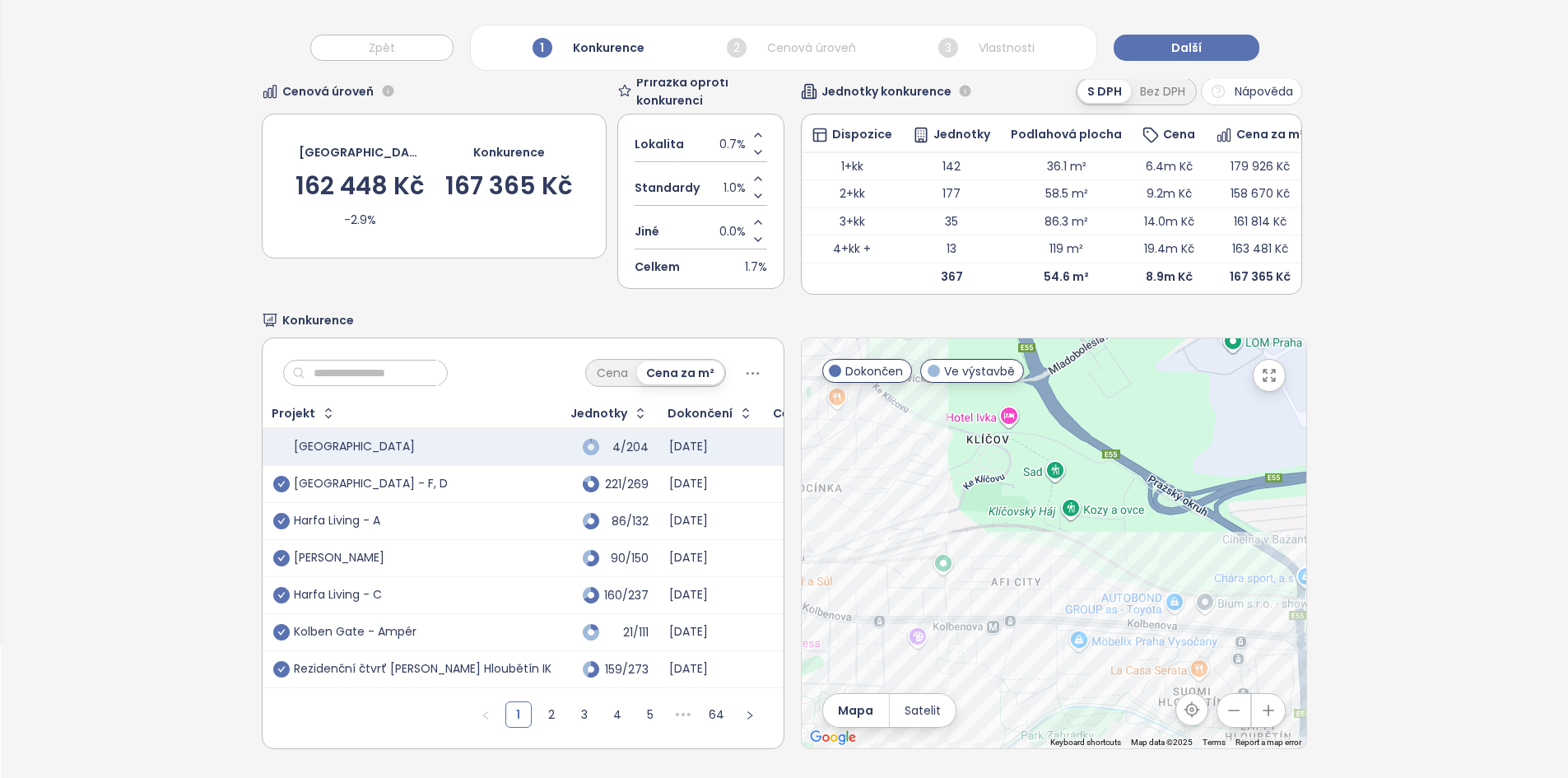
drag, startPoint x: 1133, startPoint y: 532, endPoint x: 1029, endPoint y: 507, distance: 107.0
click at [1029, 507] on div at bounding box center [1053, 543] width 504 height 410
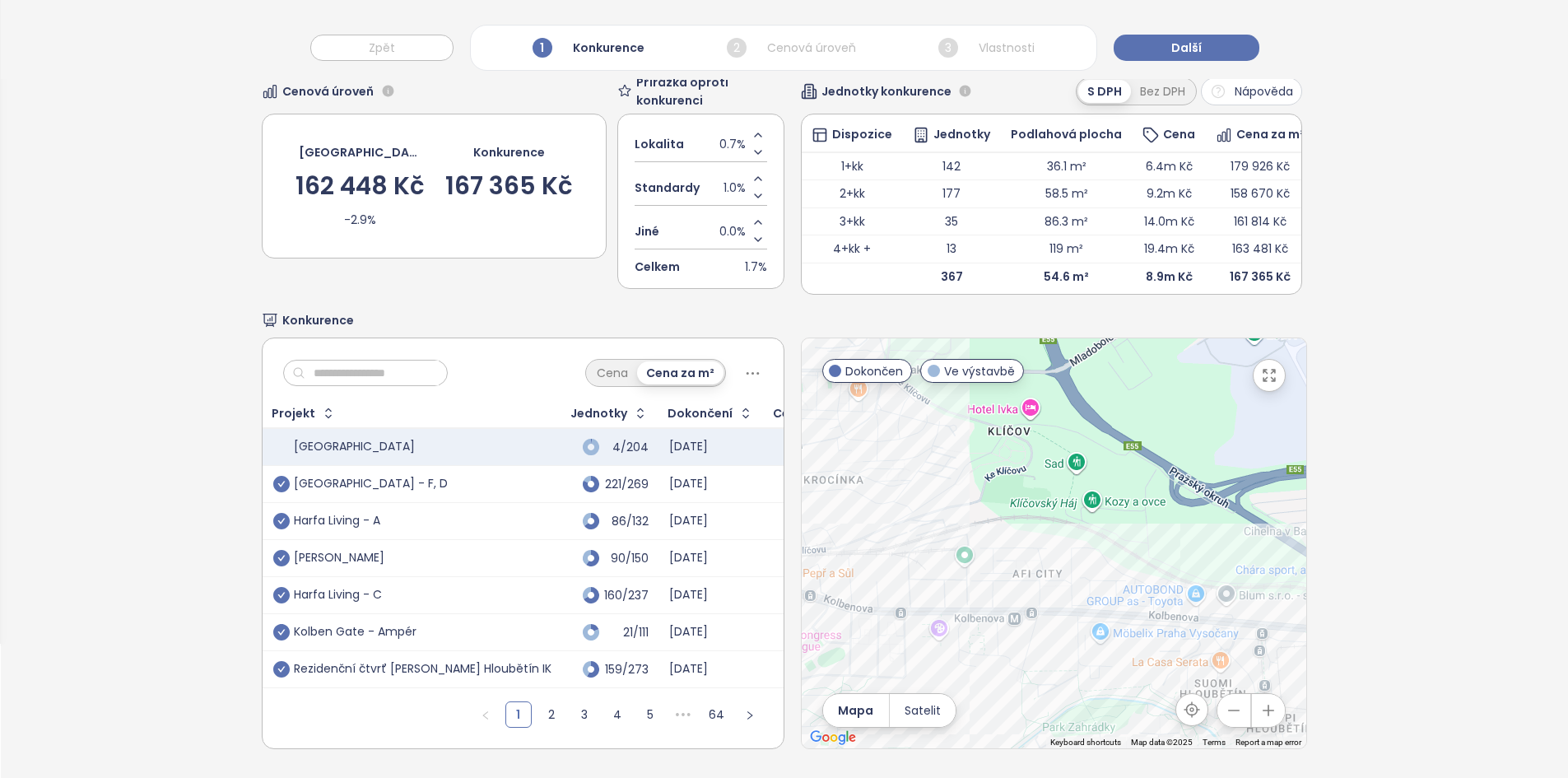
click at [368, 360] on input "text" at bounding box center [372, 372] width 133 height 24
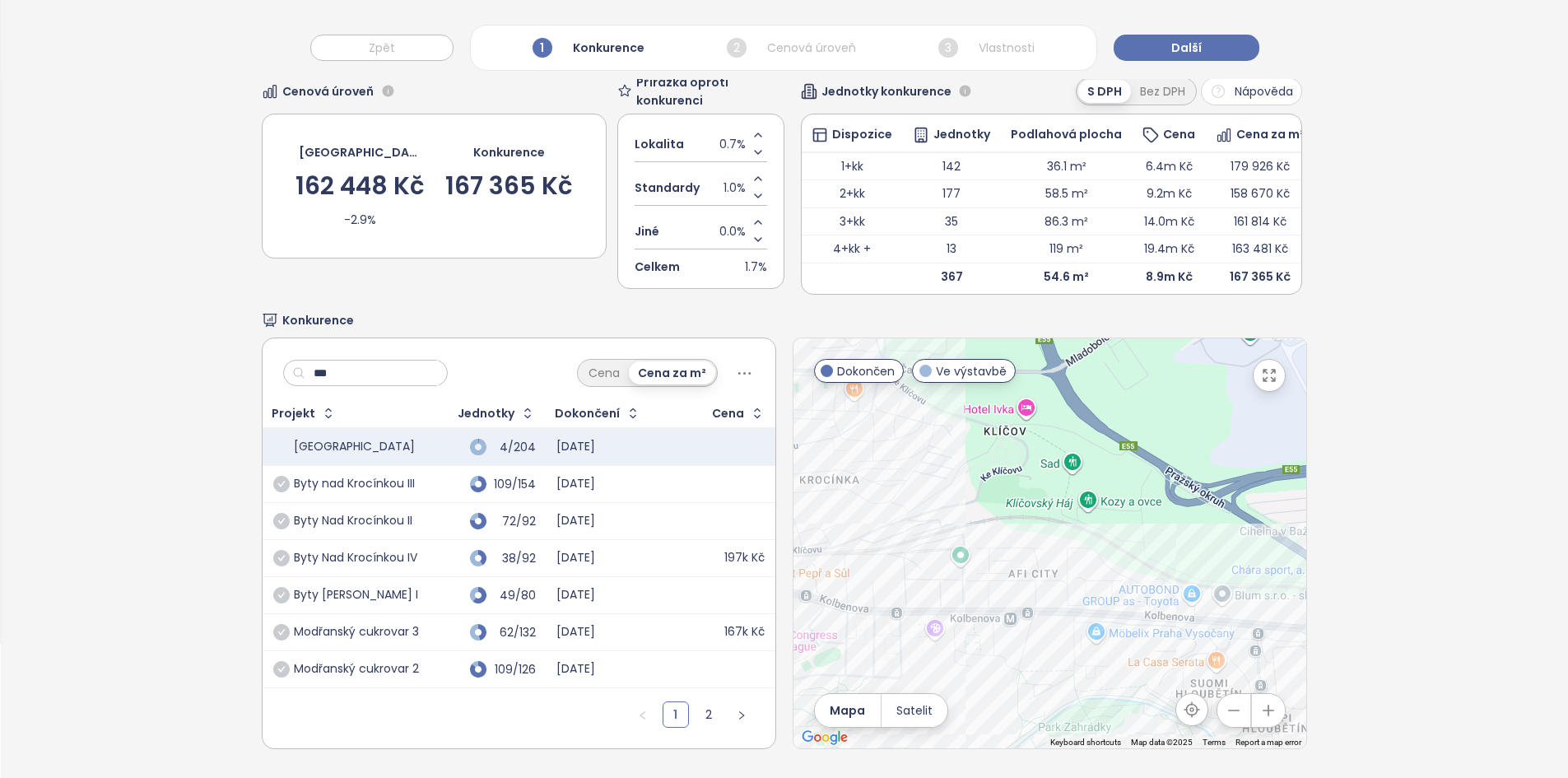
type input "***"
click at [429, 549] on td "38/92" at bounding box center [487, 558] width 117 height 37
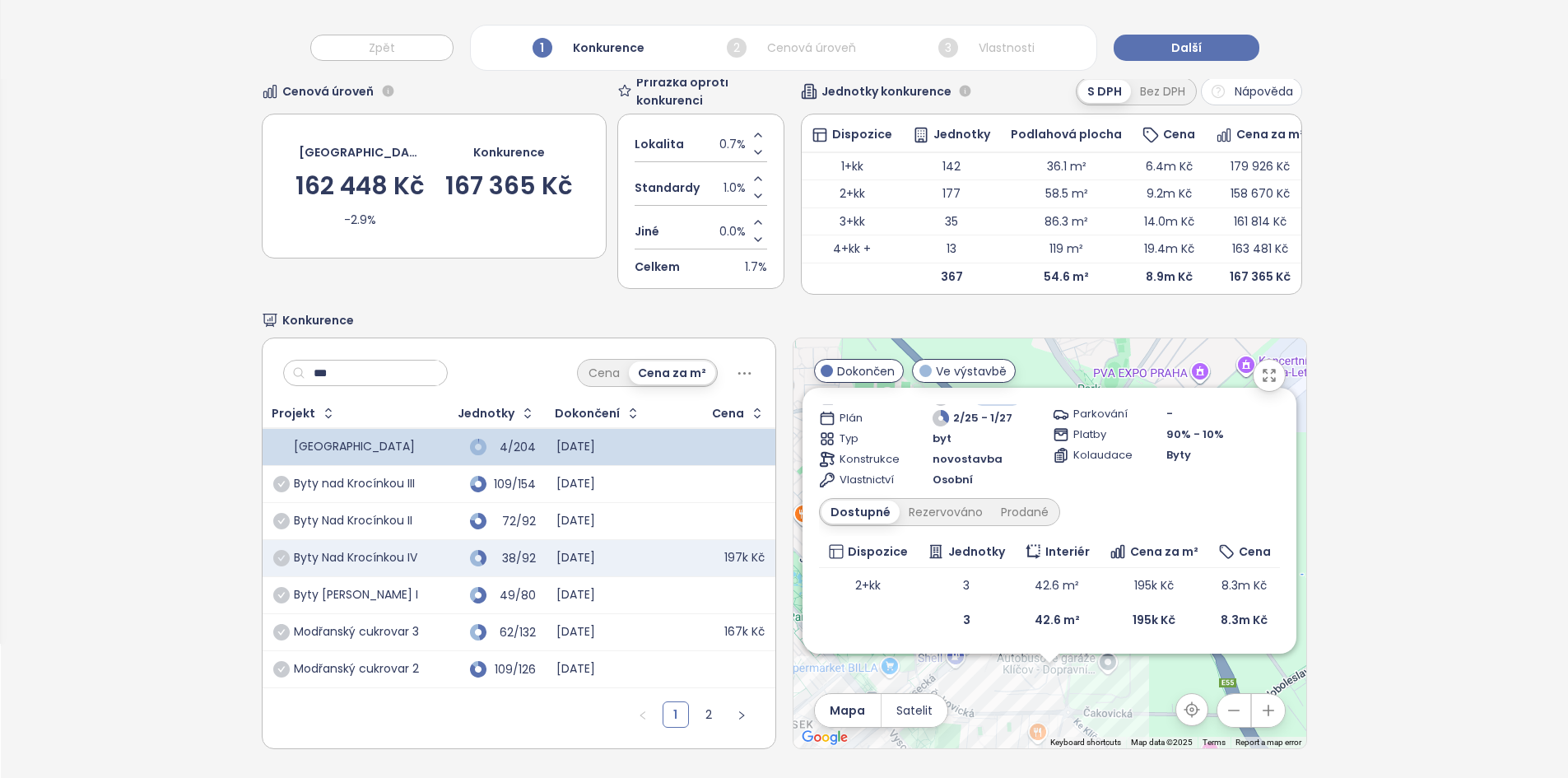
scroll to position [164, 0]
drag, startPoint x: 1162, startPoint y: 605, endPoint x: 1205, endPoint y: 553, distance: 67.5
click at [1205, 553] on table "Dispozice Jednotky Interiér Cena za m² Cena 2+kk 3 42.6 m² 195k Kč 8.3m Kč 3 42…" at bounding box center [1049, 587] width 461 height 102
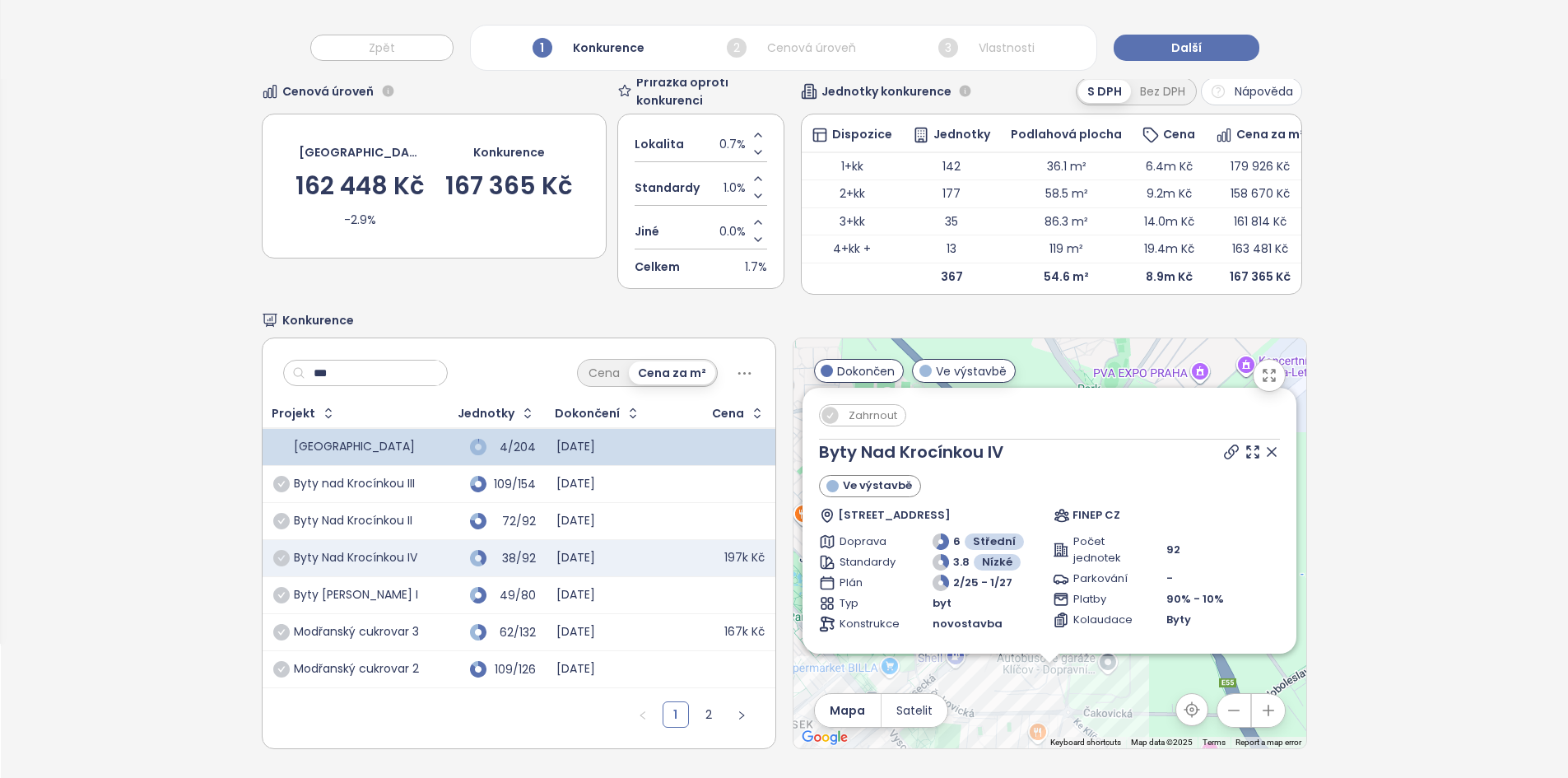
click at [1263, 444] on icon at bounding box center [1271, 452] width 16 height 16
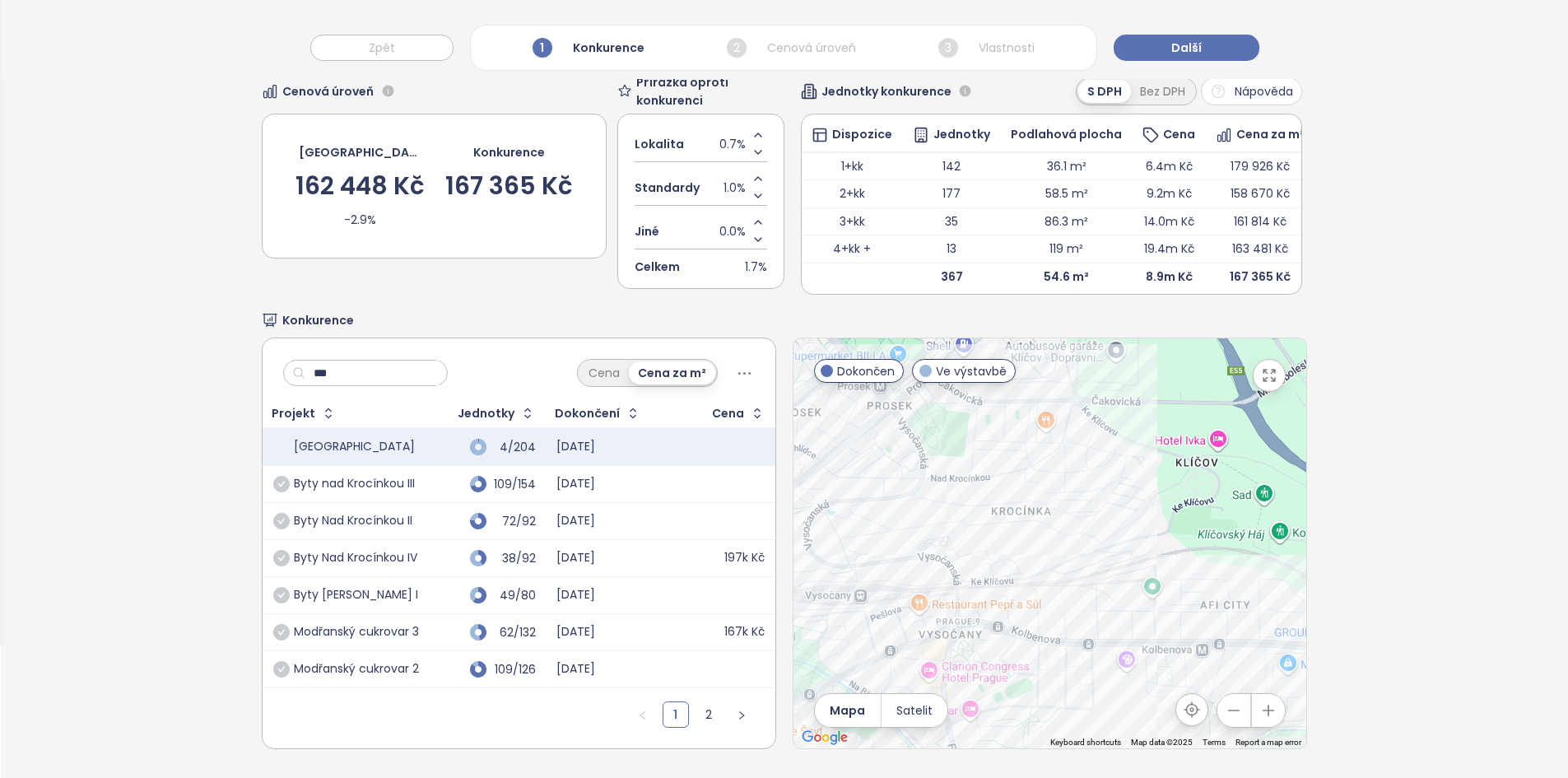
drag, startPoint x: 1147, startPoint y: 307, endPoint x: 1144, endPoint y: 188, distance: 119.0
click at [1144, 188] on div "Výběr konkurentů Cenová úroveň [GEOGRAPHIC_DATA] 162 448 Kč -2.9% Konkurence 16…" at bounding box center [784, 381] width 1044 height 793
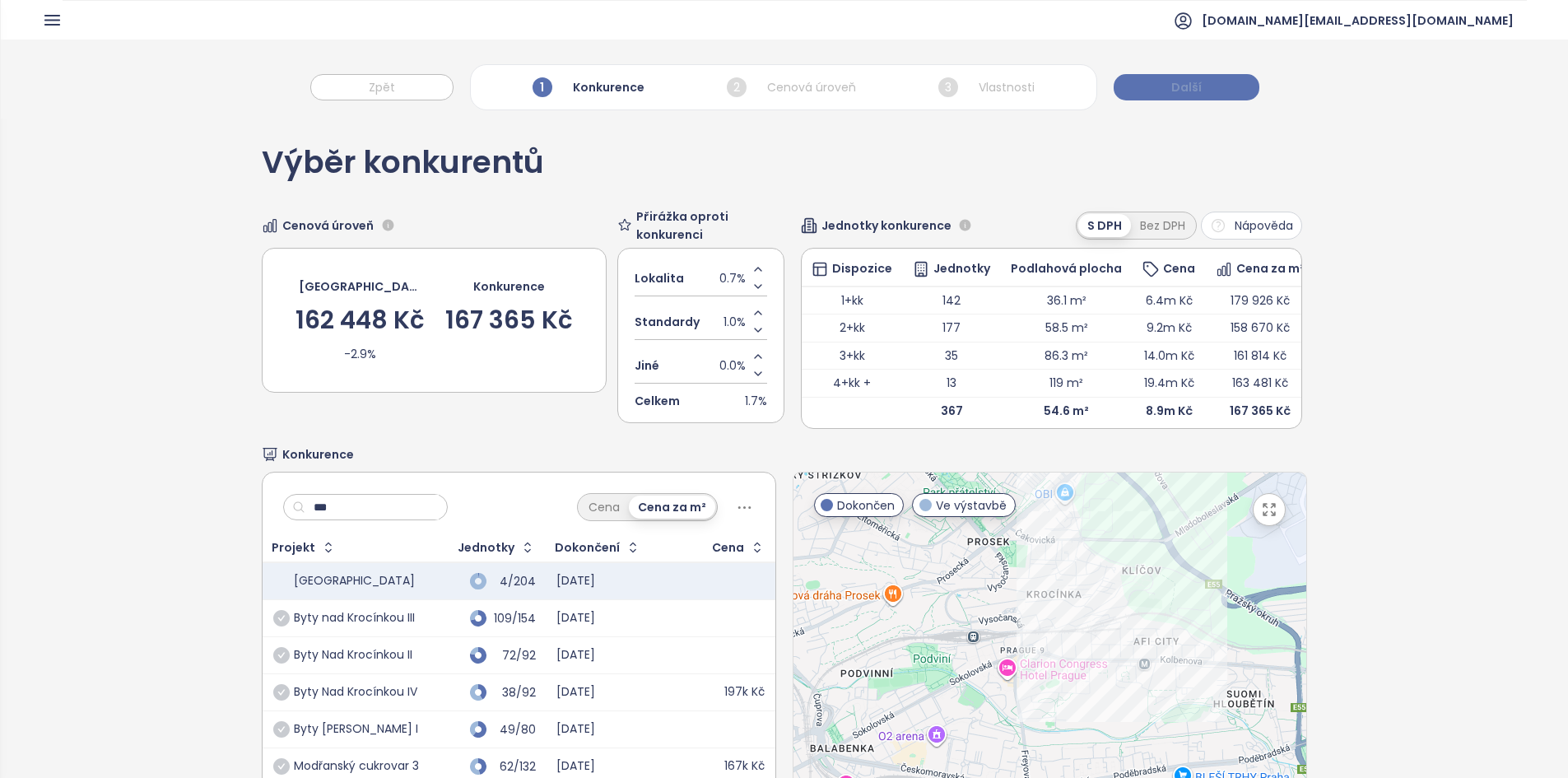
click at [1214, 76] on button "Další" at bounding box center [1186, 86] width 146 height 26
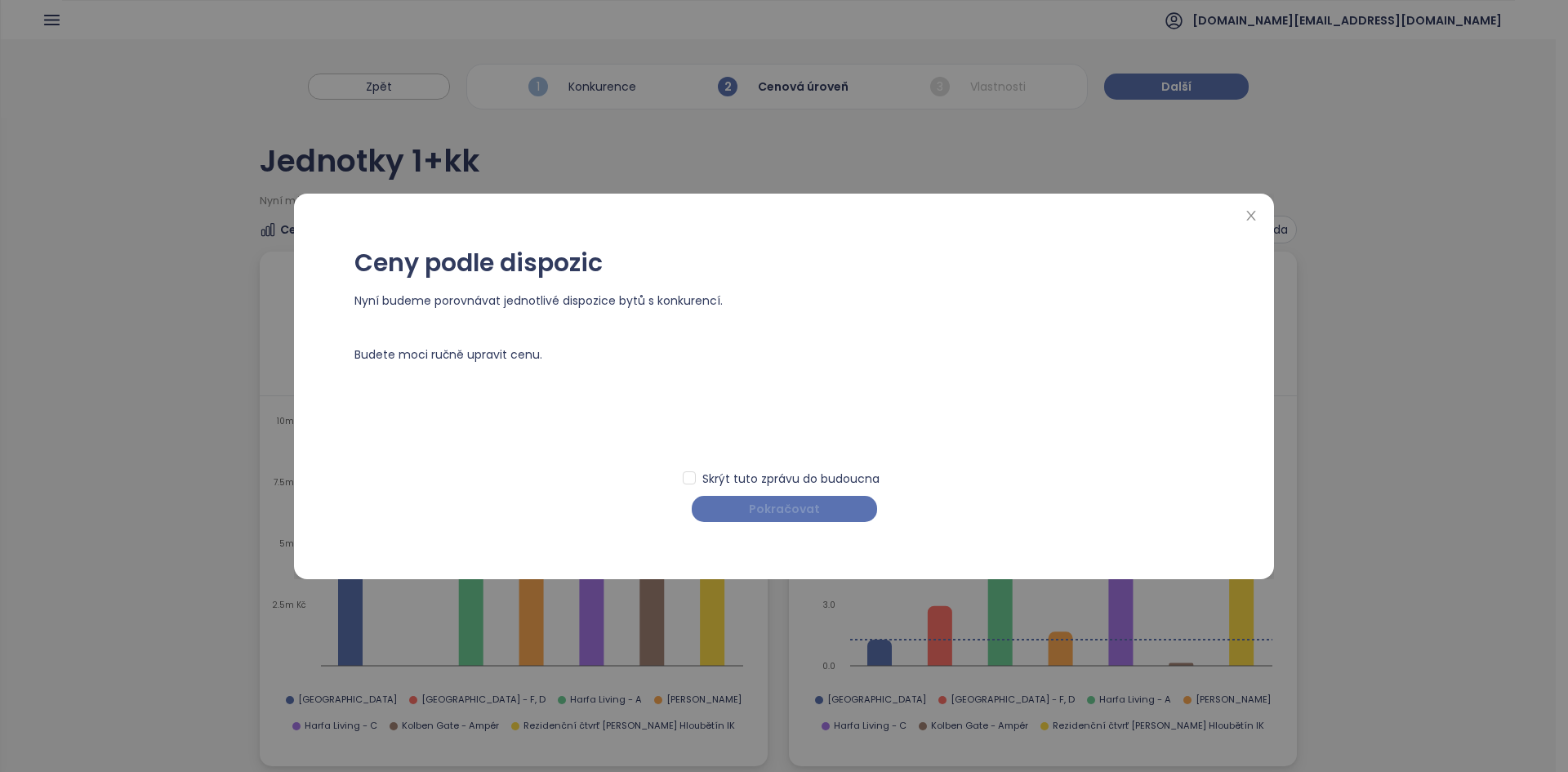
click at [762, 507] on span "Pokračovat" at bounding box center [784, 509] width 71 height 18
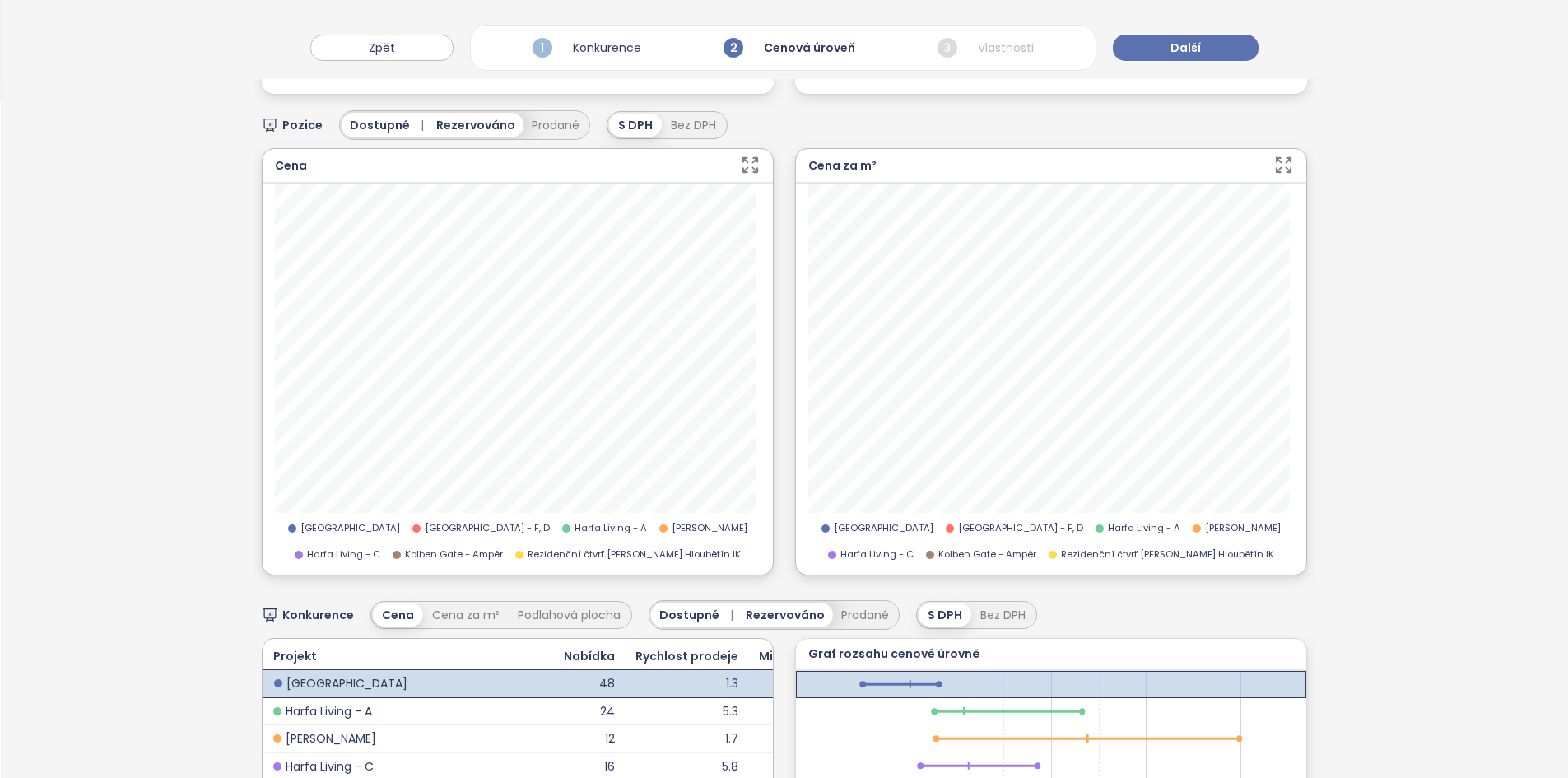
scroll to position [677, 0]
drag, startPoint x: 270, startPoint y: 161, endPoint x: 303, endPoint y: 165, distance: 33.2
click at [303, 165] on div "Cena" at bounding box center [518, 167] width 510 height 34
click at [757, 505] on div "[GEOGRAPHIC_DATA] [GEOGRAPHIC_DATA] - F, D Harfa Living - A Mido Harfa Harfa Li…" at bounding box center [518, 379] width 510 height 391
click at [478, 122] on span "Rezervováno" at bounding box center [475, 126] width 79 height 18
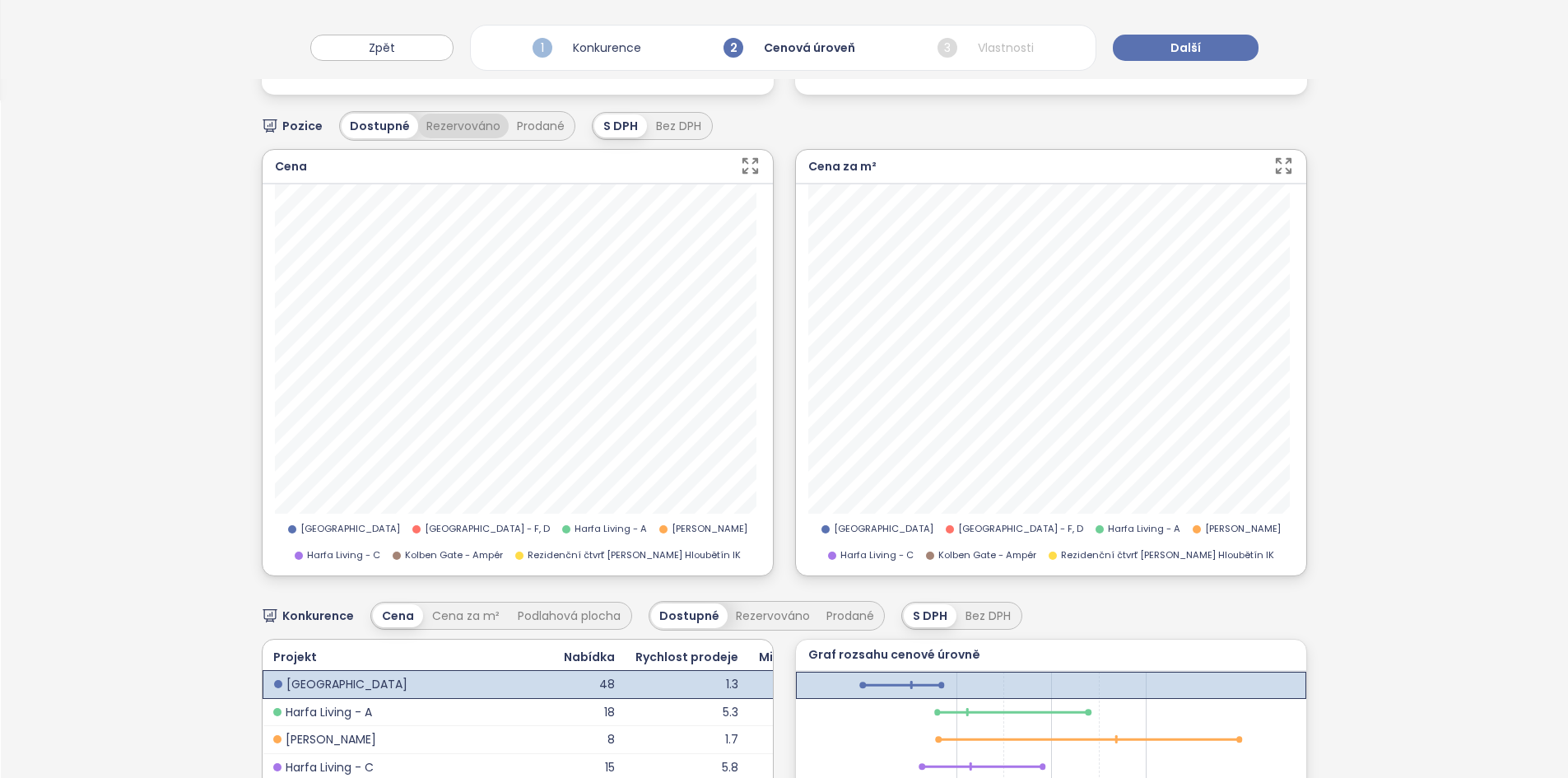
click at [451, 125] on button "Rezervováno" at bounding box center [463, 125] width 91 height 24
click at [451, 126] on span "Rezervováno" at bounding box center [475, 126] width 79 height 18
click at [531, 122] on button "Prodané" at bounding box center [540, 125] width 64 height 24
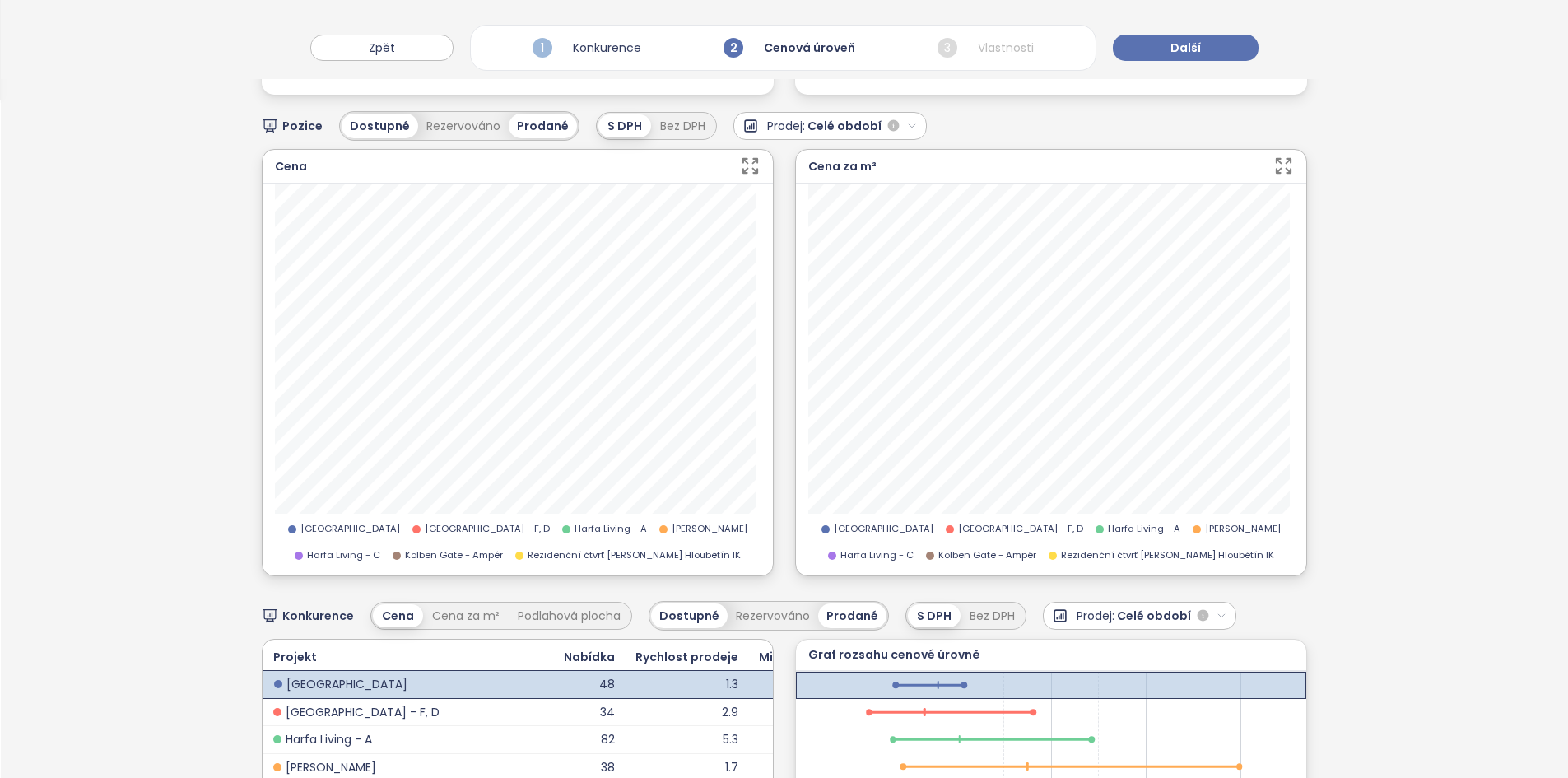
click at [854, 122] on span "Celé období" at bounding box center [844, 126] width 74 height 18
click at [785, 159] on div "6 měsíců" at bounding box center [828, 168] width 189 height 18
click at [838, 127] on span "6 měsíců" at bounding box center [834, 126] width 54 height 18
click at [775, 203] on div "Vlastní" at bounding box center [819, 204] width 172 height 18
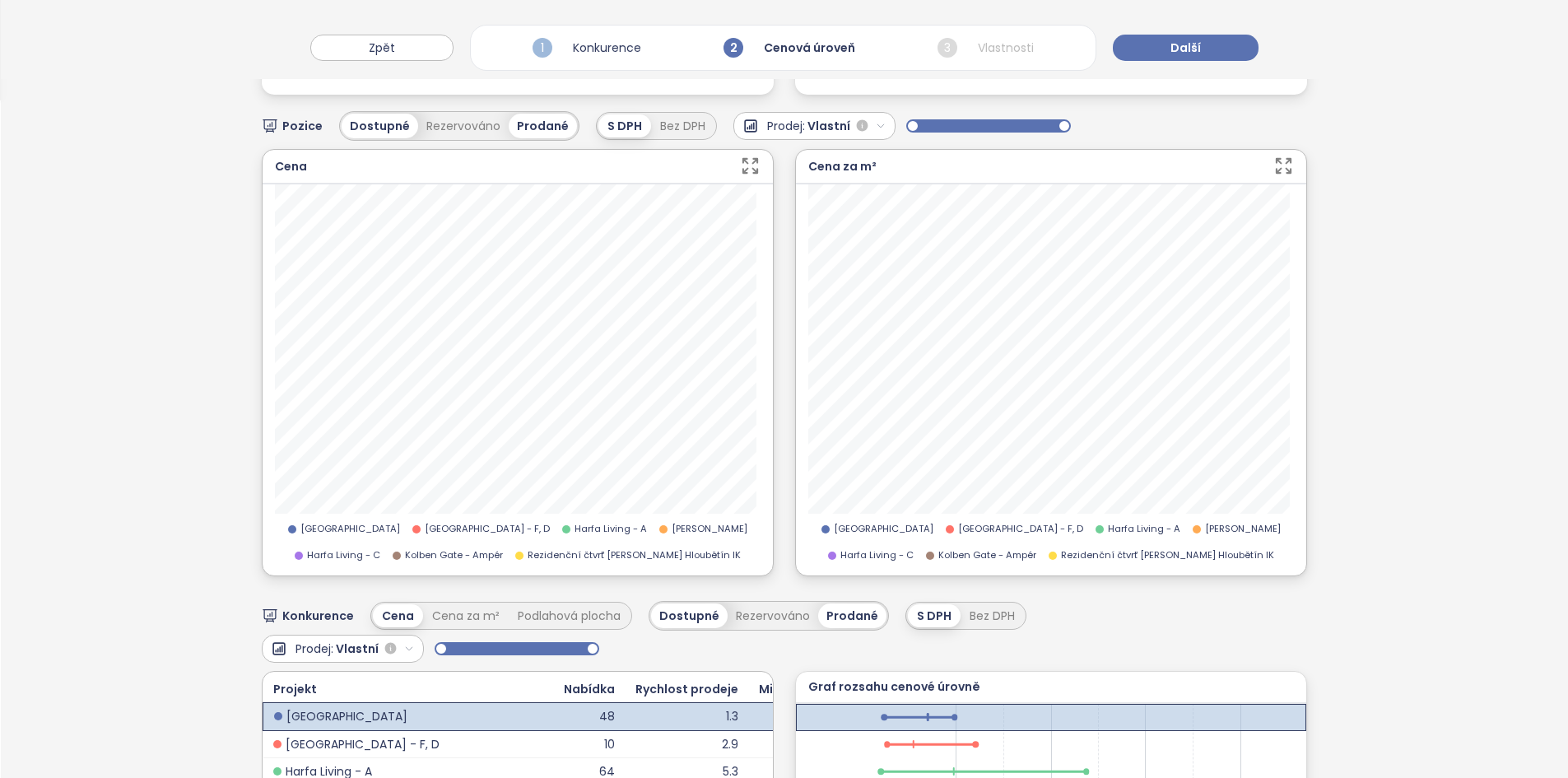
drag, startPoint x: 1051, startPoint y: 123, endPoint x: 1070, endPoint y: 124, distance: 19.0
click at [1070, 124] on div "Pozice Dostupné Rezervováno Prodané S DPH Bez DPH Prodej: Vlastní 04/2024 - 10/…" at bounding box center [784, 126] width 1044 height 30
click at [454, 128] on button "Rezervováno" at bounding box center [463, 125] width 91 height 24
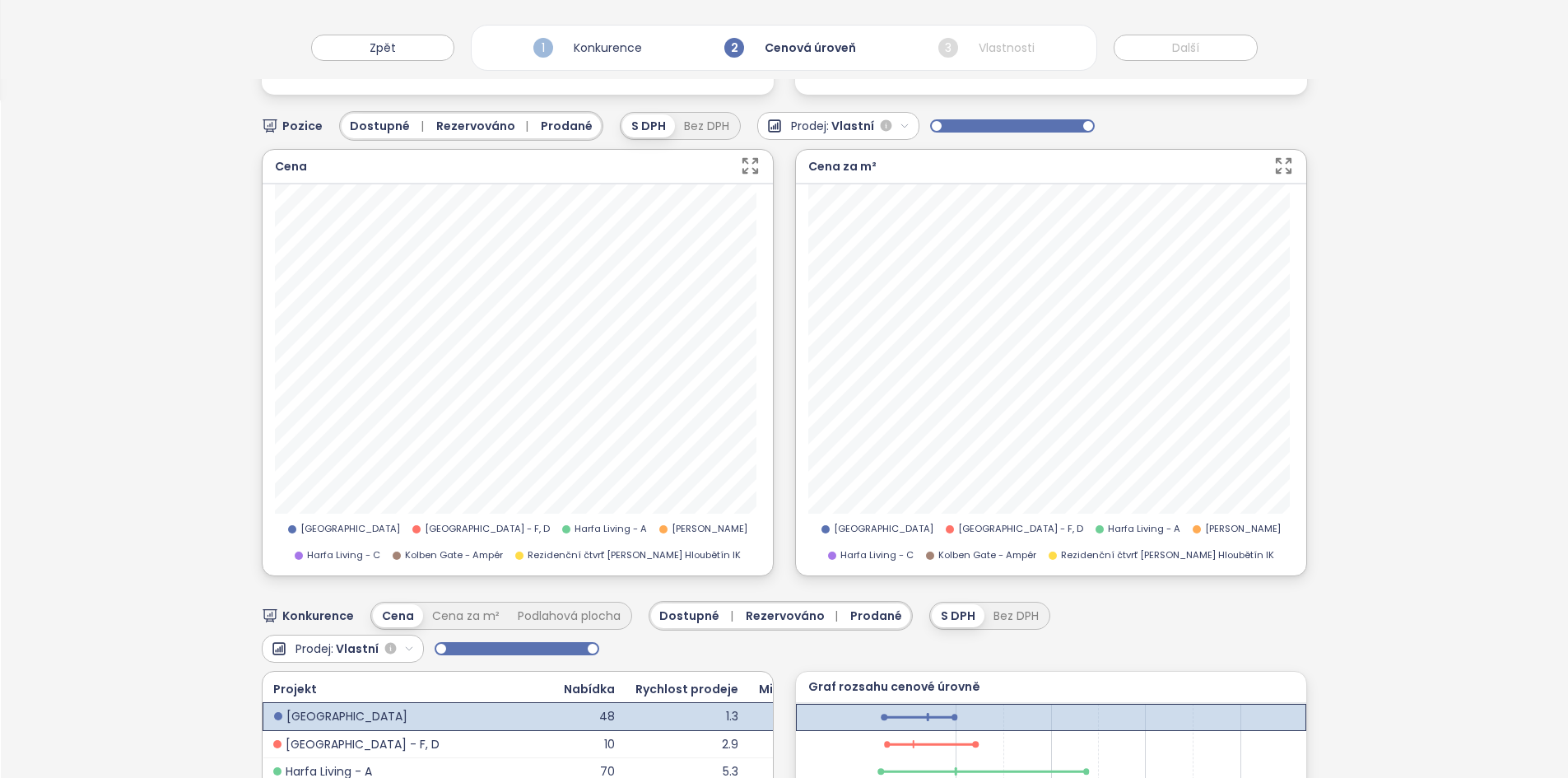
click at [544, 119] on span "Prodané" at bounding box center [567, 126] width 52 height 18
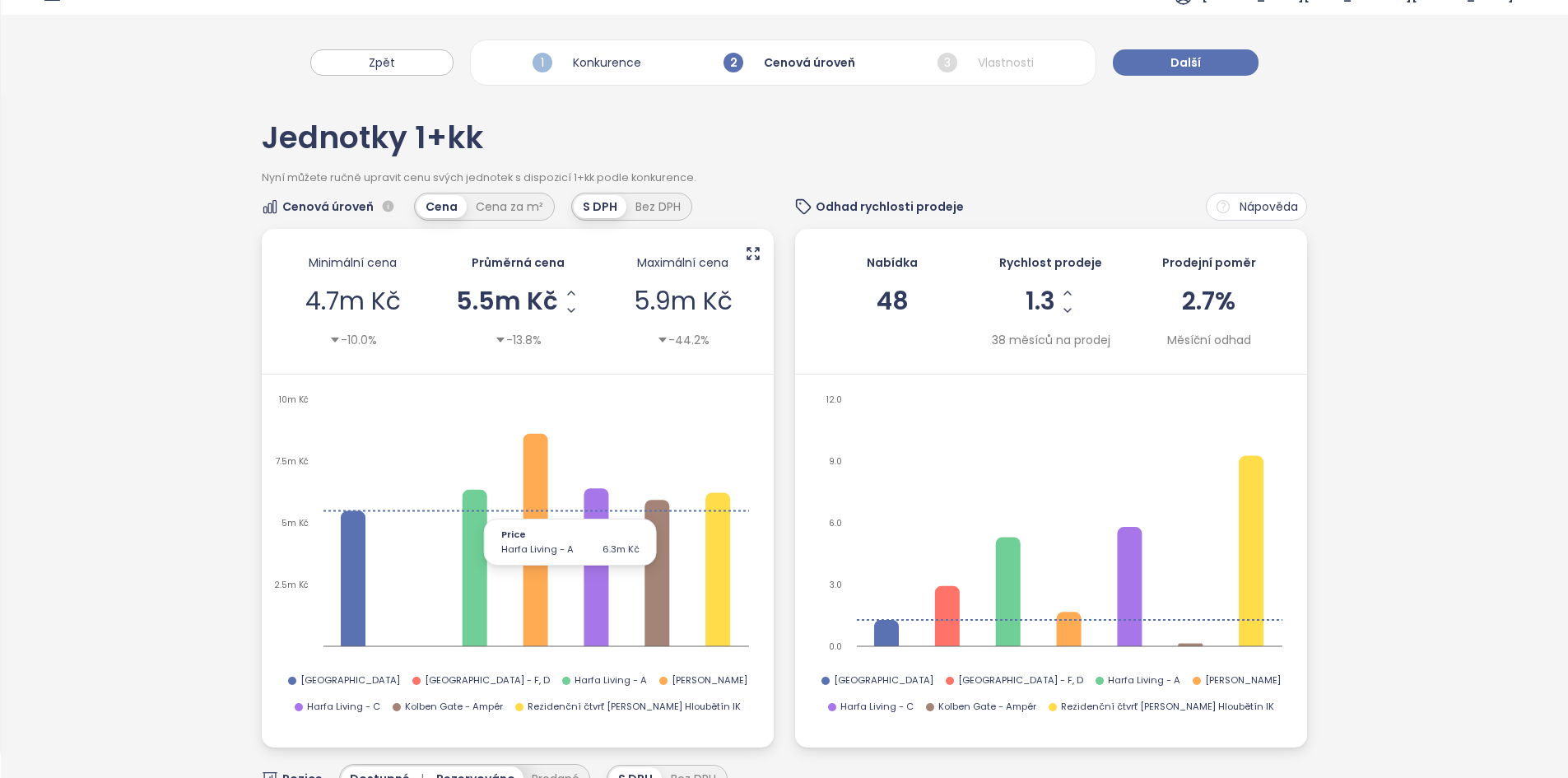
scroll to position [18, 0]
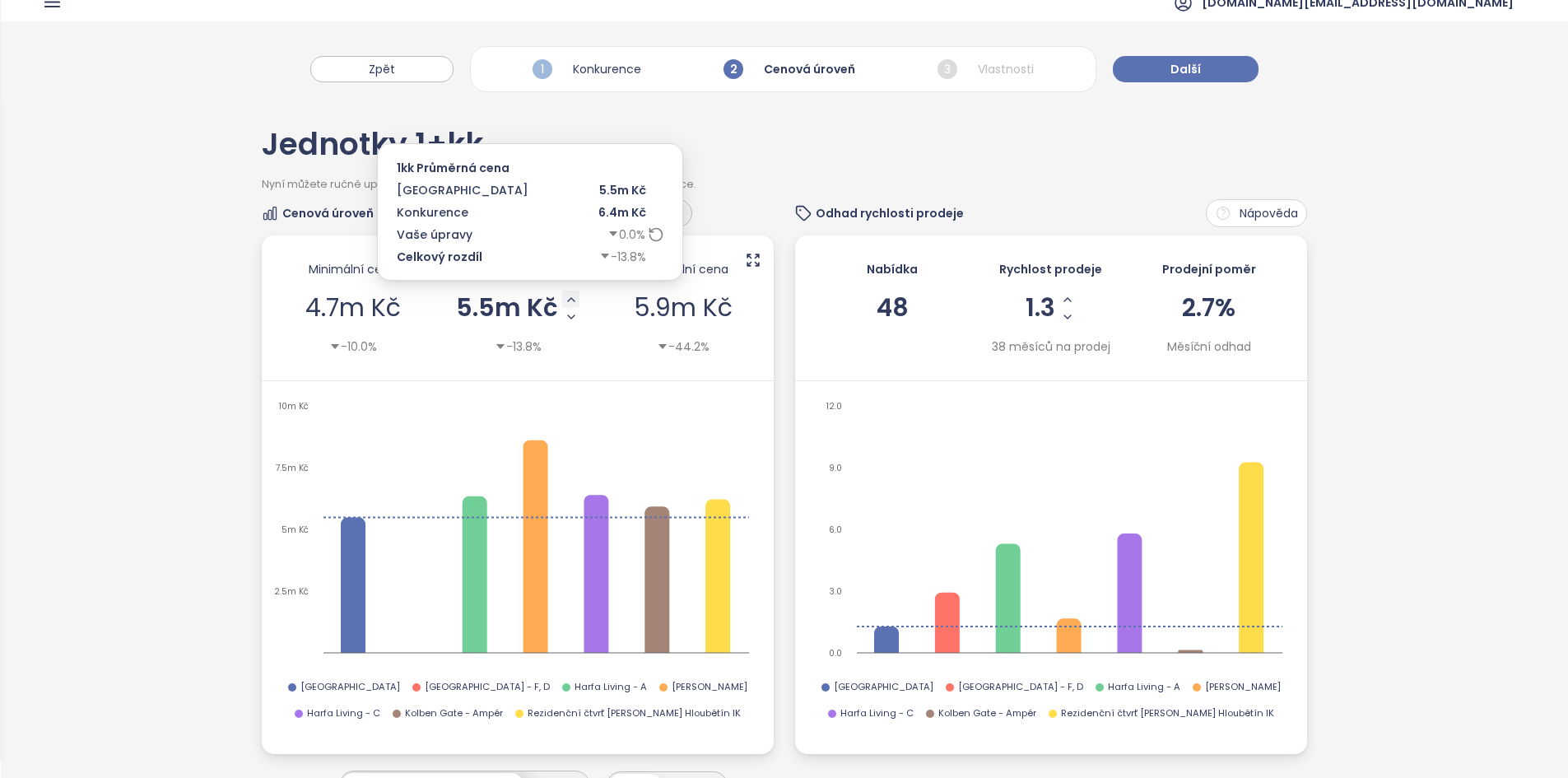
click at [572, 305] on icon "Increase AVG Price" at bounding box center [571, 299] width 13 height 13
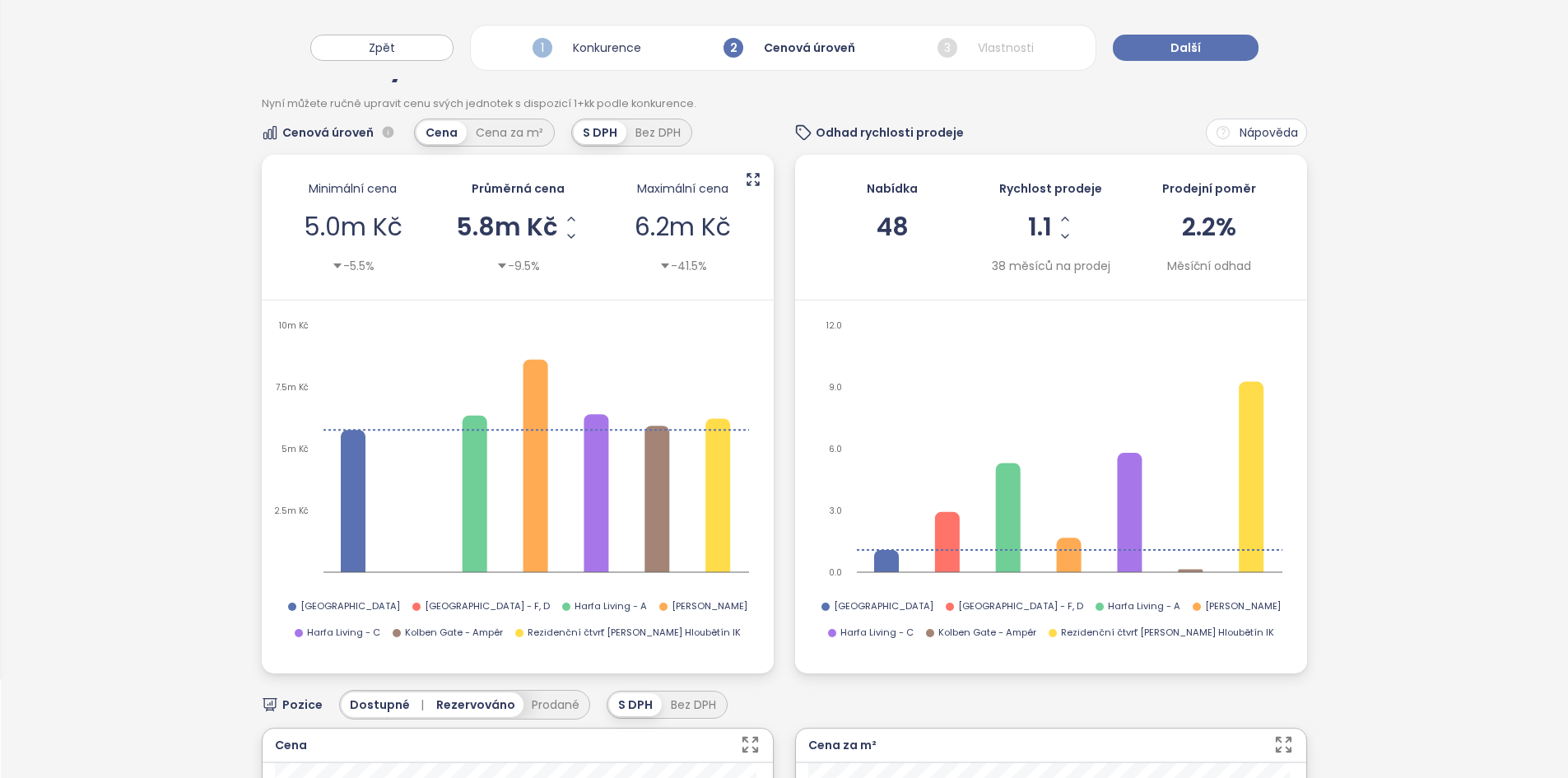
scroll to position [127, 0]
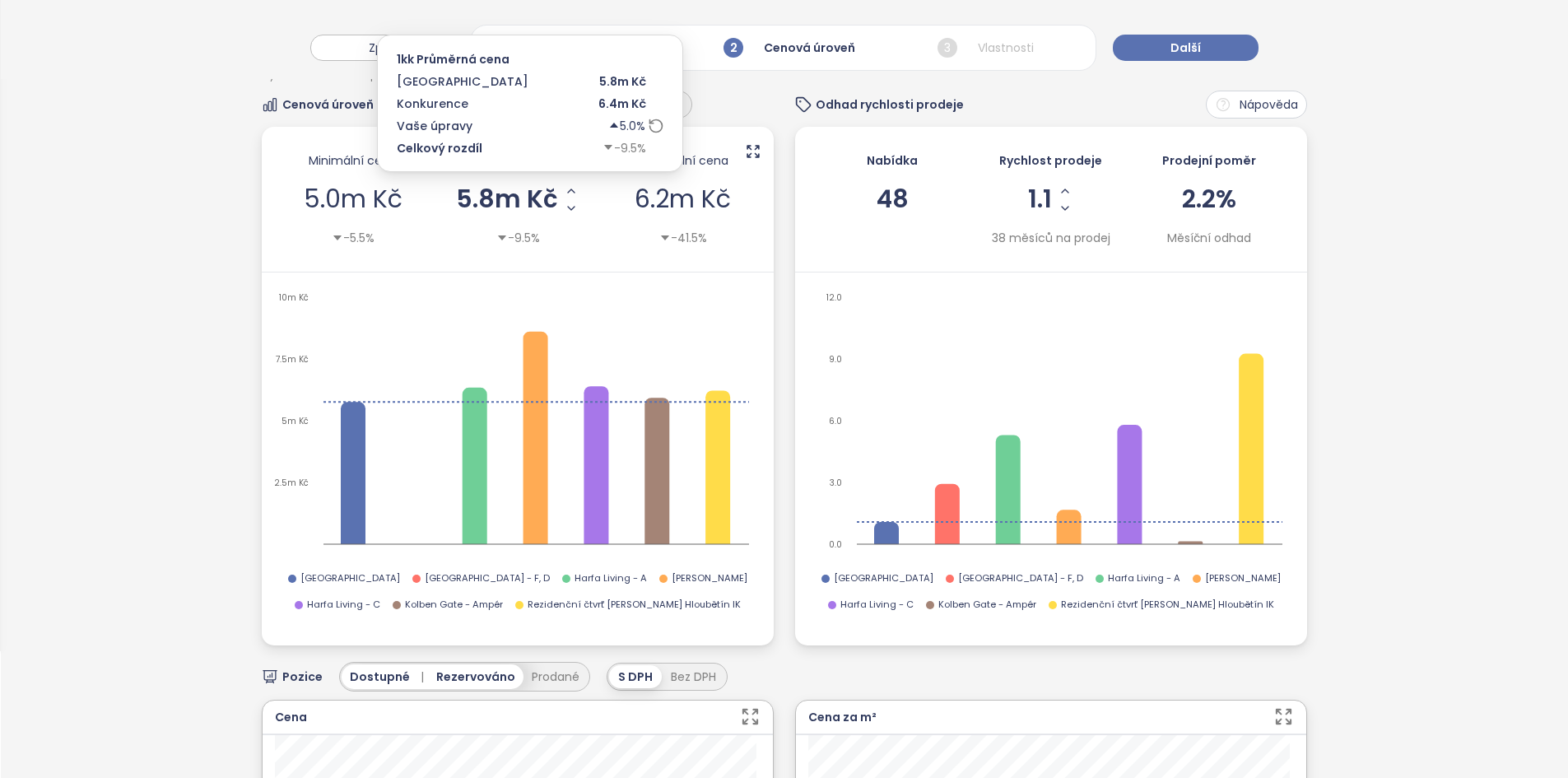
click at [522, 196] on span "5.8m Kč" at bounding box center [507, 199] width 102 height 24
click at [522, 196] on input "*******" at bounding box center [507, 199] width 34 height 21
type input "*******"
click at [137, 338] on div "Jednotky 1+kk Nyní můžete ručně upravit cenu svých jednotek s dispozicí 1+kk po…" at bounding box center [784, 720] width 1567 height 1455
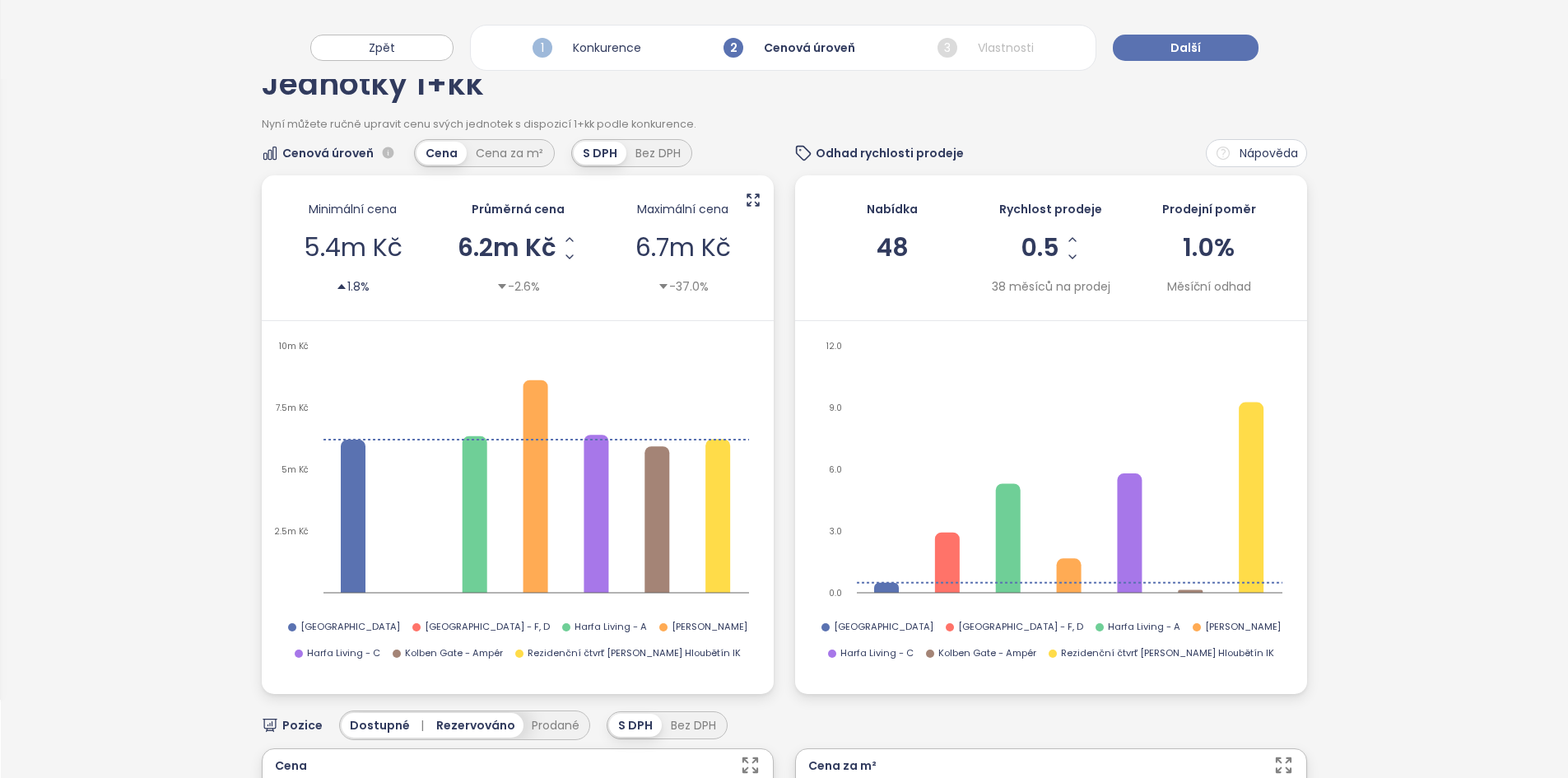
scroll to position [79, 0]
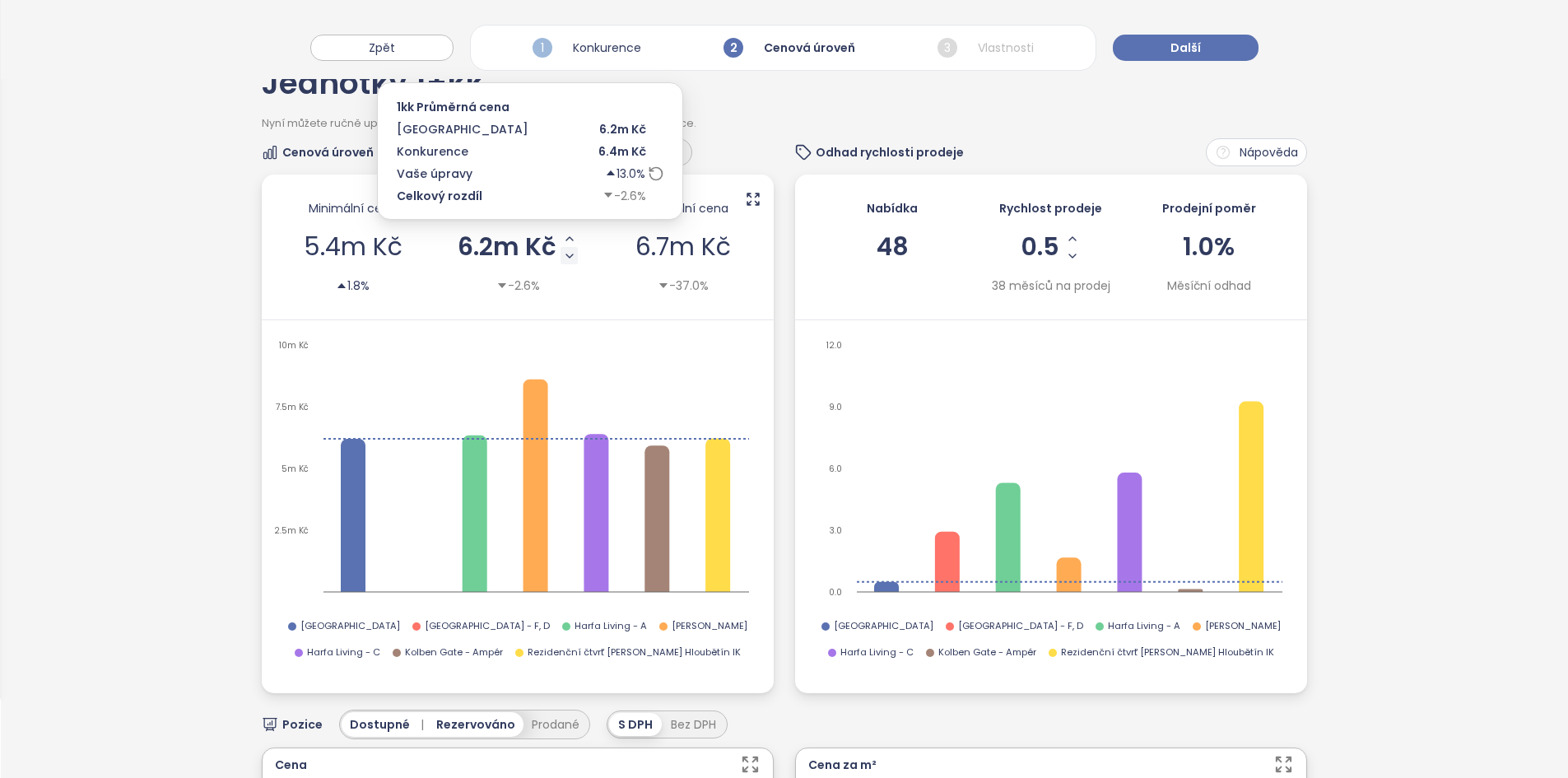
click at [569, 254] on icon "Decrease AVG Price" at bounding box center [569, 256] width 6 height 4
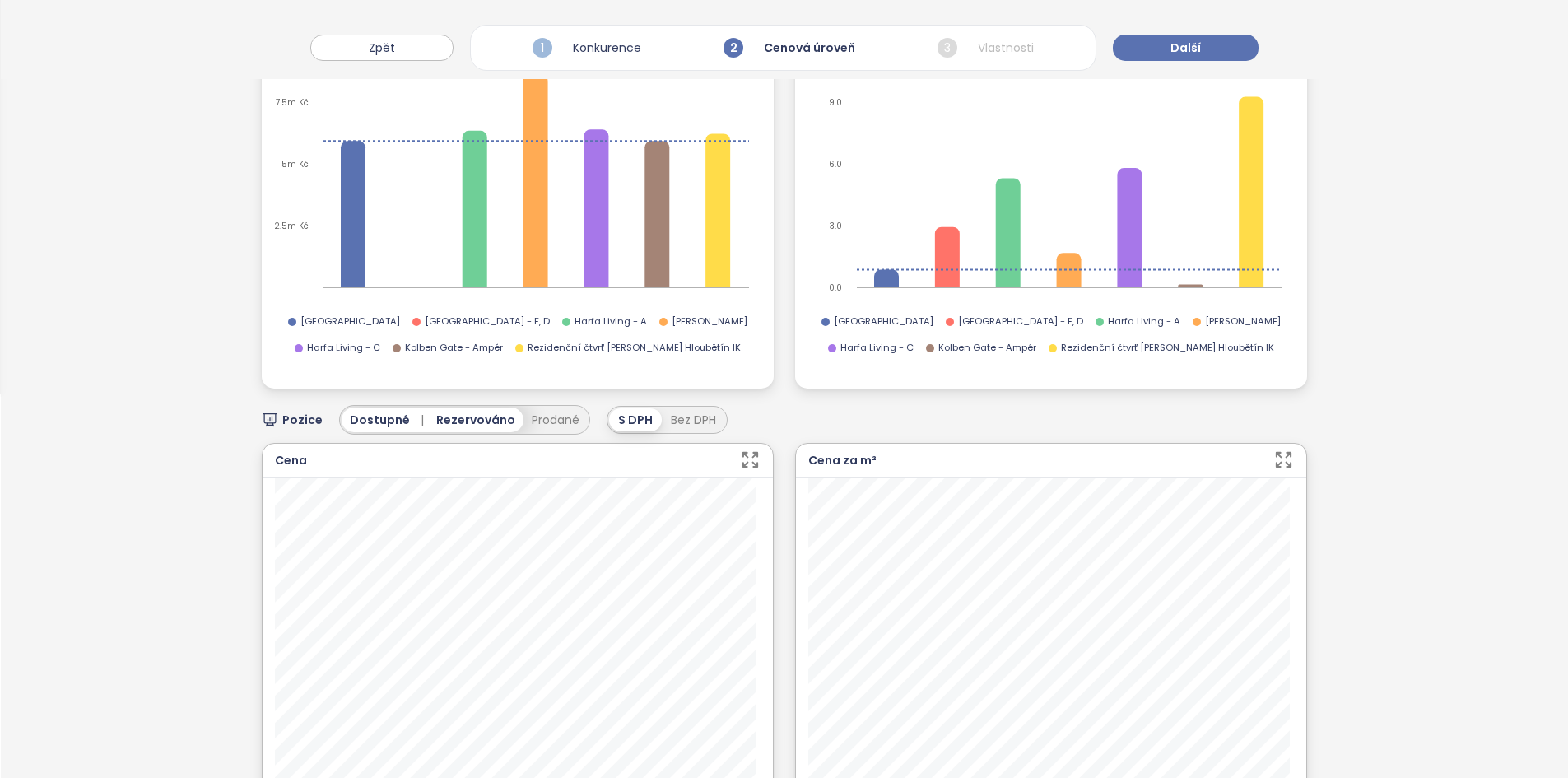
scroll to position [1, 0]
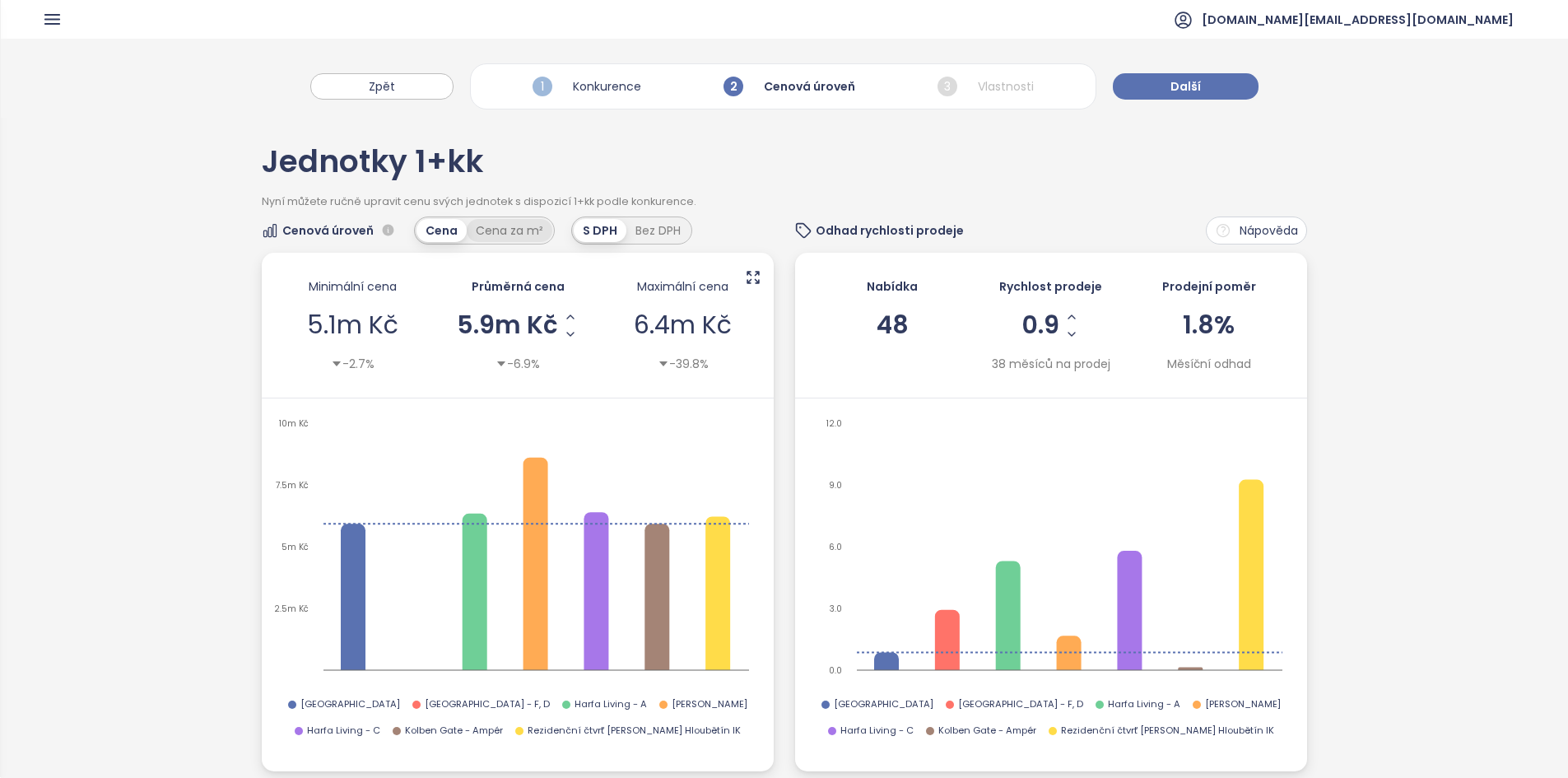
click at [514, 221] on div "Cena za m²" at bounding box center [509, 231] width 85 height 23
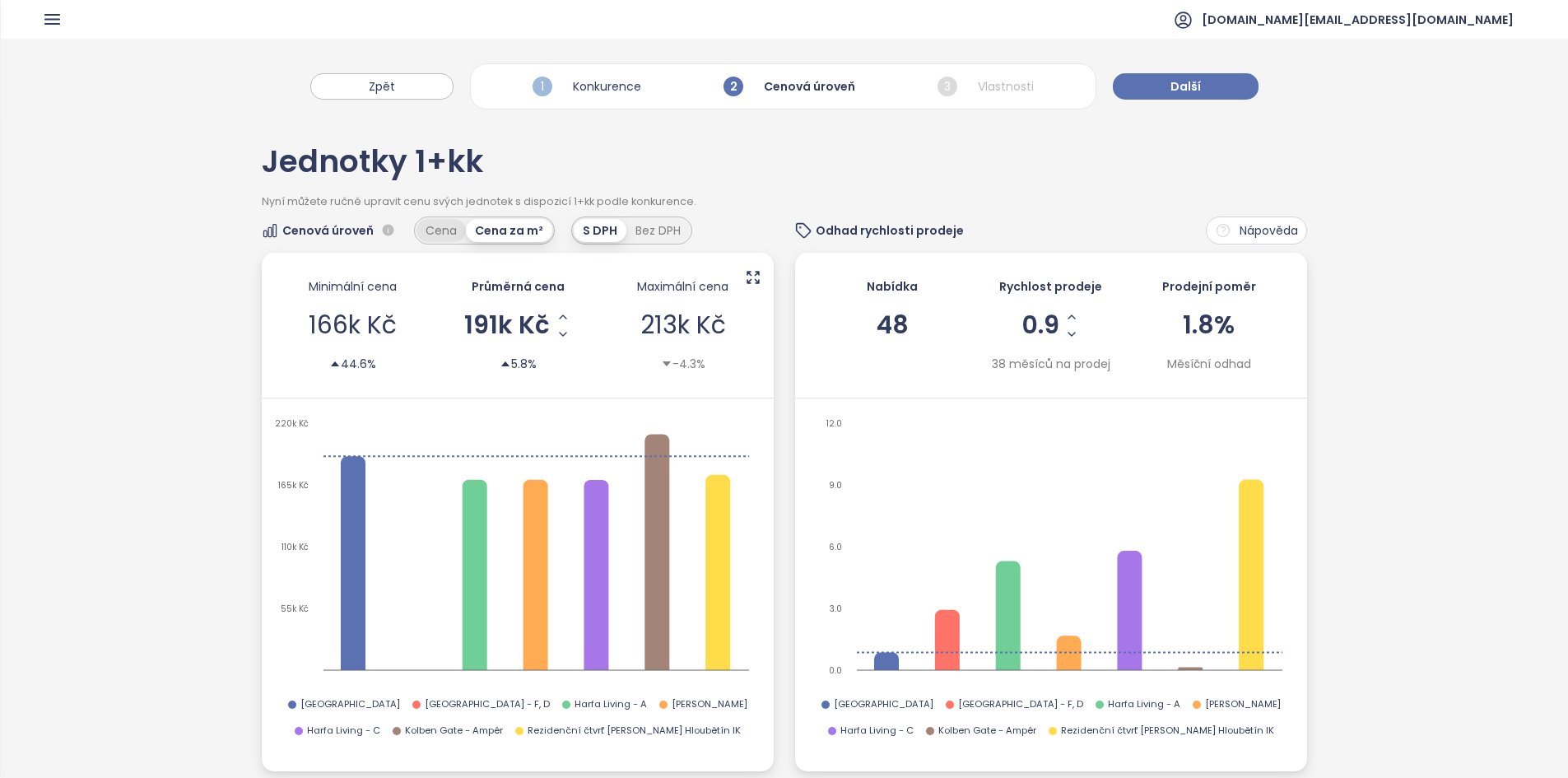
click at [445, 226] on div "Cena" at bounding box center [440, 231] width 49 height 23
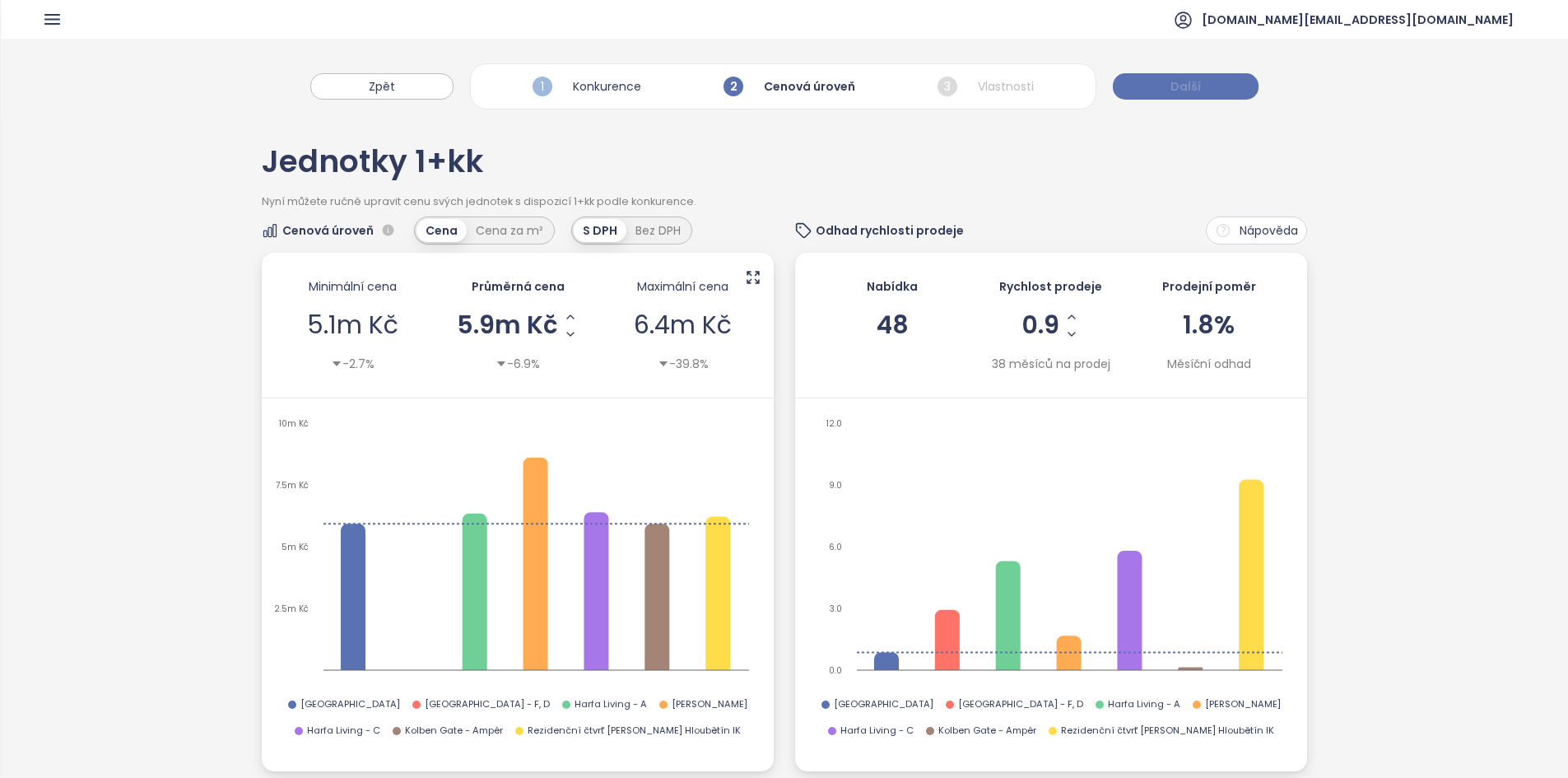
click at [1182, 82] on span "Další" at bounding box center [1185, 86] width 31 height 18
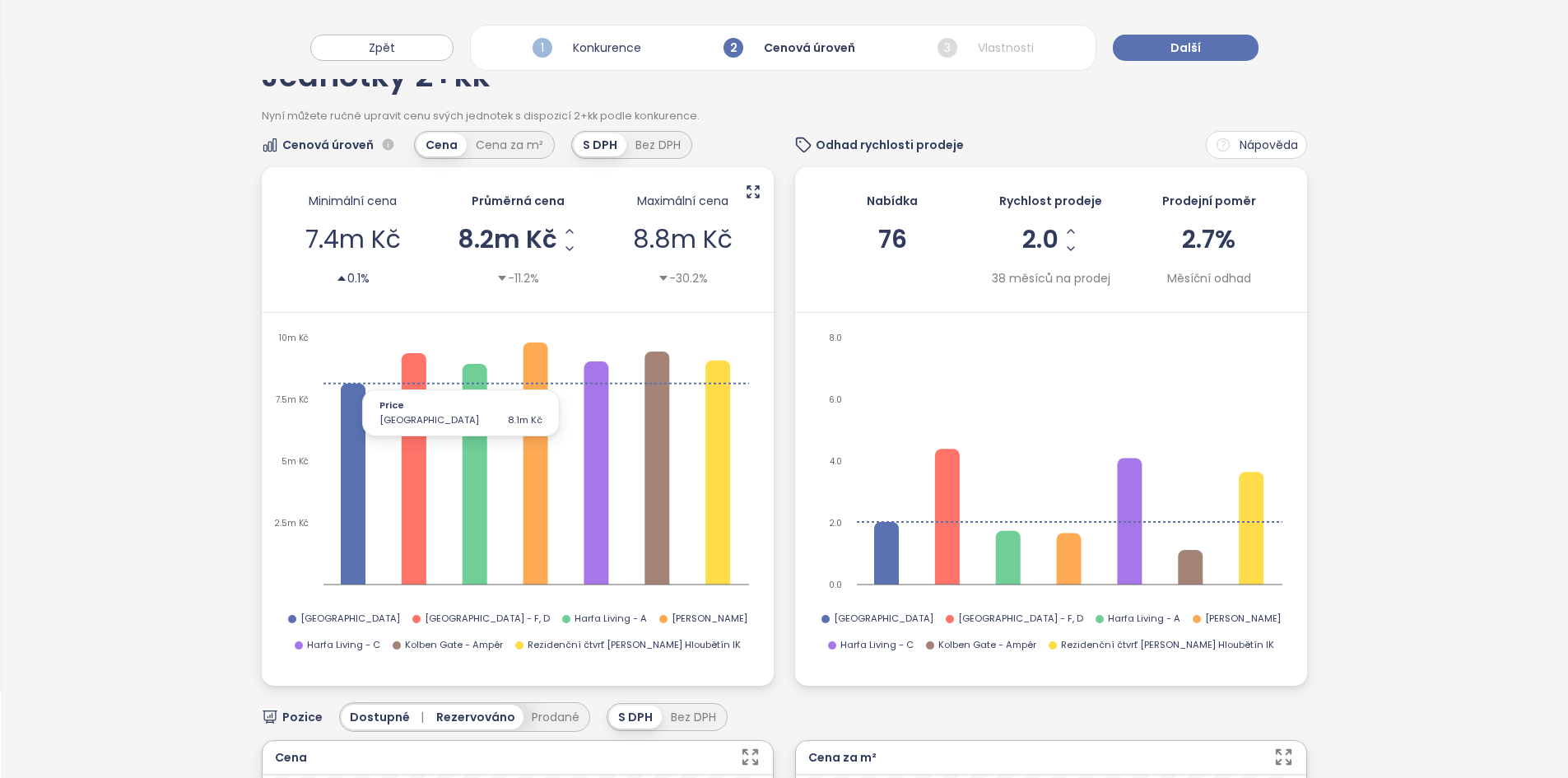
scroll to position [88, 0]
click at [525, 147] on div "Cena za m²" at bounding box center [509, 144] width 85 height 23
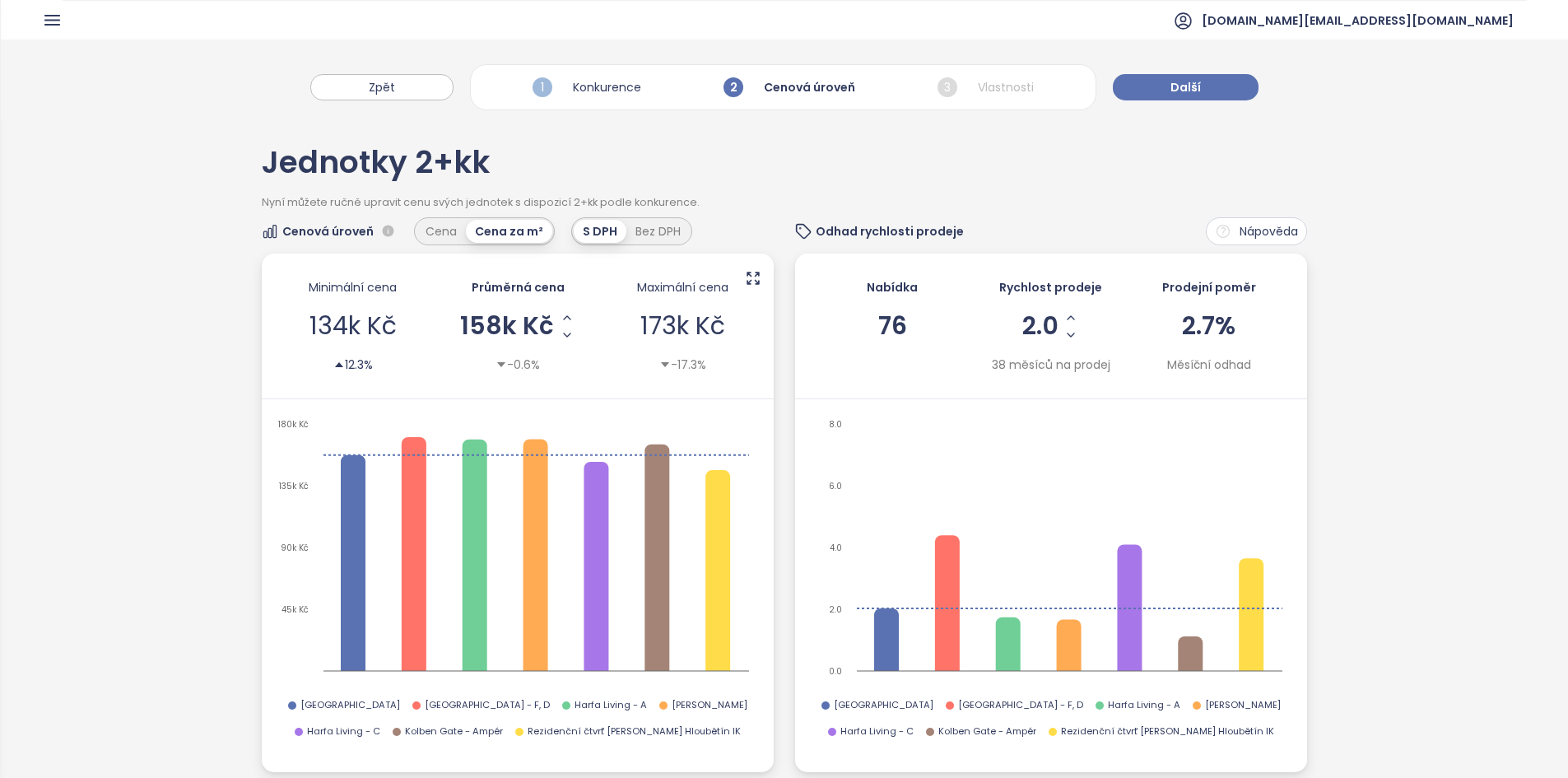
scroll to position [1, 0]
click at [1182, 93] on span "Další" at bounding box center [1185, 86] width 31 height 18
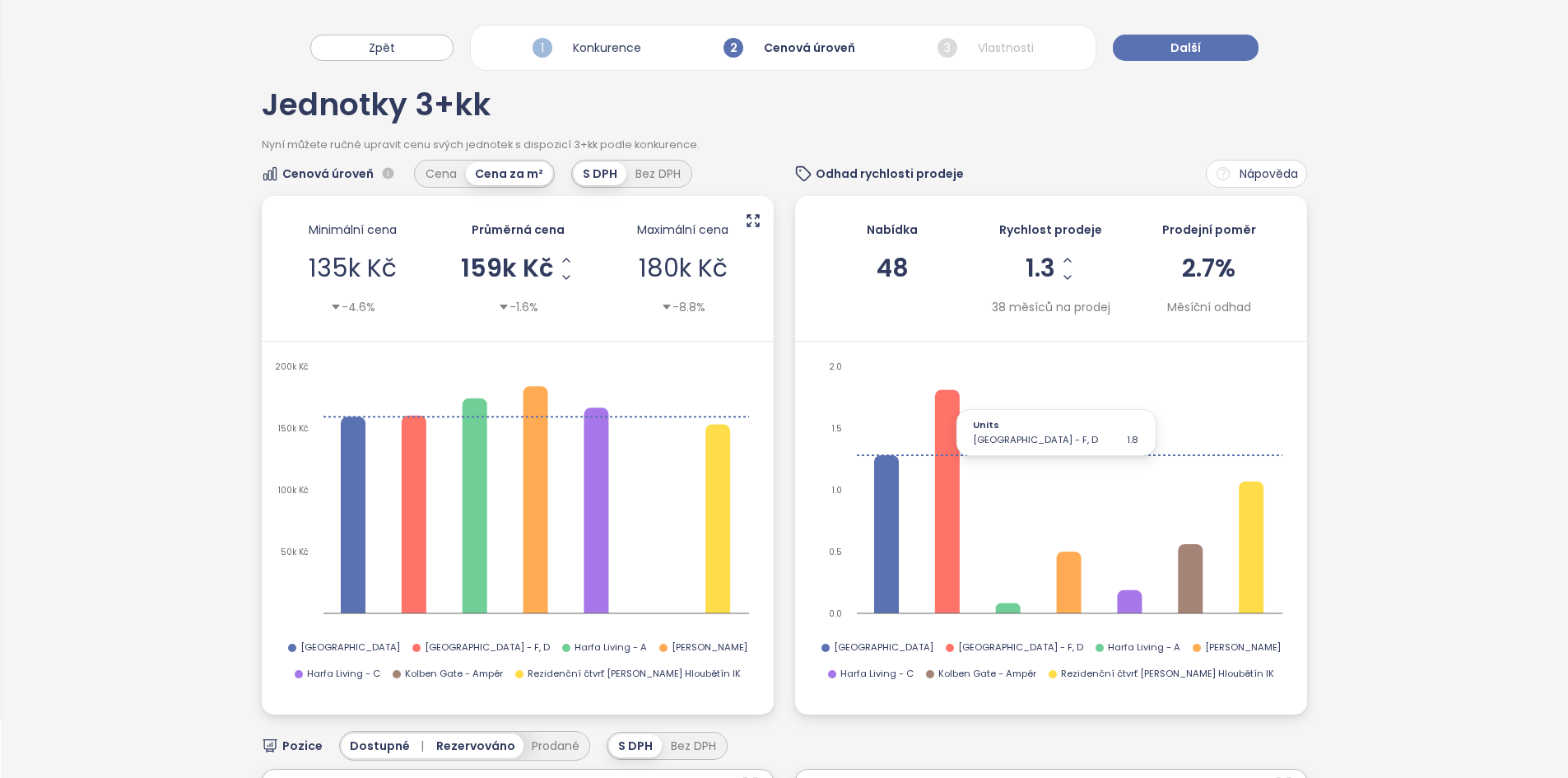
scroll to position [56, 0]
click at [1236, 53] on button "Další" at bounding box center [1185, 47] width 146 height 26
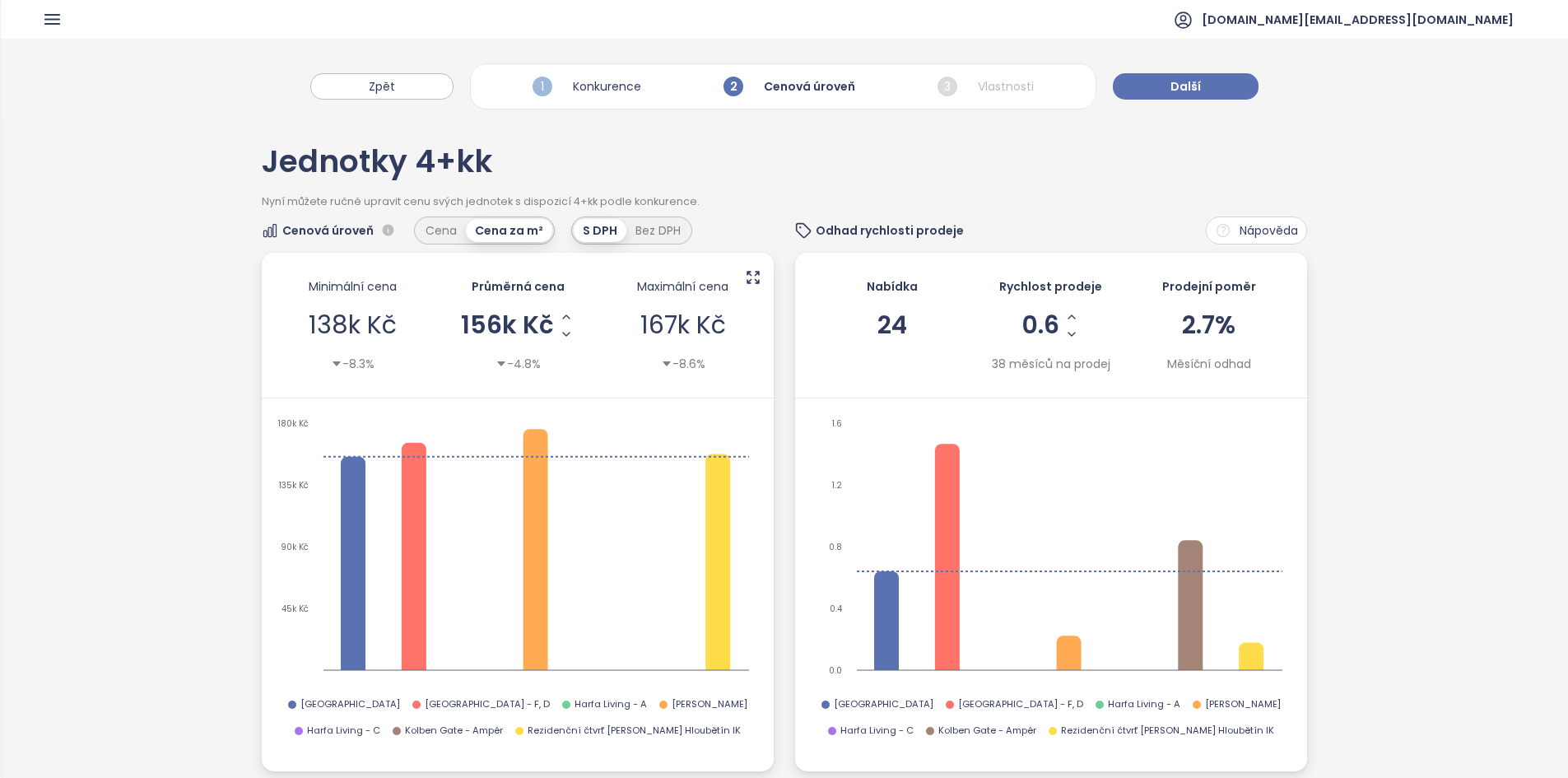
scroll to position [505, 0]
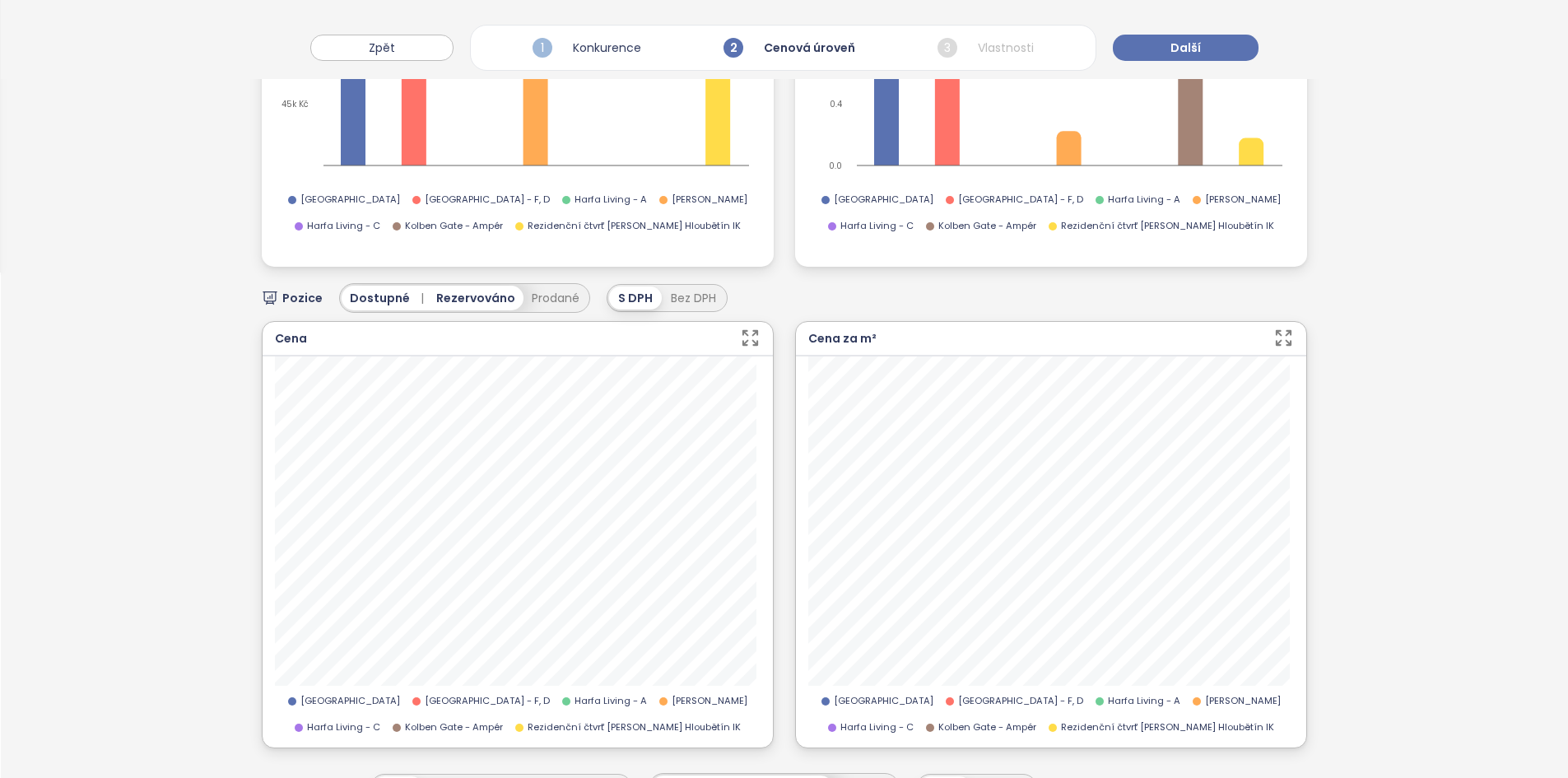
click at [778, 393] on div "Cena Mido Harfa 3704 118 m² 19.9m Kč [GEOGRAPHIC_DATA] [GEOGRAPHIC_DATA] - F, D…" at bounding box center [784, 534] width 1044 height 427
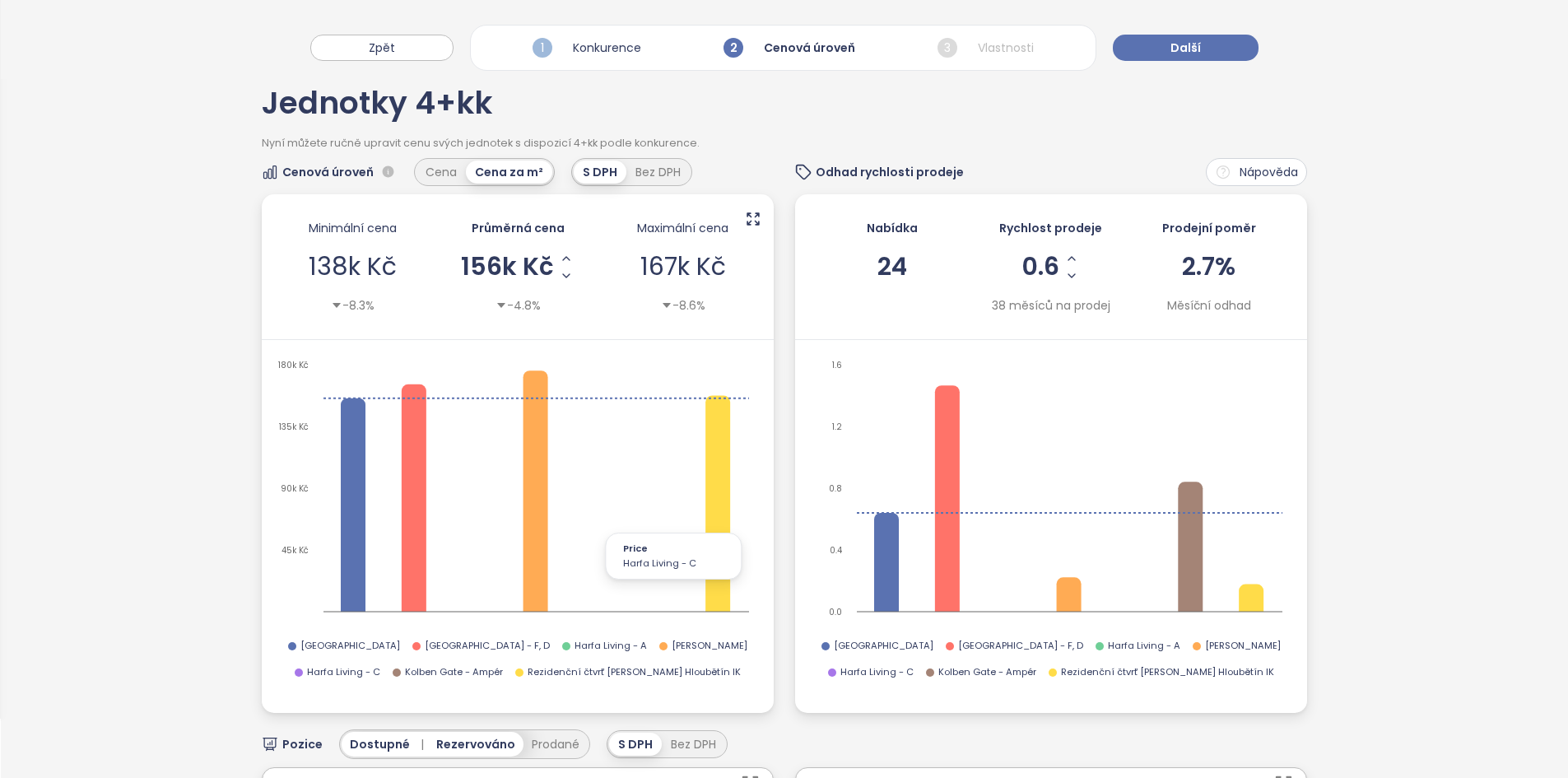
scroll to position [60, 0]
click at [671, 649] on span "[PERSON_NAME]" at bounding box center [709, 645] width 75 height 14
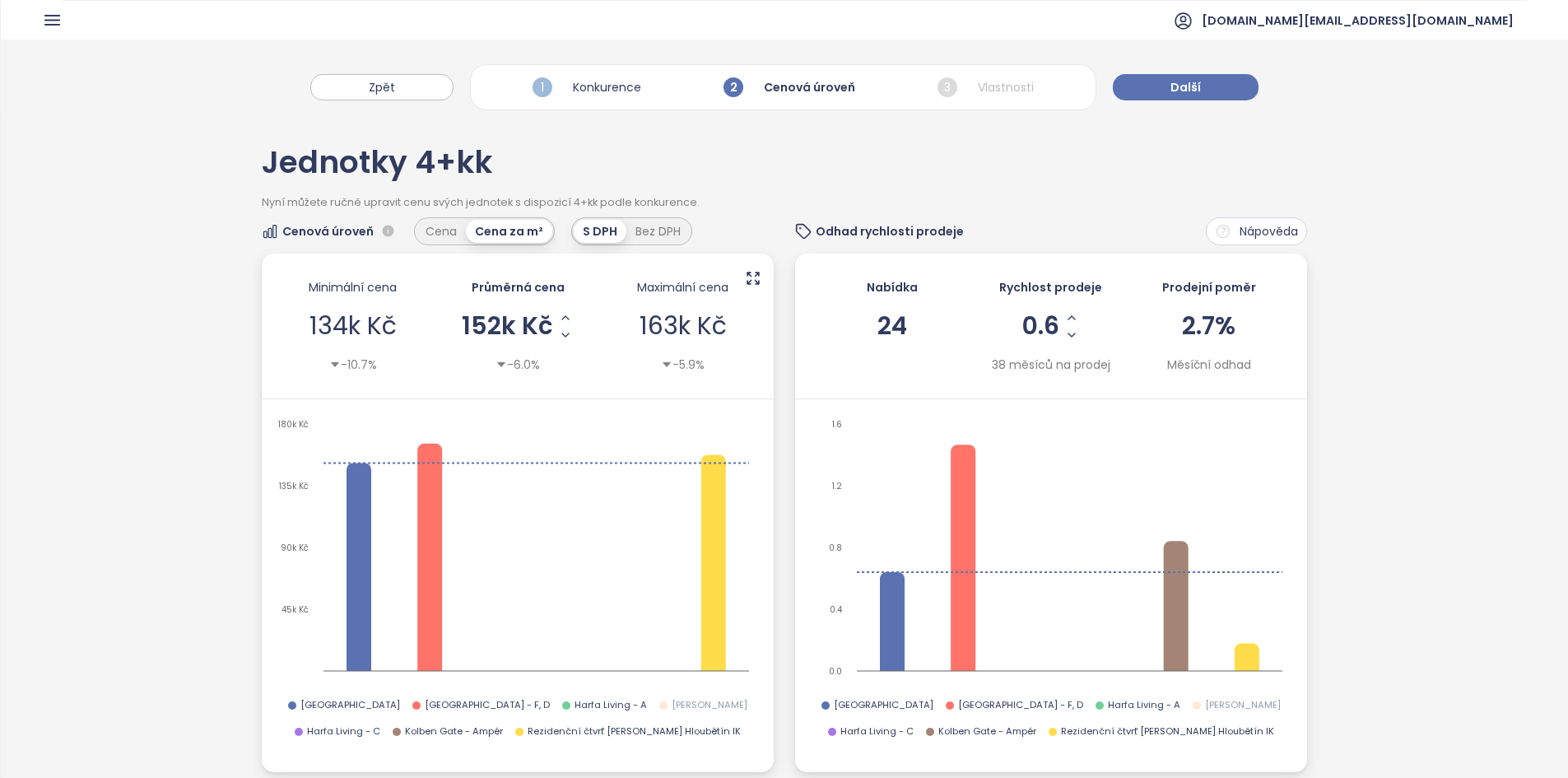
scroll to position [1, 0]
click at [1171, 80] on span "Další" at bounding box center [1185, 86] width 31 height 18
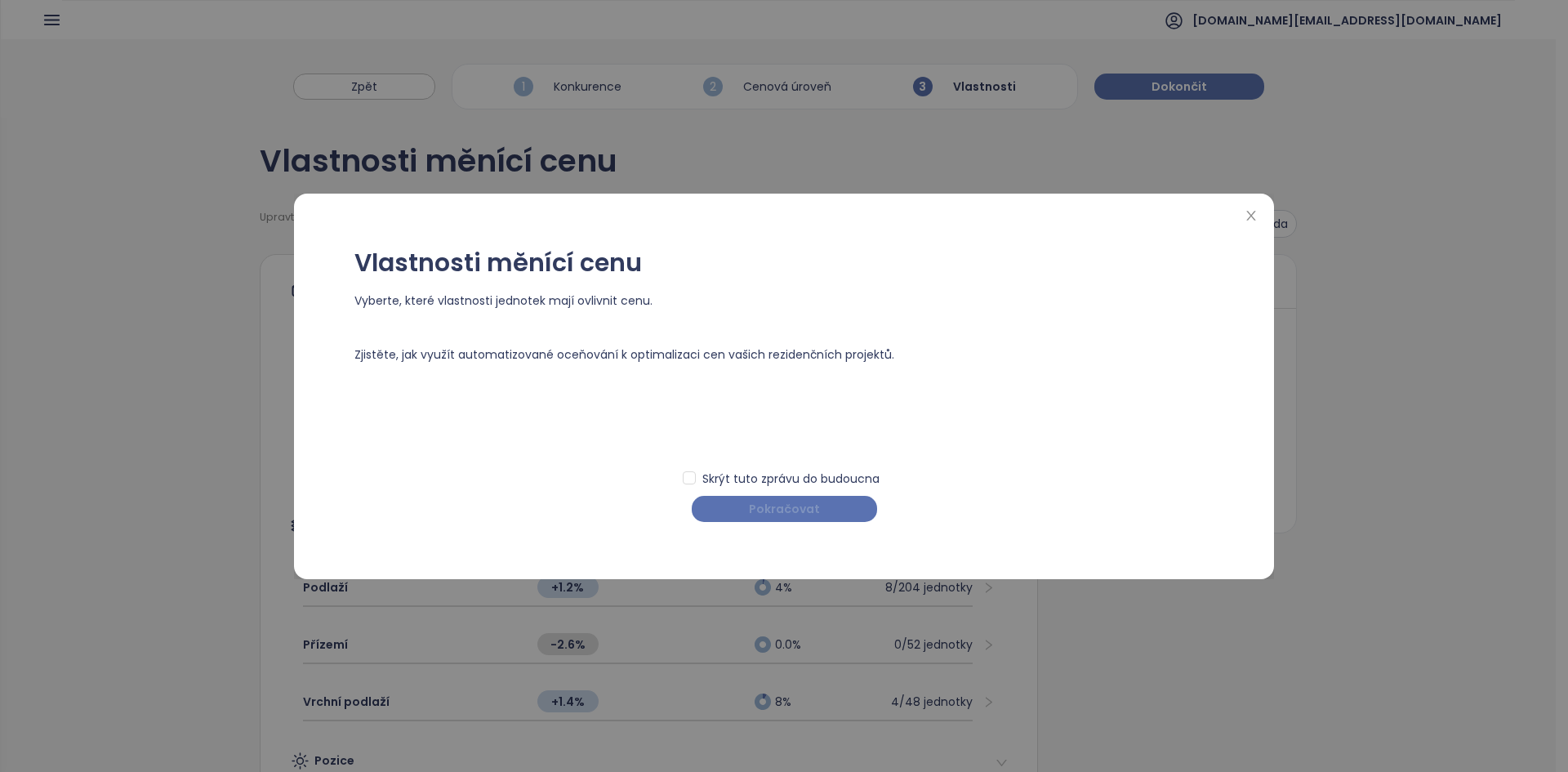
click at [813, 515] on span "Pokračovat" at bounding box center [784, 509] width 71 height 18
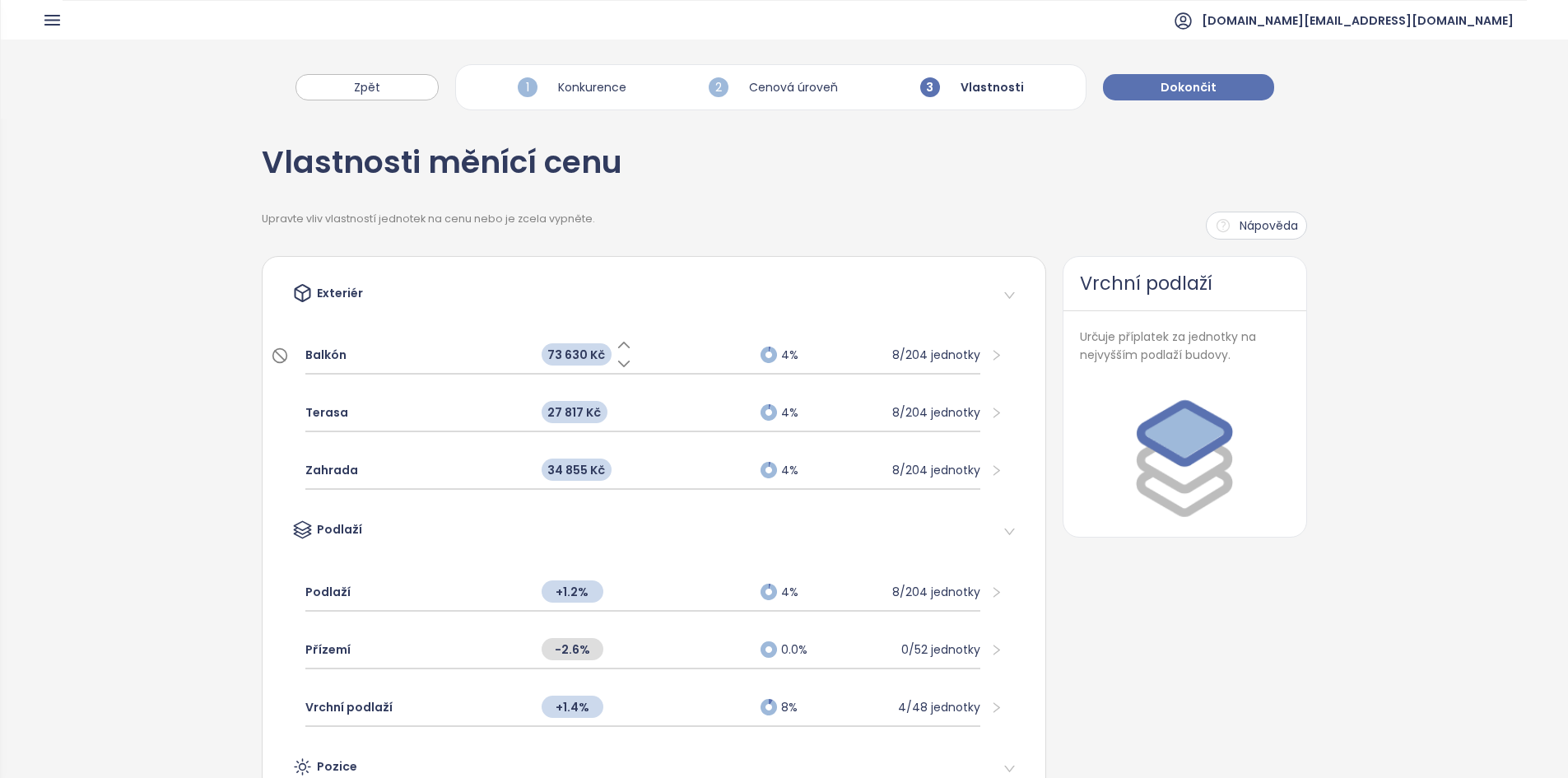
click at [418, 361] on div "Balkón" at bounding box center [415, 355] width 220 height 36
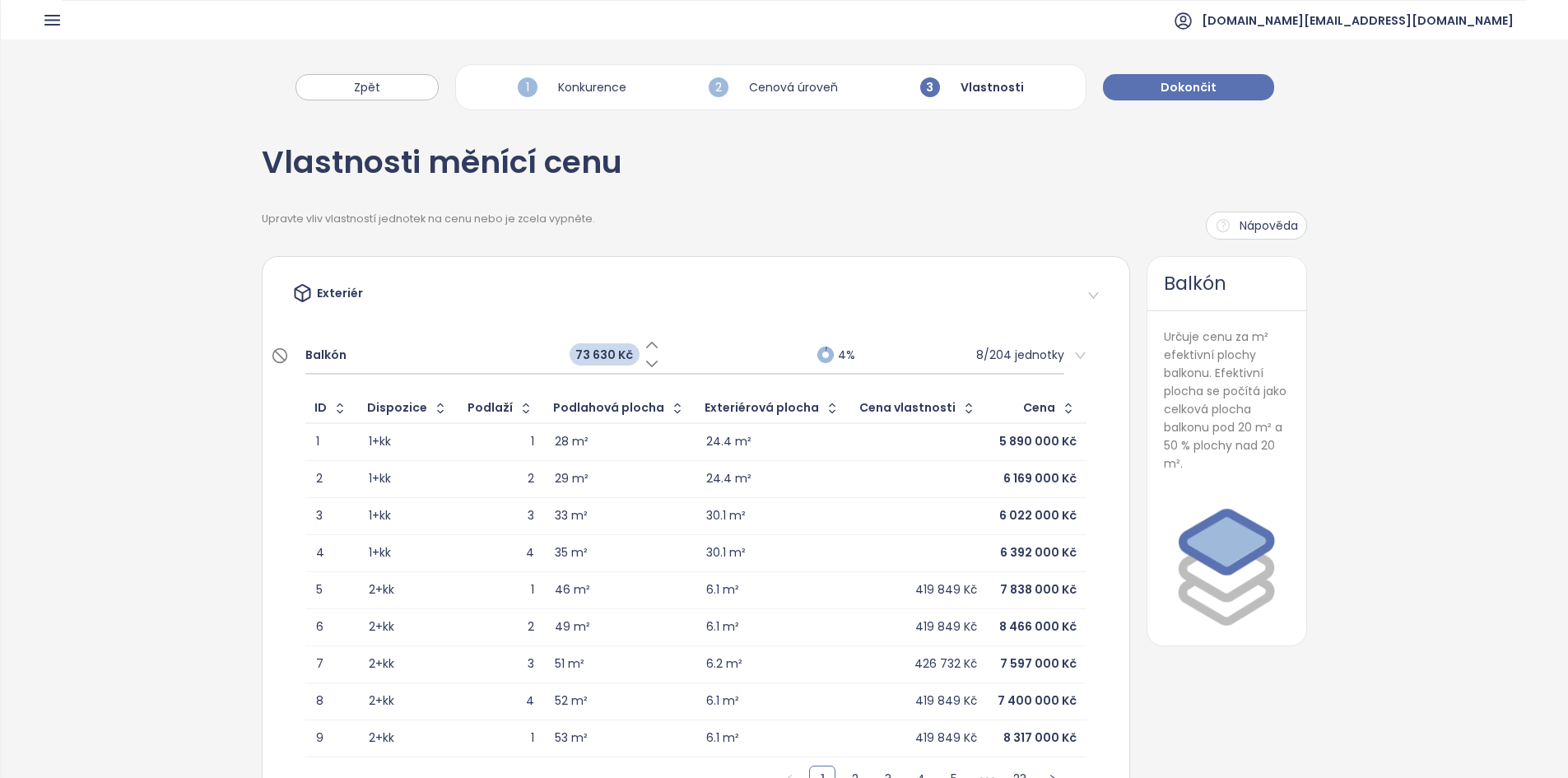
click at [436, 352] on div "Balkón" at bounding box center [430, 355] width 248 height 36
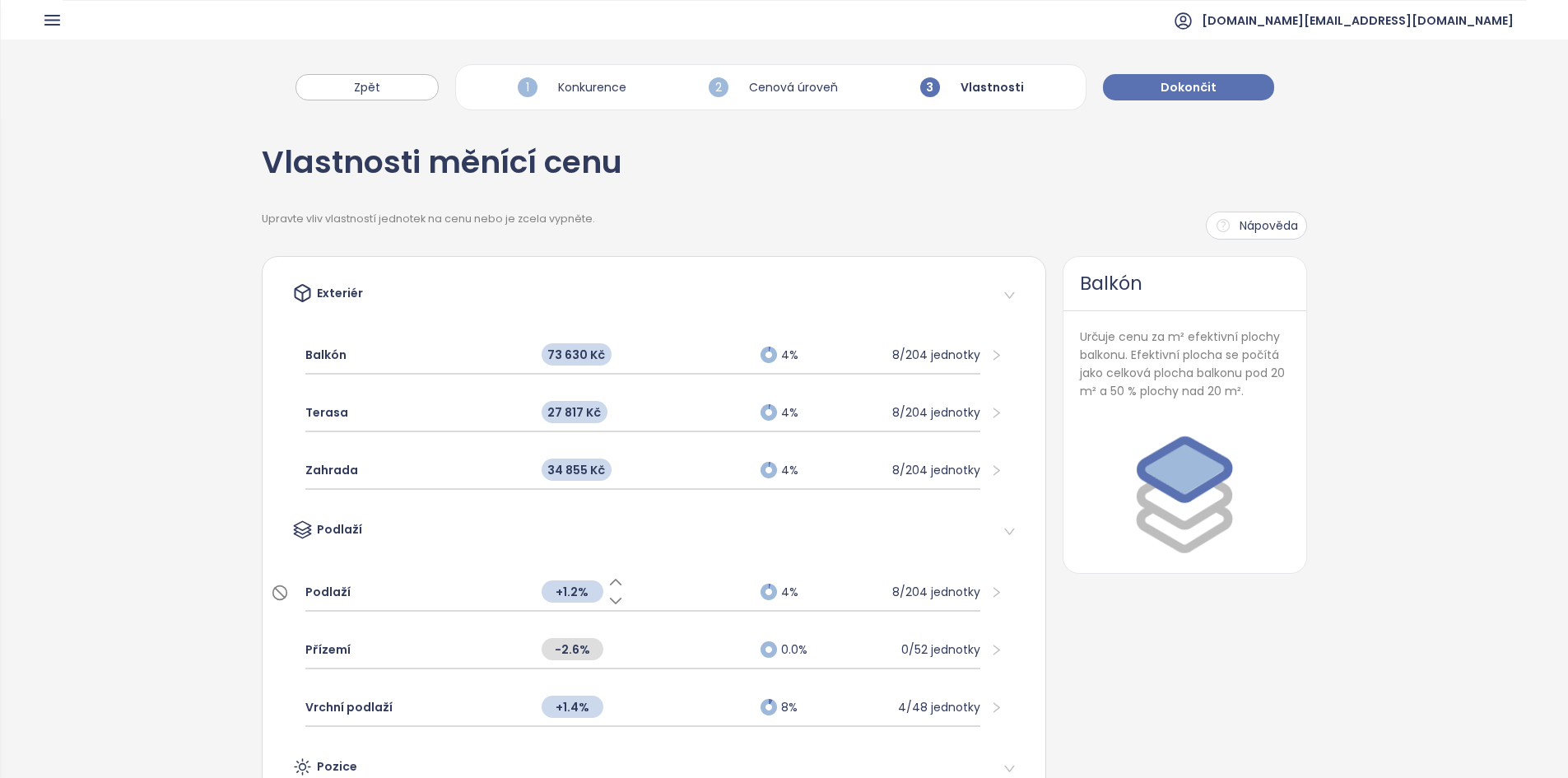
click at [524, 602] on div "Podlaží +1.2% 4% 8/204 jednotky" at bounding box center [642, 592] width 675 height 38
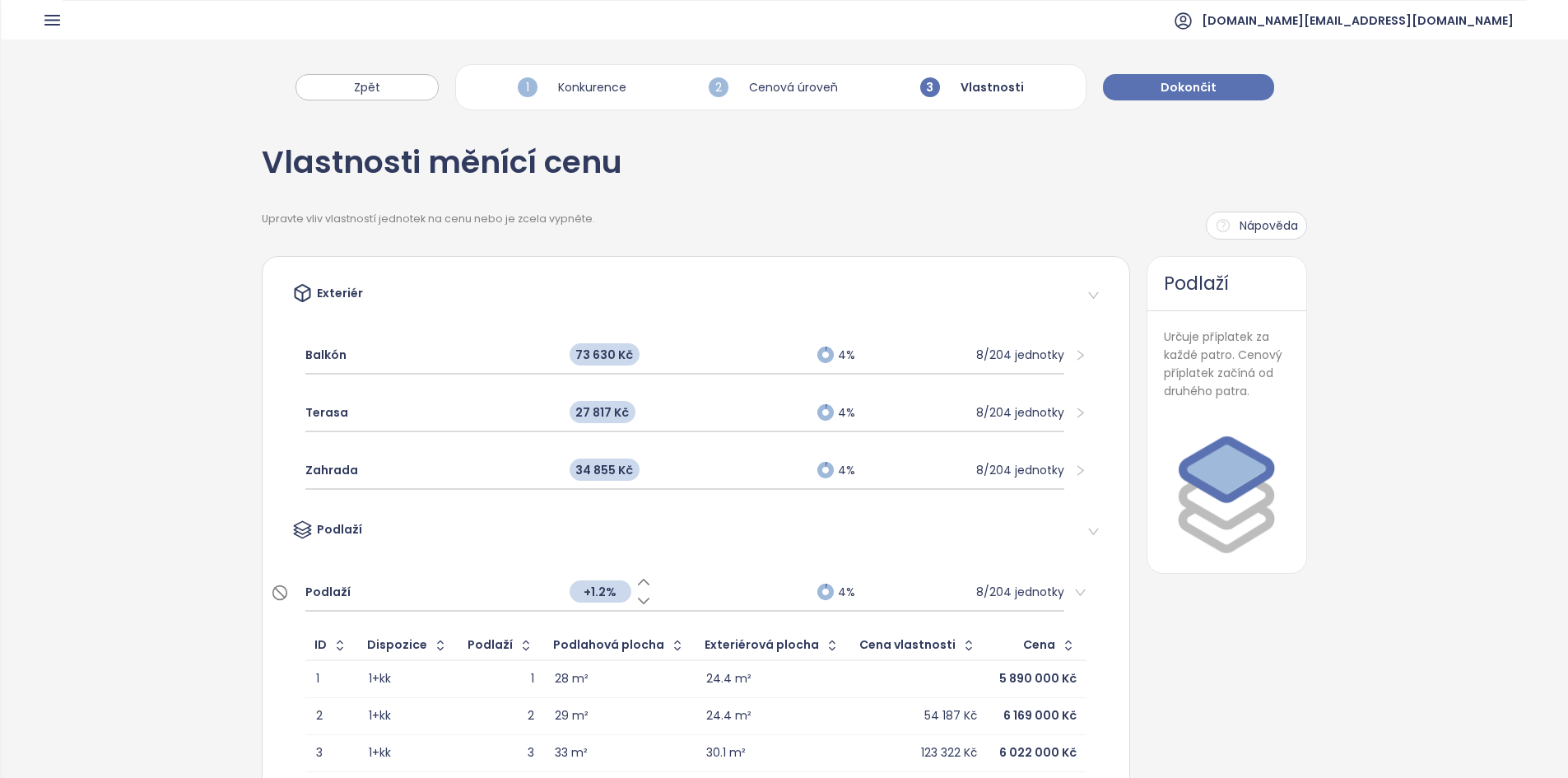
click at [602, 598] on span "+1.2%" at bounding box center [600, 591] width 62 height 22
type input "***"
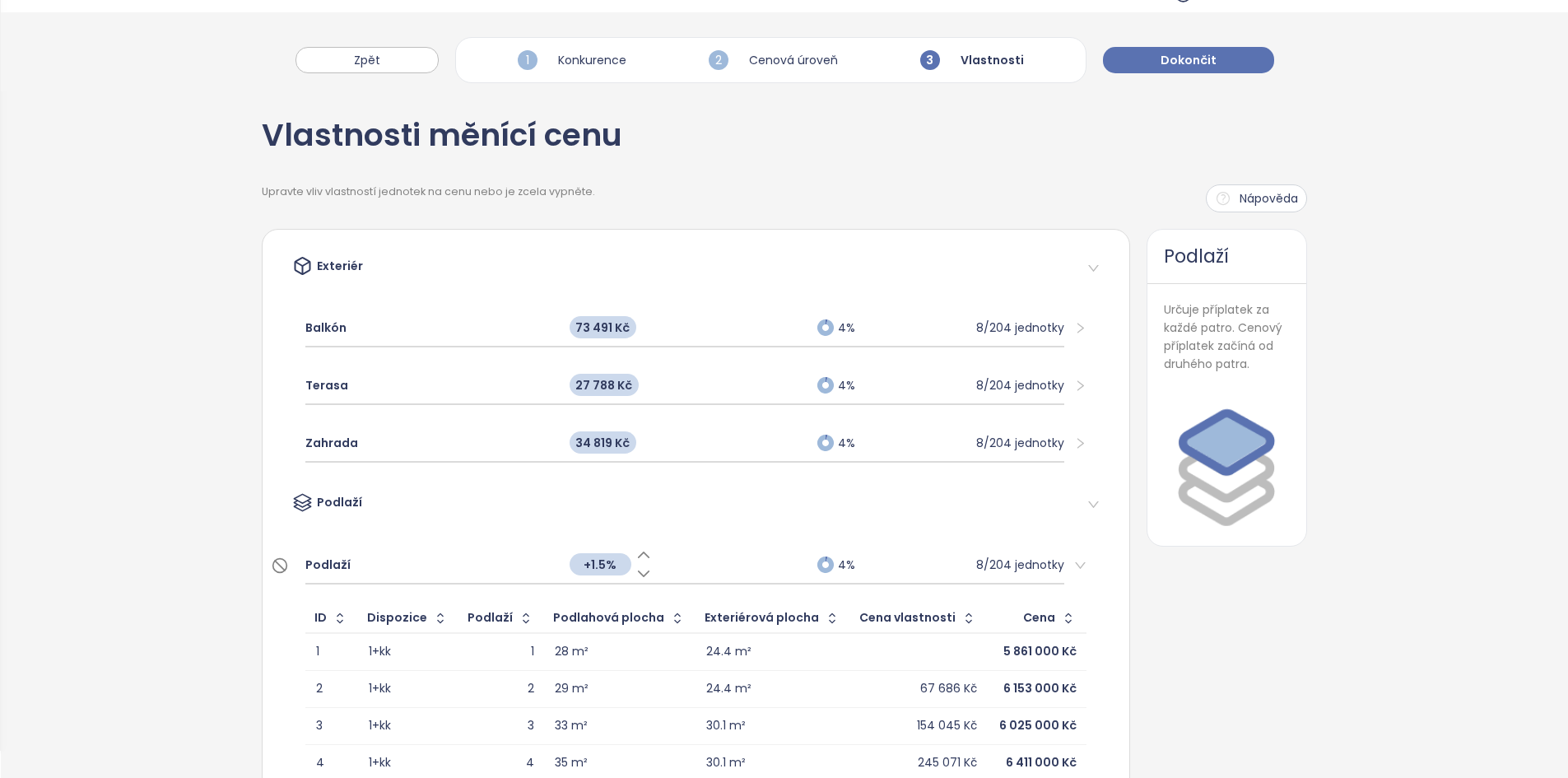
scroll to position [26, 0]
click at [699, 576] on div "+1.5%" at bounding box center [686, 564] width 248 height 35
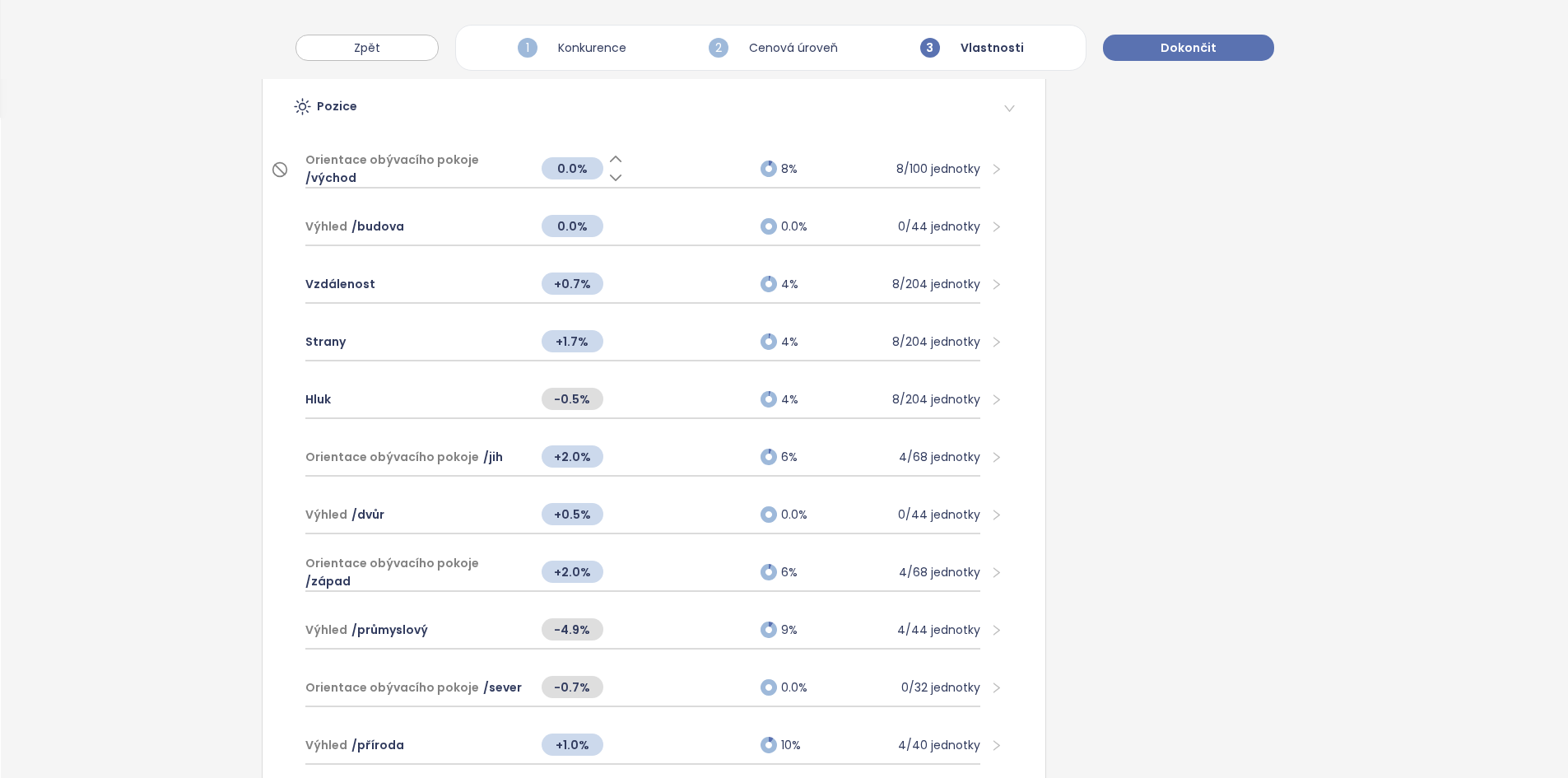
scroll to position [1001, 0]
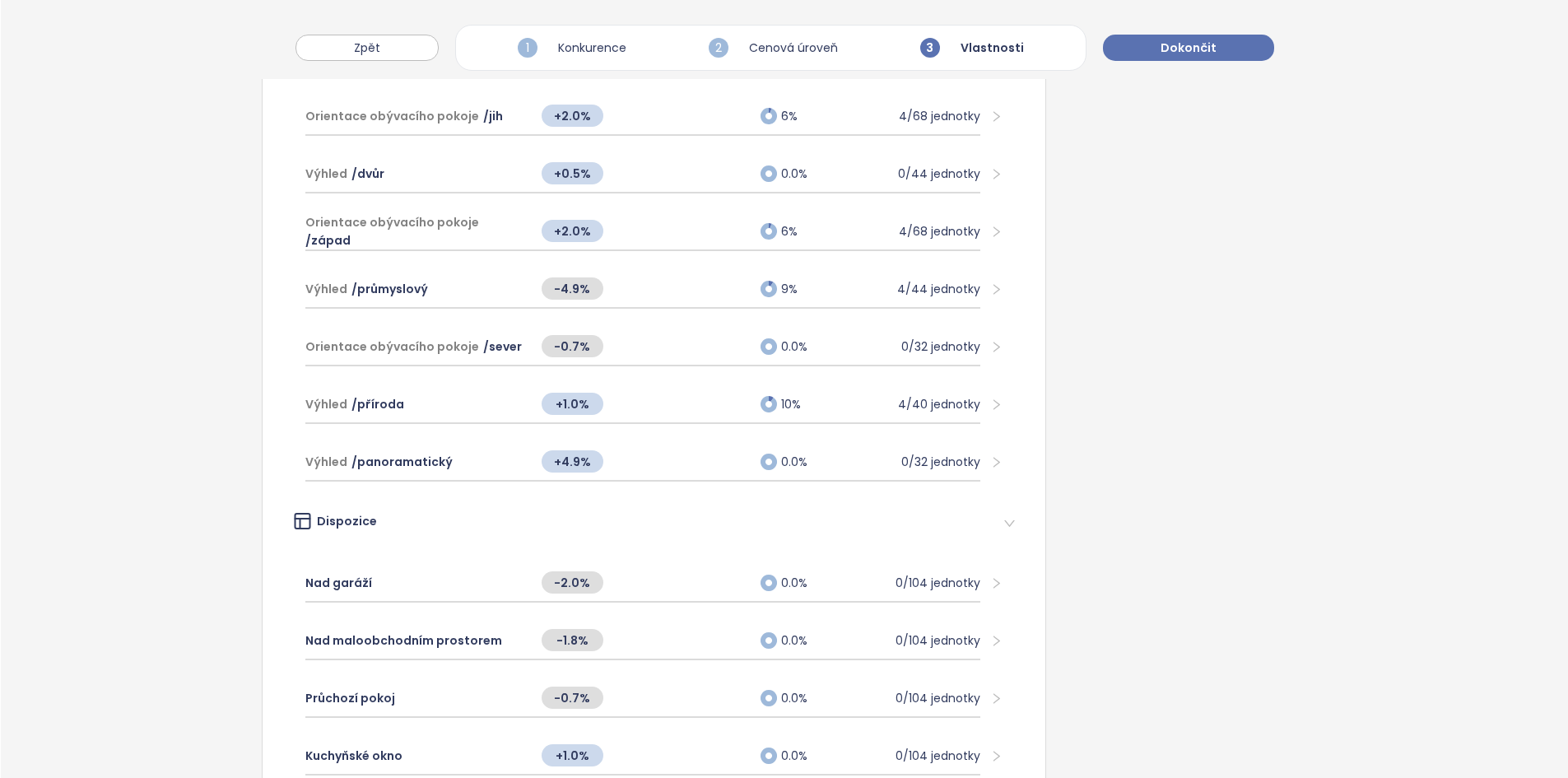
click at [233, 338] on div "Vlastnosti měnící cenu Upravte vliv vlastností jednotek na cenu nebo je zcela v…" at bounding box center [784, 236] width 1567 height 2238
drag, startPoint x: 1197, startPoint y: 46, endPoint x: 1188, endPoint y: 52, distance: 10.8
click at [1188, 52] on span "Dokončit" at bounding box center [1188, 48] width 56 height 18
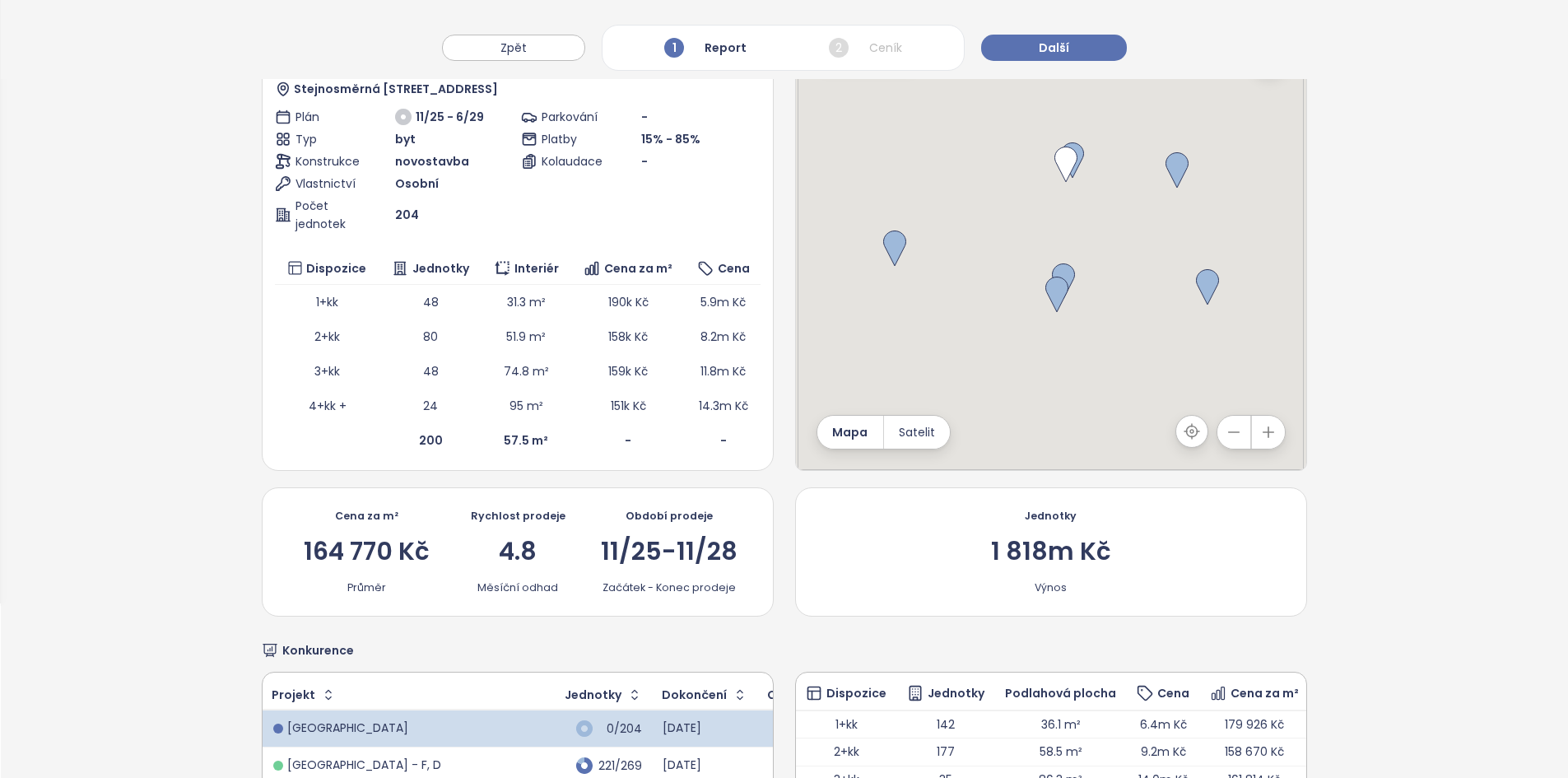
scroll to position [0, 0]
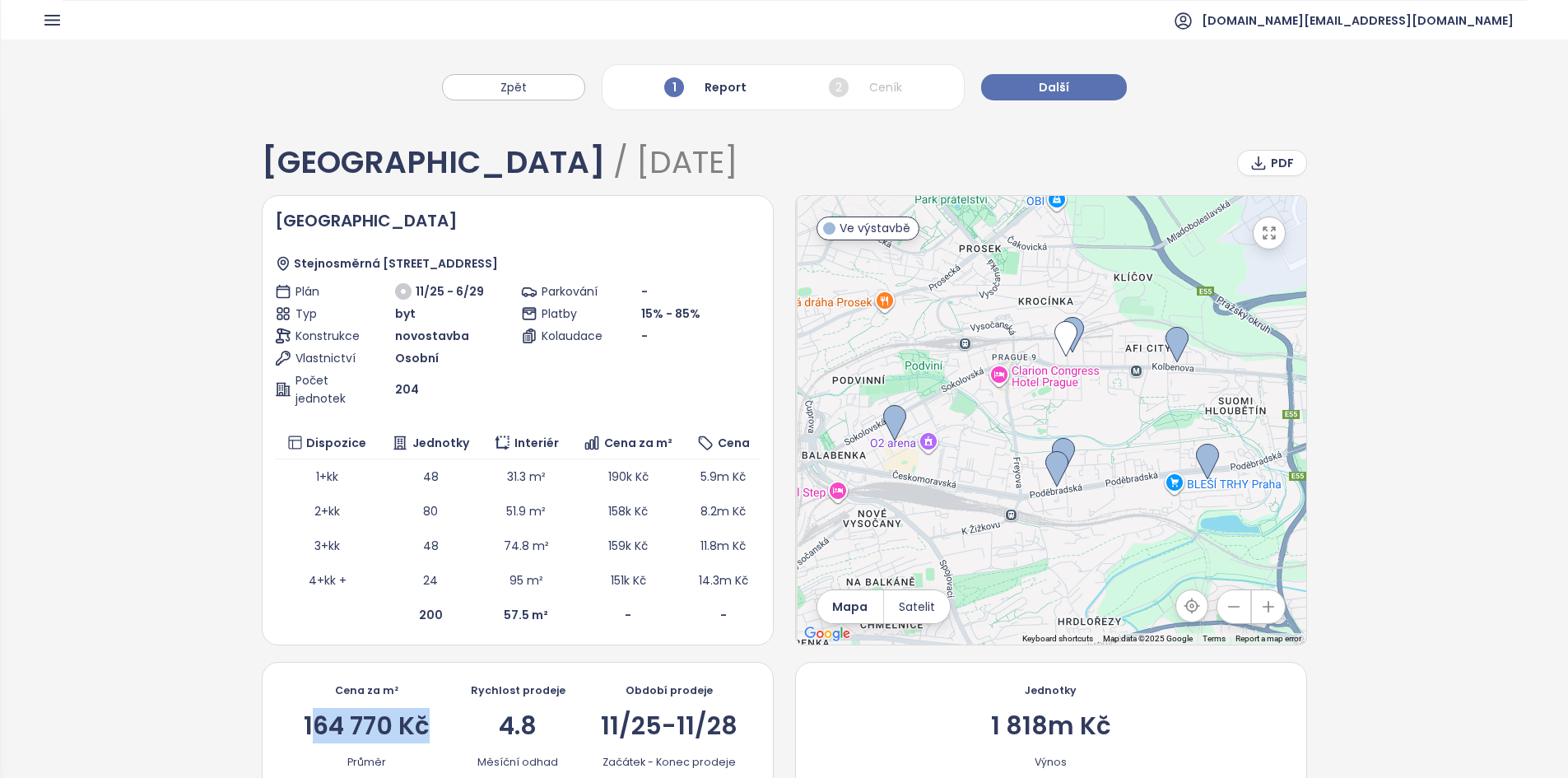
drag, startPoint x: 420, startPoint y: 721, endPoint x: 314, endPoint y: 722, distance: 106.0
click at [314, 722] on div "164 770 Kč" at bounding box center [367, 725] width 126 height 24
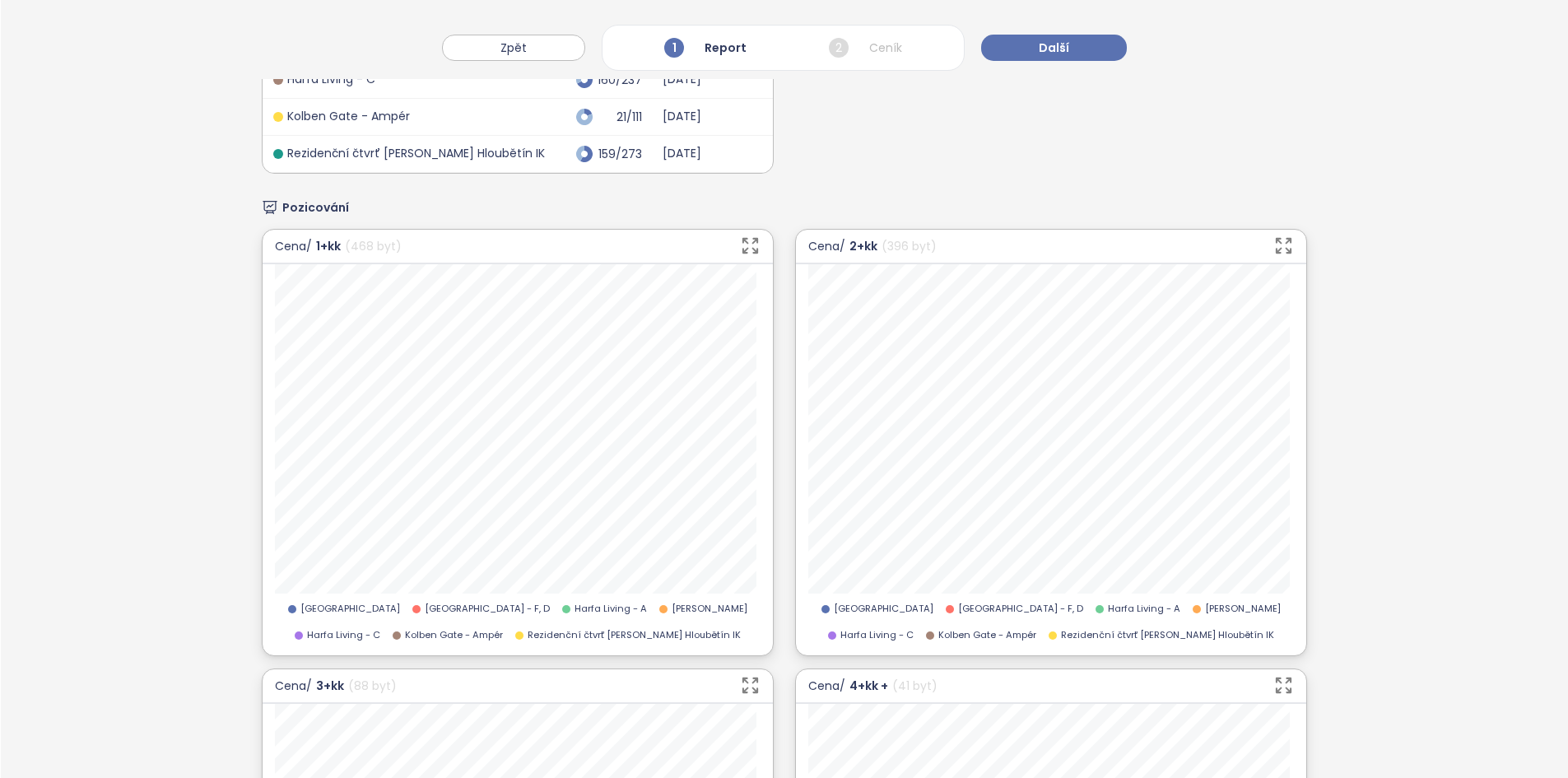
scroll to position [970, 0]
click at [1069, 130] on div "Dispozice Jednotky Podlahová plocha Cena Cena za m² 1+kk 142 36.1 m² 6.4m Kč 17…" at bounding box center [1051, 25] width 512 height 298
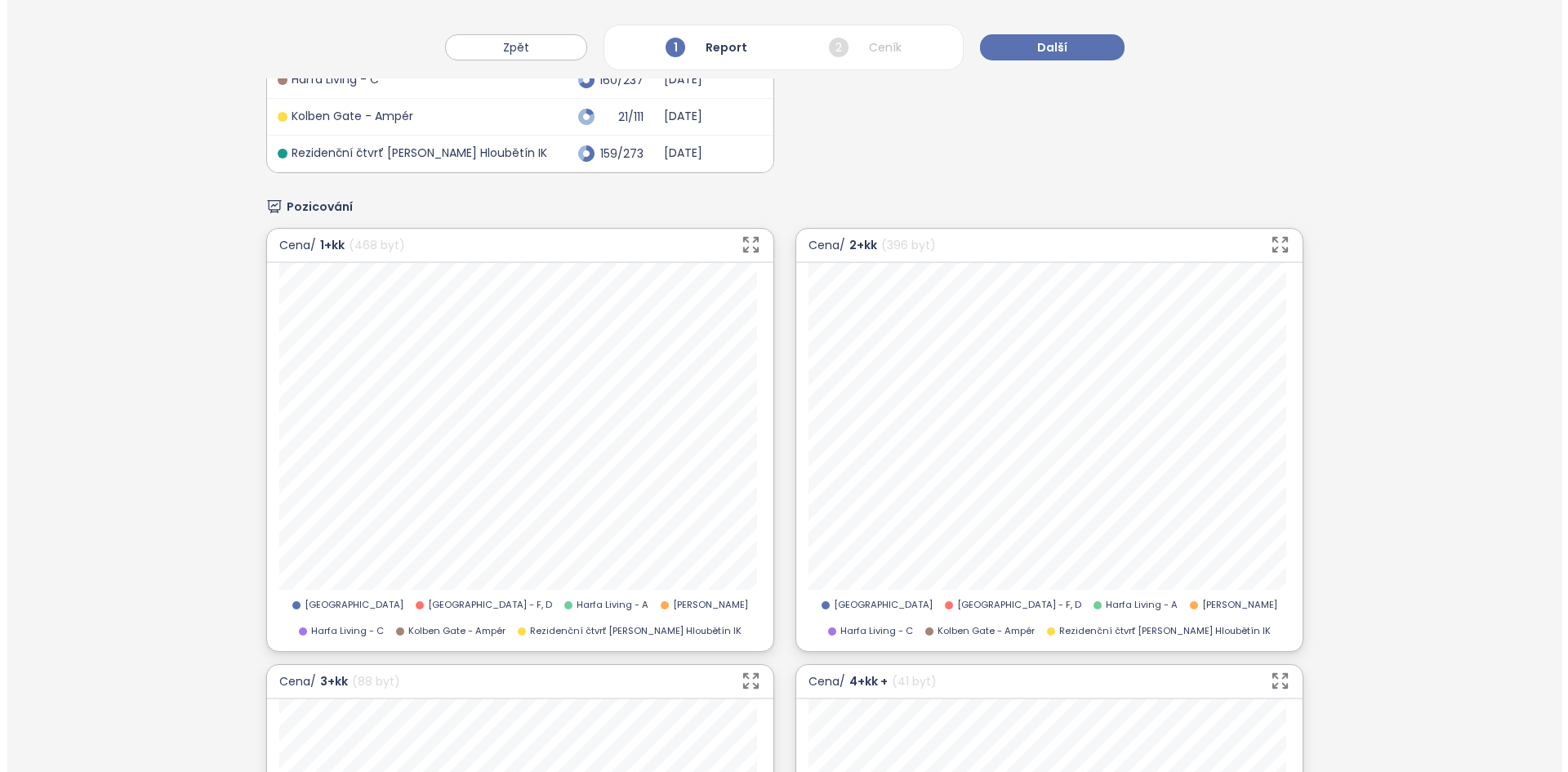
scroll to position [0, 0]
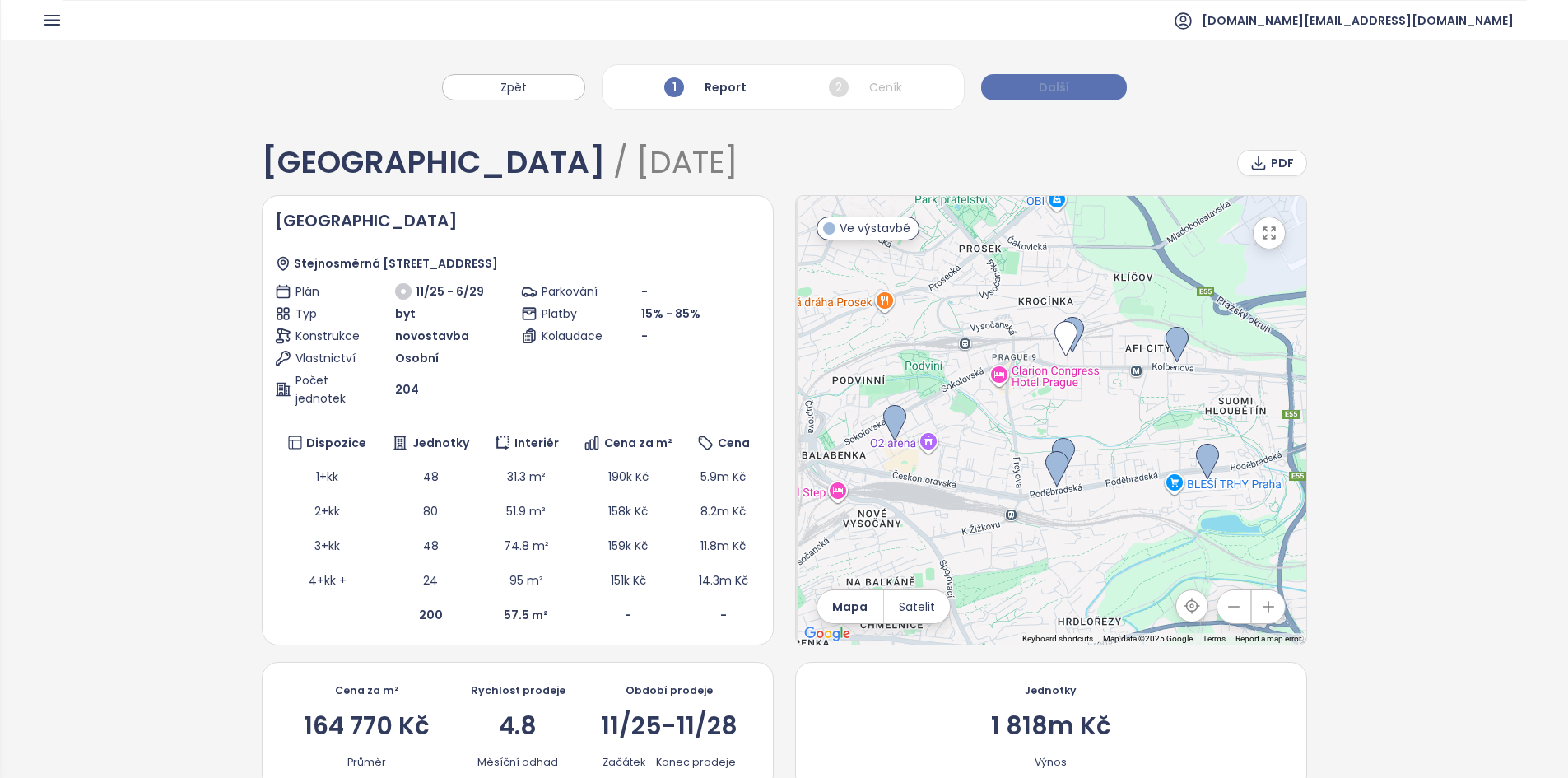
click at [1039, 86] on span "Další" at bounding box center [1054, 87] width 31 height 18
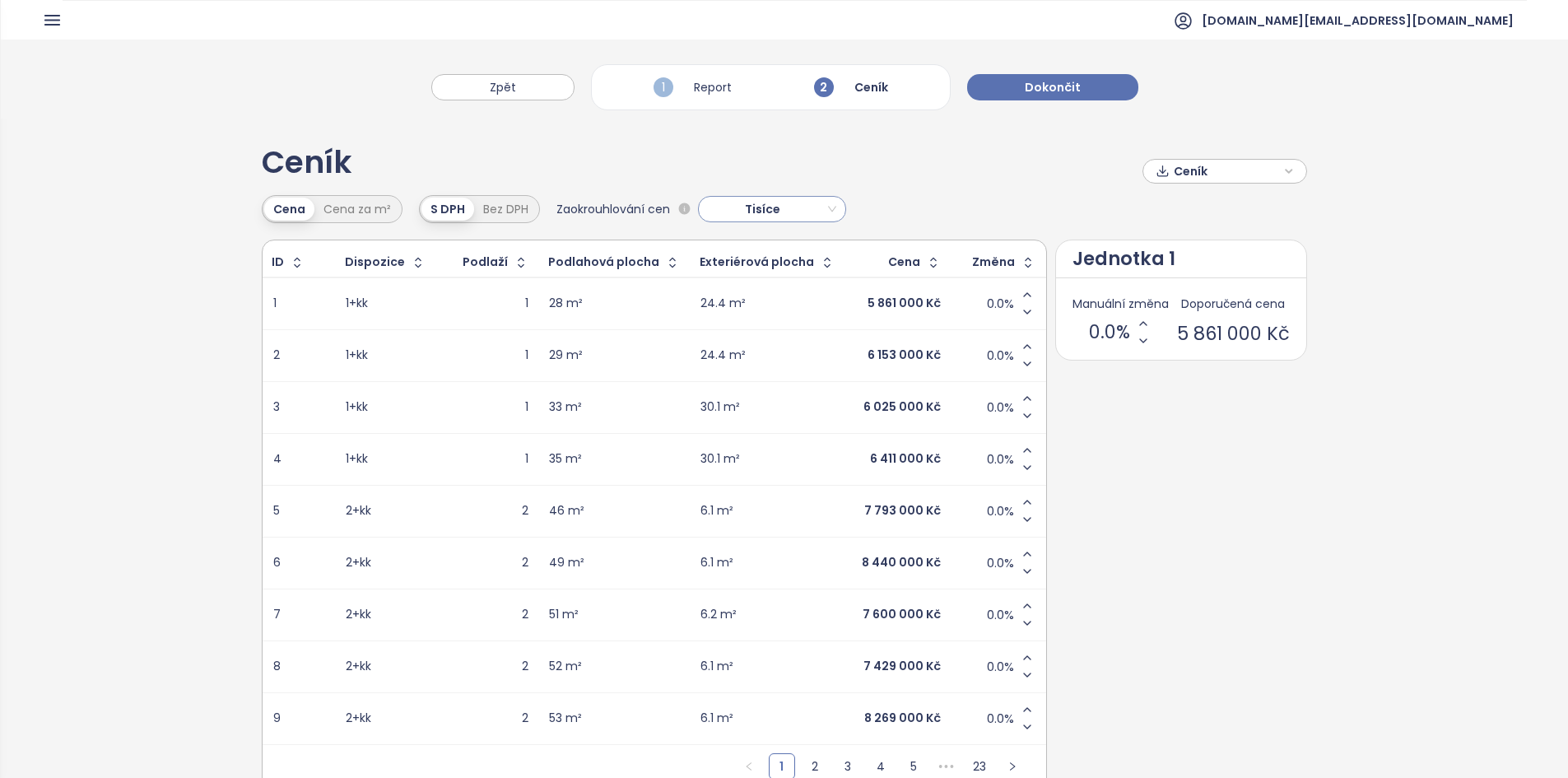
click at [797, 218] on span "Tisíce" at bounding box center [769, 208] width 132 height 24
click at [1076, 93] on span "Dokončit" at bounding box center [1052, 87] width 56 height 18
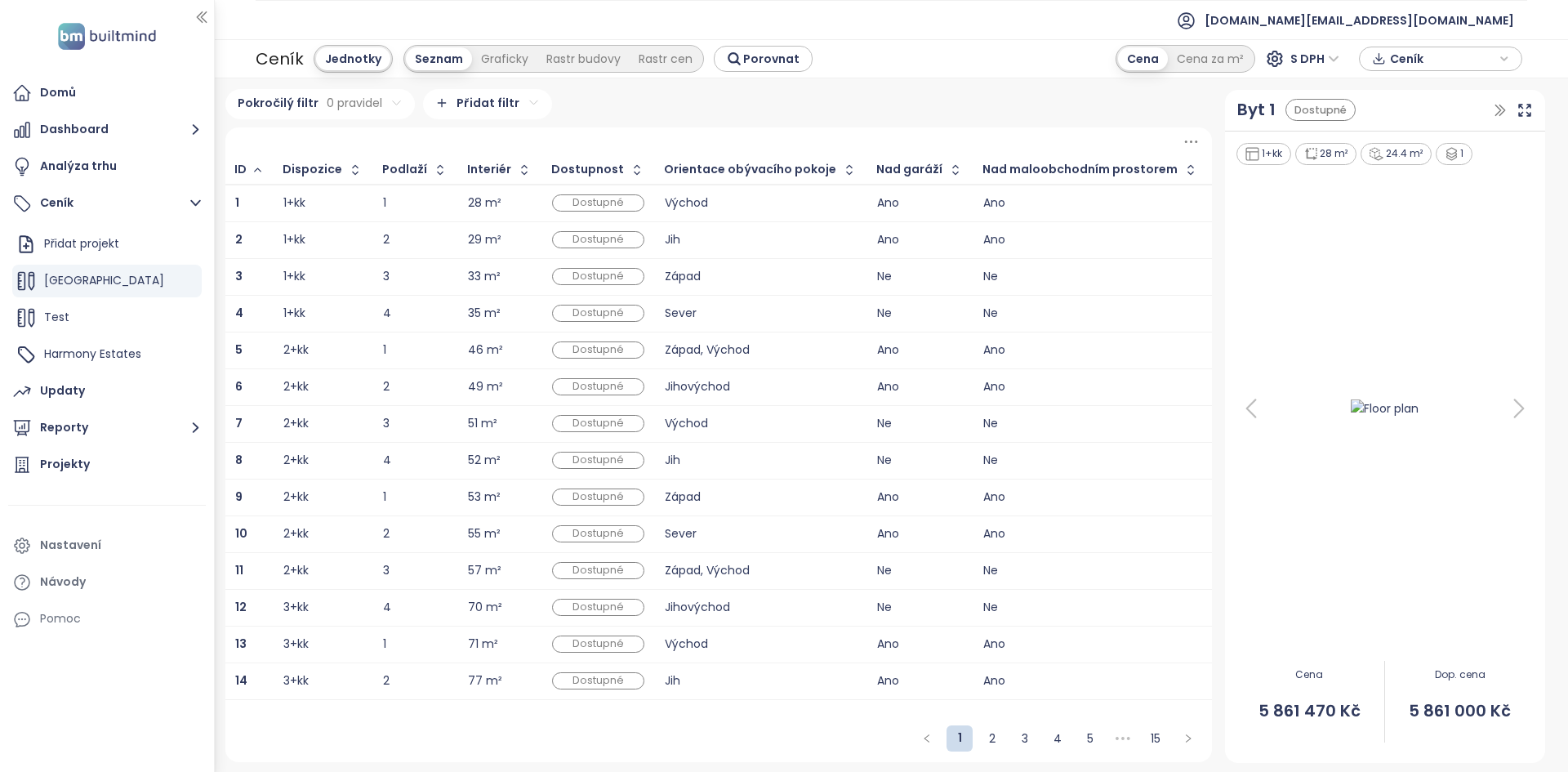
click at [1445, 57] on span "Ceník" at bounding box center [1442, 58] width 105 height 24
